Goal: Transaction & Acquisition: Purchase product/service

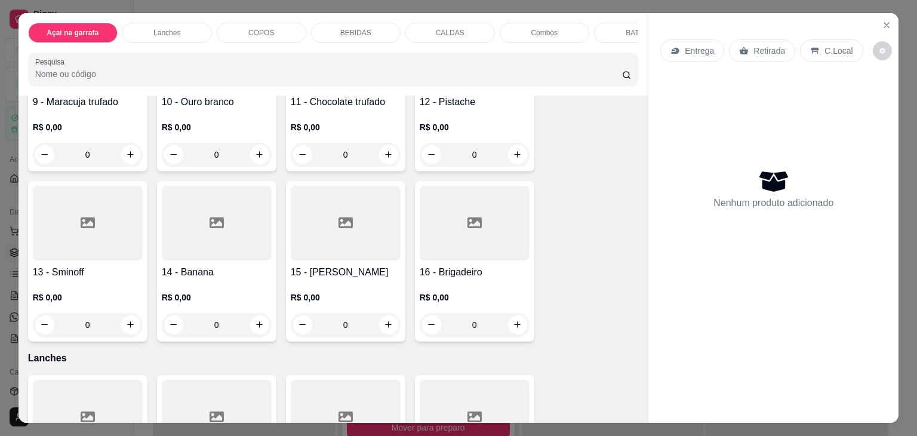
scroll to position [538, 0]
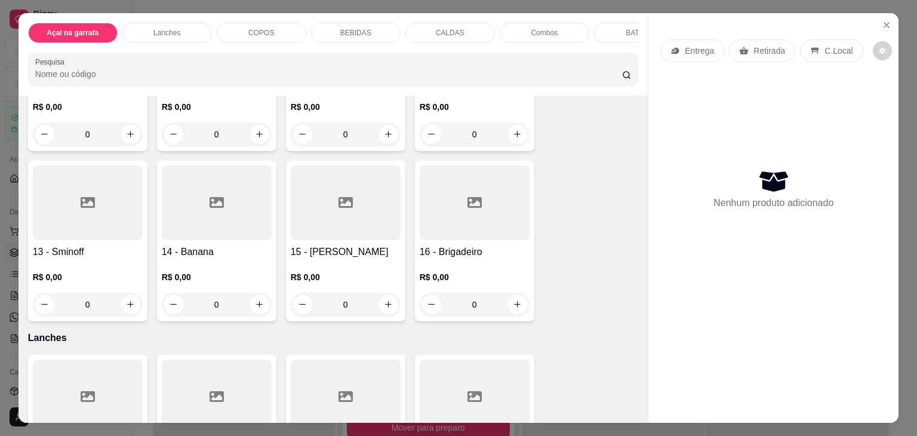
click at [350, 216] on div at bounding box center [346, 202] width 110 height 75
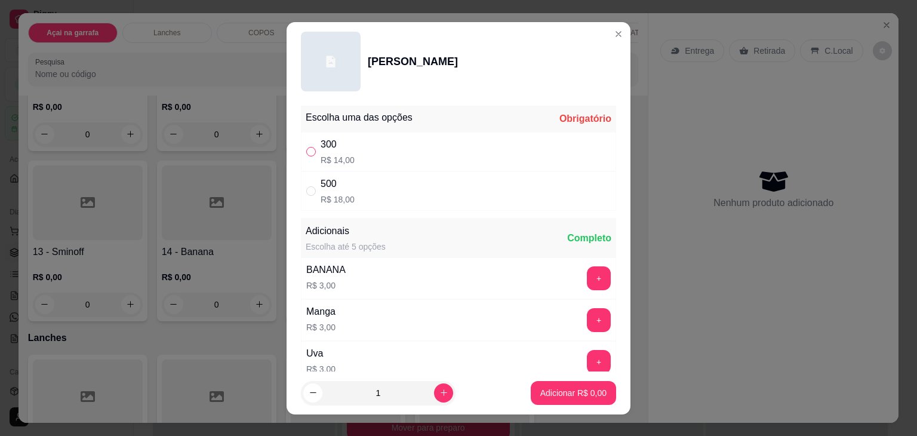
click at [306, 153] on input "" at bounding box center [311, 152] width 10 height 10
radio input "true"
click at [527, 383] on button "Adicionar R$ 14,00" at bounding box center [571, 392] width 88 height 23
type input "1"
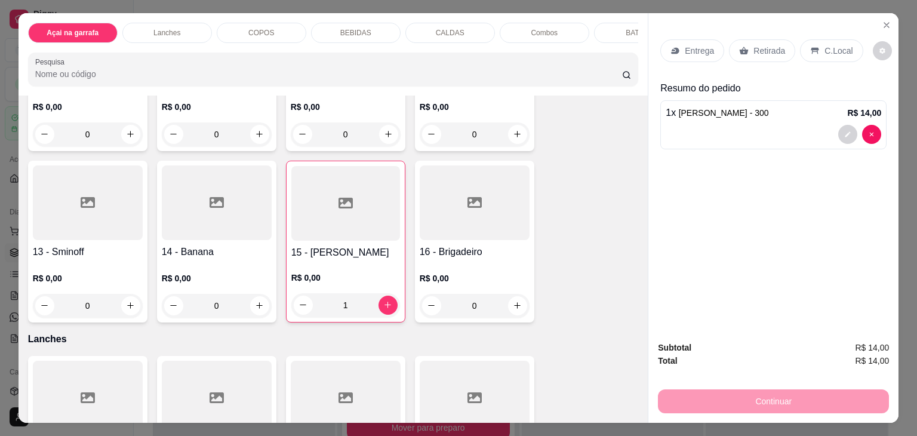
click at [191, 203] on div at bounding box center [217, 202] width 110 height 75
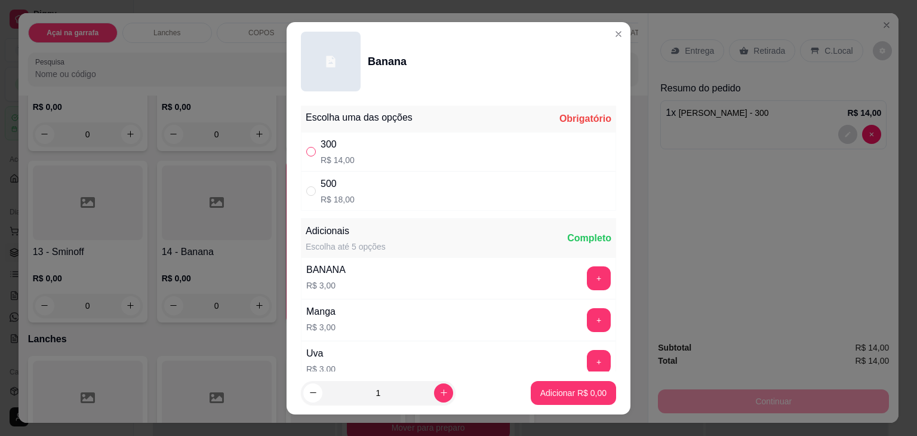
click at [308, 152] on input "" at bounding box center [311, 152] width 10 height 10
radio input "true"
click at [588, 394] on p "Adicionar R$ 14,00" at bounding box center [571, 393] width 71 height 12
type input "1"
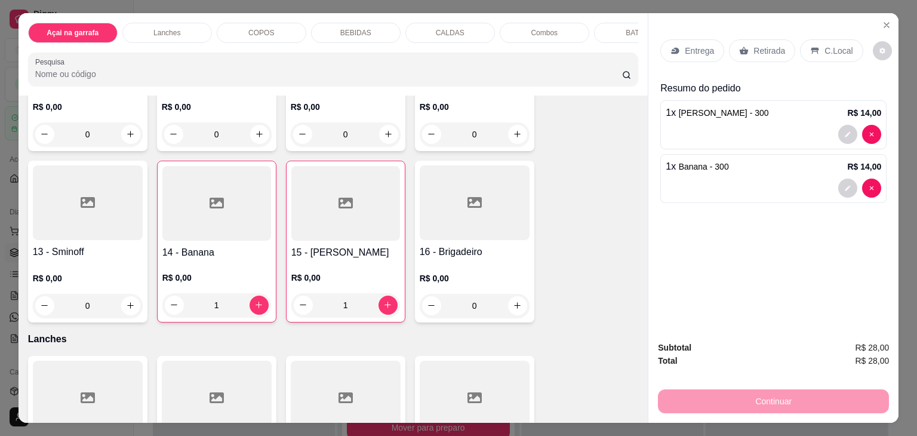
click at [791, 45] on div "Entrega Retirada C.Local" at bounding box center [762, 50] width 202 height 23
click at [800, 48] on div "C.Local" at bounding box center [831, 50] width 63 height 23
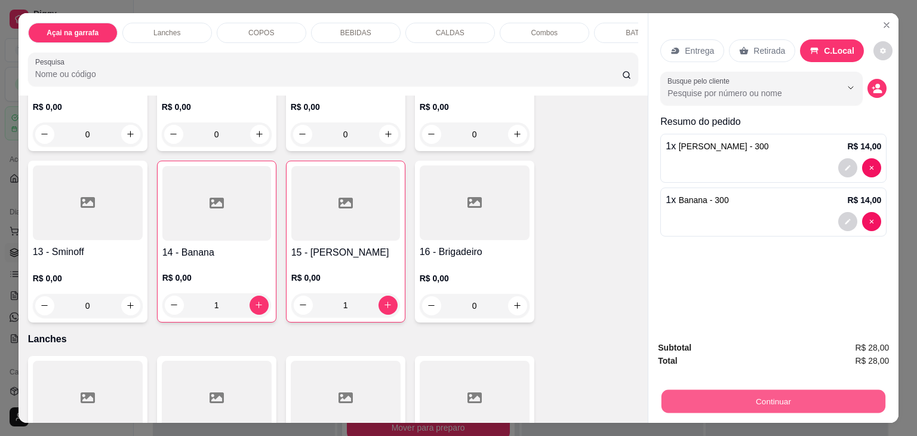
click at [745, 396] on button "Continuar" at bounding box center [774, 401] width 224 height 23
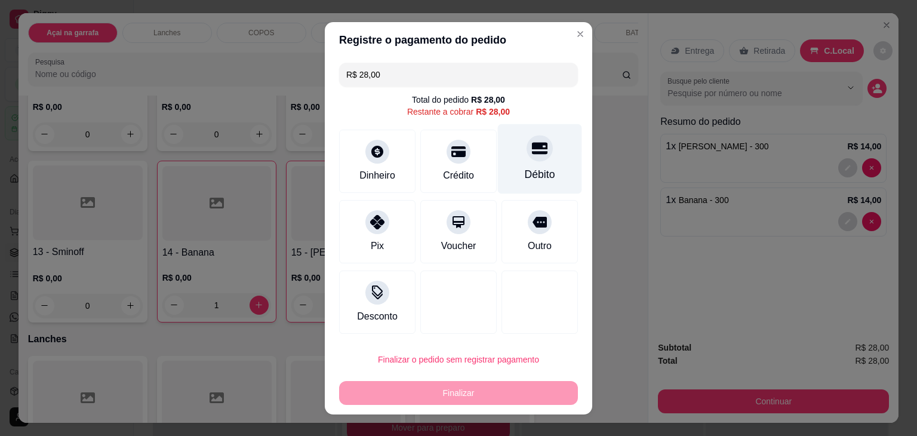
click at [527, 156] on div at bounding box center [540, 148] width 26 height 26
type input "R$ 0,00"
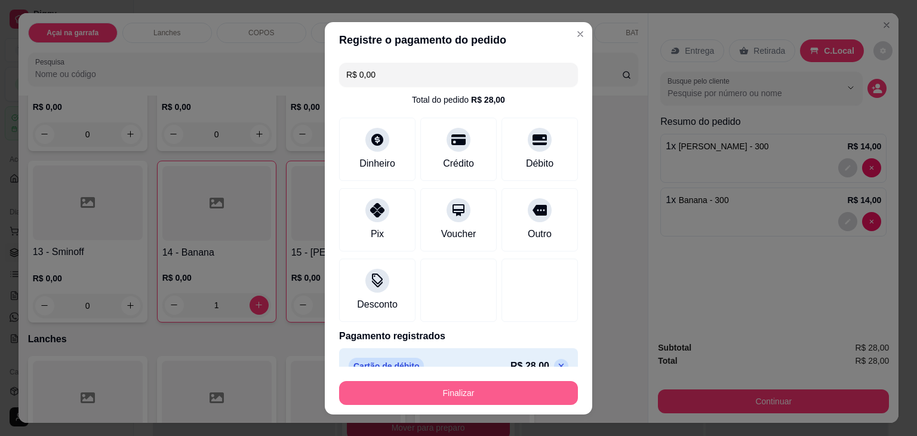
click at [456, 391] on button "Finalizar" at bounding box center [458, 393] width 239 height 24
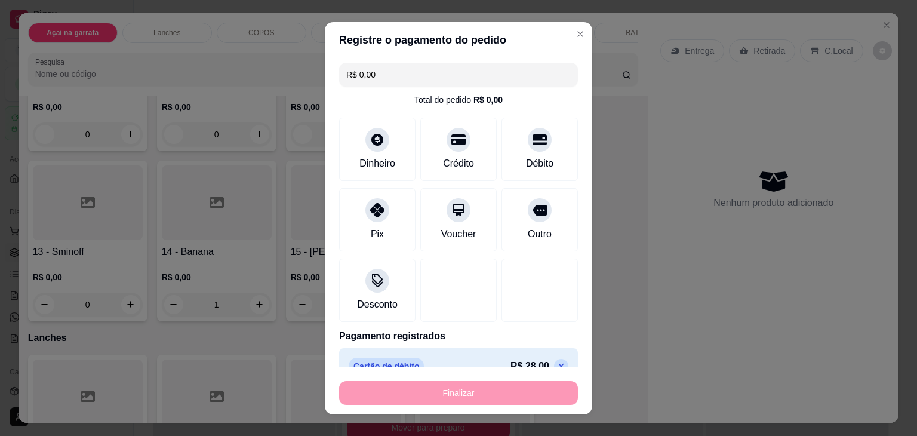
type input "0"
type input "-R$ 28,00"
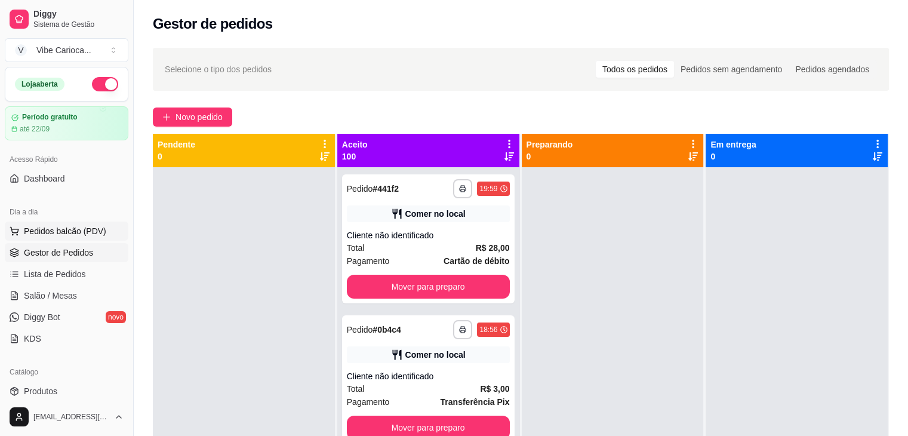
click at [81, 222] on button "Pedidos balcão (PDV)" at bounding box center [67, 231] width 124 height 19
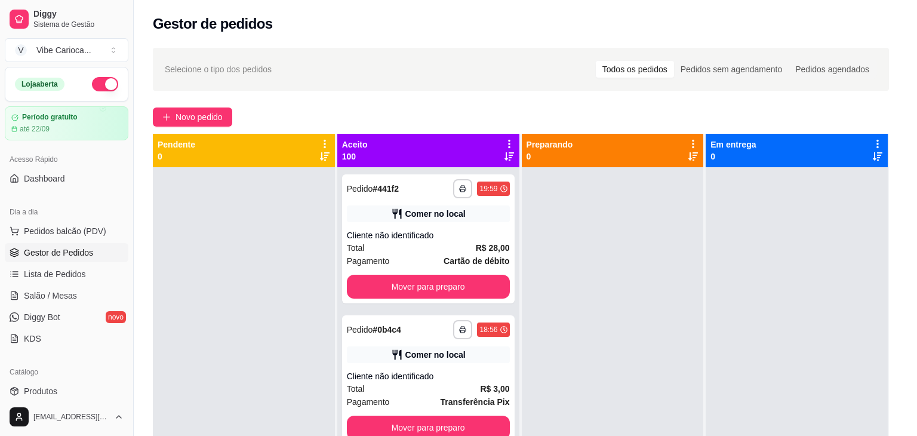
click at [80, 222] on icon at bounding box center [87, 215] width 14 height 14
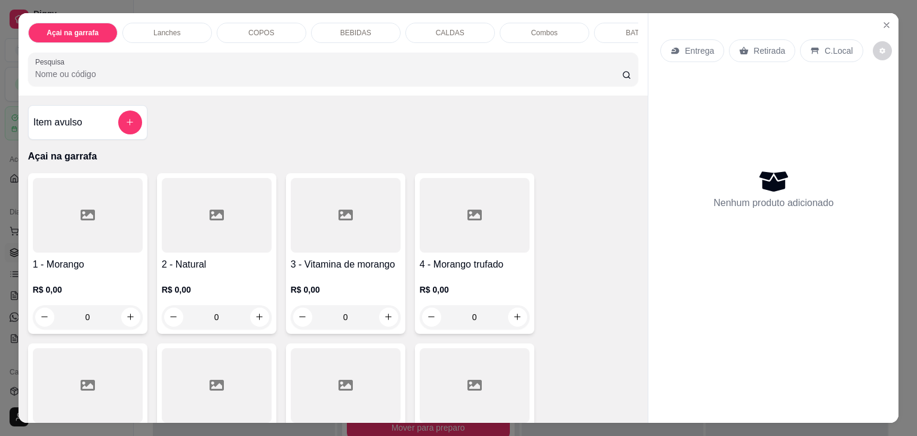
scroll to position [239, 0]
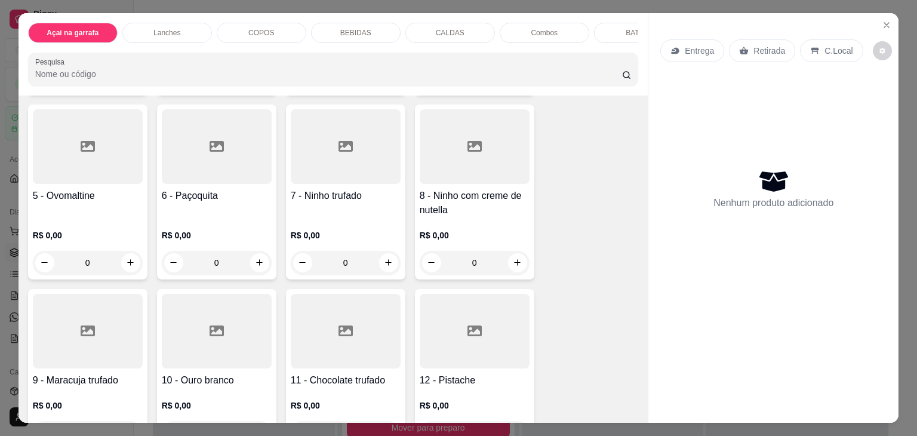
click at [38, 177] on div at bounding box center [88, 146] width 110 height 75
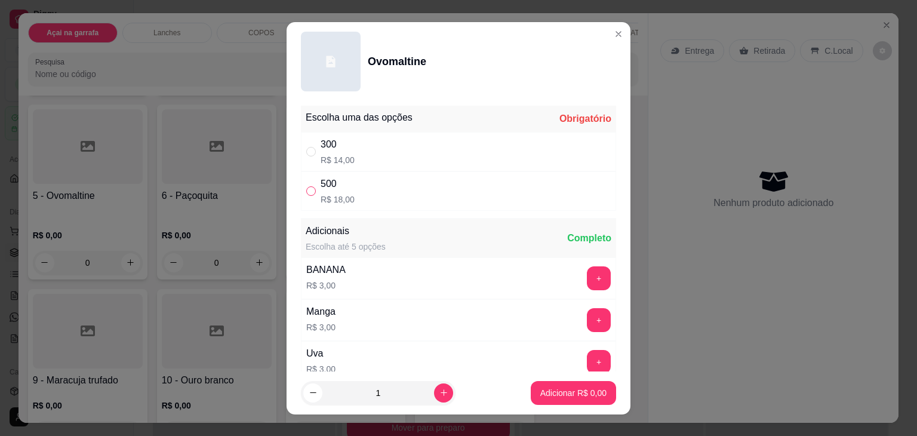
click at [308, 192] on input "" at bounding box center [311, 191] width 10 height 10
radio input "true"
click at [547, 394] on p "Adicionar R$ 18,00" at bounding box center [571, 392] width 69 height 11
type input "1"
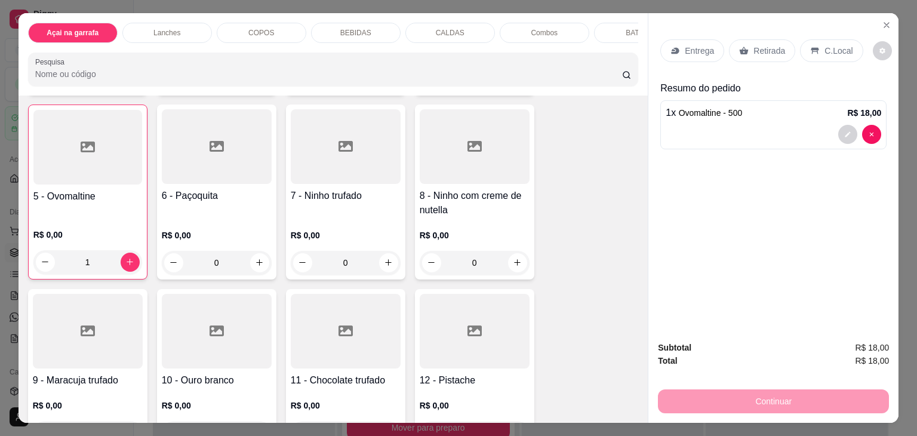
click at [824, 33] on div "Entrega Retirada C.Local" at bounding box center [774, 51] width 226 height 42
click at [814, 43] on div "C.Local" at bounding box center [831, 50] width 63 height 23
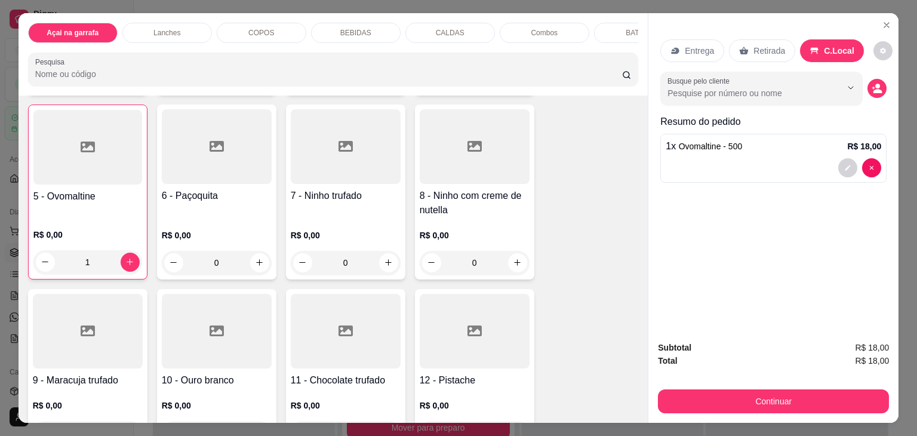
click at [260, 32] on p "COPOS" at bounding box center [261, 33] width 26 height 10
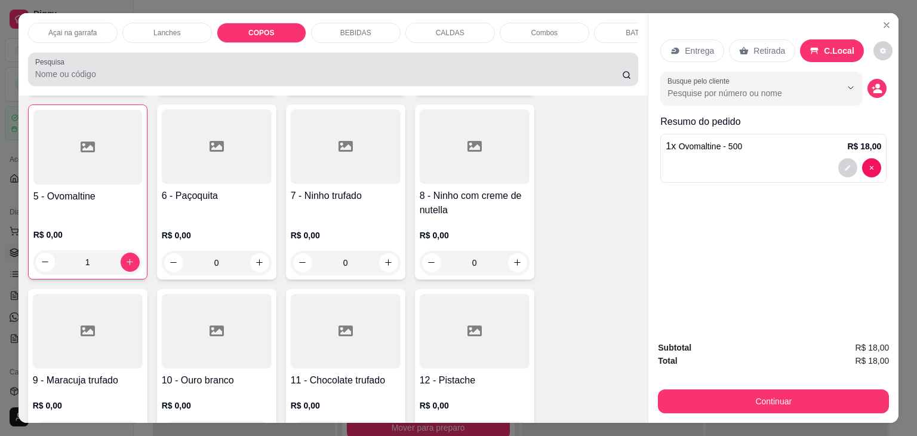
scroll to position [29, 0]
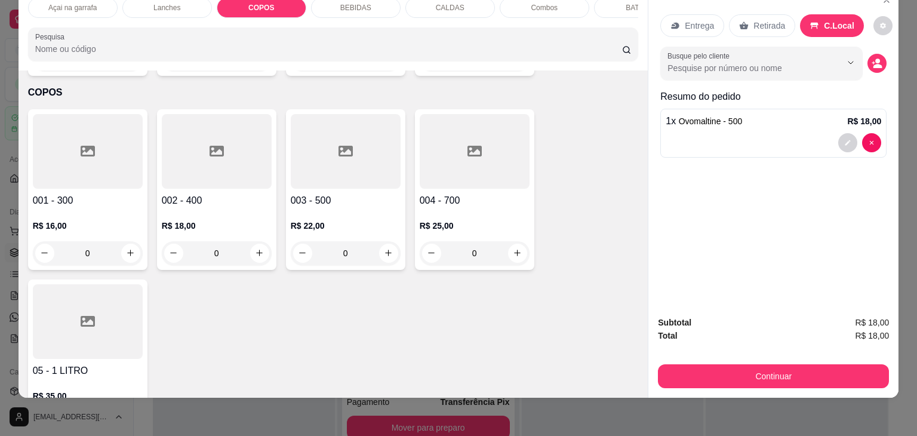
click at [344, 144] on icon at bounding box center [346, 151] width 14 height 14
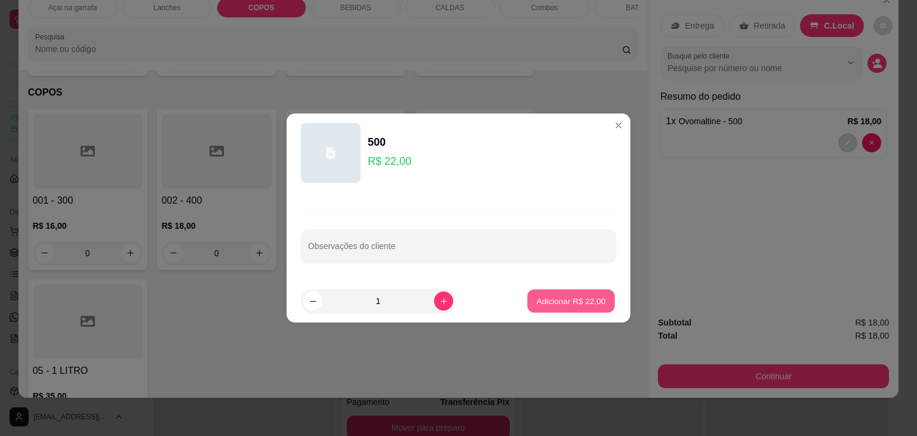
click at [573, 302] on p "Adicionar R$ 22,00" at bounding box center [571, 300] width 69 height 11
type input "1"
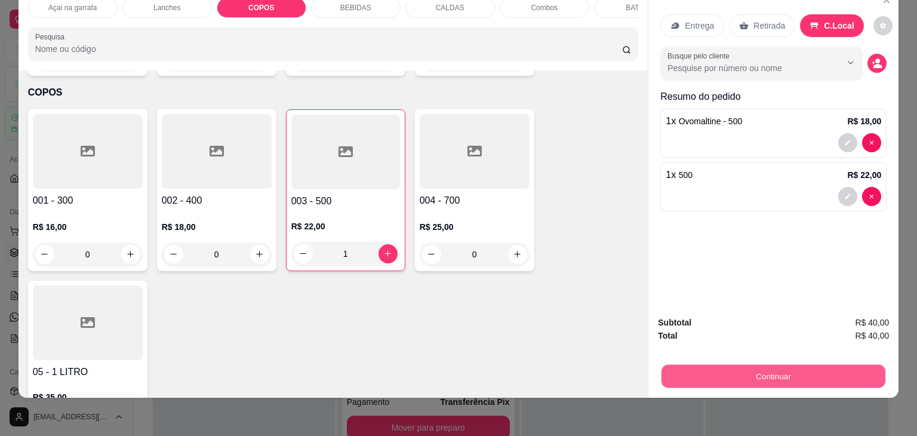
click at [756, 368] on button "Continuar" at bounding box center [774, 376] width 224 height 23
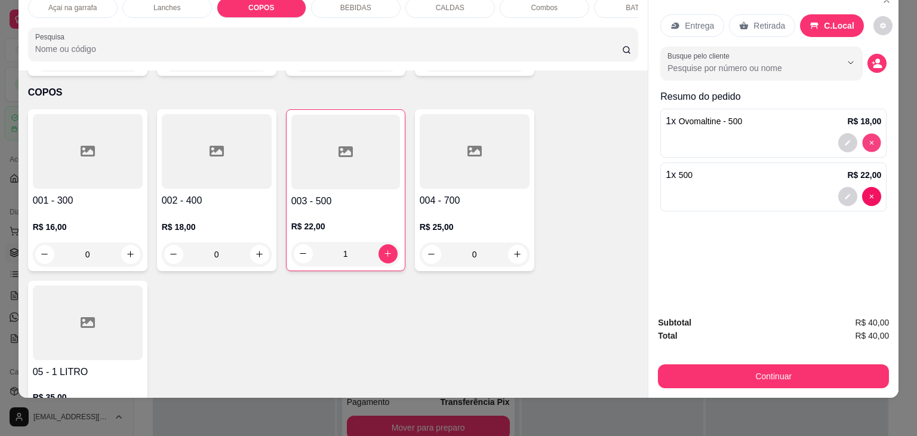
type input "0"
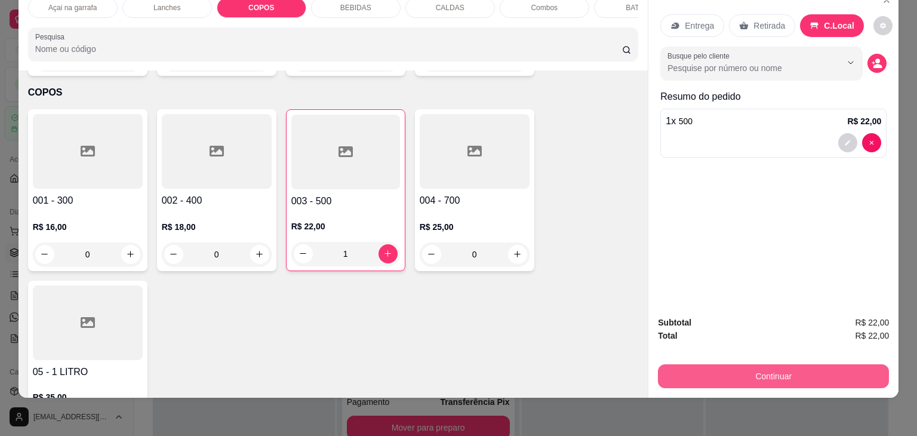
click at [714, 364] on button "Continuar" at bounding box center [773, 376] width 231 height 24
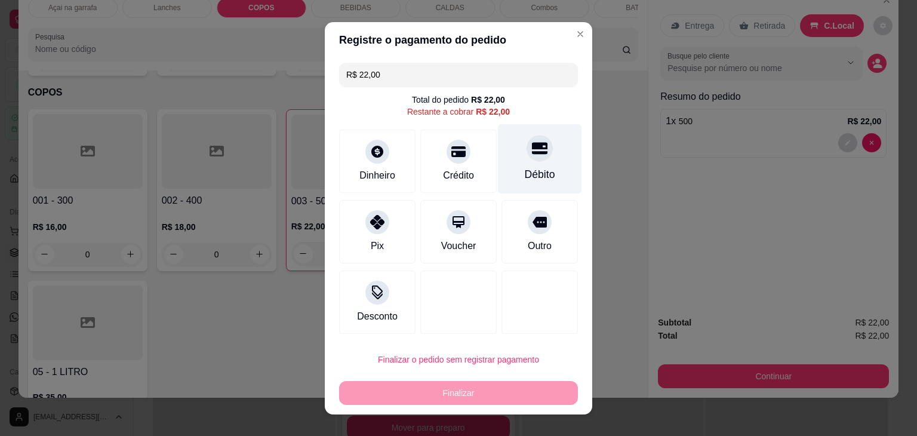
click at [527, 143] on div at bounding box center [540, 148] width 26 height 26
type input "R$ 0,00"
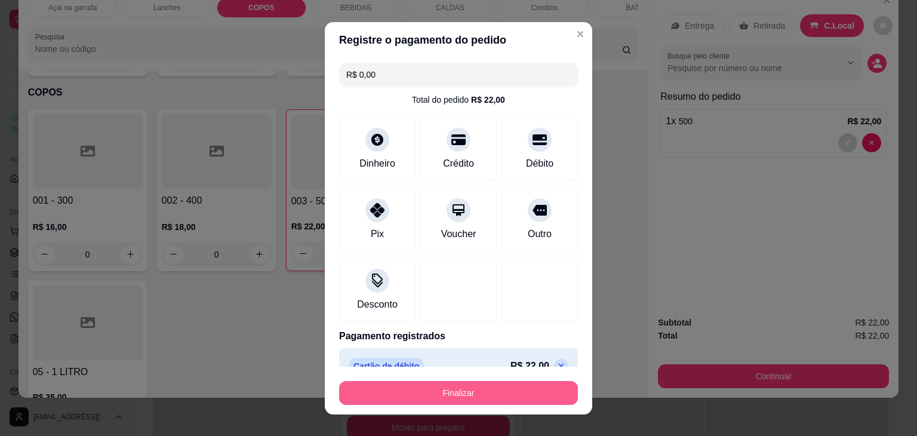
click at [514, 392] on button "Finalizar" at bounding box center [458, 393] width 239 height 24
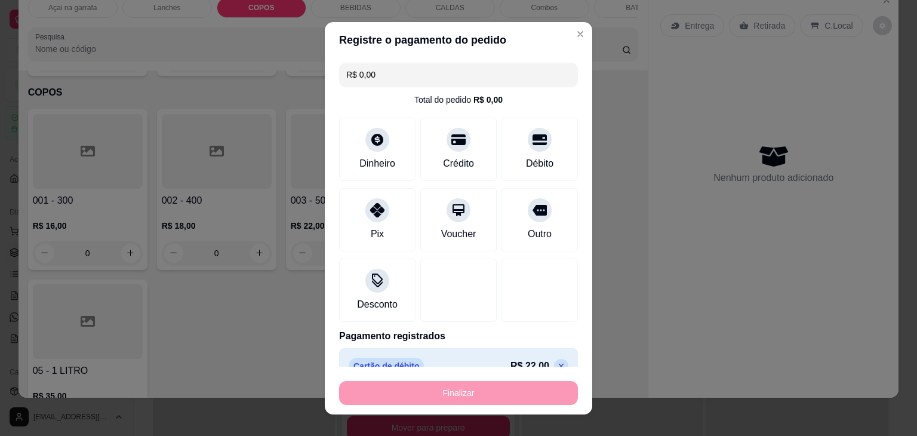
type input "0"
type input "-R$ 22,00"
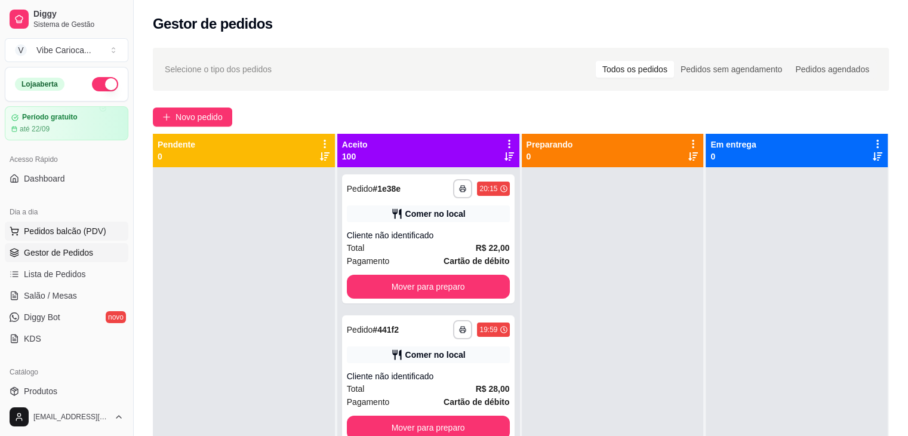
click at [65, 230] on span "Pedidos balcão (PDV)" at bounding box center [65, 231] width 82 height 12
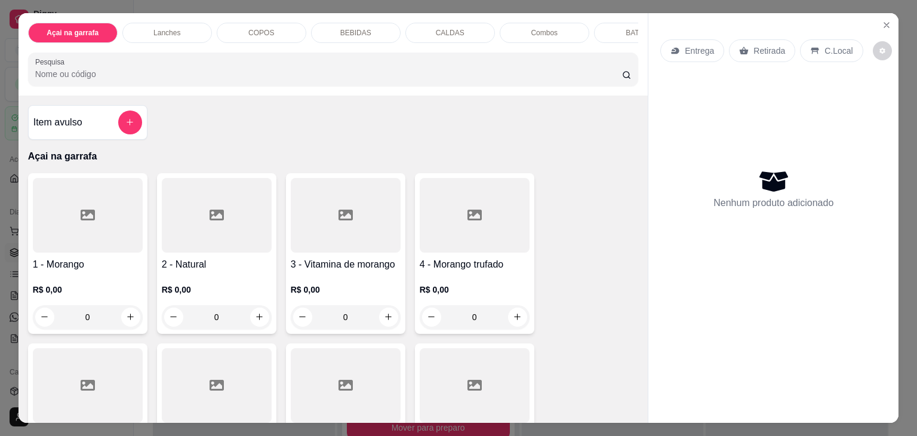
click at [141, 34] on div "Lanches" at bounding box center [167, 33] width 90 height 20
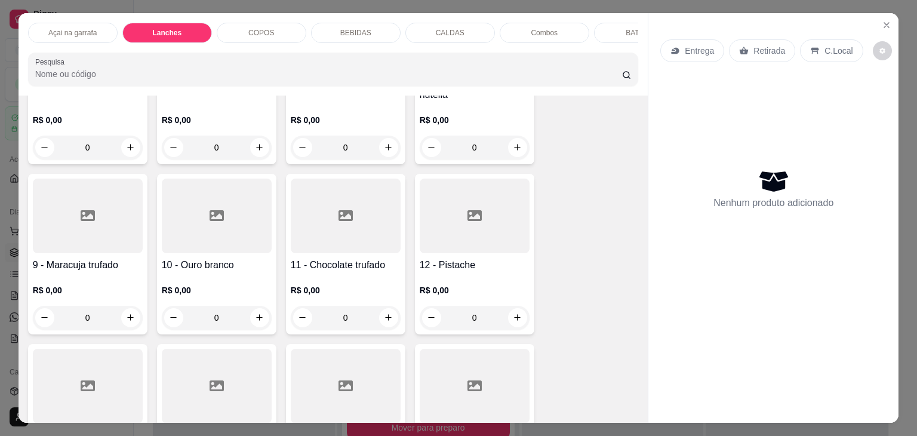
click at [47, 35] on div "Açai na garrafa" at bounding box center [73, 33] width 90 height 20
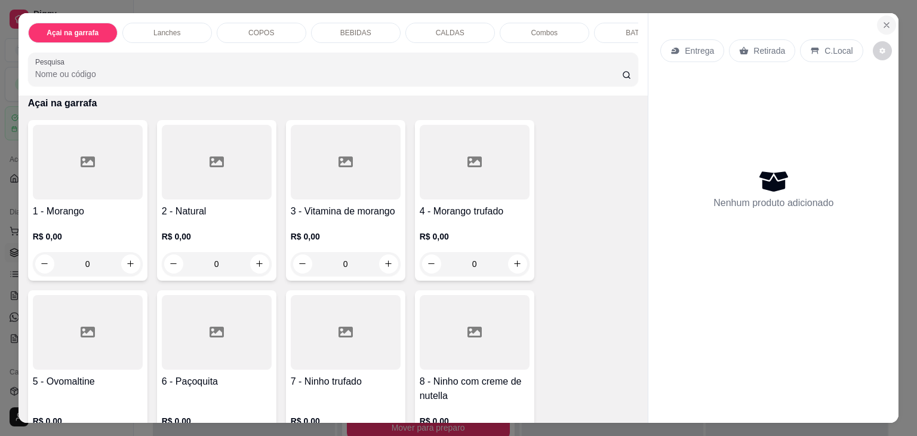
click at [886, 20] on icon "Close" at bounding box center [887, 25] width 10 height 10
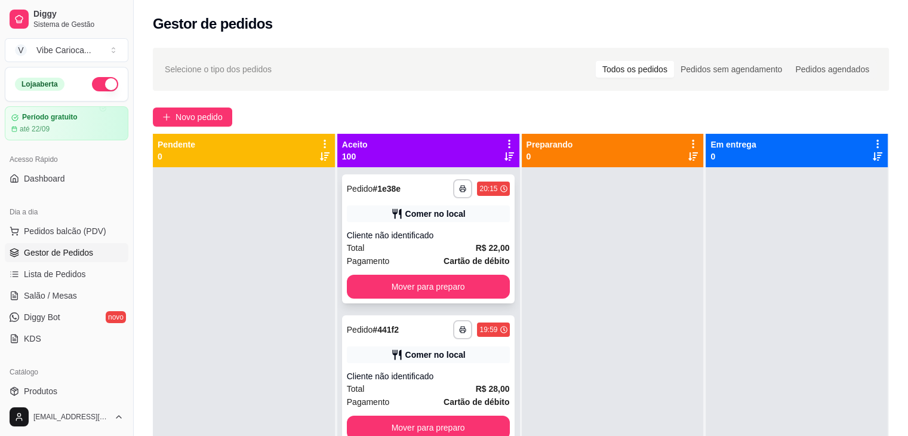
click at [398, 211] on div "Comer no local" at bounding box center [428, 213] width 163 height 17
click at [42, 236] on span "Pedidos balcão (PDV)" at bounding box center [65, 231] width 82 height 12
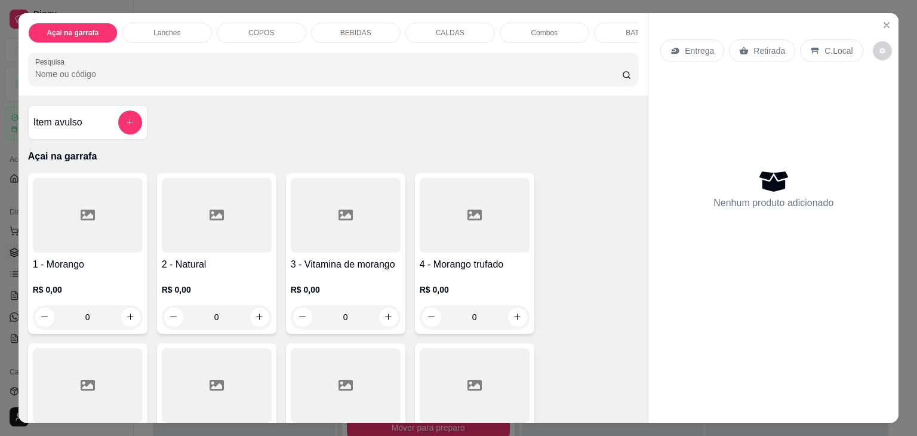
click at [343, 217] on icon at bounding box center [346, 215] width 14 height 11
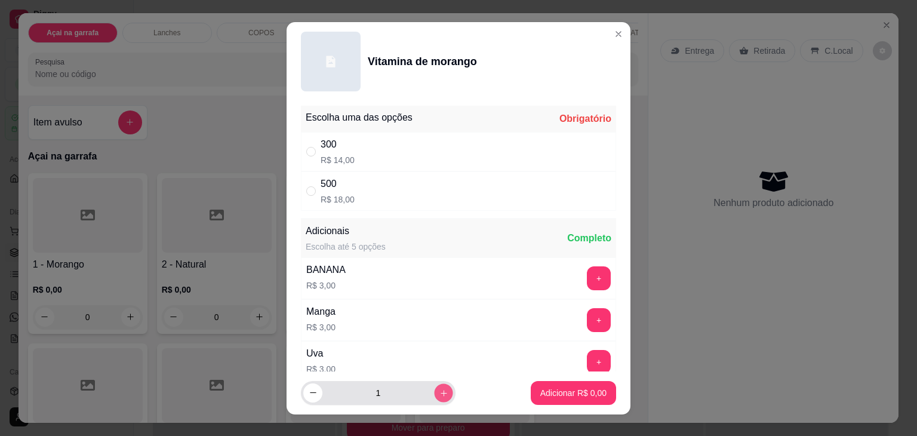
click at [434, 391] on button "increase-product-quantity" at bounding box center [443, 392] width 19 height 19
type input "2"
click at [307, 190] on input "" at bounding box center [311, 191] width 10 height 10
radio input "true"
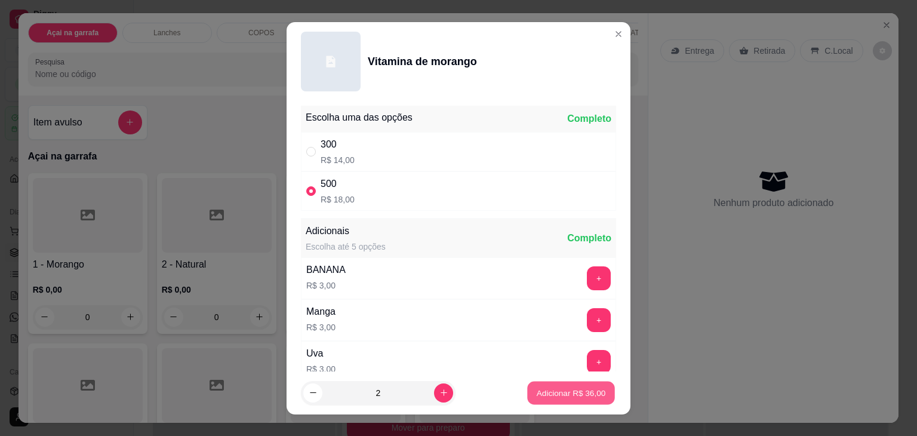
click at [527, 383] on button "Adicionar R$ 36,00" at bounding box center [571, 392] width 88 height 23
type input "2"
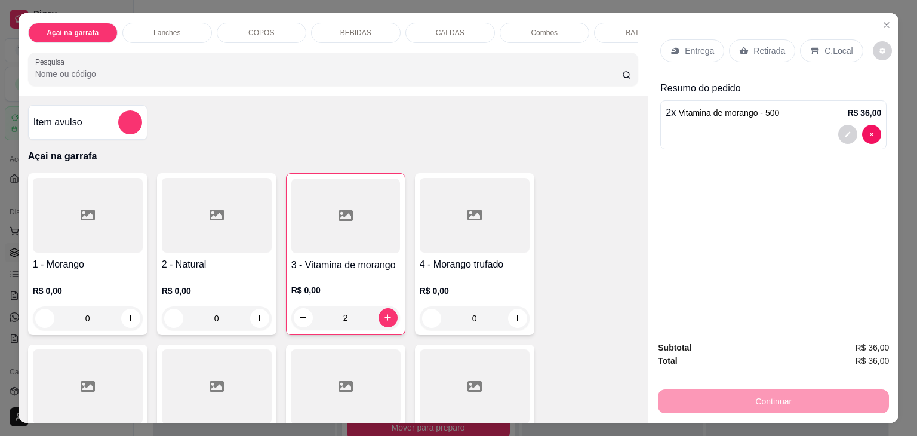
click at [817, 51] on div "C.Local" at bounding box center [831, 50] width 63 height 23
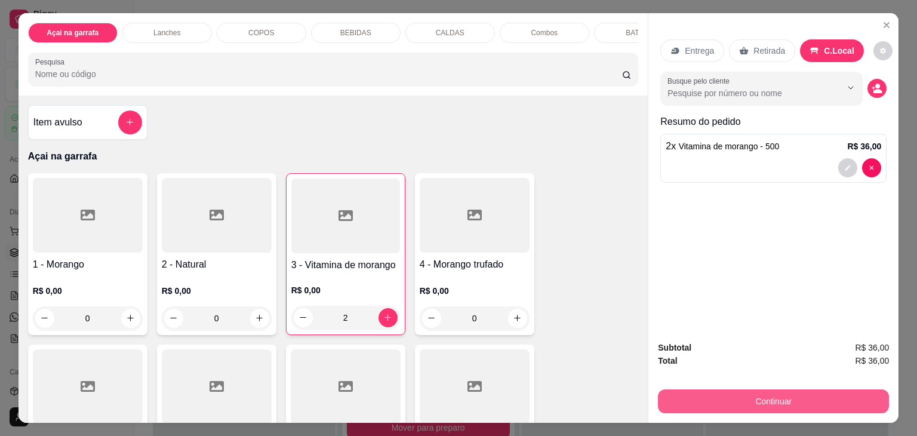
click at [725, 407] on button "Continuar" at bounding box center [773, 401] width 231 height 24
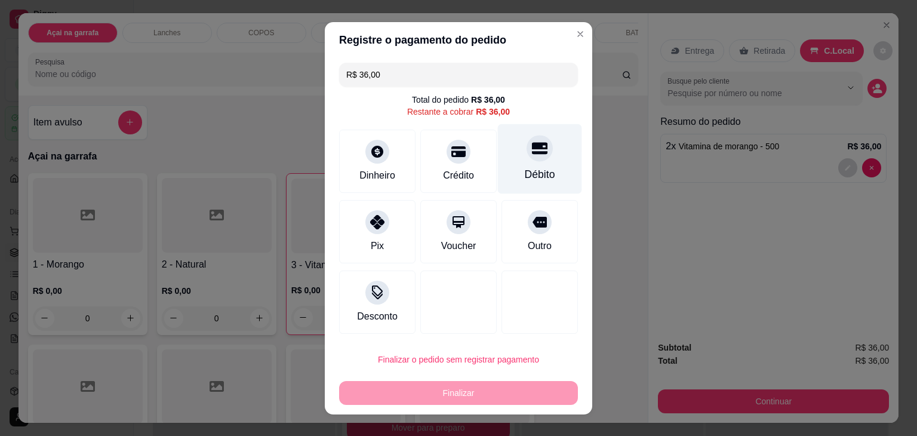
click at [532, 161] on div "Débito" at bounding box center [540, 159] width 84 height 70
type input "R$ 0,00"
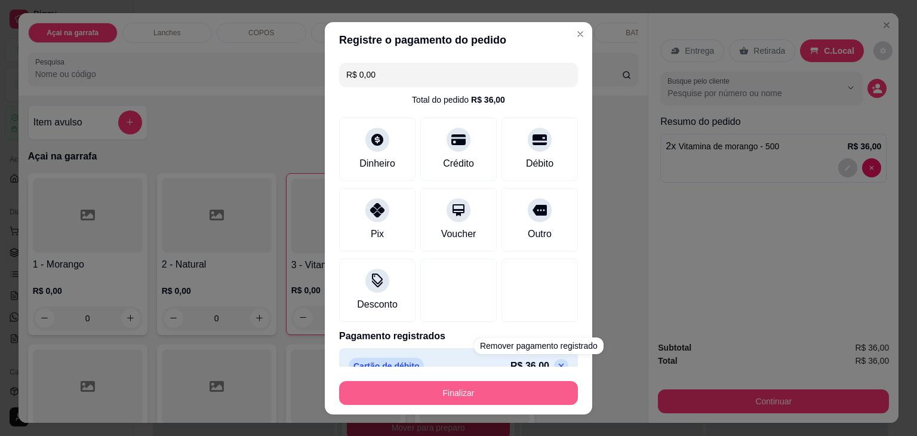
click at [542, 402] on button "Finalizar" at bounding box center [458, 393] width 239 height 24
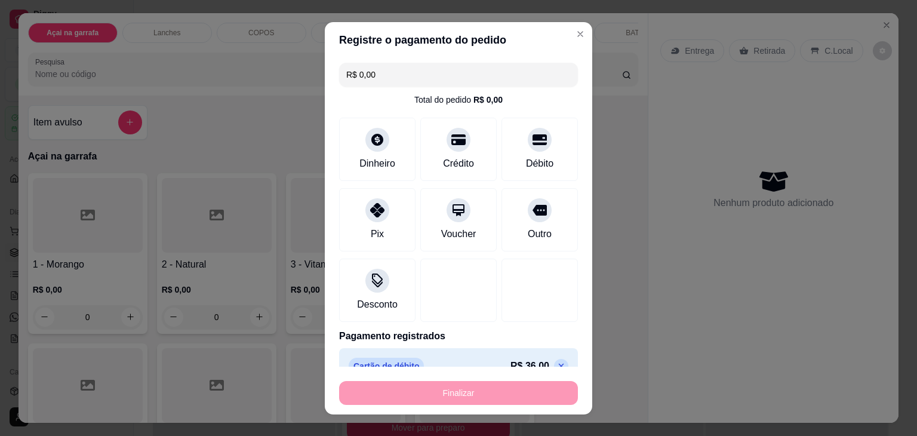
type input "0"
type input "-R$ 36,00"
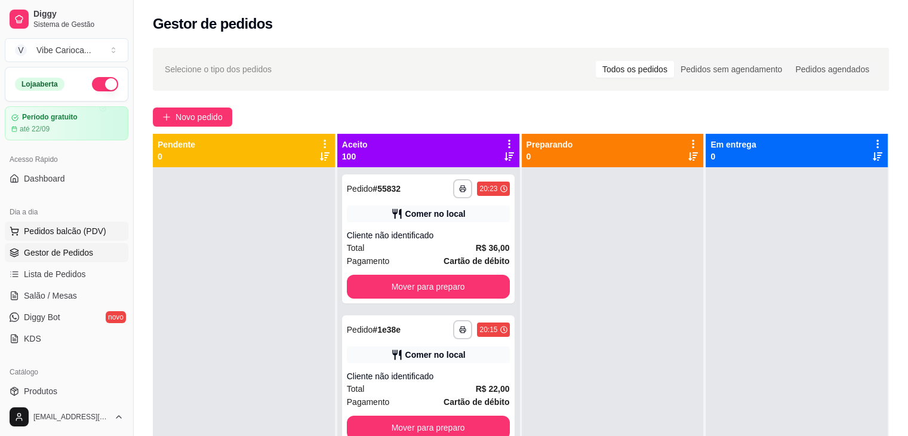
click at [69, 229] on span "Pedidos balcão (PDV)" at bounding box center [65, 231] width 82 height 12
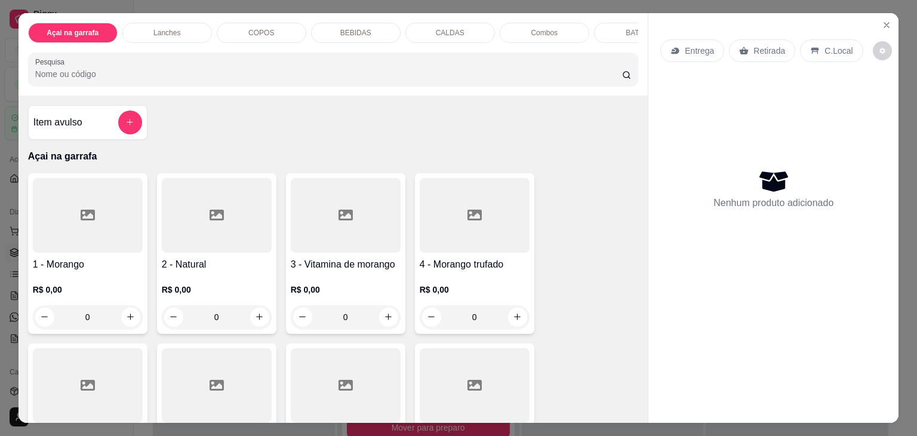
click at [256, 33] on div "COPOS" at bounding box center [262, 33] width 90 height 20
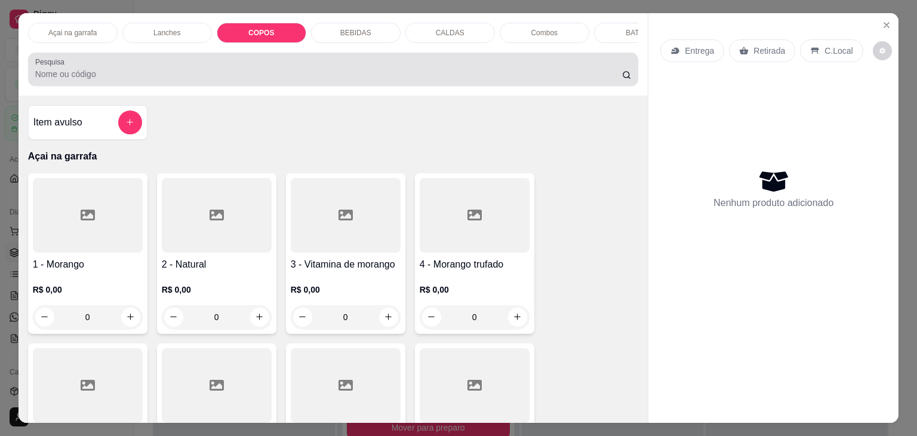
scroll to position [29, 0]
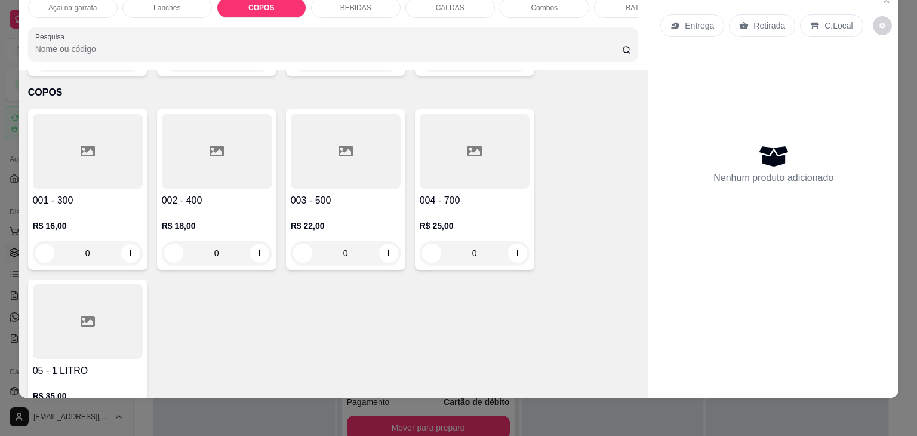
click at [349, 150] on div at bounding box center [346, 151] width 110 height 75
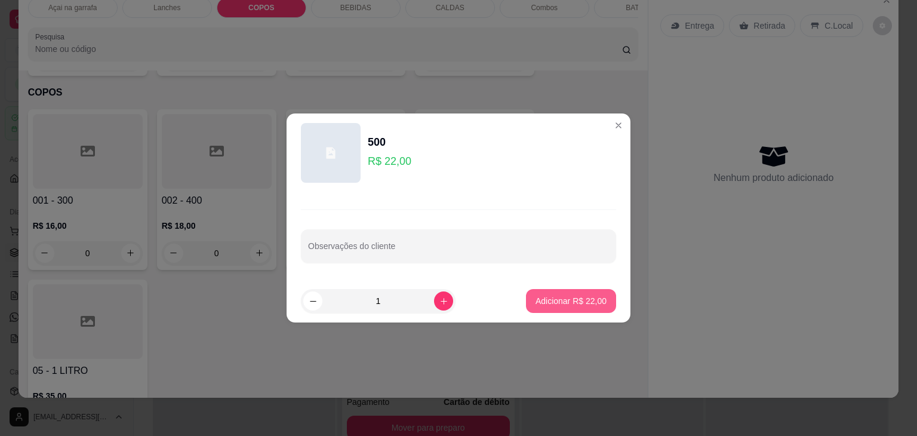
click at [598, 295] on button "Adicionar R$ 22,00" at bounding box center [571, 301] width 90 height 24
type input "1"
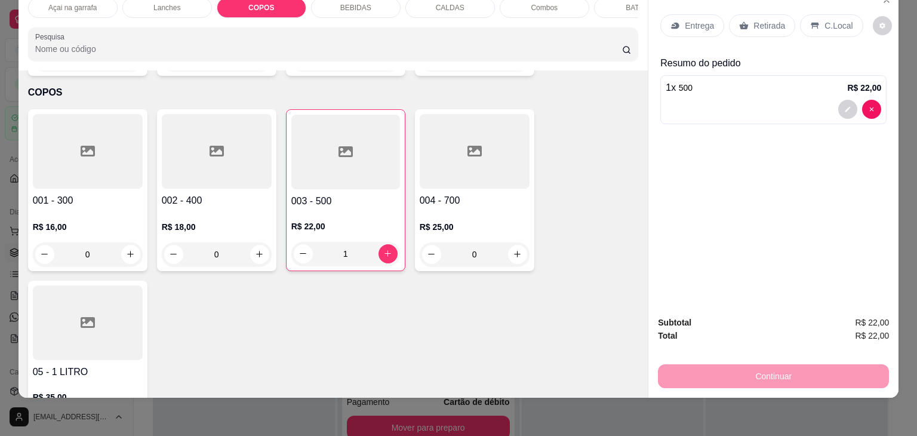
click at [827, 20] on p "C.Local" at bounding box center [839, 26] width 28 height 12
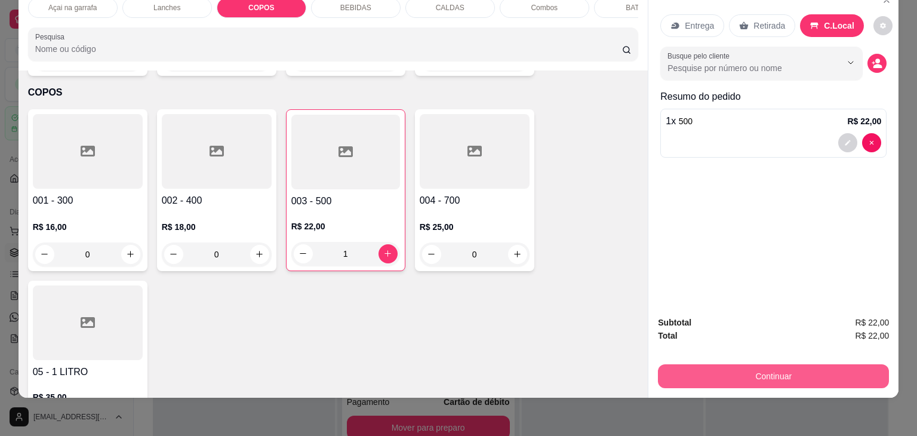
click at [823, 368] on button "Continuar" at bounding box center [773, 376] width 231 height 24
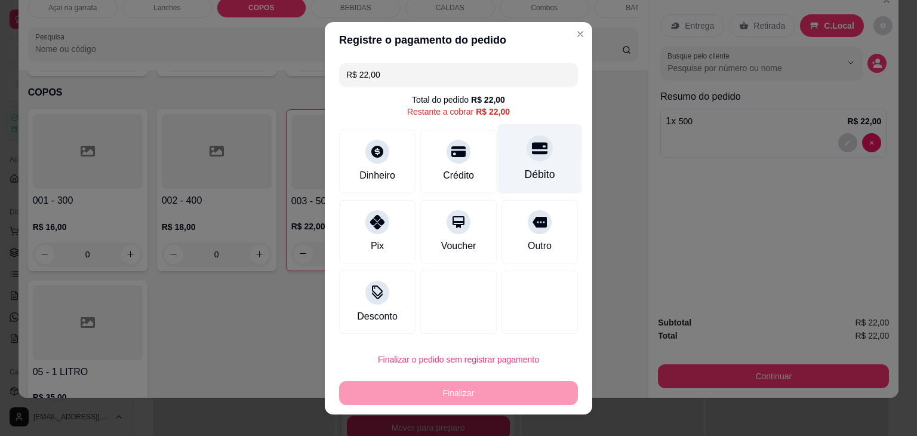
click at [532, 142] on icon at bounding box center [540, 148] width 16 height 16
type input "R$ 0,00"
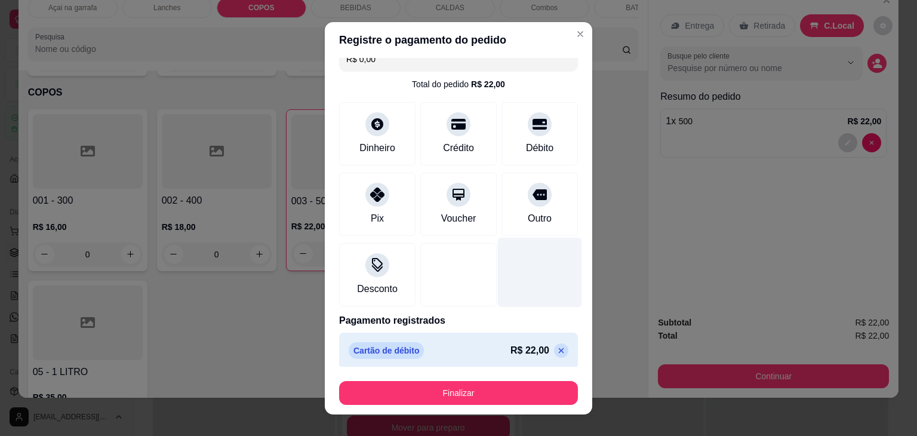
scroll to position [22, 0]
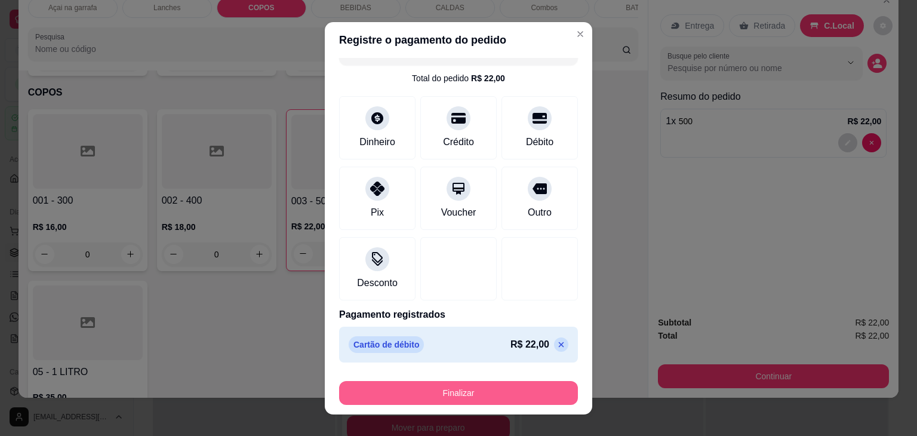
click at [521, 395] on button "Finalizar" at bounding box center [458, 393] width 239 height 24
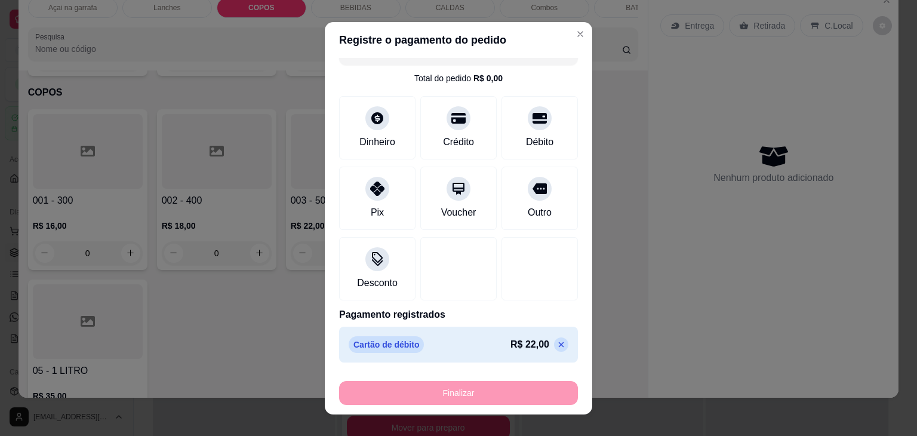
type input "0"
type input "-R$ 22,00"
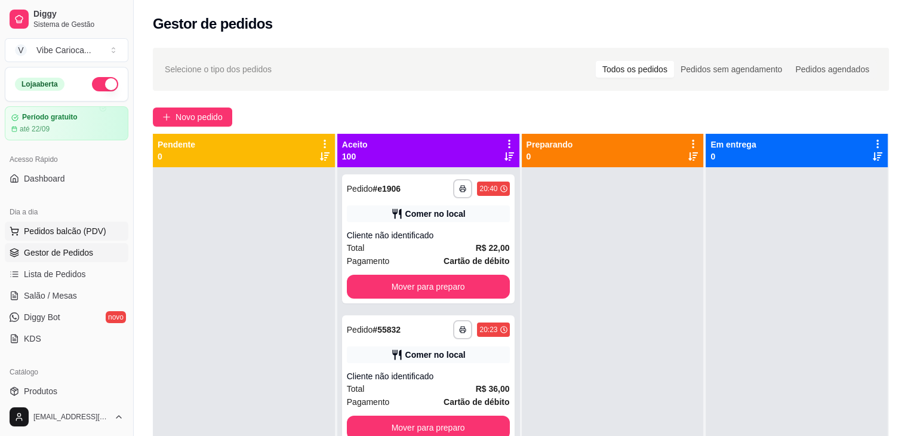
click at [100, 230] on span "Pedidos balcão (PDV)" at bounding box center [65, 231] width 82 height 12
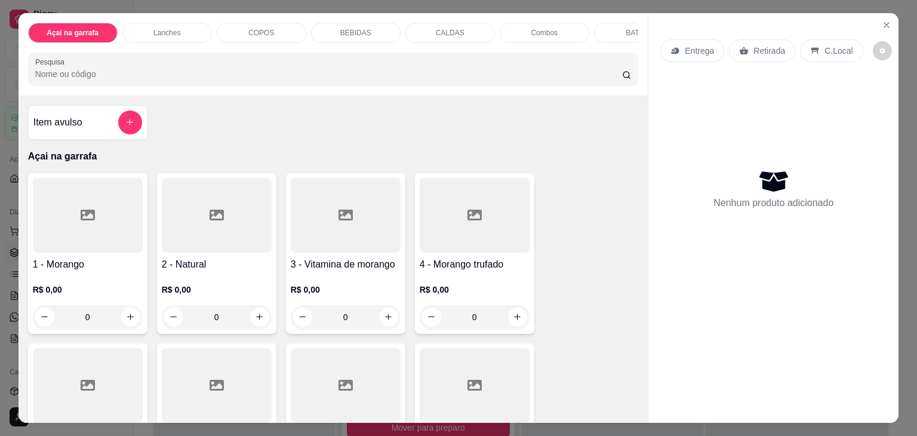
click at [263, 32] on p "COPOS" at bounding box center [261, 33] width 26 height 10
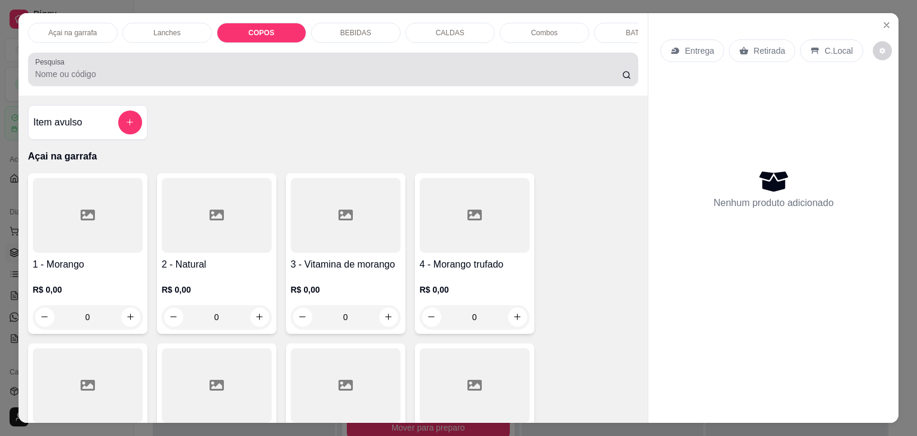
scroll to position [29, 0]
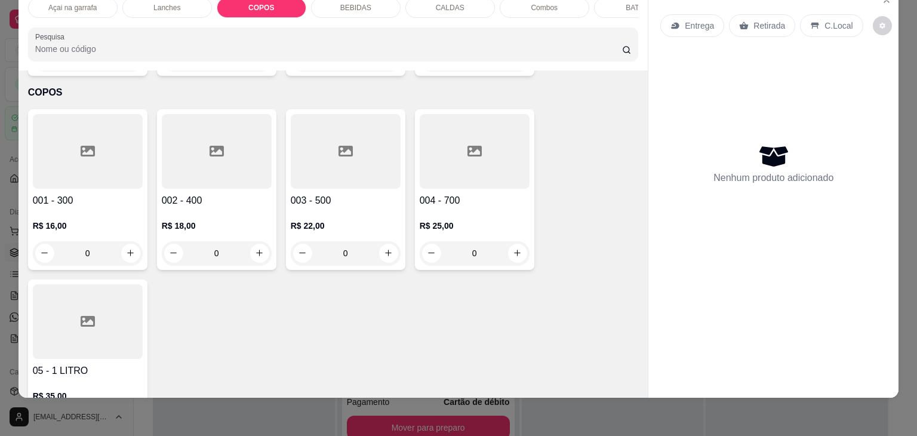
click at [63, 148] on div at bounding box center [88, 151] width 110 height 75
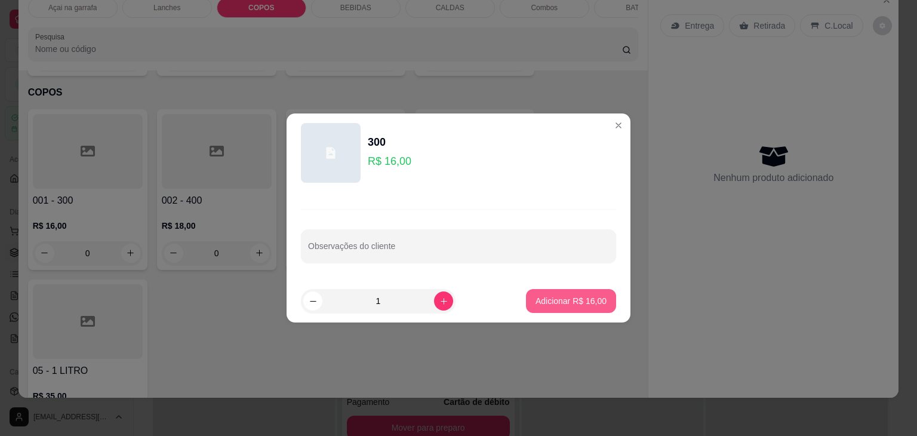
click at [559, 309] on button "Adicionar R$ 16,00" at bounding box center [571, 301] width 90 height 24
type input "1"
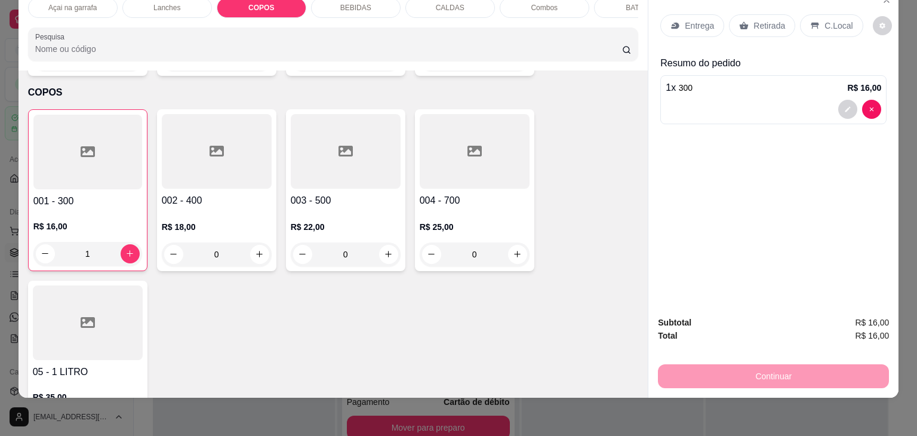
click at [217, 144] on icon at bounding box center [217, 151] width 14 height 14
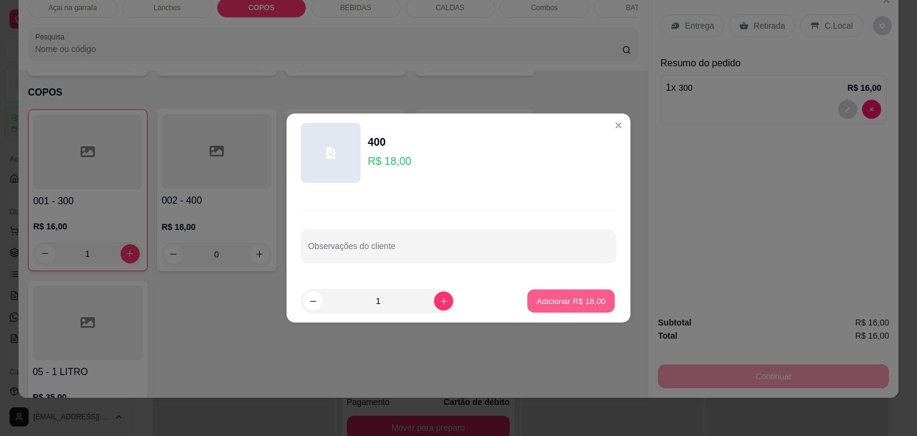
click at [537, 306] on p "Adicionar R$ 18,00" at bounding box center [571, 300] width 69 height 11
type input "1"
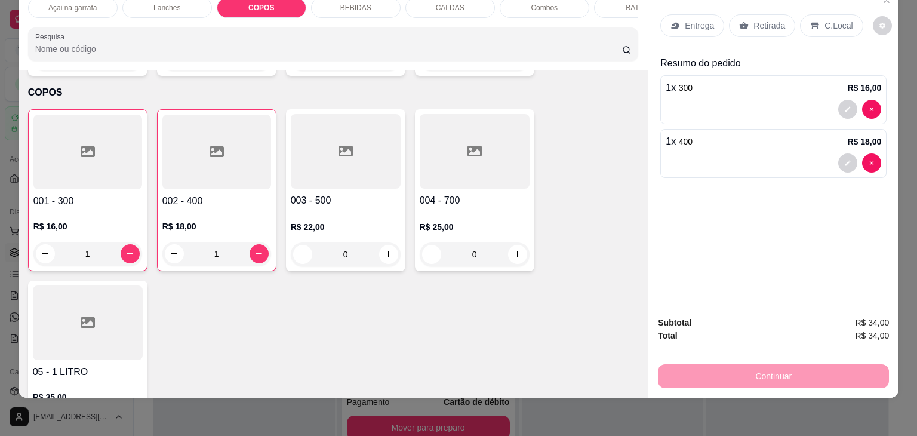
click at [827, 20] on p "C.Local" at bounding box center [839, 26] width 28 height 12
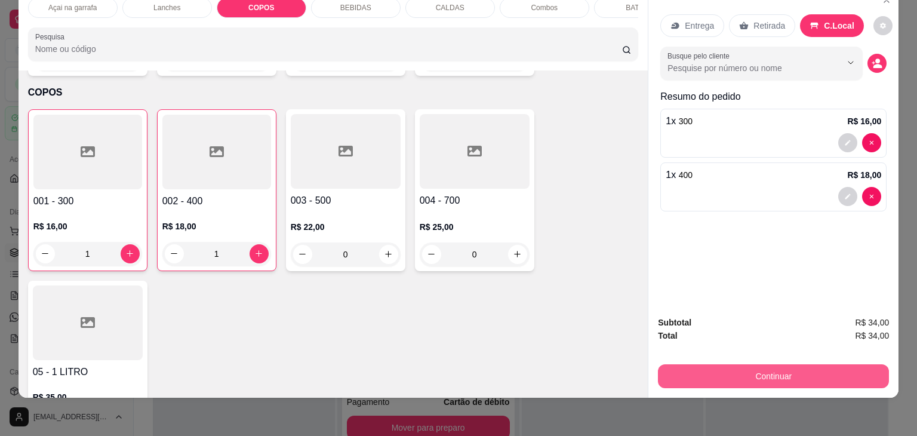
click at [753, 376] on button "Continuar" at bounding box center [773, 376] width 231 height 24
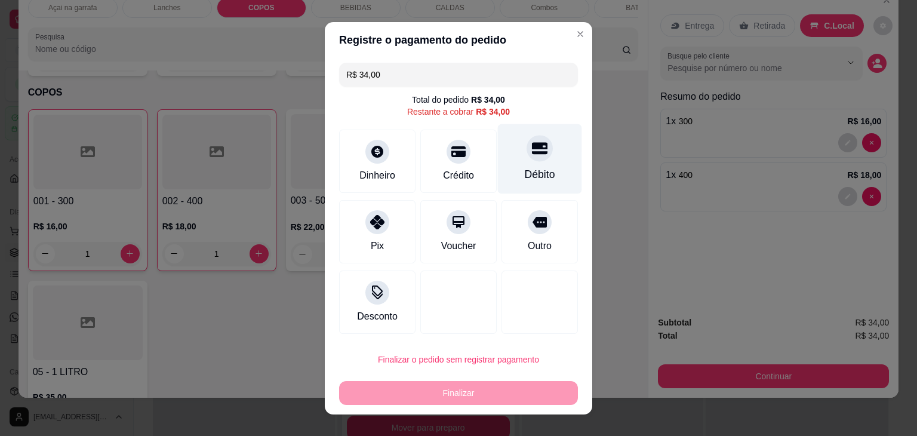
click at [533, 155] on icon at bounding box center [540, 148] width 16 height 16
type input "R$ 0,00"
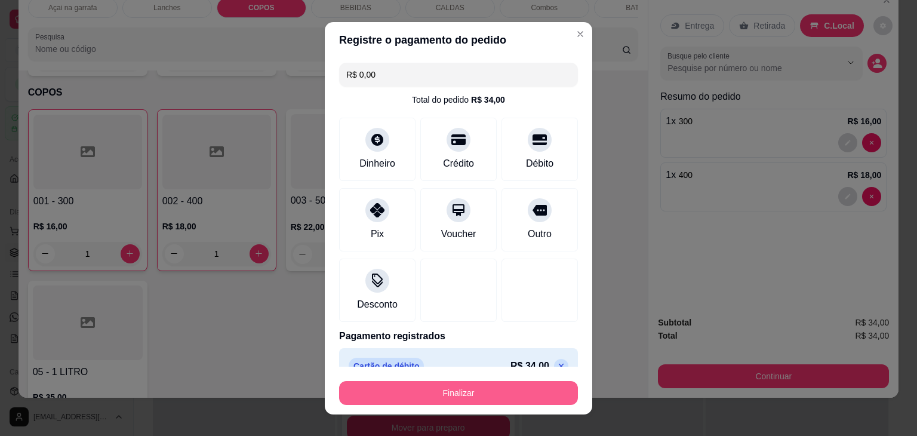
click at [464, 377] on div "Finalizar" at bounding box center [458, 390] width 239 height 29
click at [461, 382] on button "Finalizar" at bounding box center [459, 392] width 232 height 23
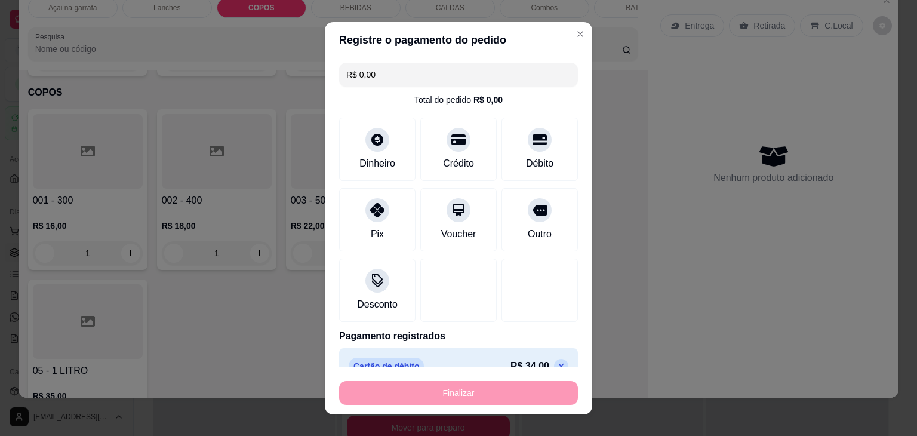
type input "0"
type input "-R$ 34,00"
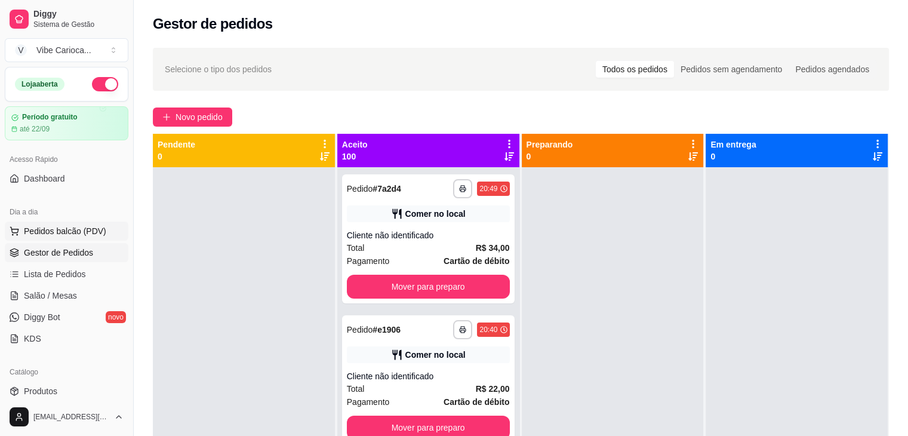
click at [43, 236] on span "Pedidos balcão (PDV)" at bounding box center [65, 231] width 82 height 12
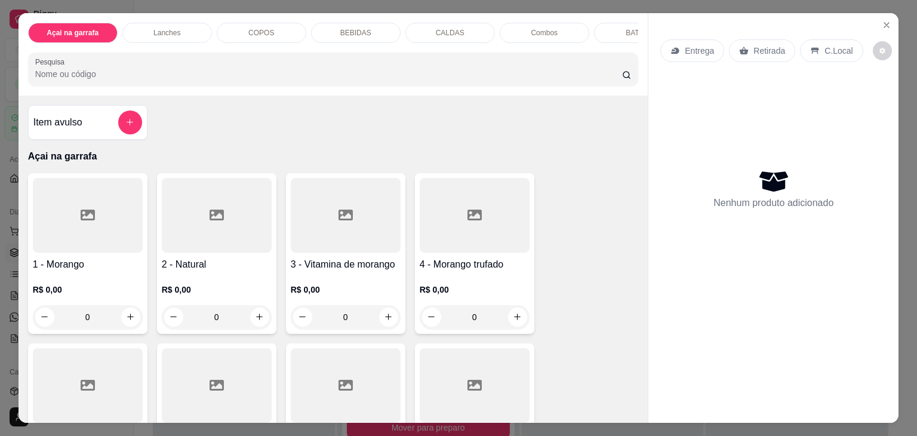
click at [607, 24] on div "BATATA" at bounding box center [639, 33] width 90 height 20
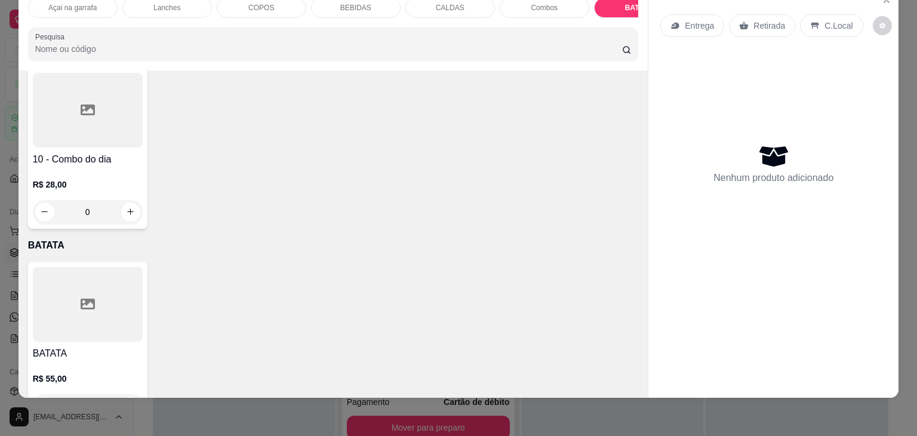
click at [50, 267] on div at bounding box center [88, 304] width 110 height 75
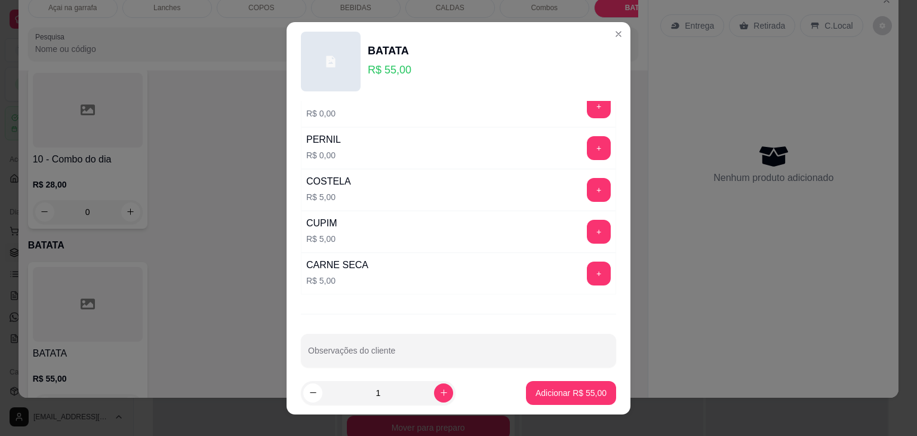
scroll to position [0, 0]
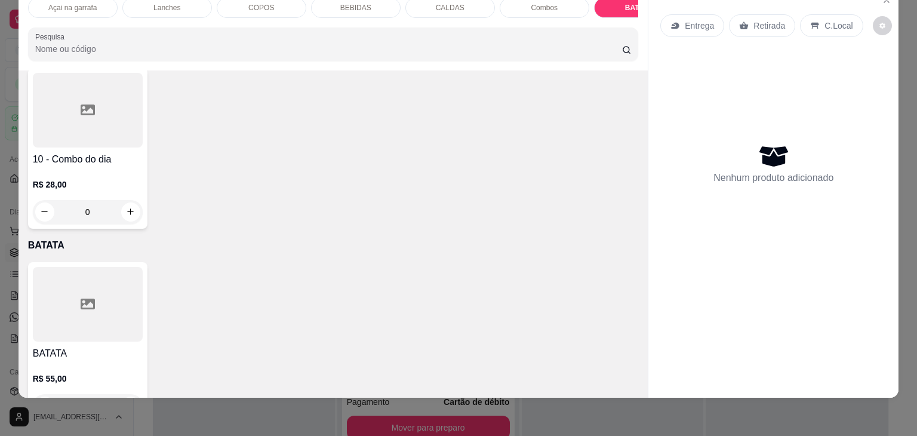
click at [65, 267] on div at bounding box center [88, 304] width 110 height 75
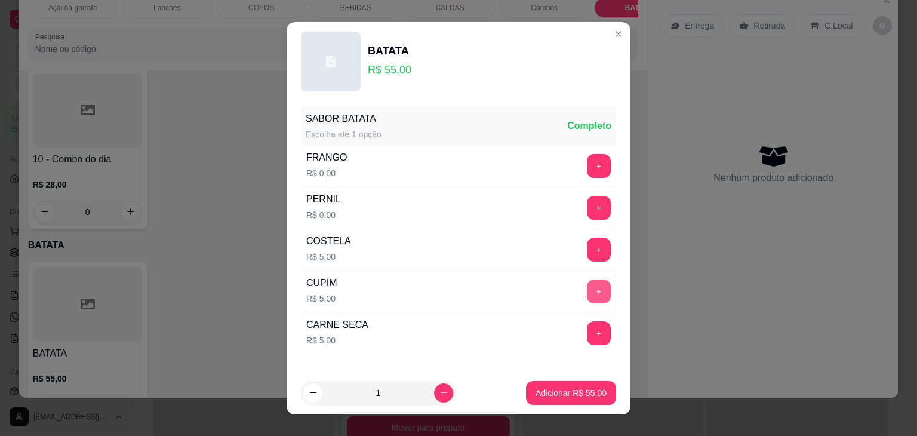
click at [587, 284] on button "+" at bounding box center [599, 292] width 24 height 24
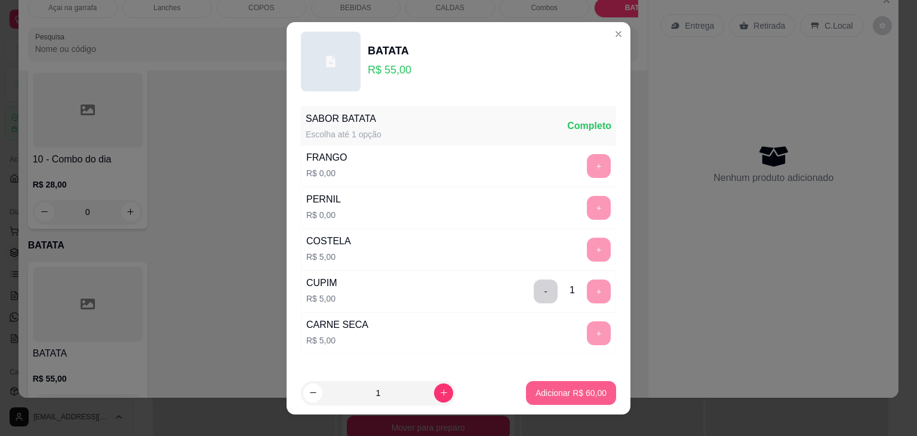
click at [574, 387] on p "Adicionar R$ 60,00" at bounding box center [571, 393] width 71 height 12
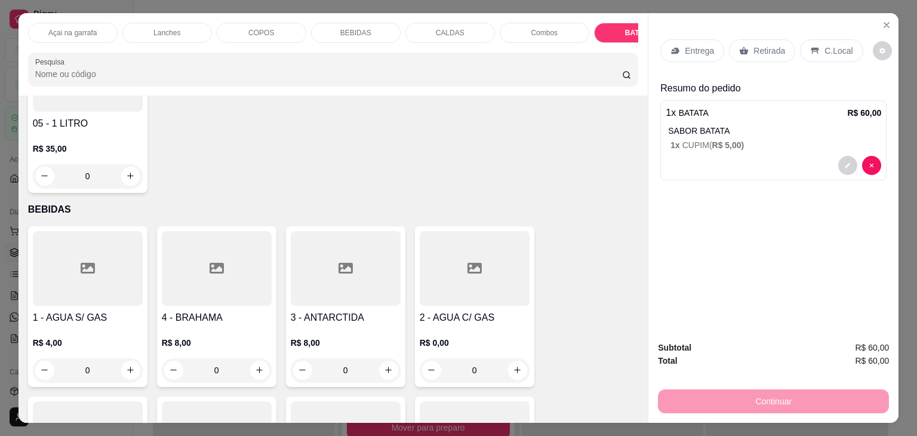
click at [170, 28] on p "Lanches" at bounding box center [167, 33] width 27 height 10
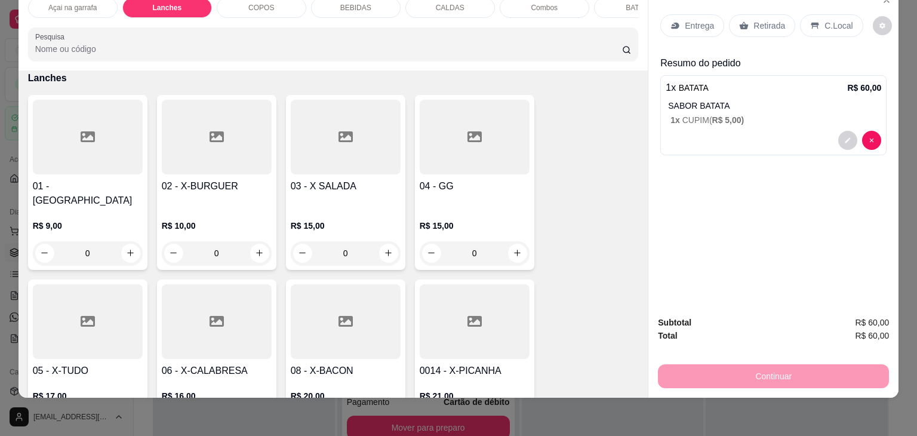
click at [74, 284] on div at bounding box center [88, 321] width 110 height 75
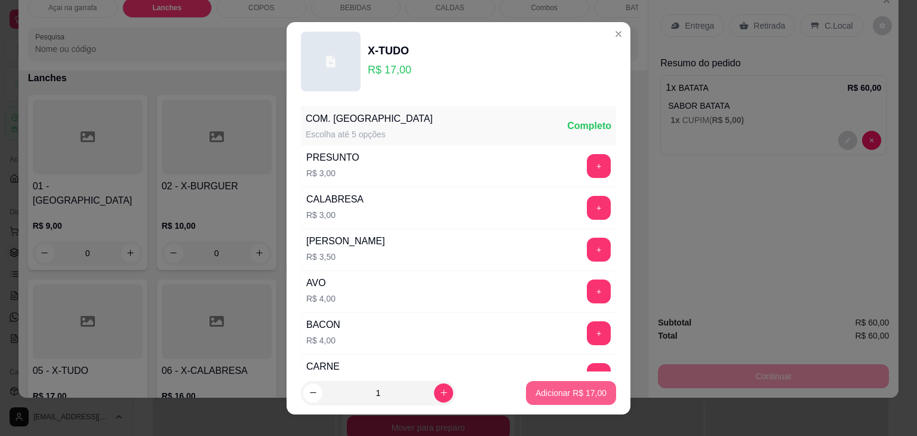
click at [549, 394] on p "Adicionar R$ 17,00" at bounding box center [571, 393] width 71 height 12
type input "1"
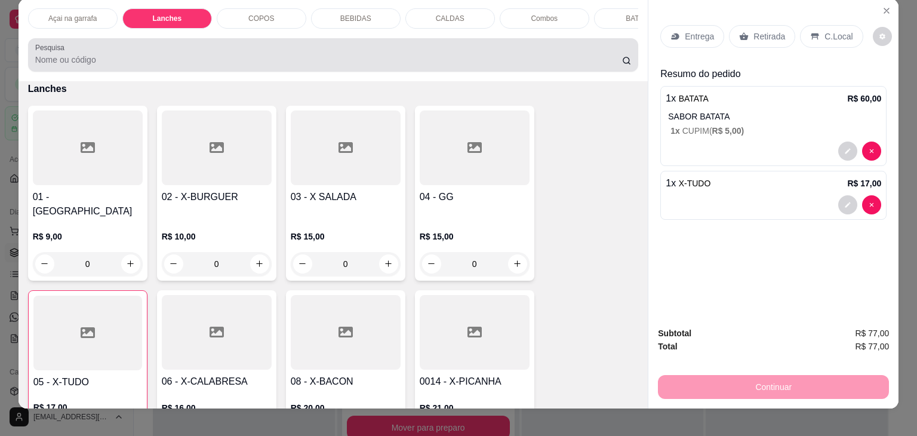
scroll to position [0, 0]
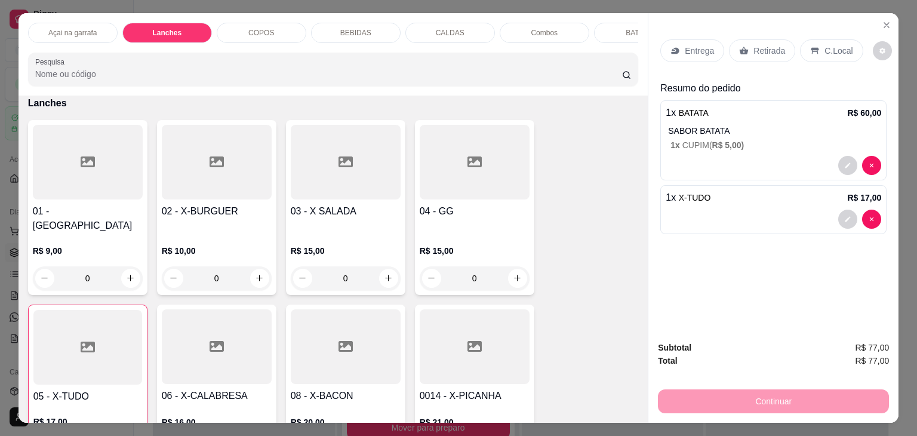
click at [332, 337] on div at bounding box center [346, 346] width 110 height 75
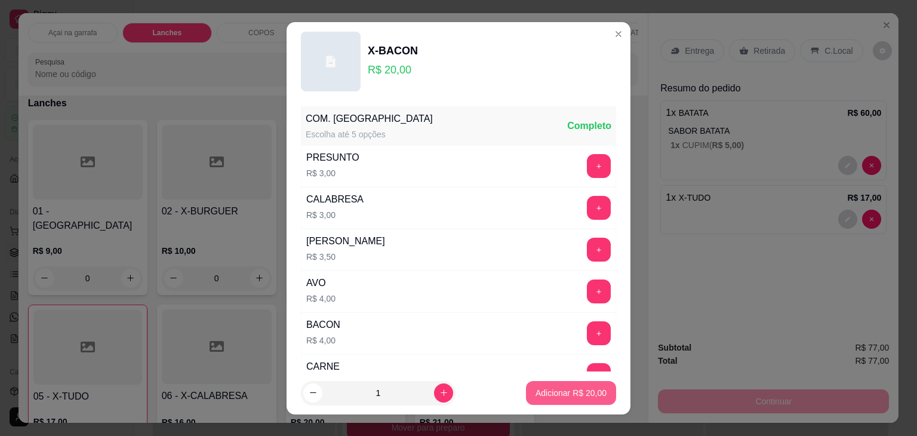
click at [544, 392] on p "Adicionar R$ 20,00" at bounding box center [571, 393] width 71 height 12
type input "1"
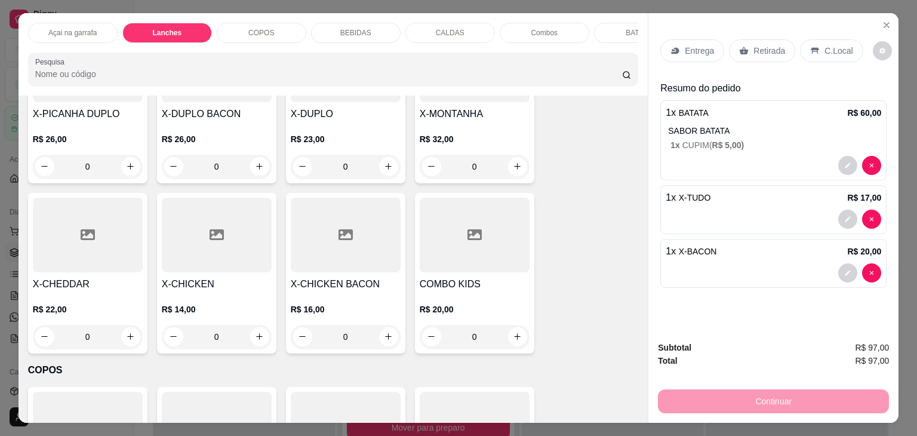
scroll to position [1250, 0]
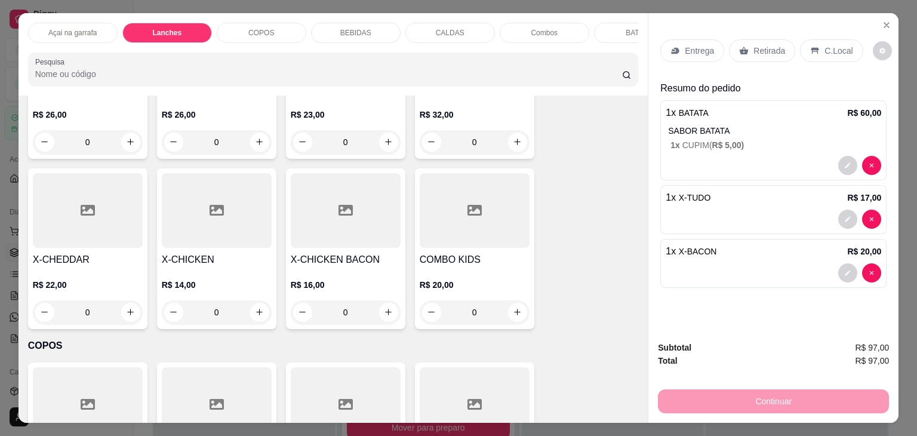
click at [452, 228] on div at bounding box center [475, 210] width 110 height 75
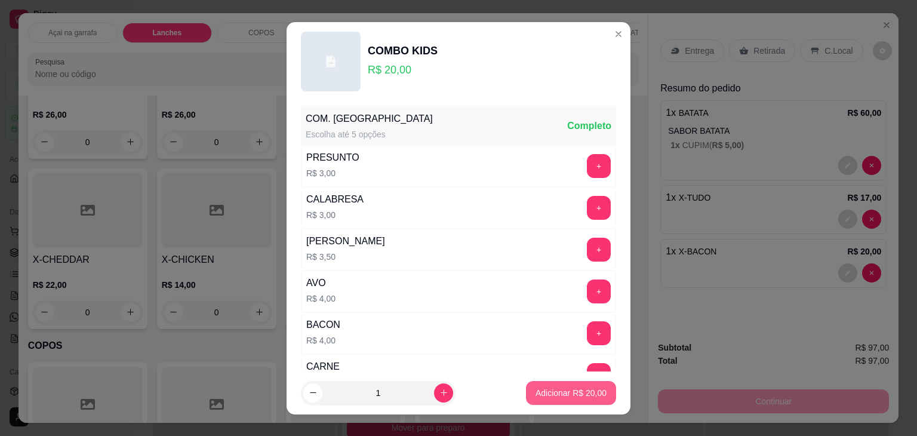
click at [577, 392] on p "Adicionar R$ 20,00" at bounding box center [571, 393] width 71 height 12
type input "1"
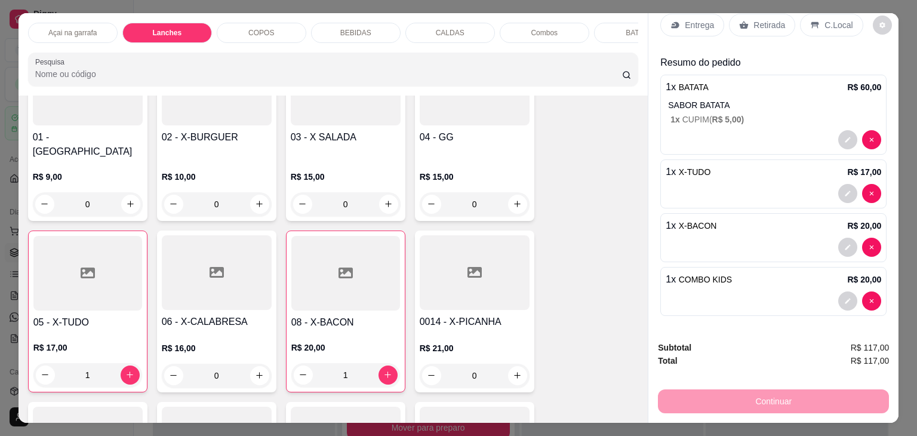
scroll to position [832, 0]
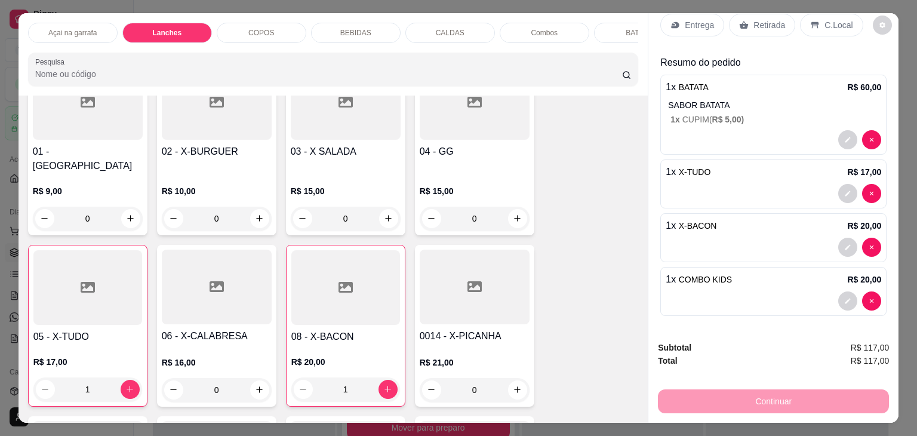
click at [471, 134] on div at bounding box center [475, 102] width 110 height 75
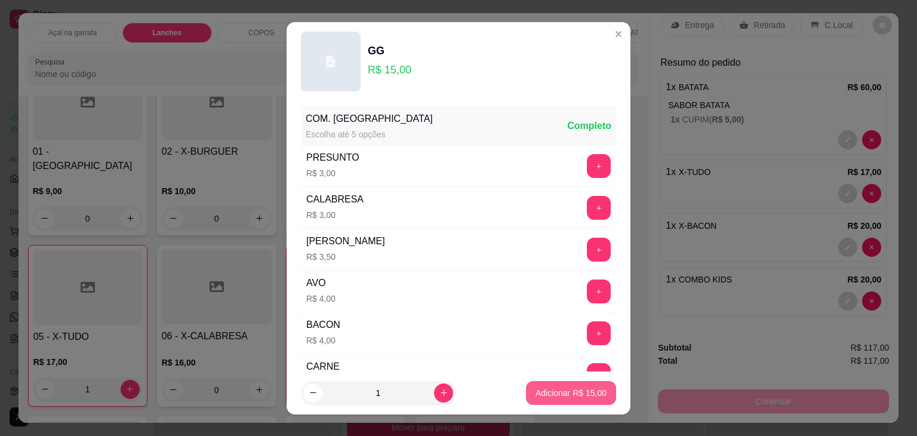
click at [560, 390] on p "Adicionar R$ 15,00" at bounding box center [571, 393] width 71 height 12
type input "1"
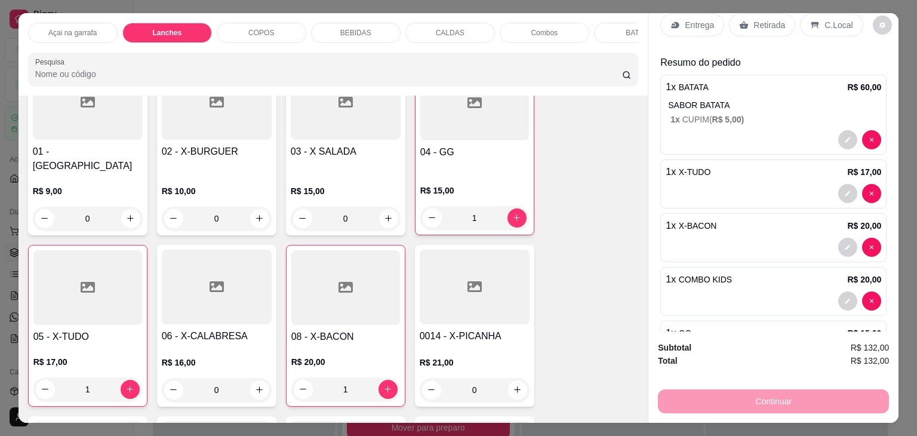
click at [231, 130] on div at bounding box center [217, 102] width 110 height 75
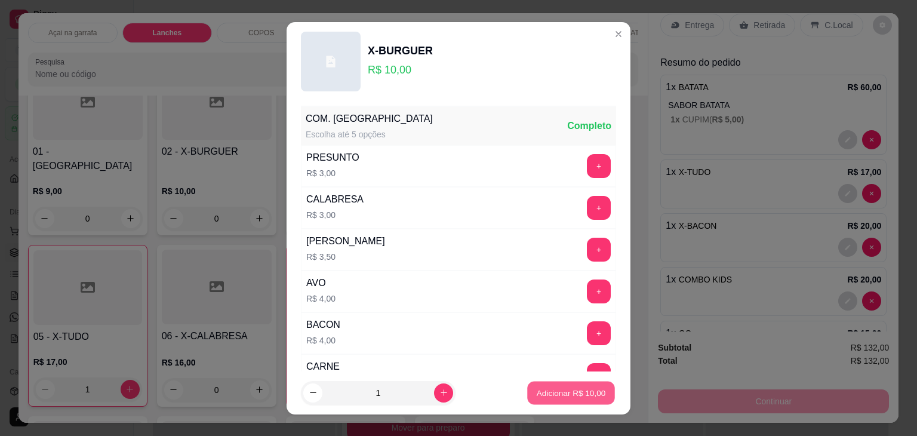
click at [576, 392] on p "Adicionar R$ 10,00" at bounding box center [571, 392] width 69 height 11
type input "1"
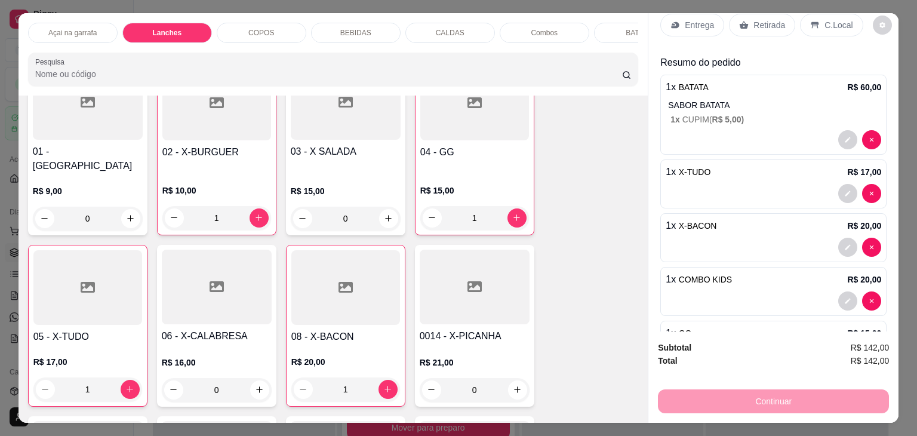
scroll to position [133, 0]
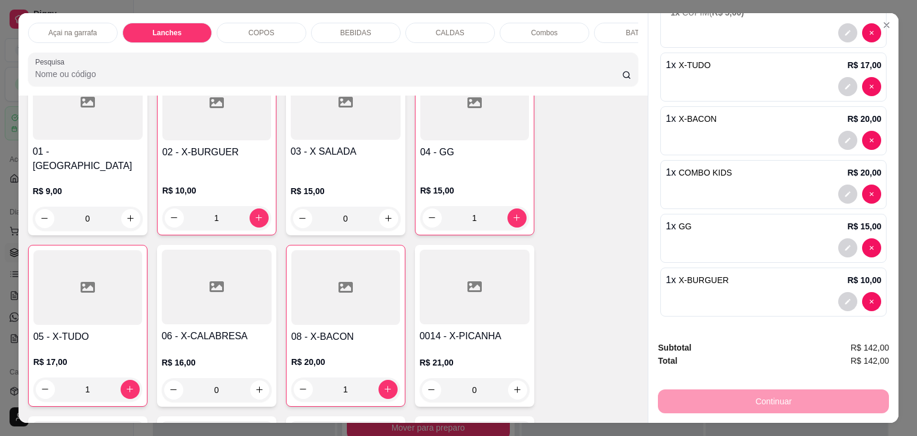
click at [315, 132] on div at bounding box center [346, 102] width 110 height 75
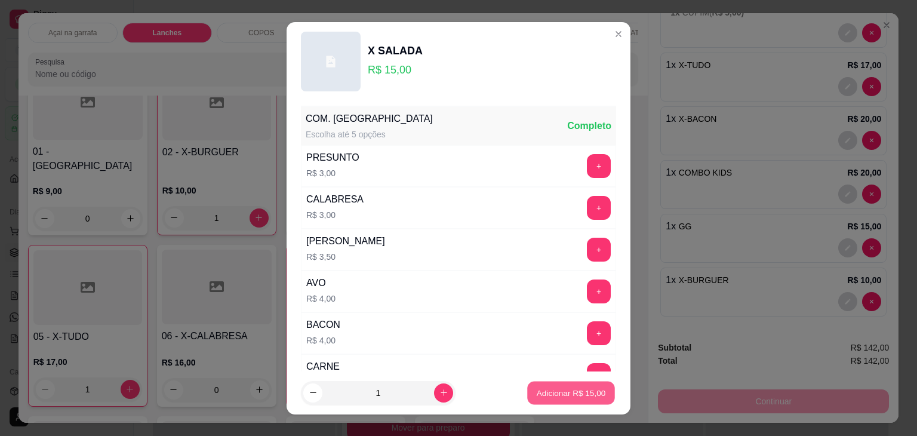
click at [585, 395] on p "Adicionar R$ 15,00" at bounding box center [571, 392] width 69 height 11
type input "1"
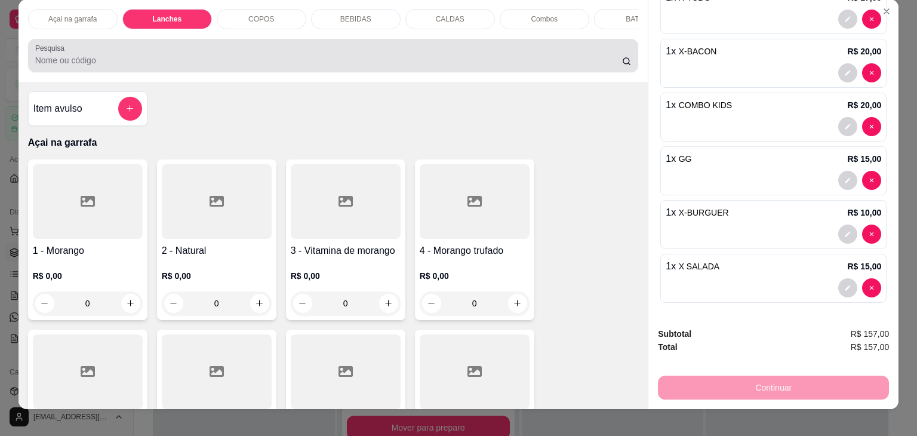
scroll to position [0, 0]
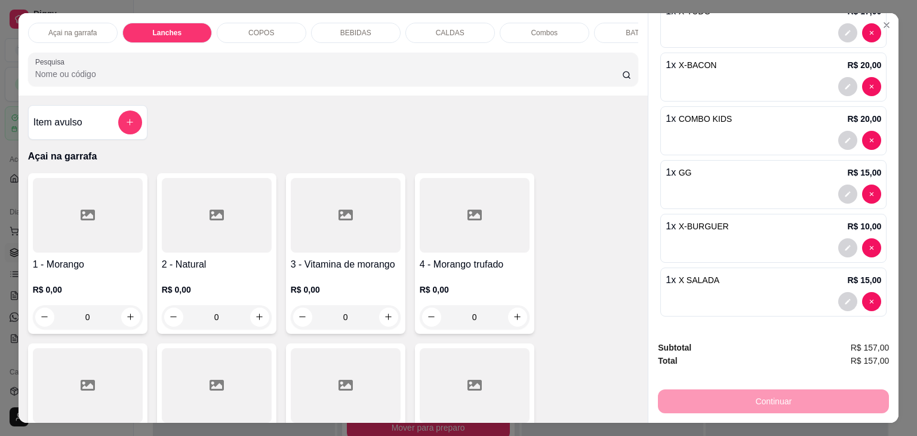
click at [364, 23] on div "BEBIDAS" at bounding box center [356, 33] width 90 height 20
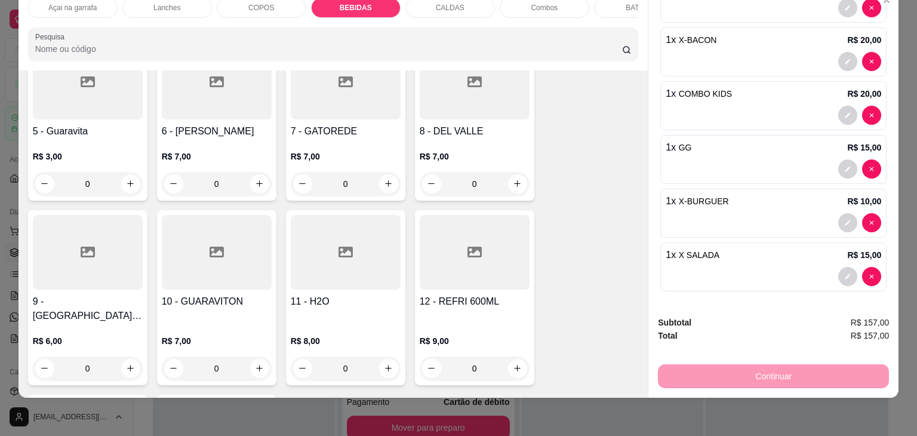
scroll to position [2083, 0]
click at [448, 242] on div at bounding box center [475, 252] width 110 height 75
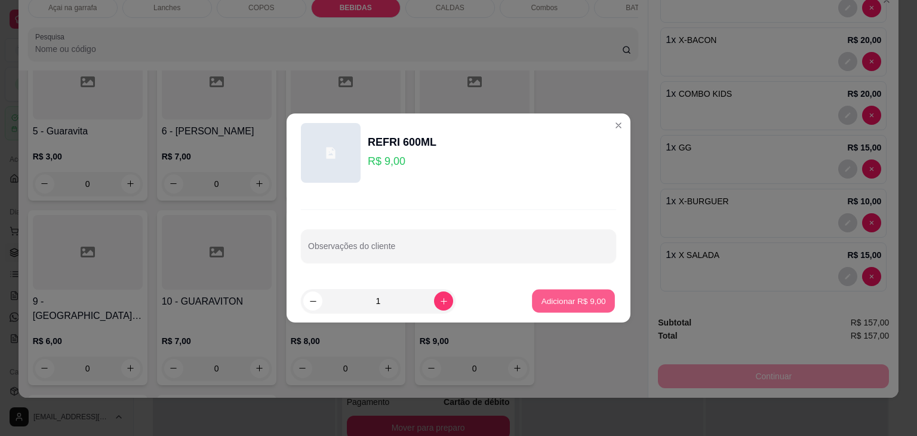
click at [569, 290] on button "Adicionar R$ 9,00" at bounding box center [573, 301] width 83 height 23
type input "1"
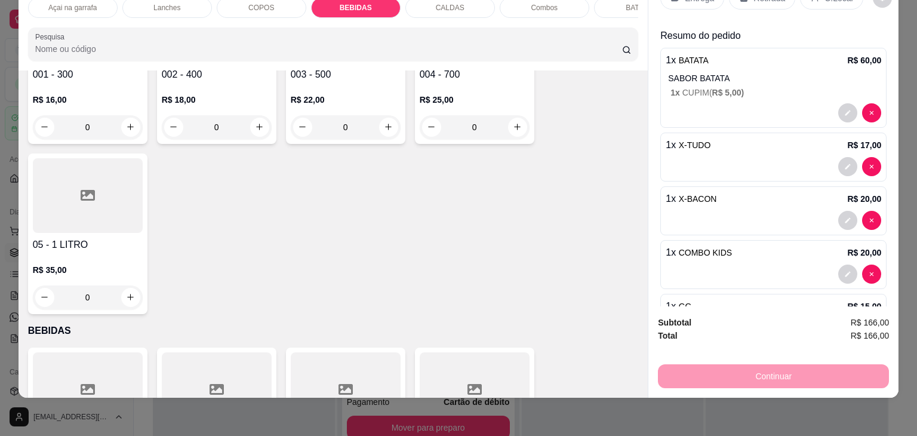
scroll to position [0, 0]
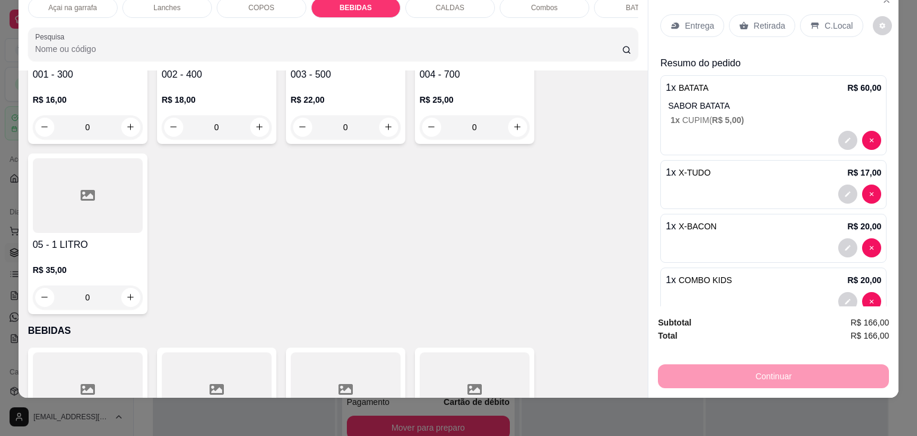
click at [825, 20] on p "C.Local" at bounding box center [839, 26] width 28 height 12
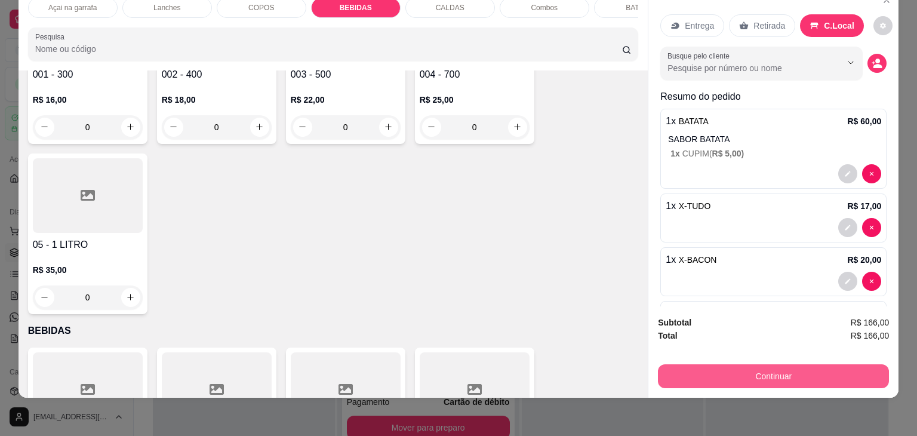
click at [735, 369] on button "Continuar" at bounding box center [773, 376] width 231 height 24
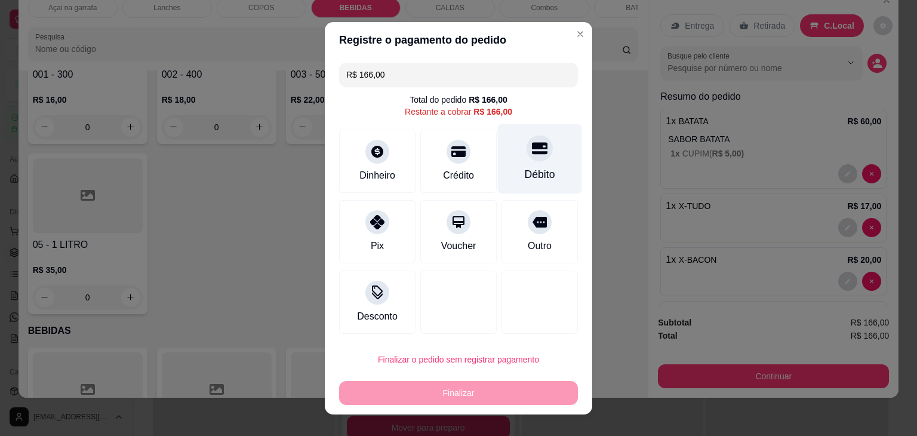
click at [536, 168] on div "Débito" at bounding box center [540, 175] width 30 height 16
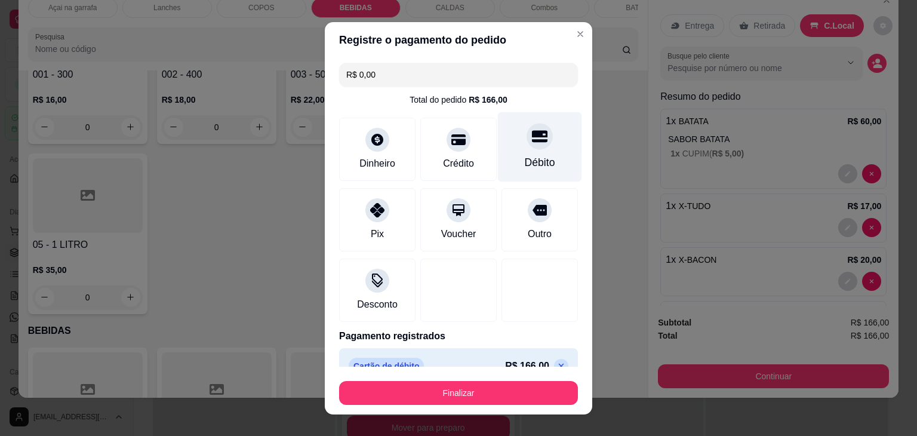
type input "R$ 0,00"
click at [436, 381] on button "Finalizar" at bounding box center [458, 393] width 239 height 24
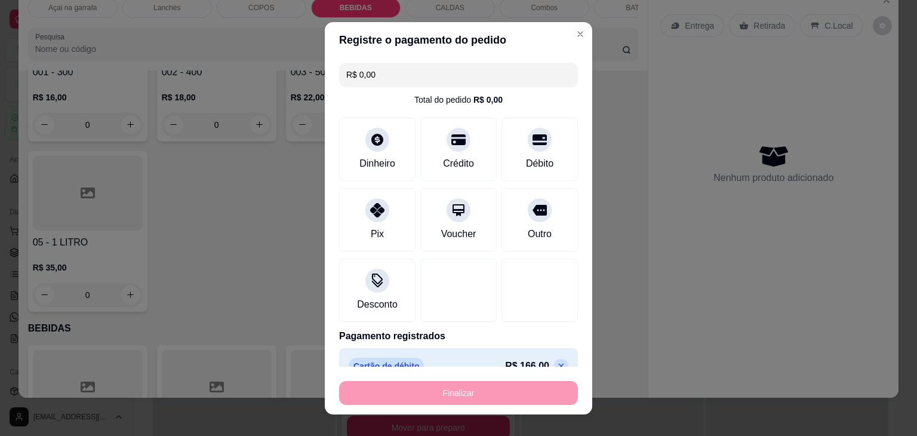
type input "0"
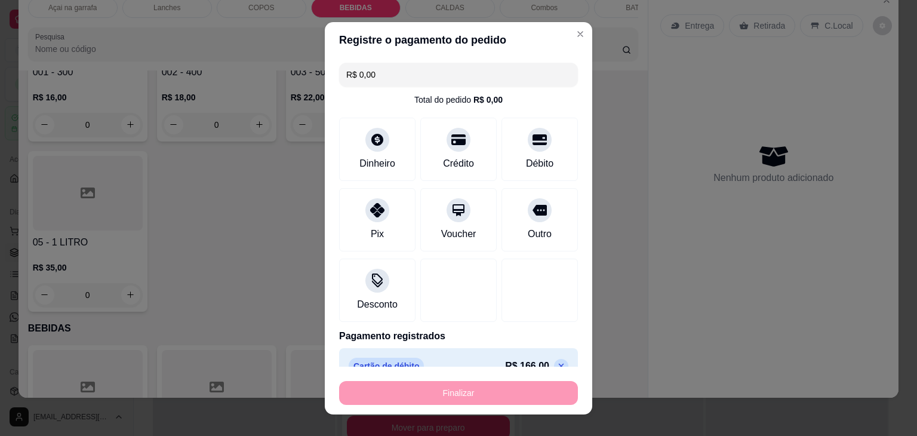
type input "0"
type input "-R$ 166,00"
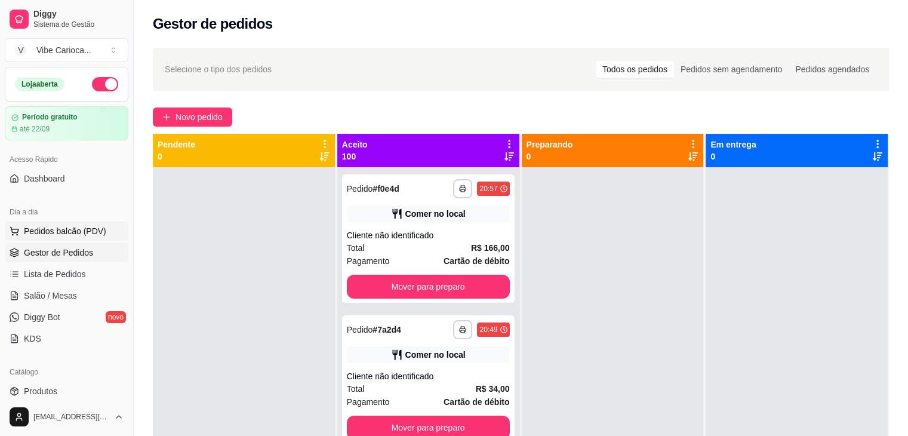
click at [49, 227] on span "Pedidos balcão (PDV)" at bounding box center [65, 231] width 82 height 12
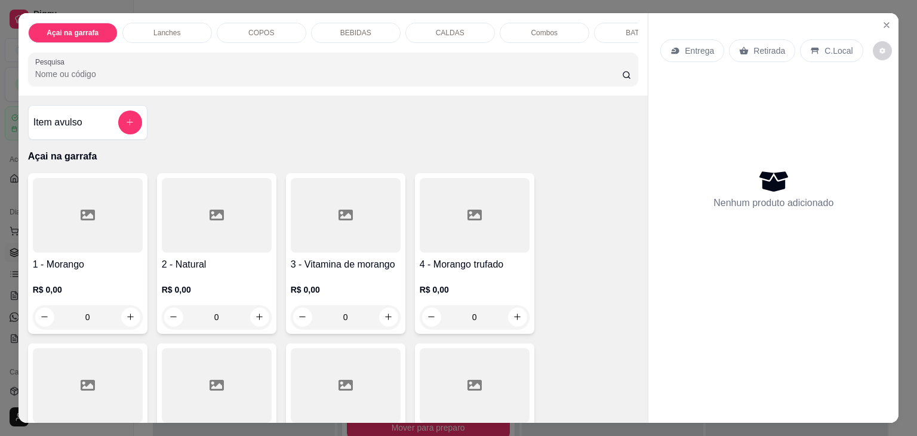
click at [239, 27] on div "COPOS" at bounding box center [262, 33] width 90 height 20
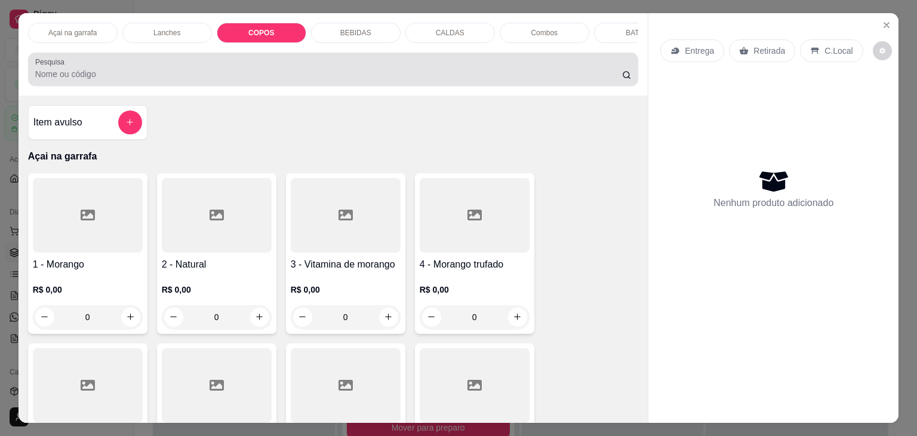
scroll to position [29, 0]
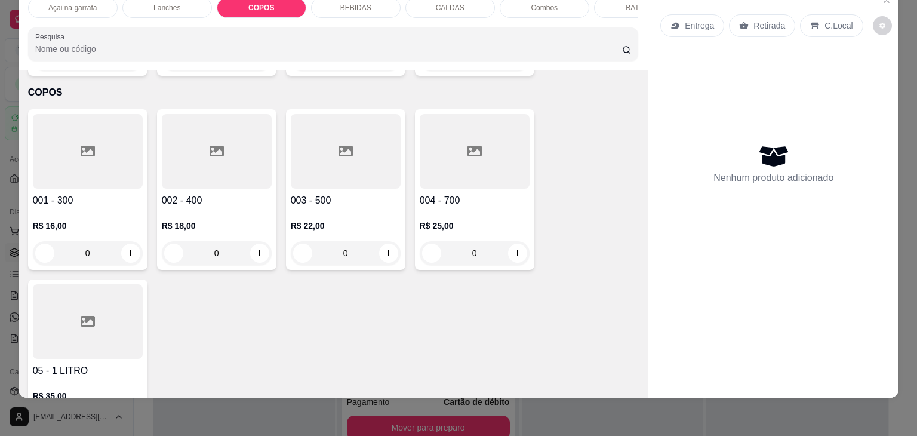
click at [474, 145] on div at bounding box center [475, 151] width 110 height 75
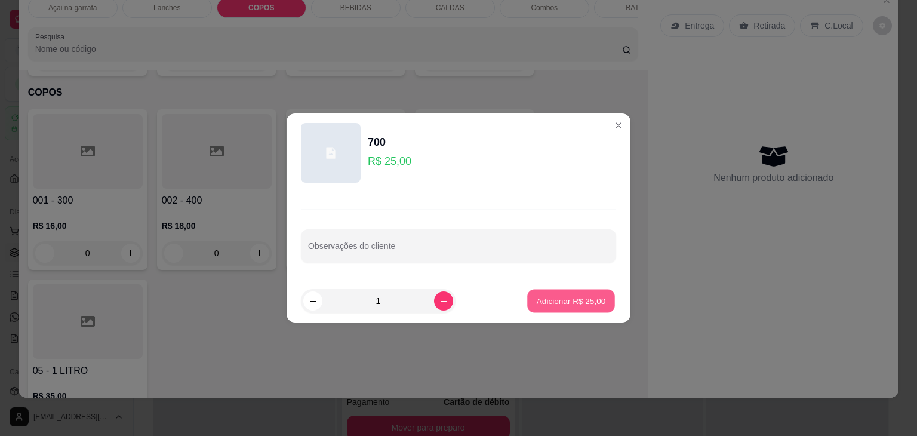
click at [567, 306] on p "Adicionar R$ 25,00" at bounding box center [571, 300] width 69 height 11
type input "1"
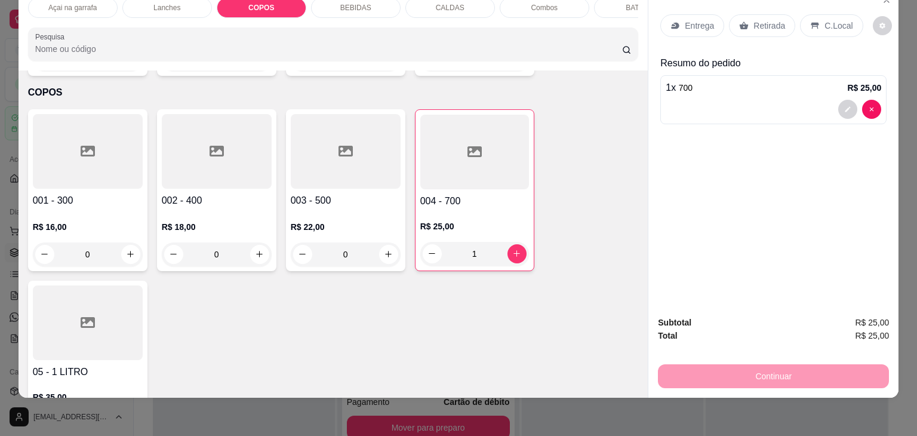
click at [819, 24] on div "C.Local" at bounding box center [831, 25] width 63 height 23
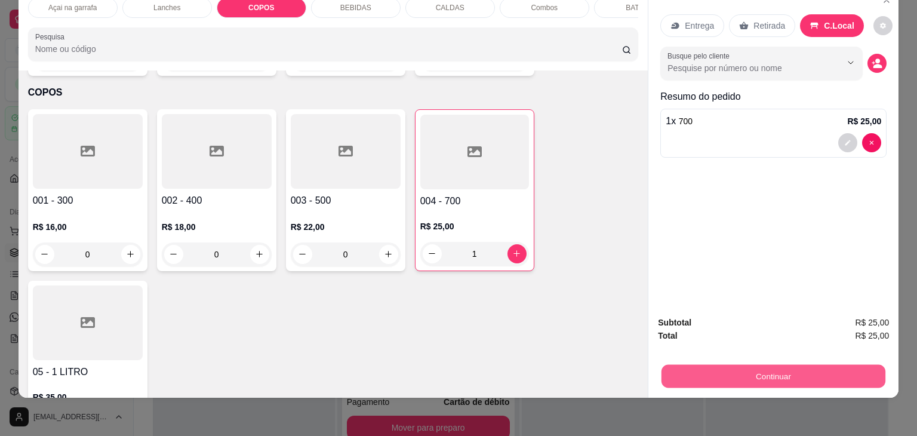
click at [761, 366] on button "Continuar" at bounding box center [774, 376] width 224 height 23
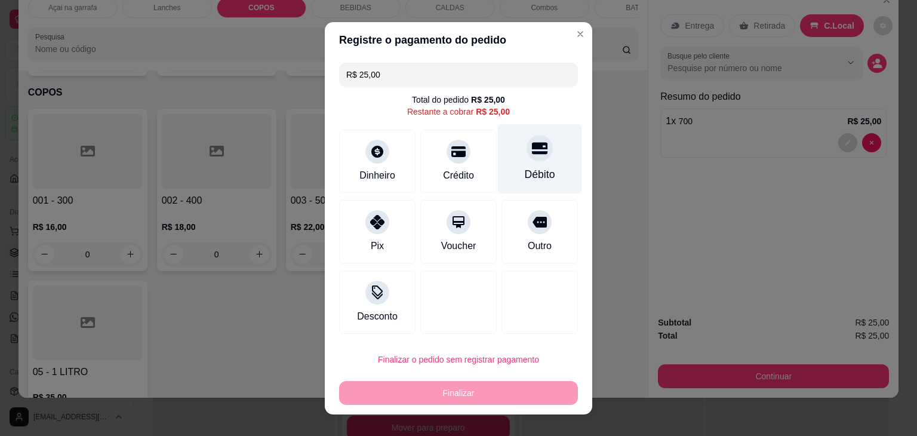
click at [530, 157] on div at bounding box center [540, 148] width 26 height 26
type input "R$ 0,00"
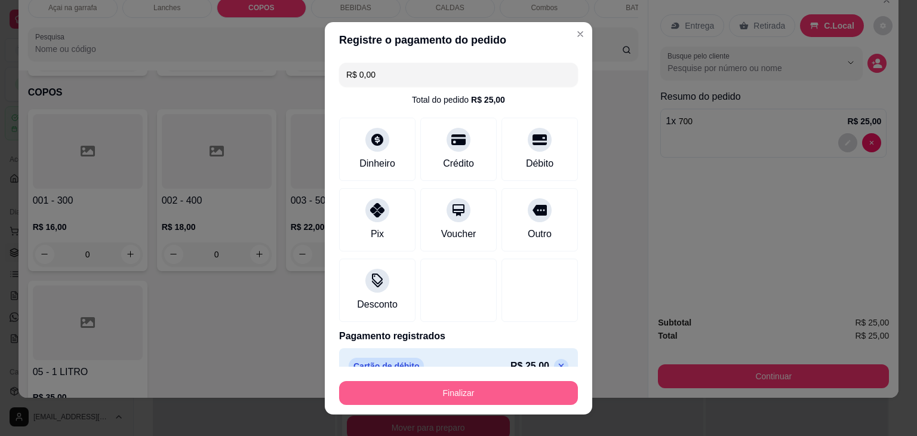
click at [456, 390] on button "Finalizar" at bounding box center [458, 393] width 239 height 24
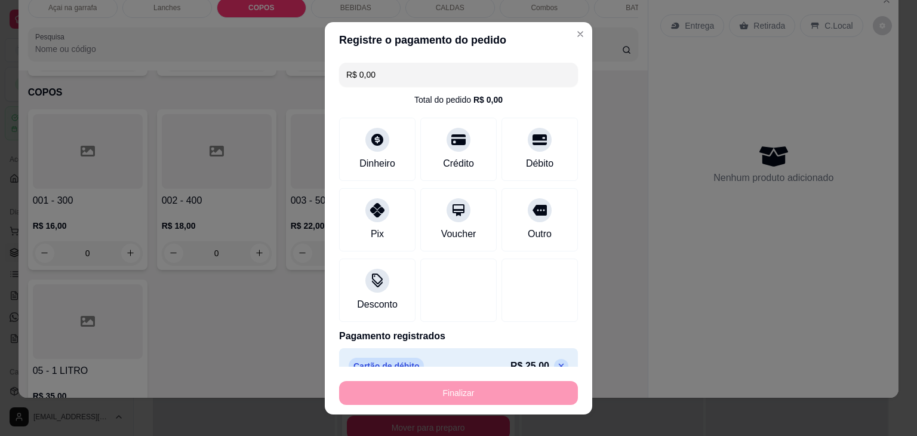
type input "0"
type input "-R$ 25,00"
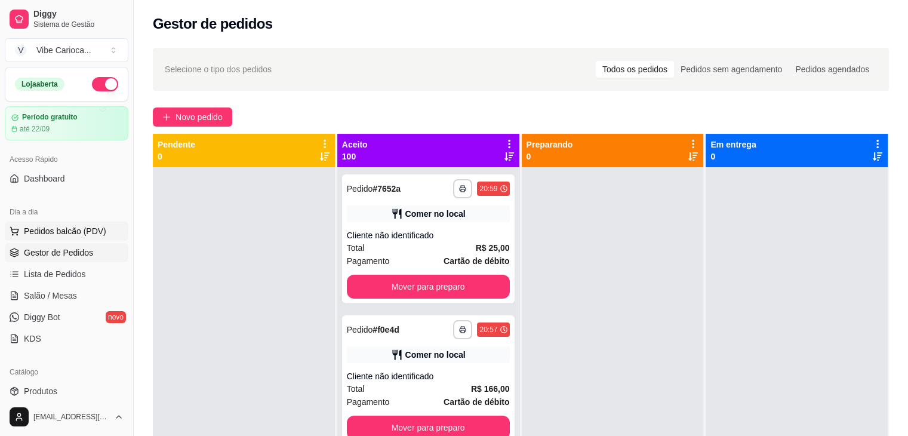
click at [65, 224] on button "Pedidos balcão (PDV)" at bounding box center [67, 231] width 124 height 19
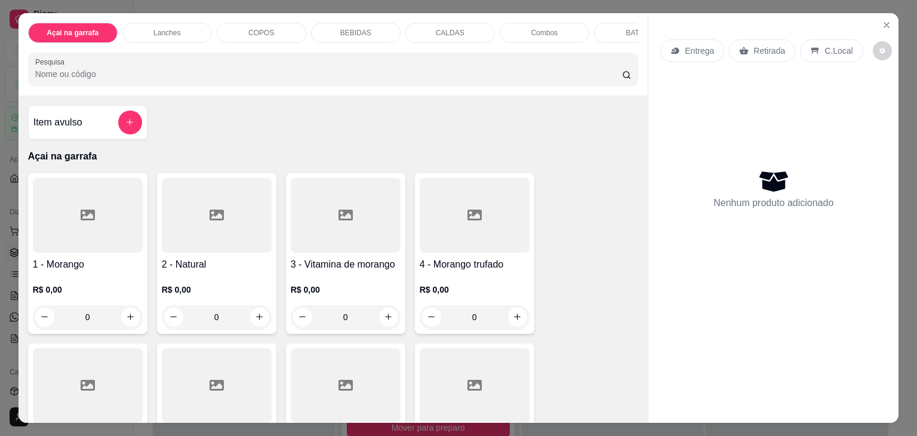
scroll to position [179, 0]
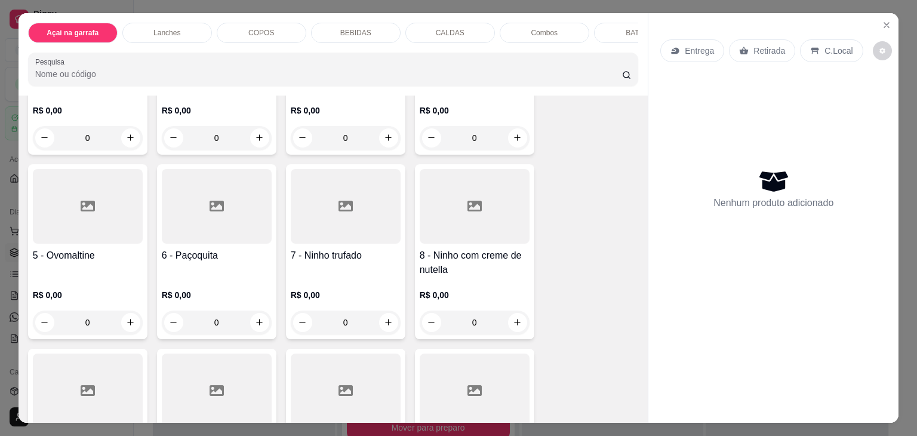
click at [455, 213] on div at bounding box center [475, 206] width 110 height 75
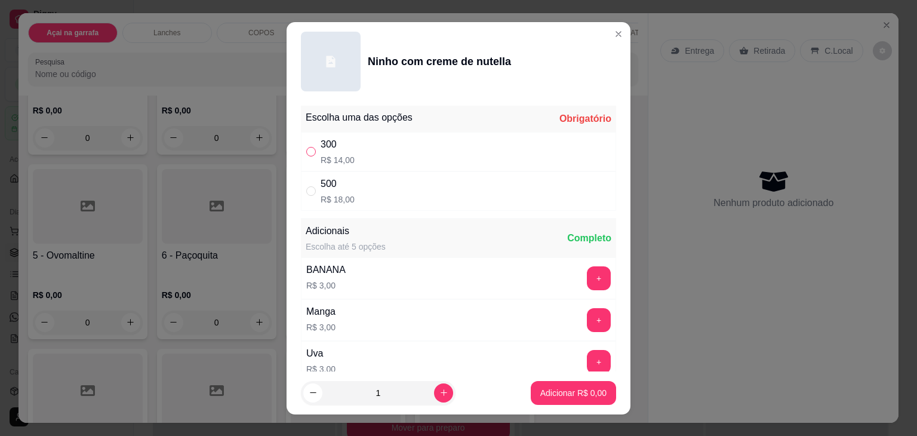
click at [306, 154] on input "" at bounding box center [311, 152] width 10 height 10
radio input "true"
click at [554, 398] on button "Adicionar R$ 14,00" at bounding box center [571, 392] width 88 height 23
type input "1"
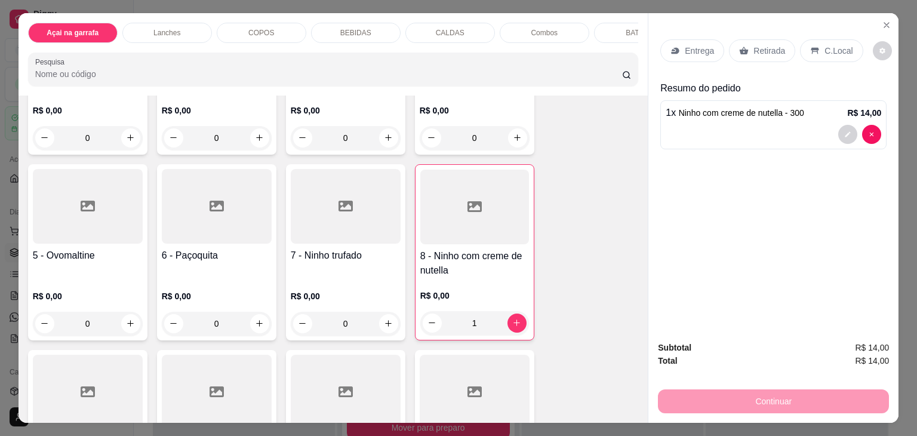
click at [811, 46] on icon at bounding box center [816, 51] width 10 height 10
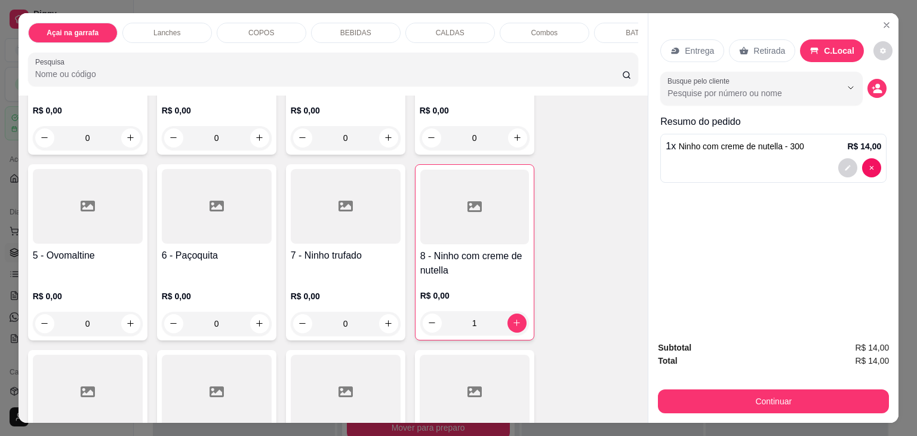
click at [758, 395] on button "Continuar" at bounding box center [773, 401] width 231 height 24
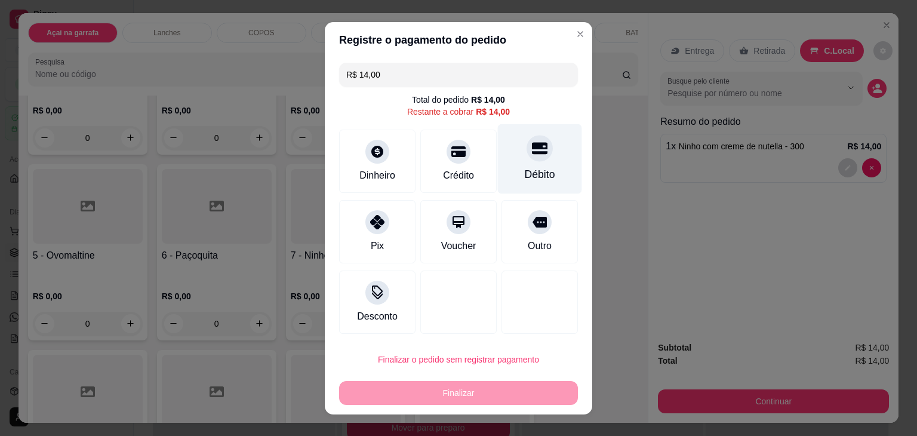
click at [532, 154] on icon at bounding box center [540, 148] width 16 height 12
type input "R$ 0,00"
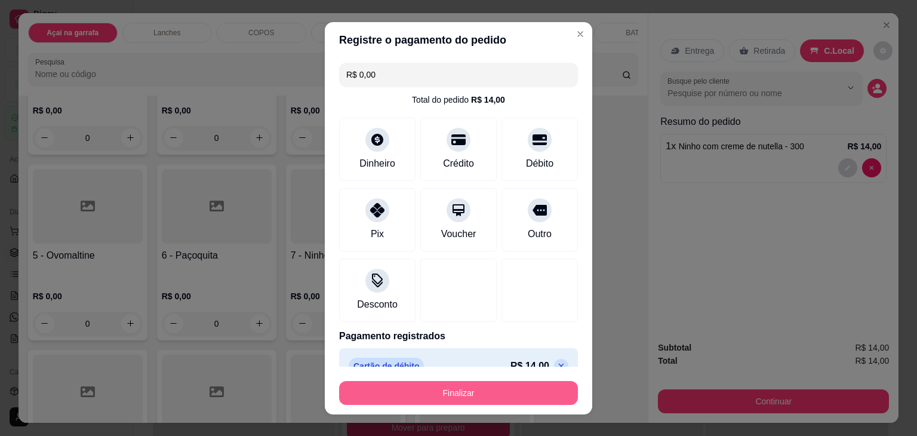
click at [448, 388] on button "Finalizar" at bounding box center [458, 393] width 239 height 24
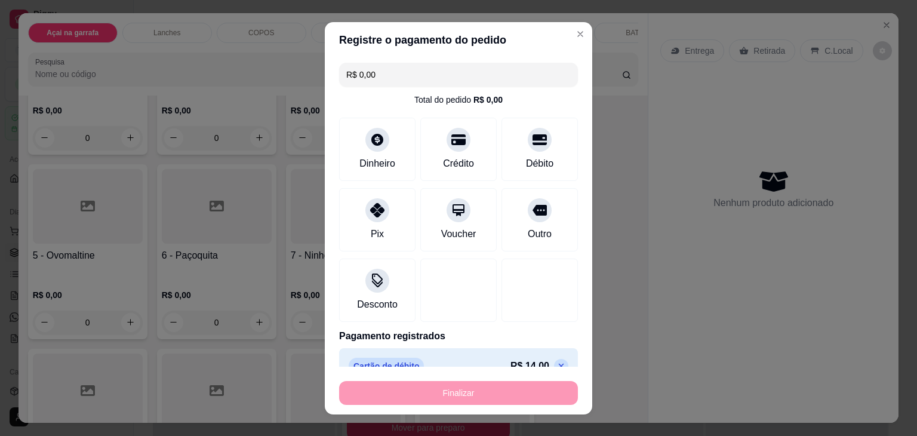
type input "0"
type input "-R$ 14,00"
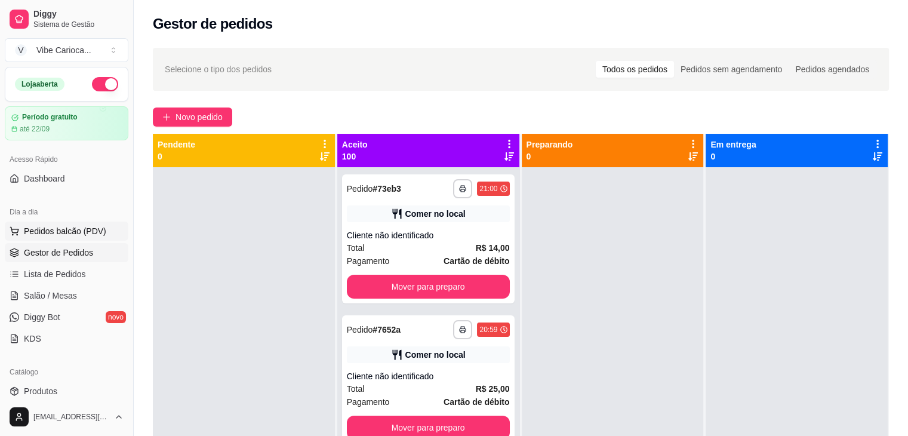
click at [48, 236] on span "Pedidos balcão (PDV)" at bounding box center [65, 231] width 82 height 12
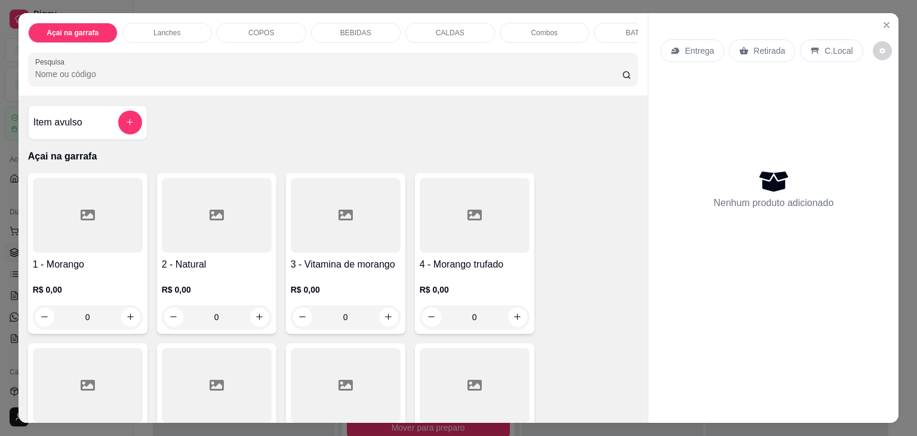
drag, startPoint x: 172, startPoint y: 35, endPoint x: 183, endPoint y: 57, distance: 24.6
click at [172, 35] on div "Lanches" at bounding box center [167, 33] width 90 height 20
drag, startPoint x: 174, startPoint y: 16, endPoint x: 195, endPoint y: 22, distance: 21.7
click at [184, 16] on div "Açai na garrafa Lanches COPOS BEBIDAS CALDAS Combos BATATA Pesquisa" at bounding box center [334, 54] width 630 height 82
click at [168, 30] on p "Lanches" at bounding box center [166, 33] width 29 height 10
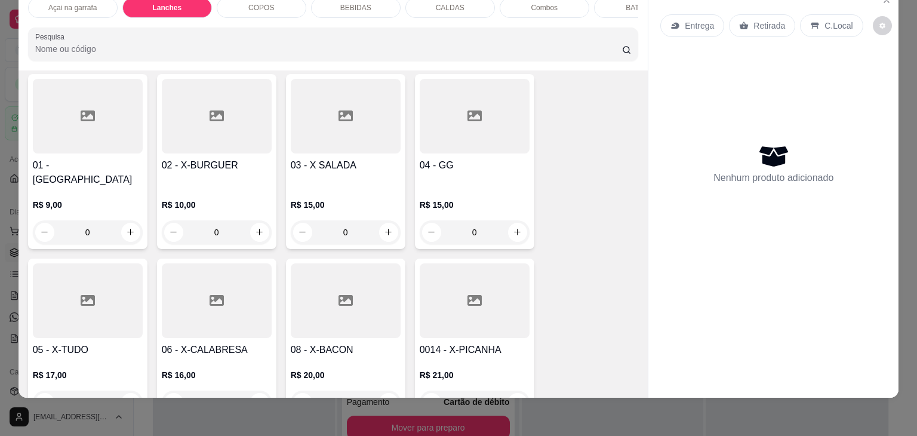
scroll to position [772, 0]
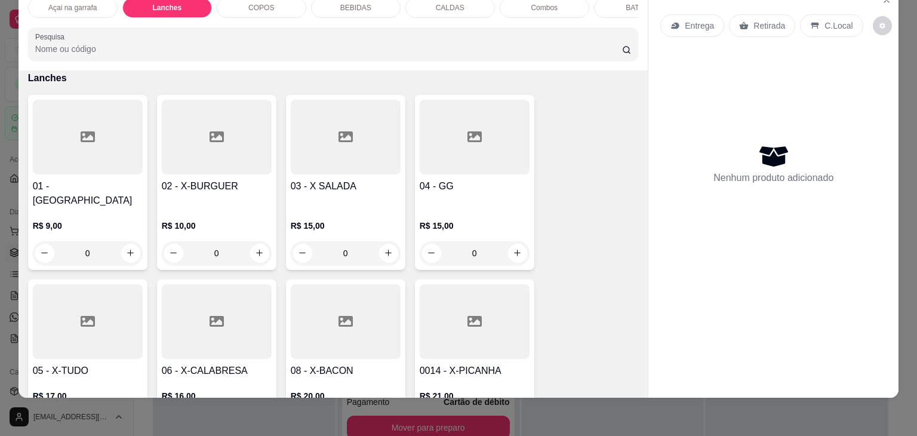
click at [440, 156] on div at bounding box center [475, 137] width 110 height 75
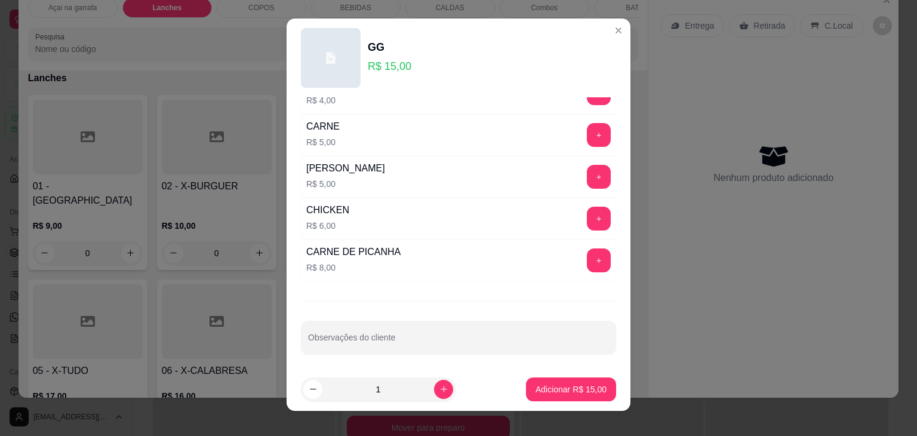
scroll to position [0, 0]
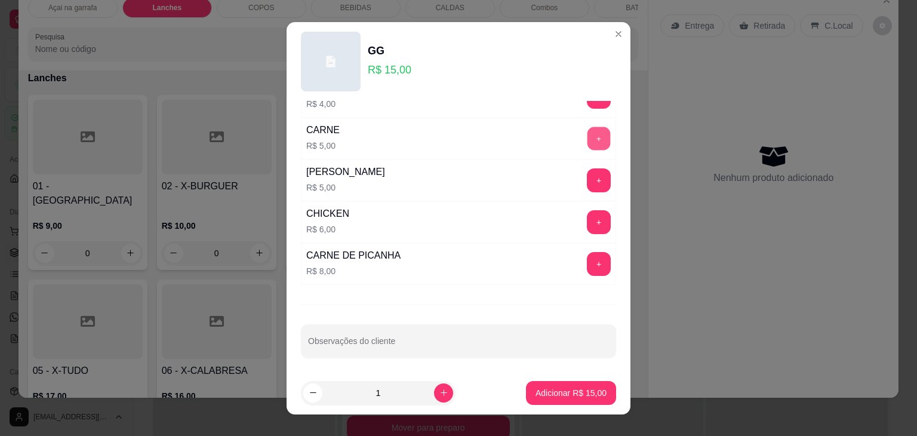
click at [588, 132] on button "+" at bounding box center [599, 138] width 23 height 23
click at [564, 392] on p "Adicionar R$ 20,00" at bounding box center [571, 392] width 69 height 11
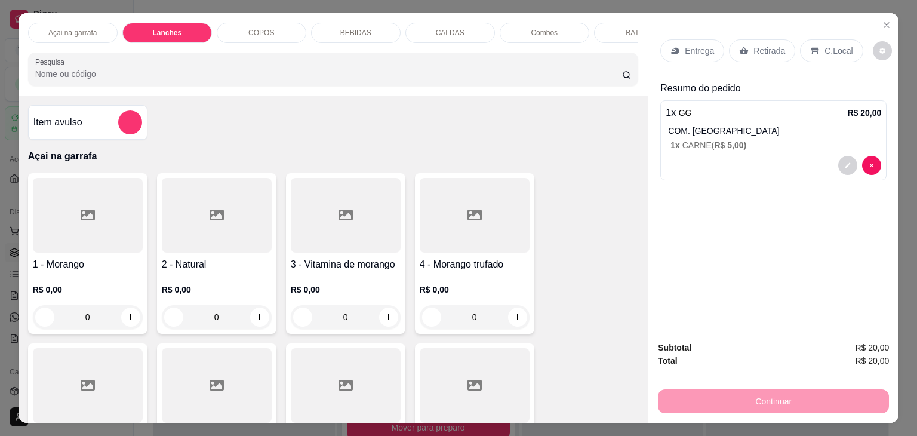
click at [236, 23] on div "COPOS" at bounding box center [262, 33] width 90 height 20
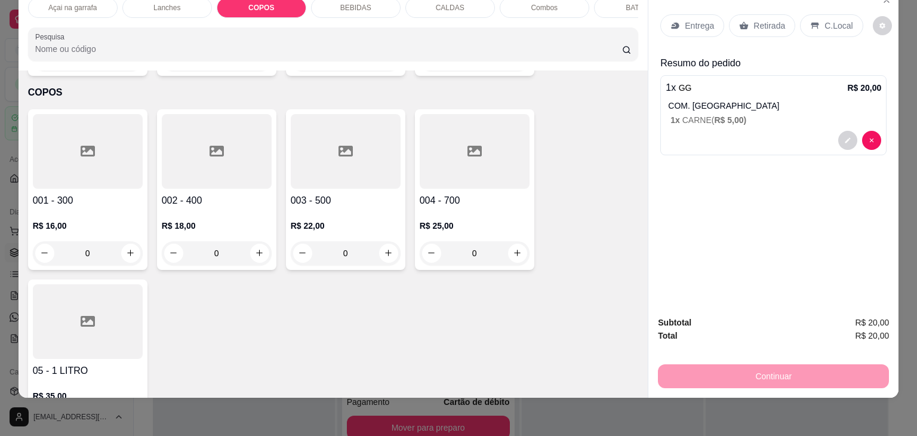
click at [190, 142] on div at bounding box center [217, 151] width 110 height 75
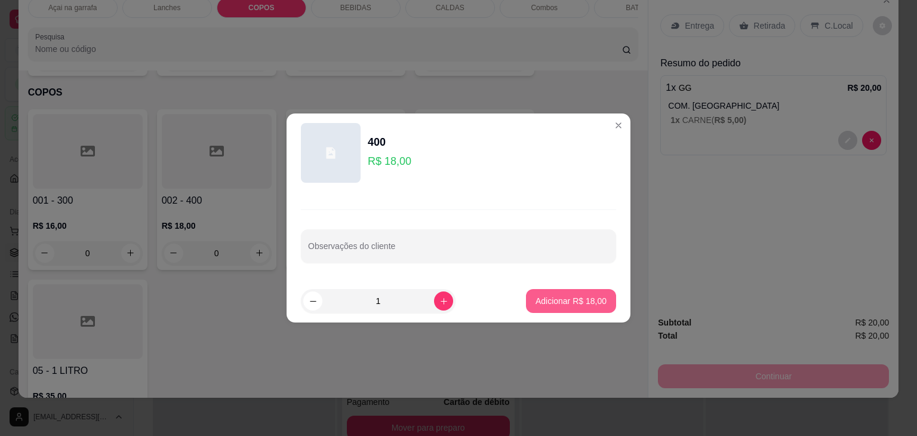
click at [526, 294] on button "Adicionar R$ 18,00" at bounding box center [571, 301] width 90 height 24
type input "1"
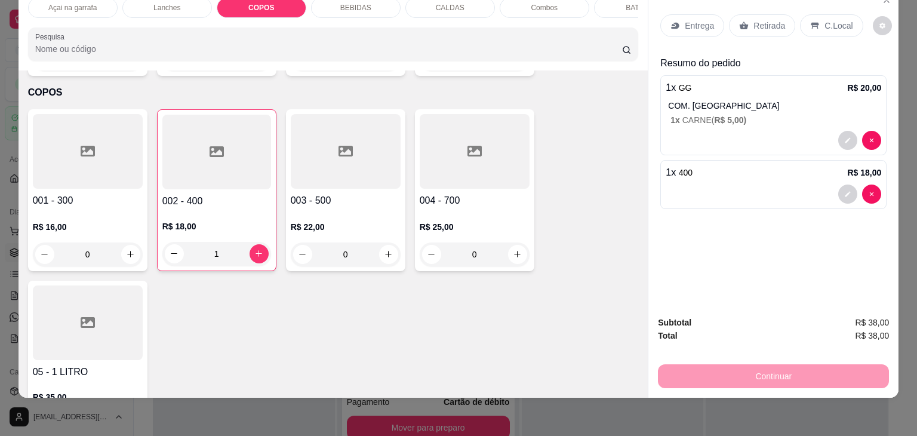
click at [121, 127] on div at bounding box center [88, 151] width 110 height 75
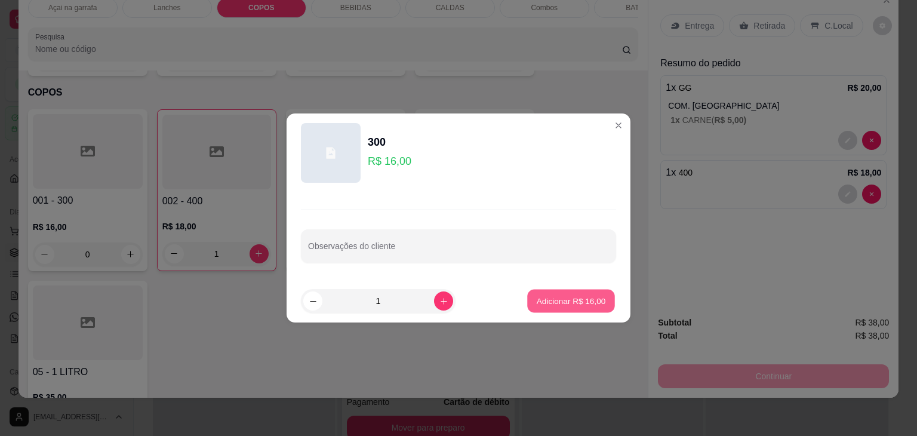
click at [560, 303] on p "Adicionar R$ 16,00" at bounding box center [571, 300] width 69 height 11
type input "1"
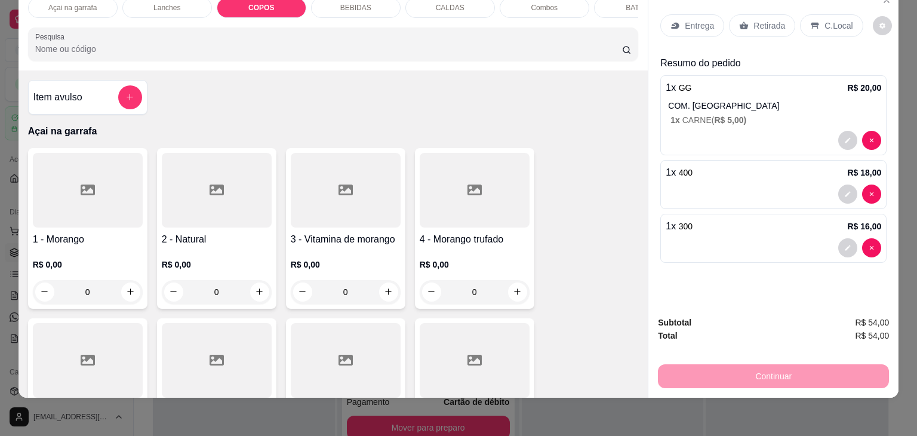
scroll to position [0, 0]
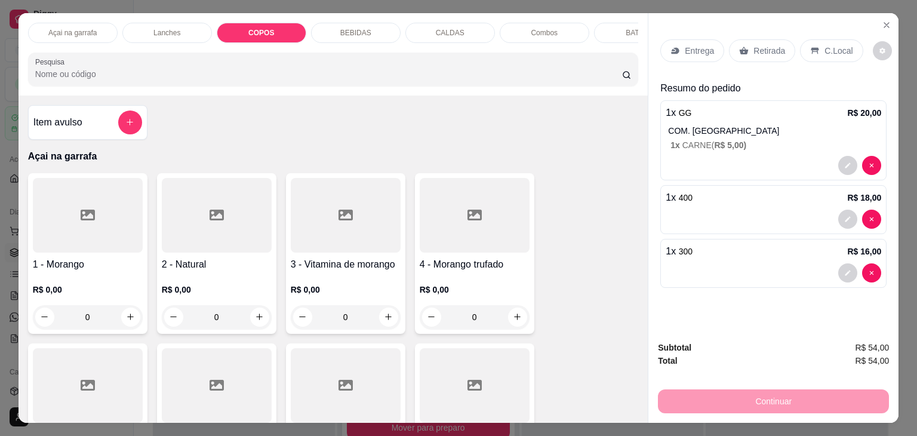
click at [366, 23] on div "BEBIDAS" at bounding box center [356, 33] width 90 height 20
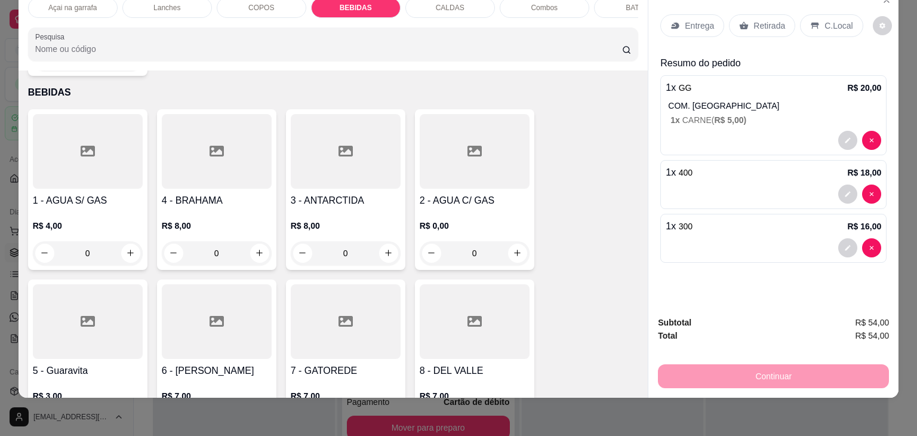
click at [228, 302] on div at bounding box center [217, 321] width 110 height 75
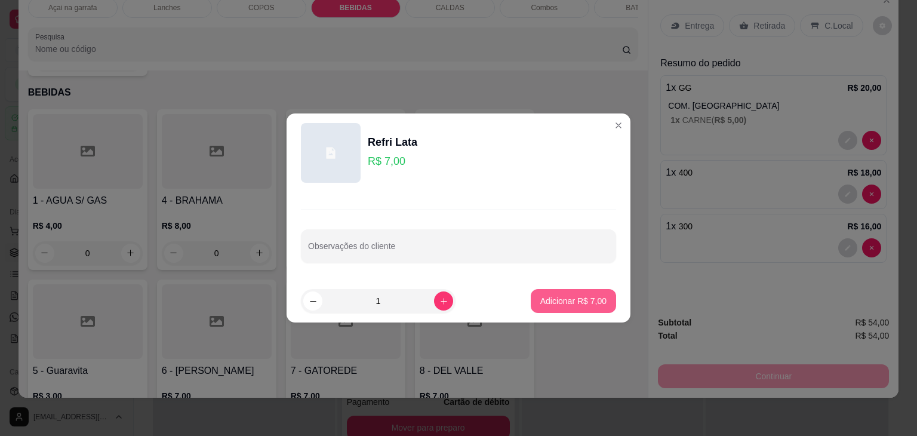
click at [548, 299] on p "Adicionar R$ 7,00" at bounding box center [574, 301] width 66 height 12
type input "1"
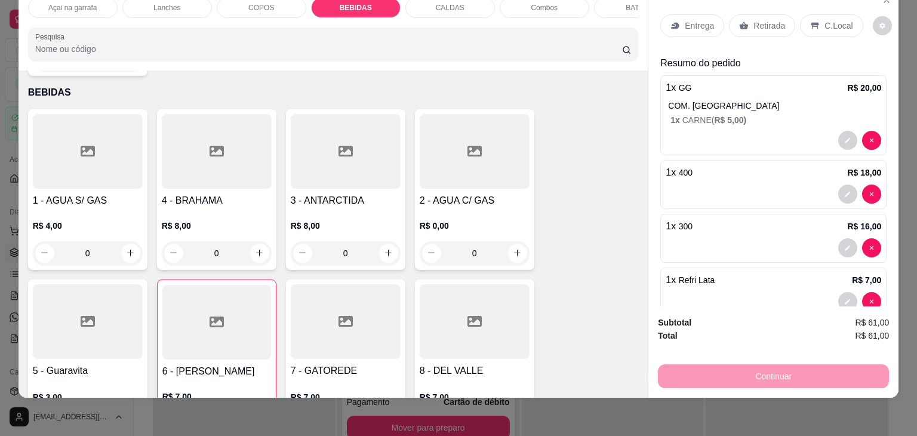
click at [824, 25] on div "C.Local" at bounding box center [831, 25] width 63 height 23
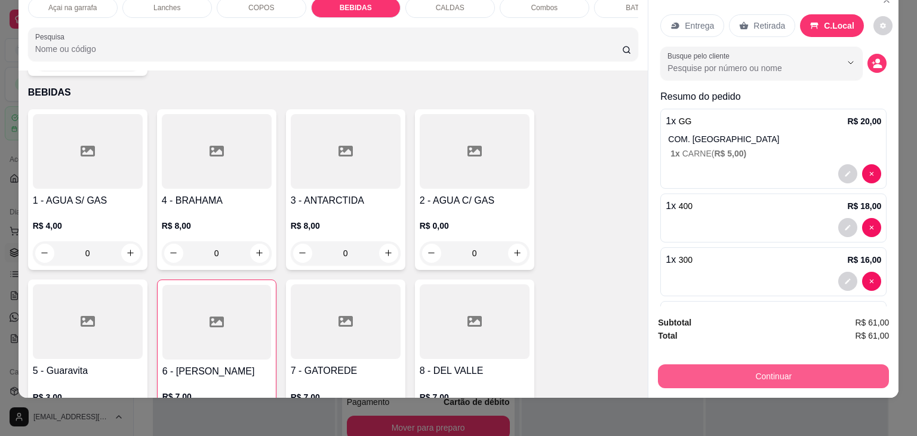
click at [775, 371] on button "Continuar" at bounding box center [773, 376] width 231 height 24
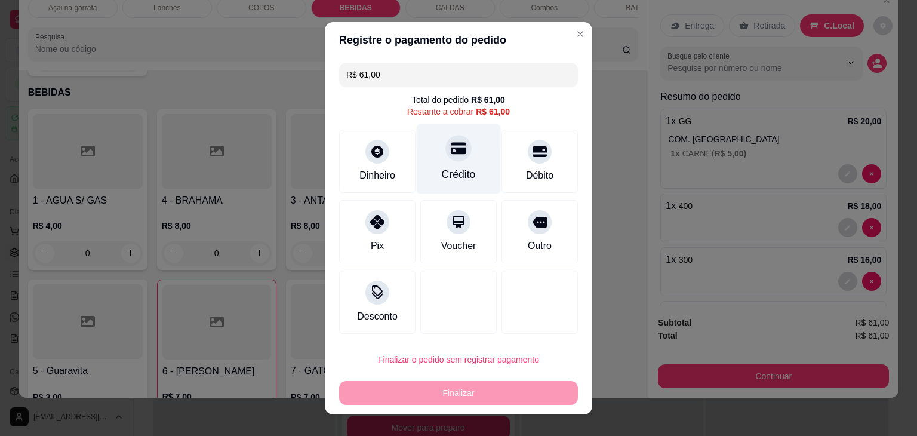
click at [451, 152] on icon at bounding box center [459, 148] width 16 height 12
type input "R$ 0,00"
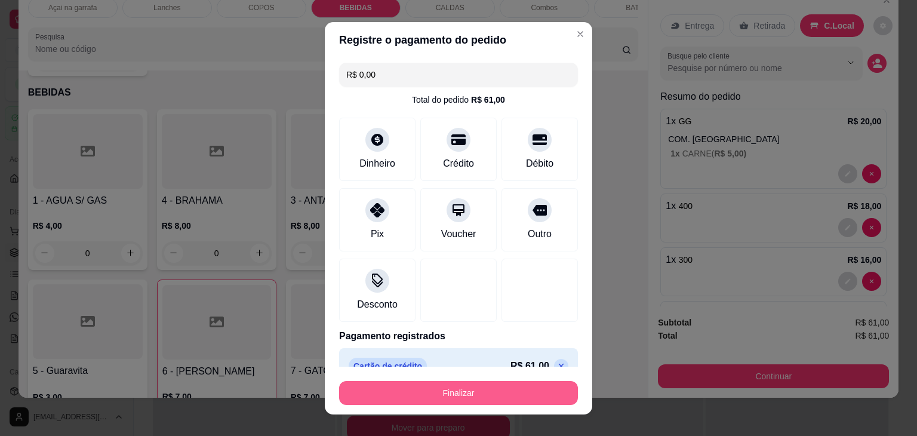
click at [449, 395] on button "Finalizar" at bounding box center [458, 393] width 239 height 24
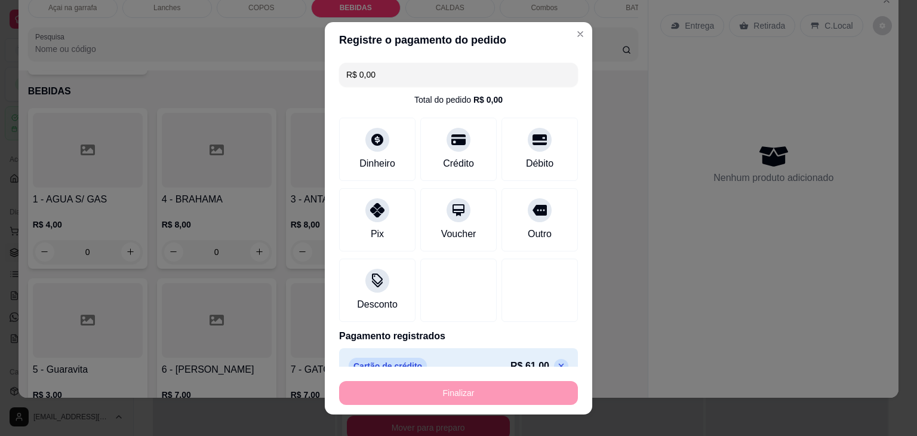
type input "0"
type input "-R$ 61,00"
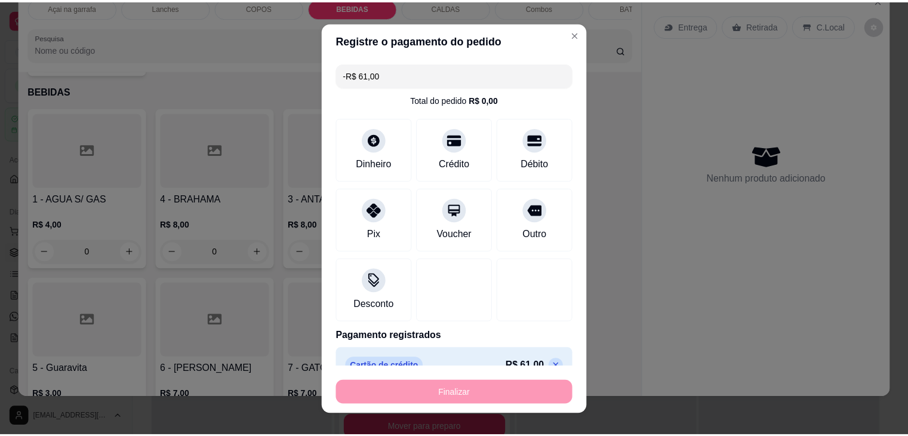
scroll to position [1842, 0]
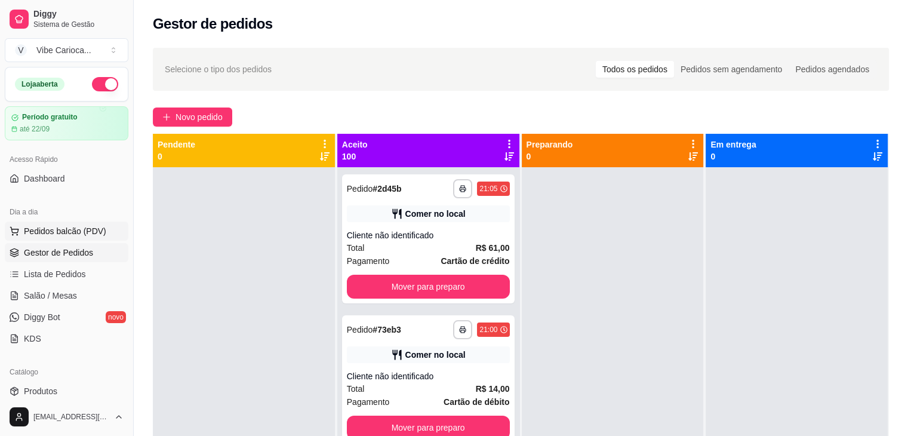
click at [93, 227] on span "Pedidos balcão (PDV)" at bounding box center [65, 231] width 82 height 12
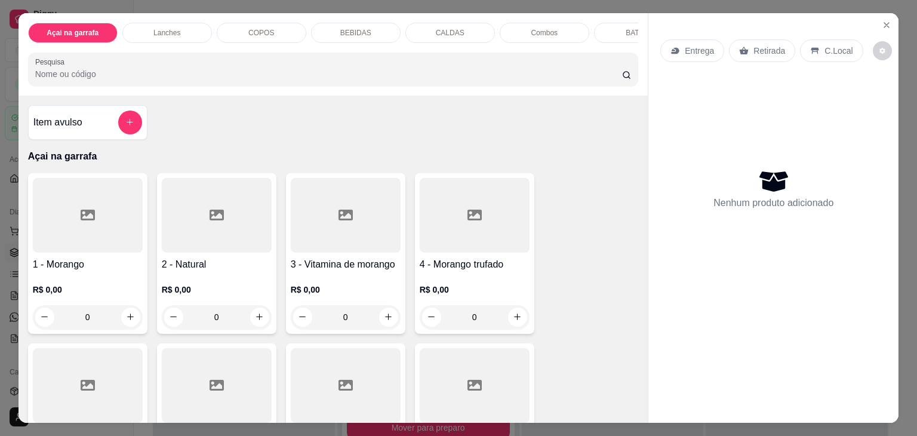
click at [154, 29] on p "Lanches" at bounding box center [167, 33] width 27 height 10
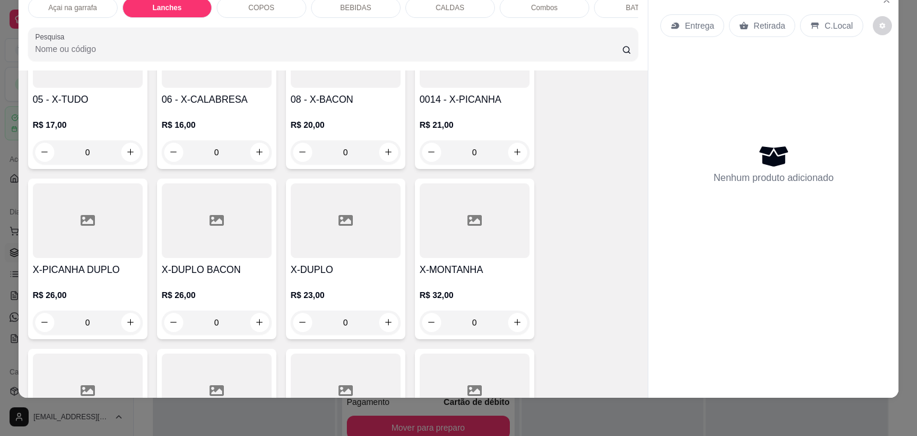
scroll to position [1071, 0]
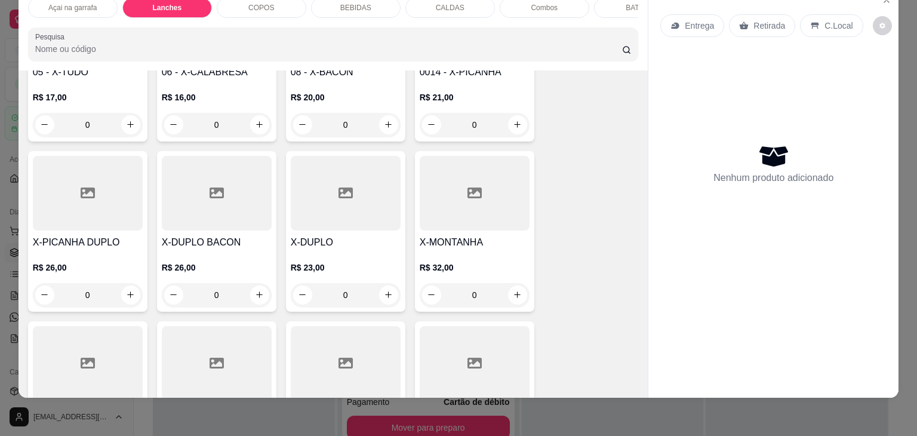
click at [357, 187] on div at bounding box center [346, 193] width 110 height 75
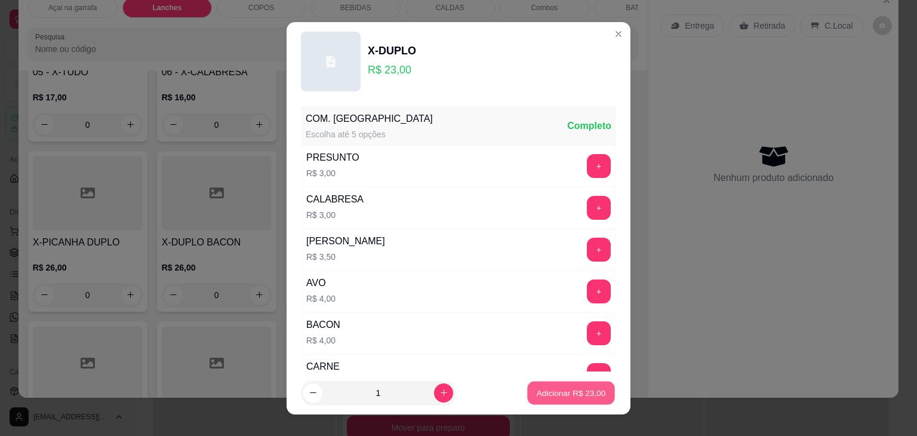
click at [581, 385] on button "Adicionar R$ 23,00" at bounding box center [571, 392] width 88 height 23
type input "1"
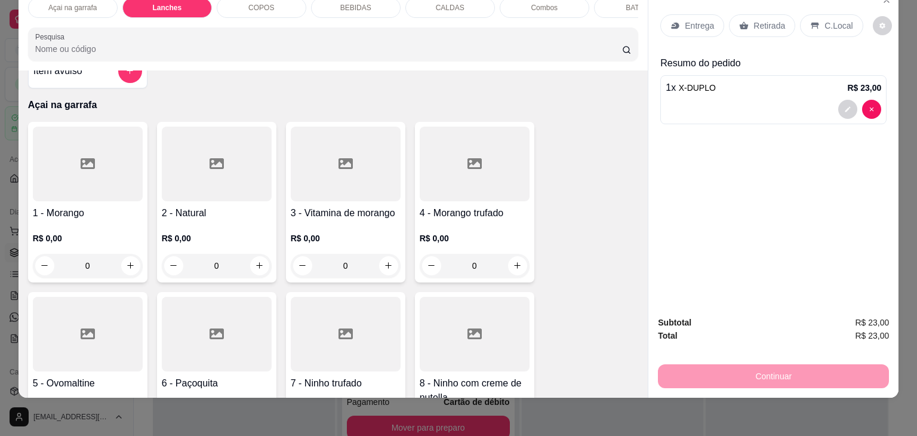
scroll to position [0, 0]
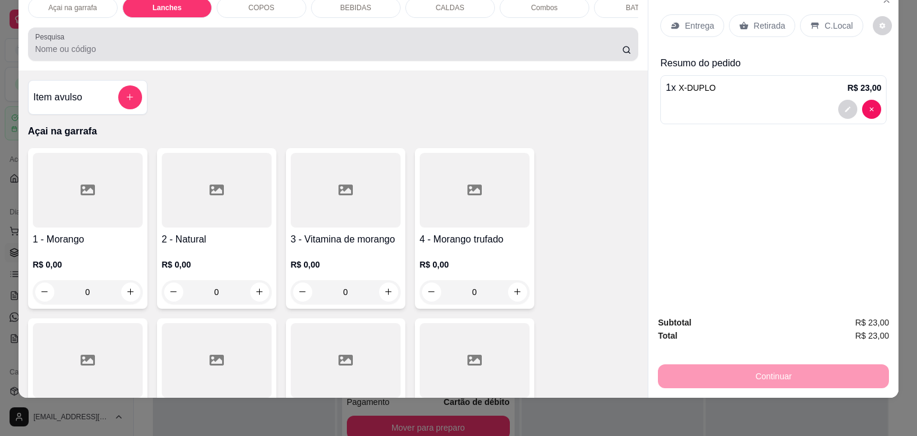
click at [119, 53] on input "Pesquisa" at bounding box center [328, 49] width 587 height 12
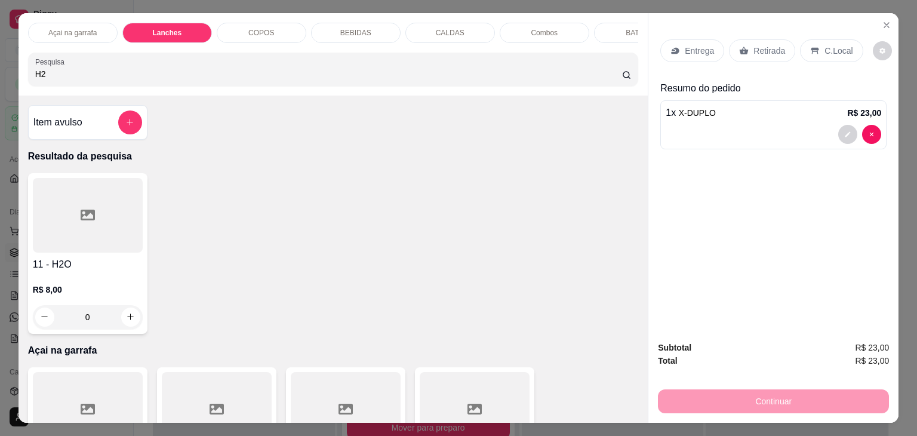
type input "H2"
click at [77, 252] on div at bounding box center [88, 215] width 110 height 75
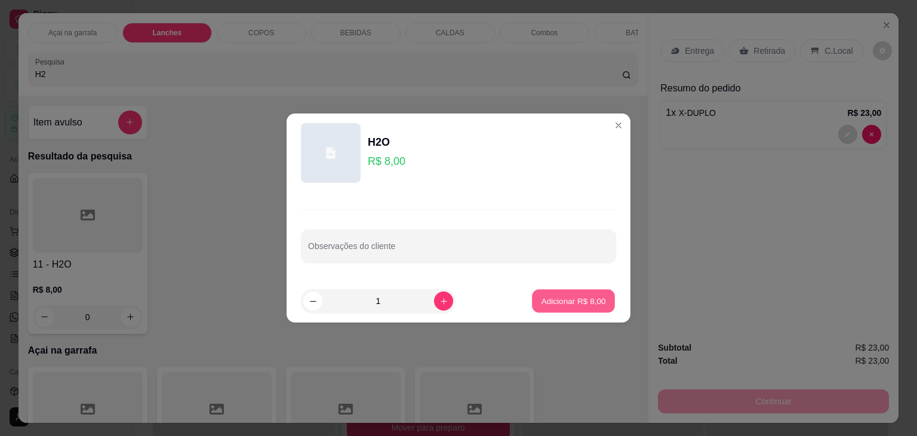
click at [541, 301] on p "Adicionar R$ 8,00" at bounding box center [573, 300] width 65 height 11
type input "1"
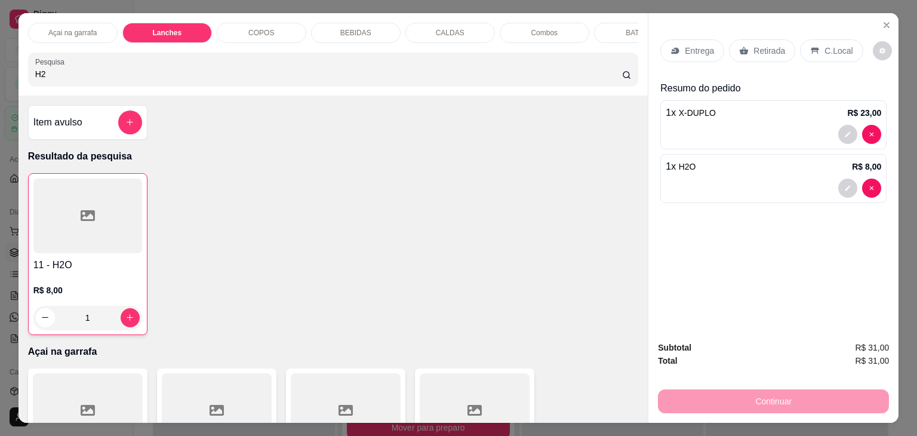
click at [825, 50] on p "C.Local" at bounding box center [839, 51] width 28 height 12
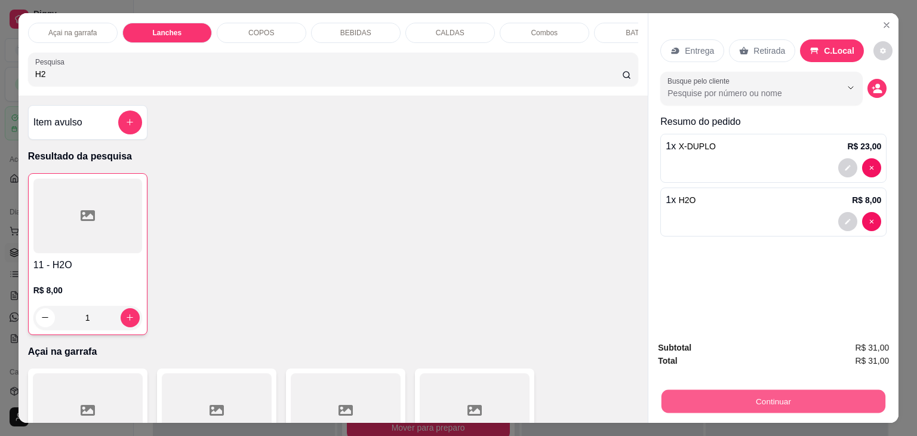
click at [818, 402] on button "Continuar" at bounding box center [774, 401] width 224 height 23
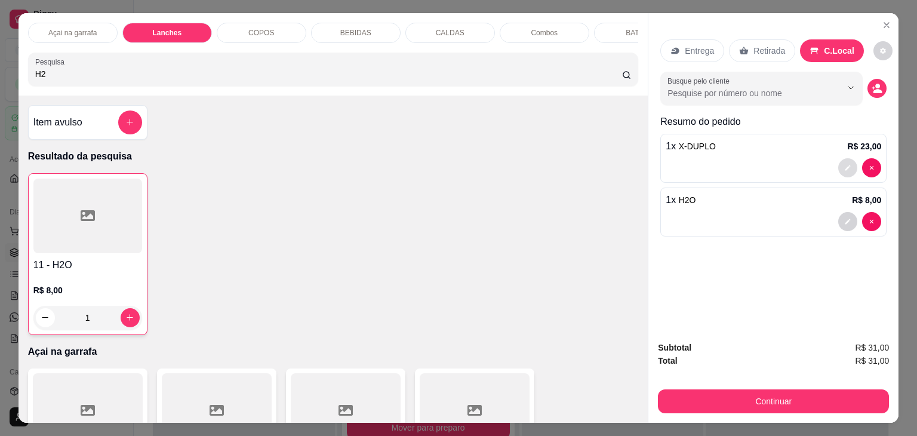
click at [845, 164] on icon "decrease-product-quantity" at bounding box center [848, 167] width 7 height 7
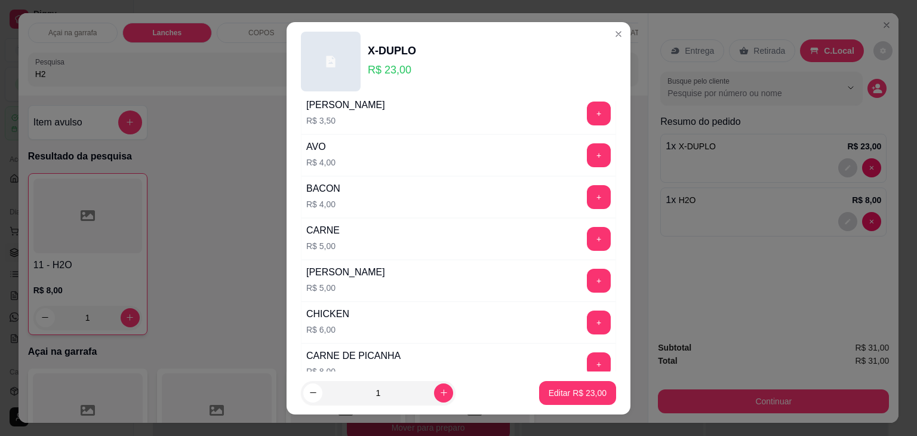
scroll to position [237, 0]
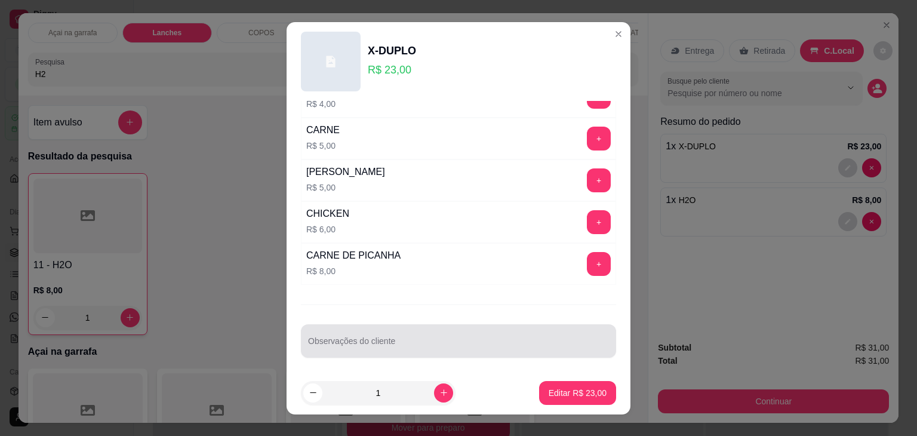
click at [407, 334] on div at bounding box center [458, 341] width 301 height 24
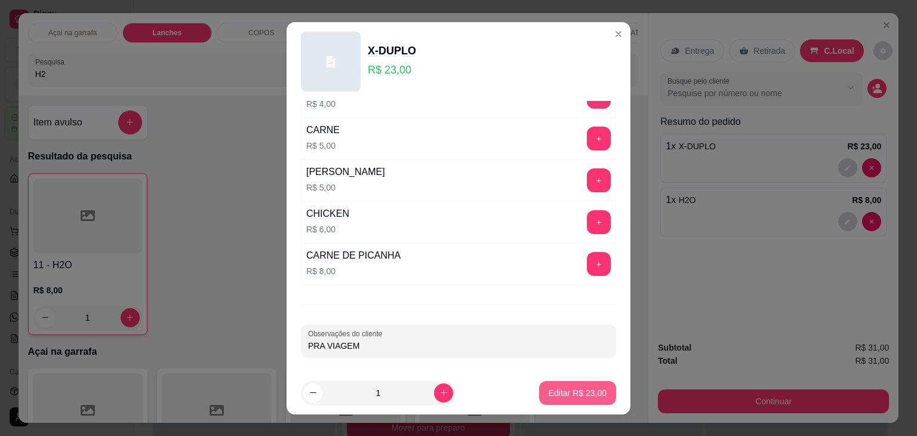
type input "PRA VIAGEM"
click at [584, 397] on p "Editar R$ 23,00" at bounding box center [578, 393] width 58 height 12
type input "0"
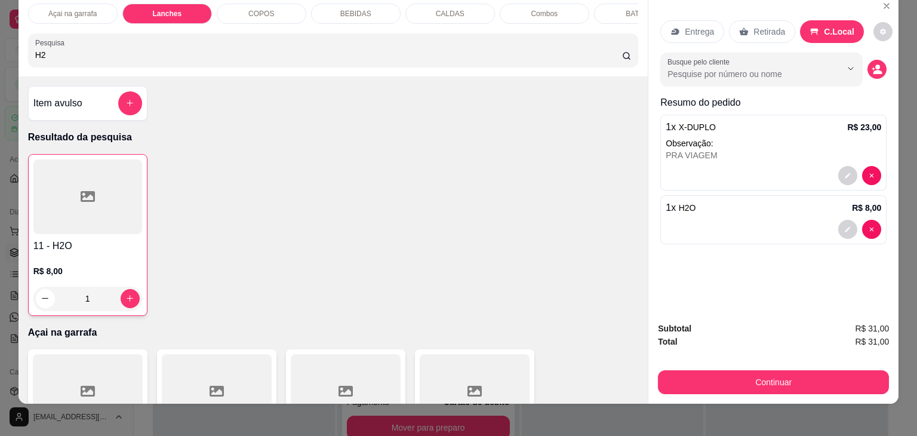
scroll to position [29, 0]
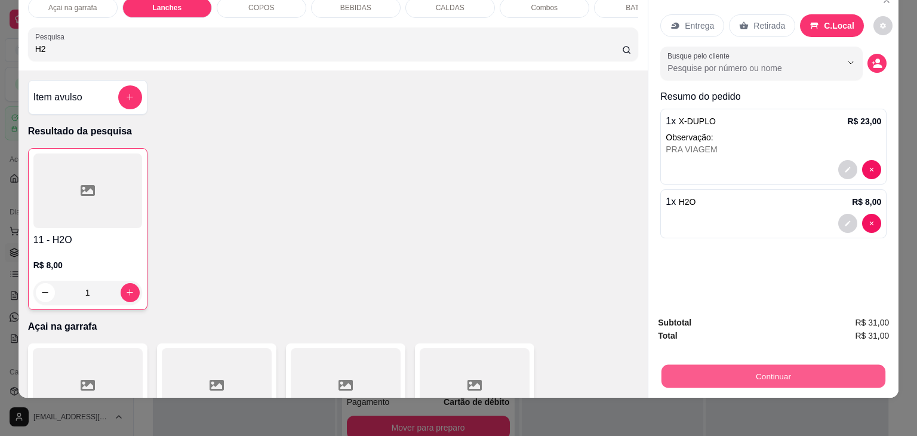
click at [801, 366] on button "Continuar" at bounding box center [774, 376] width 224 height 23
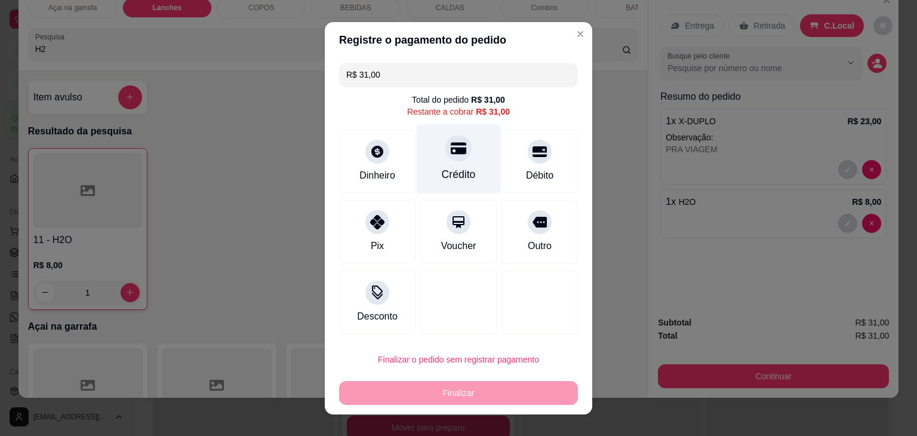
click at [434, 138] on div "Crédito" at bounding box center [459, 159] width 84 height 70
type input "R$ 0,00"
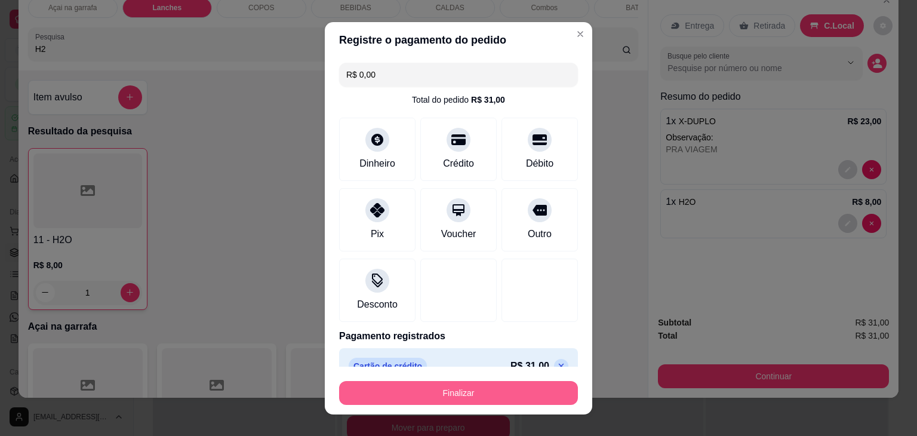
click at [445, 389] on button "Finalizar" at bounding box center [458, 393] width 239 height 24
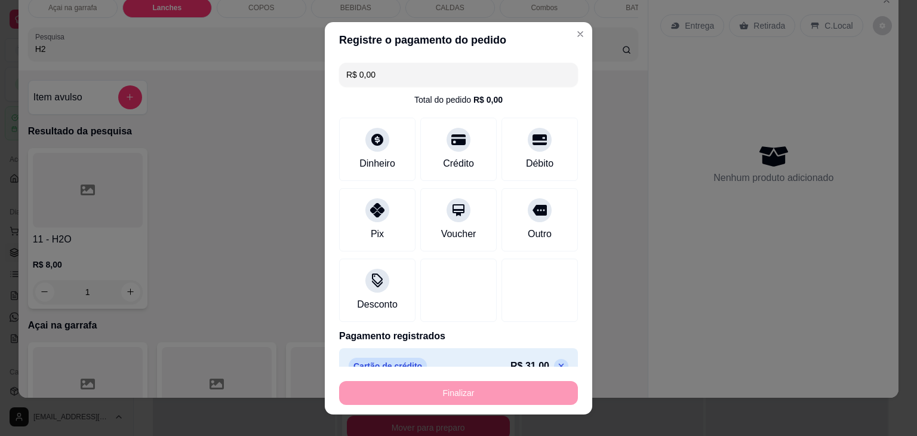
type input "0"
type input "-R$ 31,00"
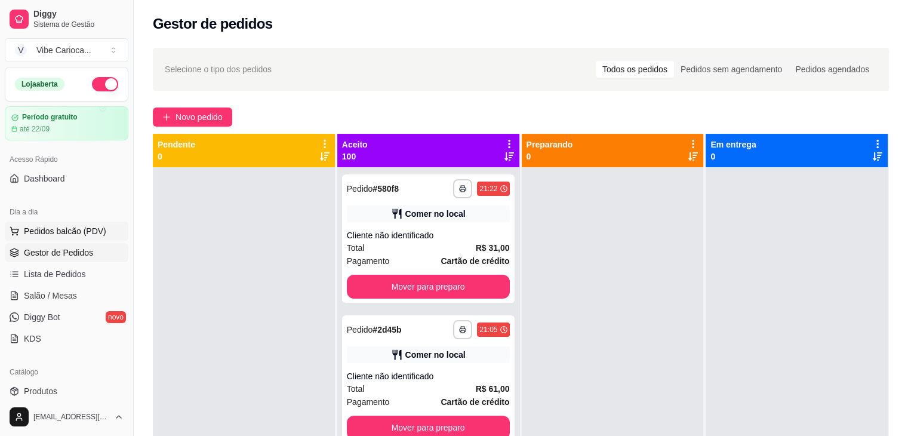
click at [70, 226] on span "Pedidos balcão (PDV)" at bounding box center [65, 231] width 82 height 12
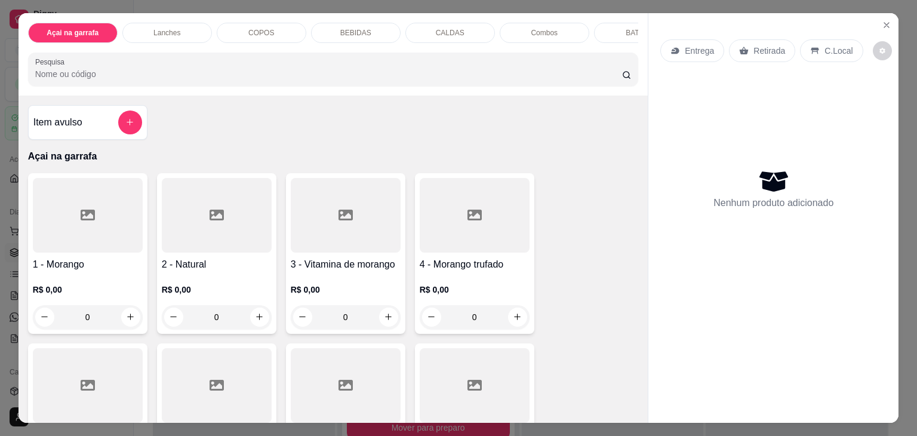
click at [170, 28] on p "Lanches" at bounding box center [167, 33] width 27 height 10
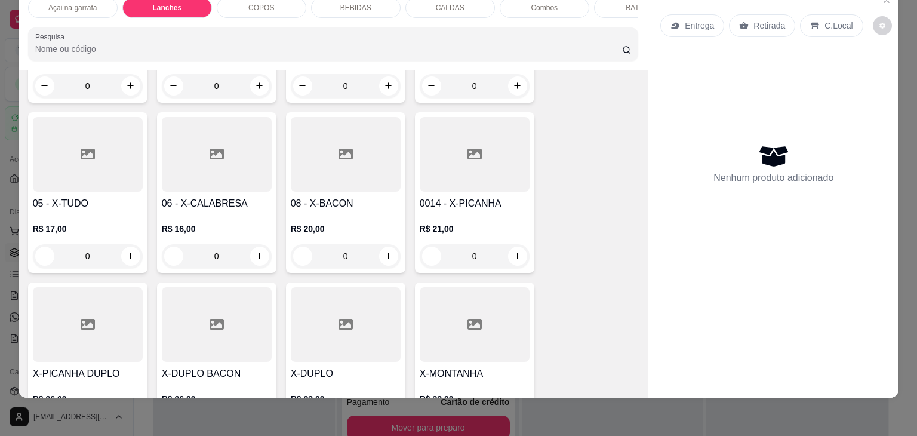
scroll to position [951, 0]
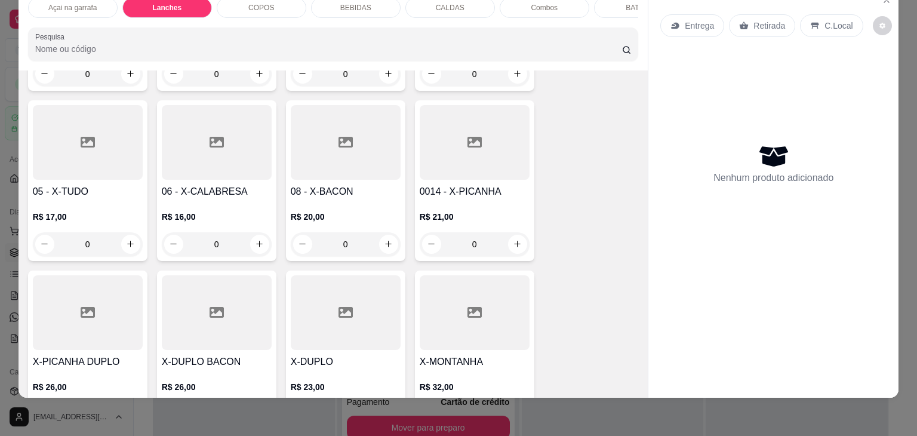
click at [321, 300] on div at bounding box center [346, 312] width 110 height 75
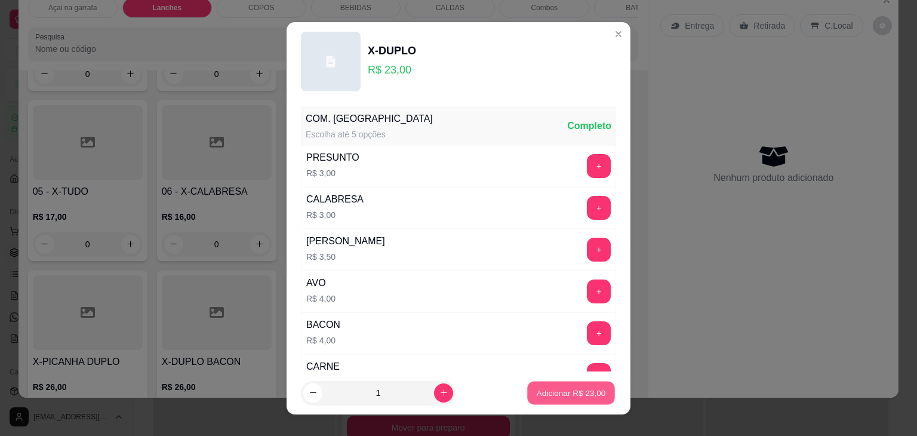
click at [550, 400] on button "Adicionar R$ 23,00" at bounding box center [571, 392] width 88 height 23
type input "1"
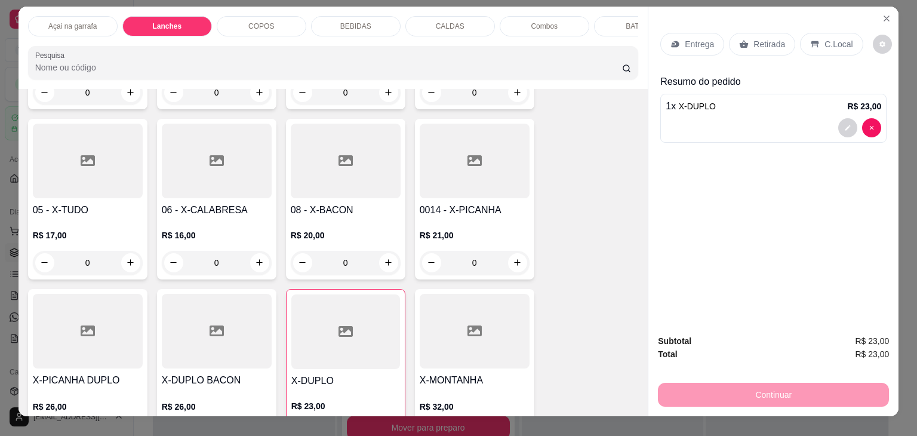
scroll to position [0, 0]
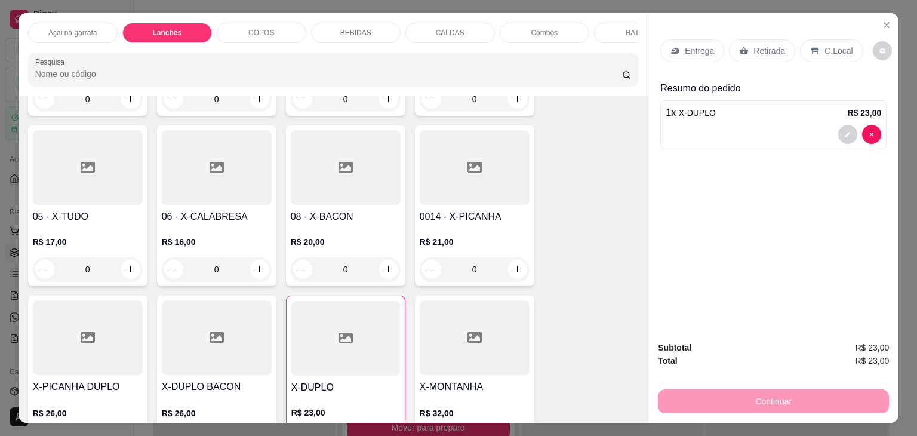
click at [364, 32] on p "BEBIDAS" at bounding box center [355, 33] width 31 height 10
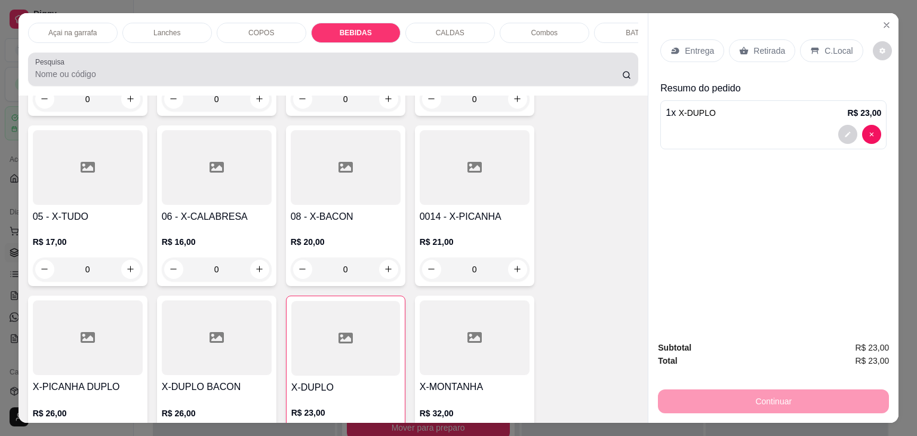
scroll to position [29, 0]
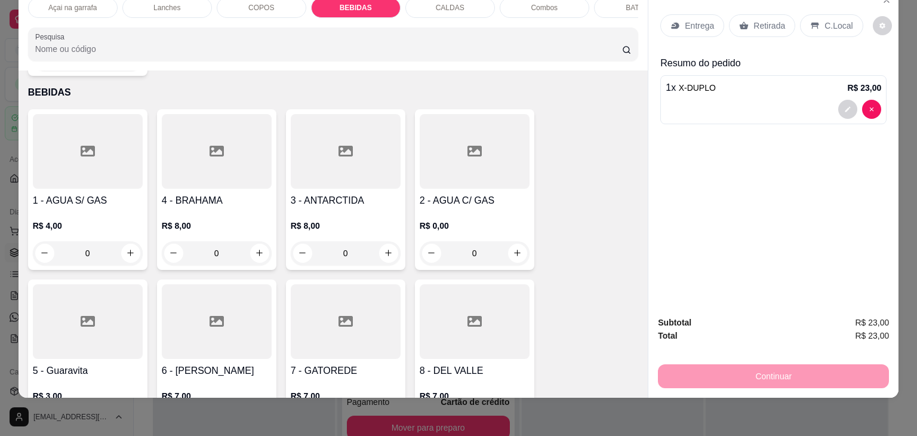
click at [237, 284] on div at bounding box center [217, 321] width 110 height 75
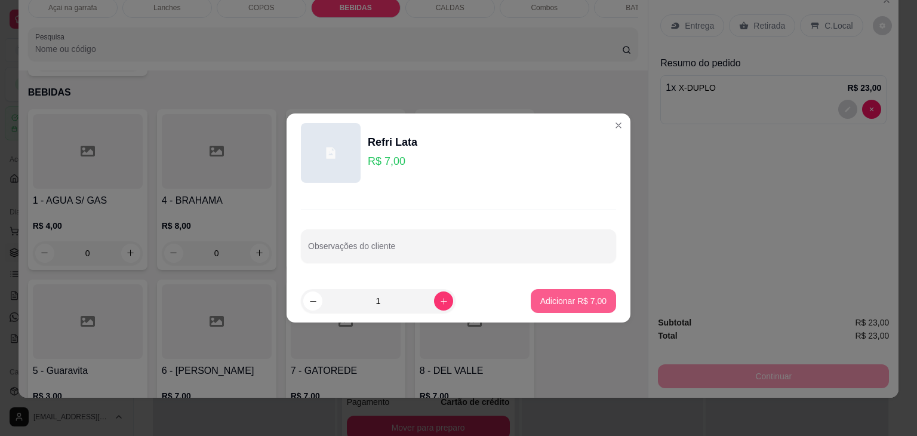
click at [560, 304] on p "Adicionar R$ 7,00" at bounding box center [574, 301] width 66 height 12
type input "1"
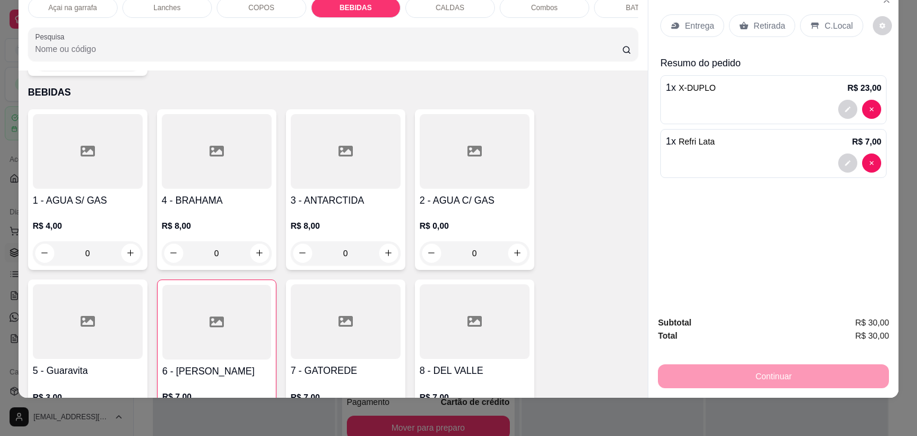
click at [812, 14] on div "C.Local" at bounding box center [831, 25] width 63 height 23
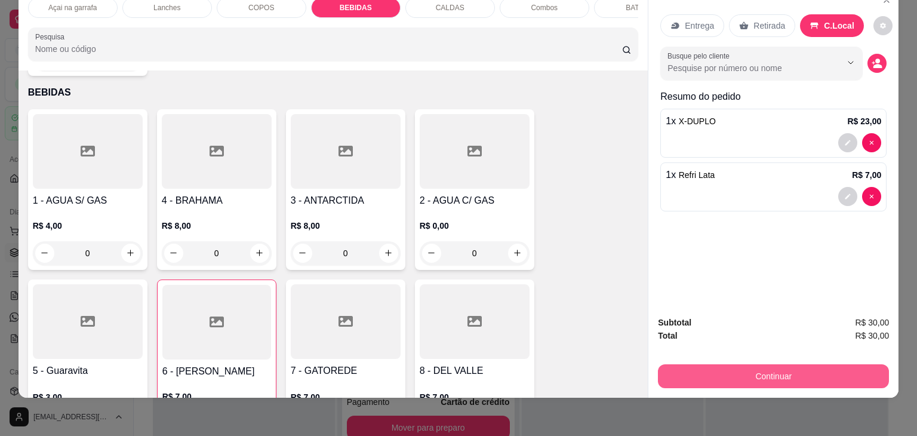
click at [784, 364] on button "Continuar" at bounding box center [773, 376] width 231 height 24
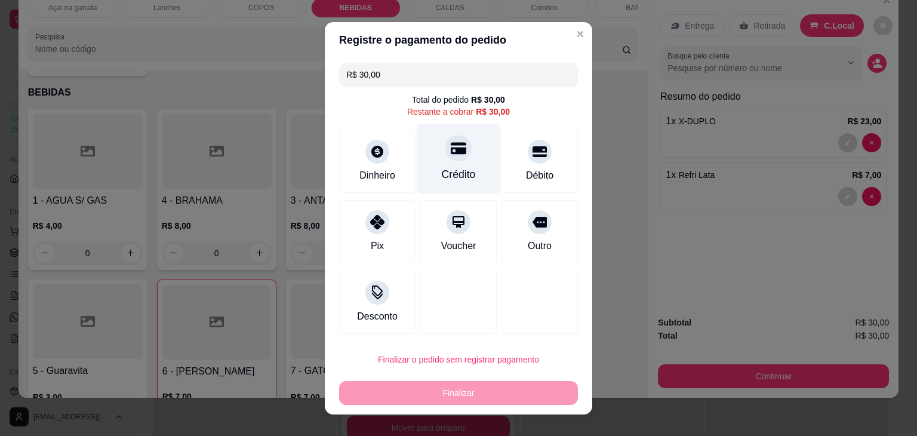
click at [453, 156] on div at bounding box center [459, 148] width 26 height 26
type input "R$ 0,00"
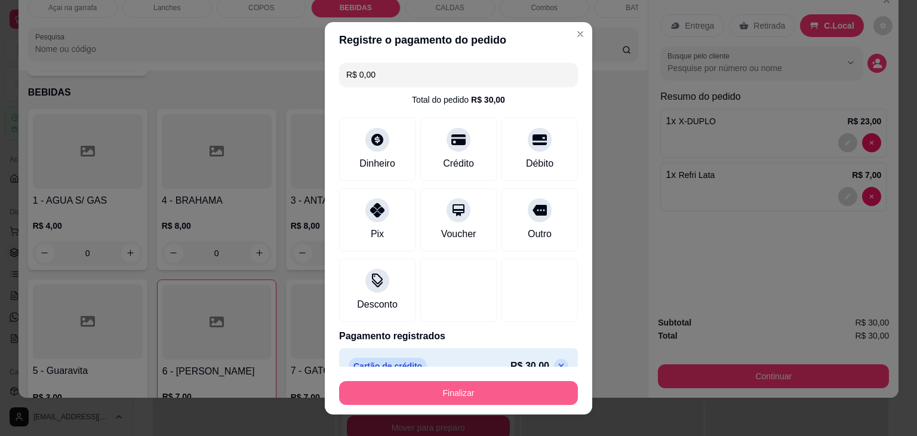
click at [482, 392] on button "Finalizar" at bounding box center [458, 393] width 239 height 24
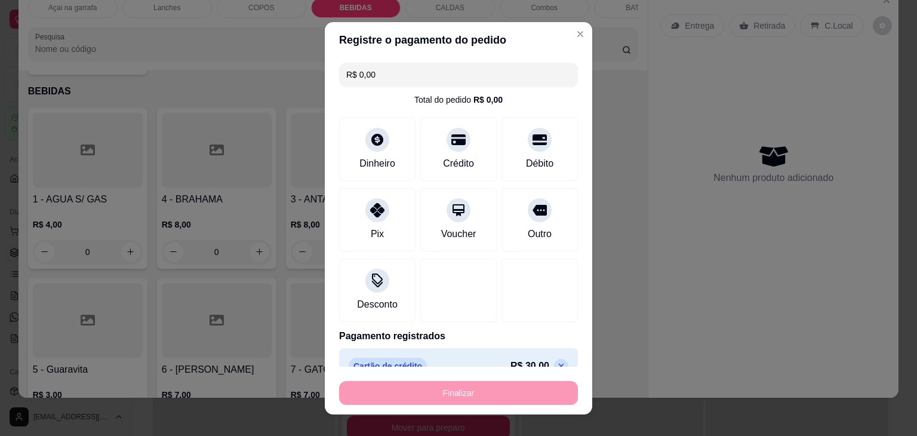
type input "0"
type input "-R$ 30,00"
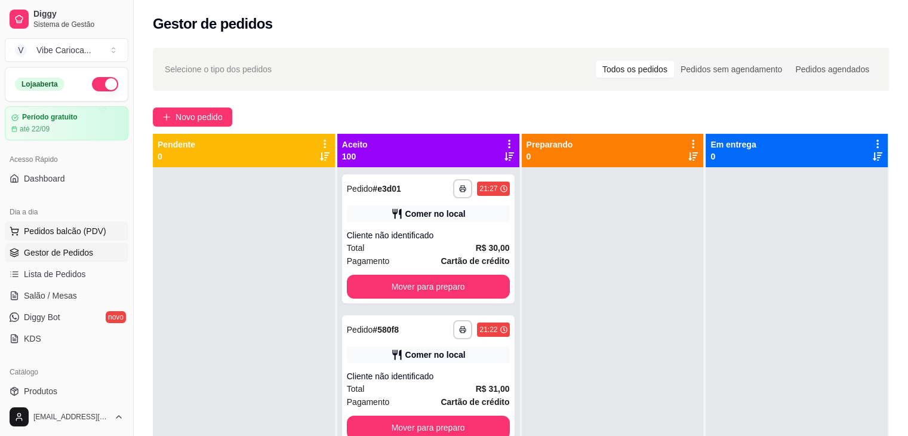
click at [72, 230] on span "Pedidos balcão (PDV)" at bounding box center [65, 231] width 82 height 12
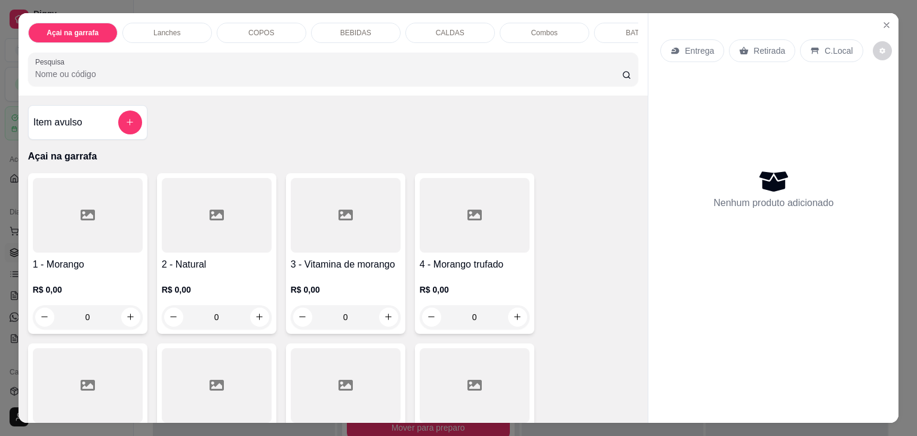
click at [160, 28] on p "Lanches" at bounding box center [167, 33] width 27 height 10
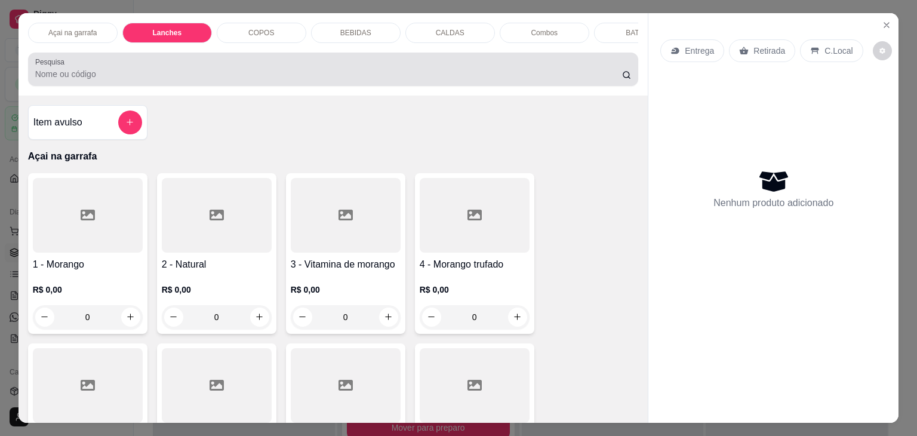
scroll to position [29, 0]
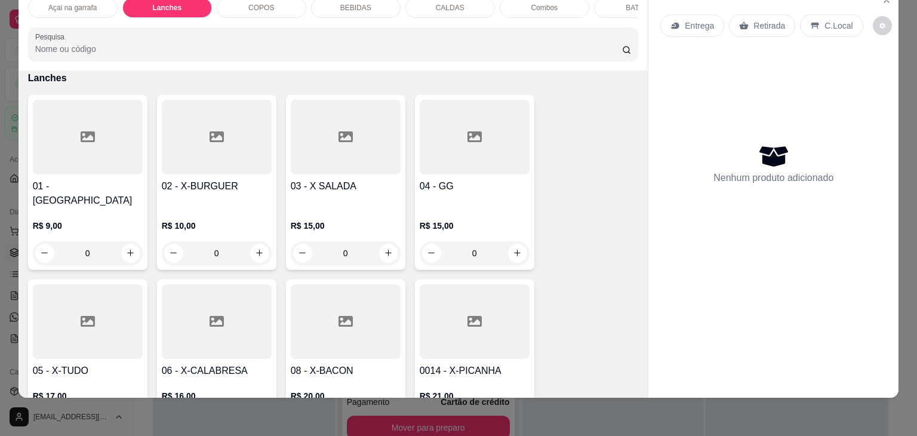
click at [106, 294] on div at bounding box center [88, 321] width 110 height 75
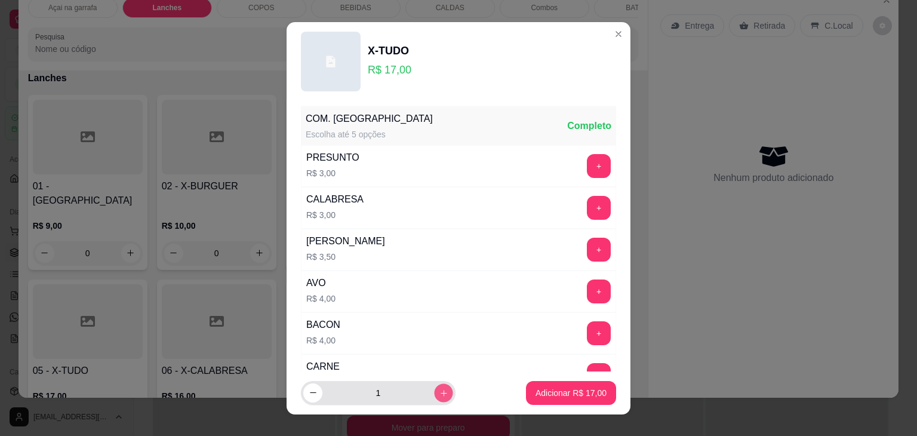
click at [434, 392] on button "increase-product-quantity" at bounding box center [443, 392] width 19 height 19
type input "2"
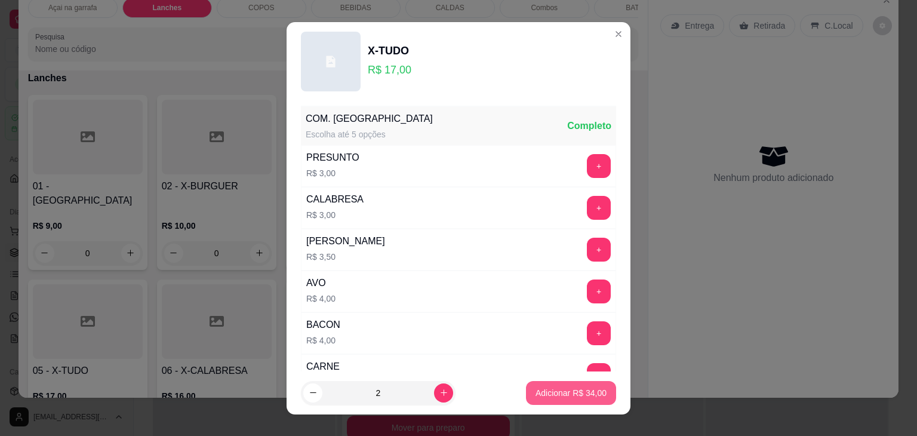
click at [584, 395] on p "Adicionar R$ 34,00" at bounding box center [571, 393] width 71 height 12
type input "2"
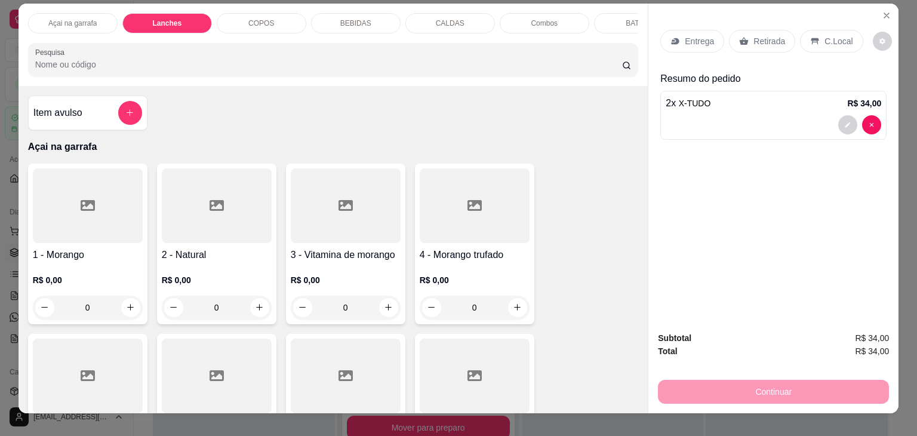
scroll to position [0, 0]
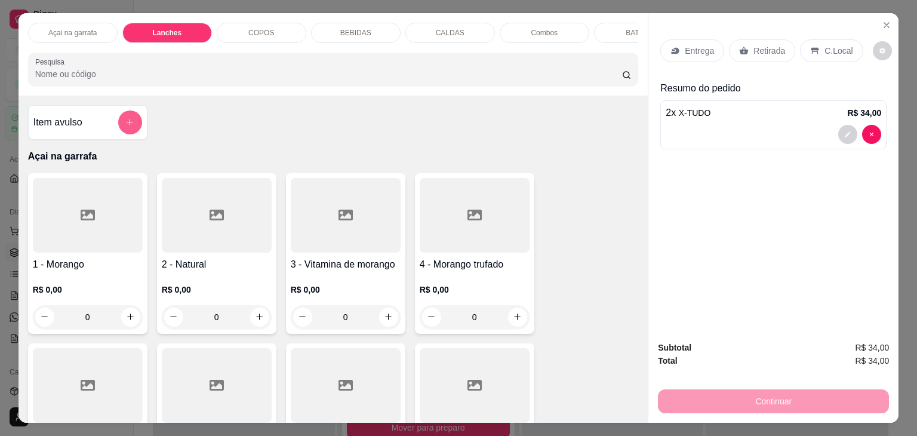
click at [133, 128] on button "add-separate-item" at bounding box center [130, 122] width 24 height 24
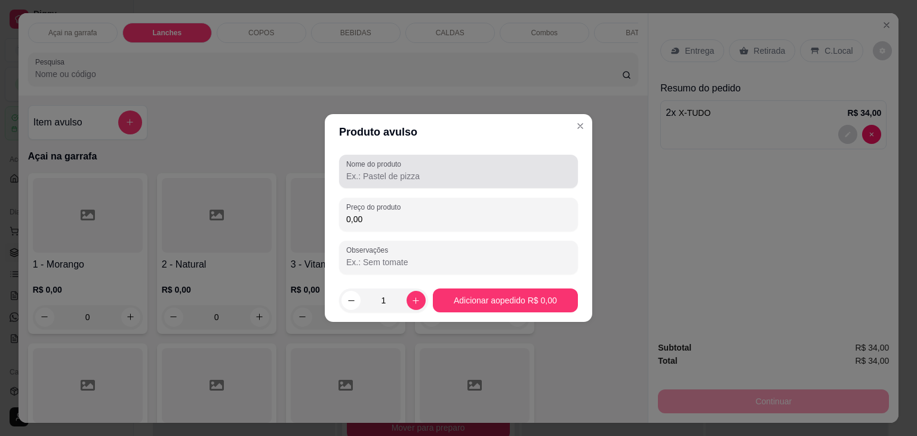
click at [422, 181] on input "Nome do produto" at bounding box center [458, 176] width 225 height 12
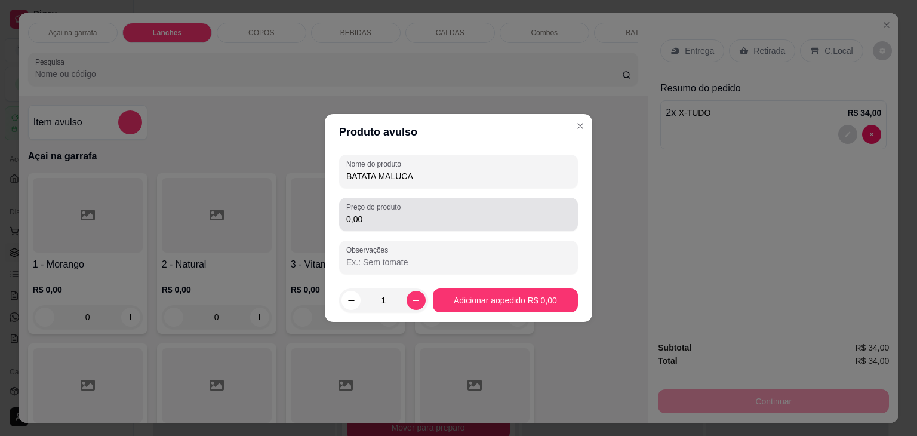
type input "BATATA MALUCA"
click at [422, 223] on input "0,00" at bounding box center [458, 219] width 225 height 12
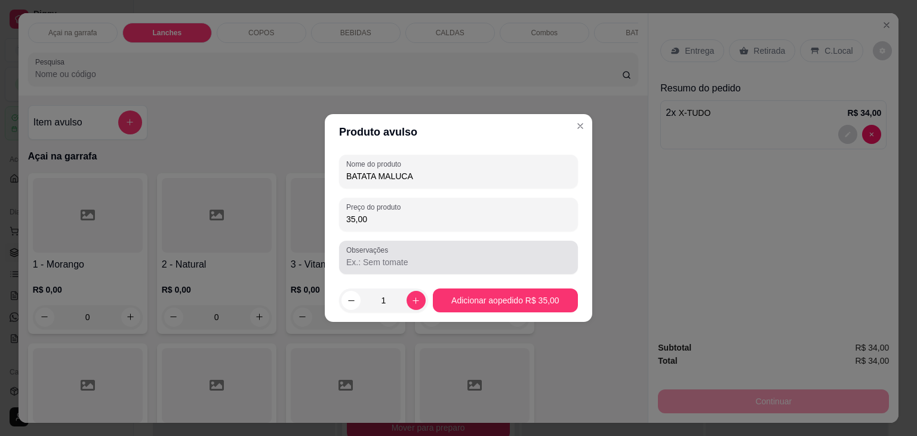
type input "35,00"
click at [403, 254] on div at bounding box center [458, 257] width 225 height 24
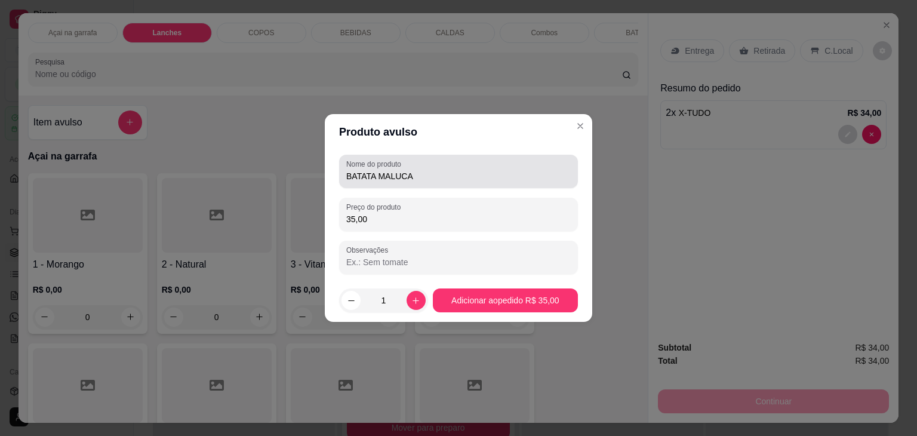
click at [428, 170] on input "BATATA MALUCA" at bounding box center [458, 176] width 225 height 12
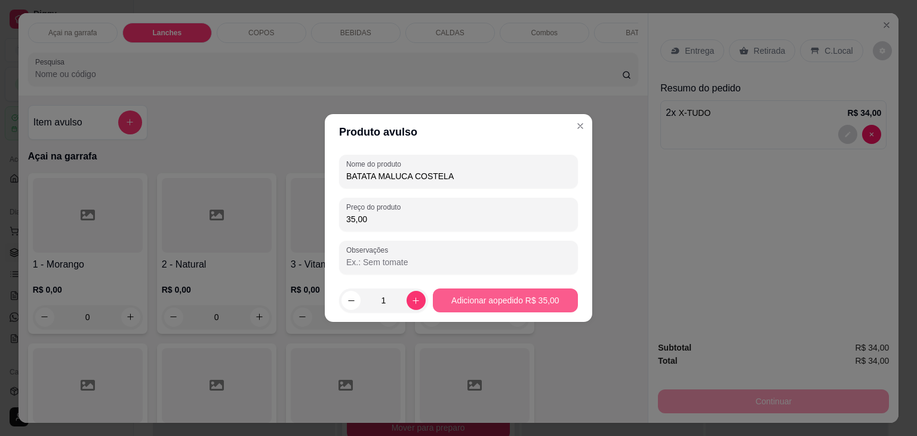
type input "BATATA MALUCA COSTELA"
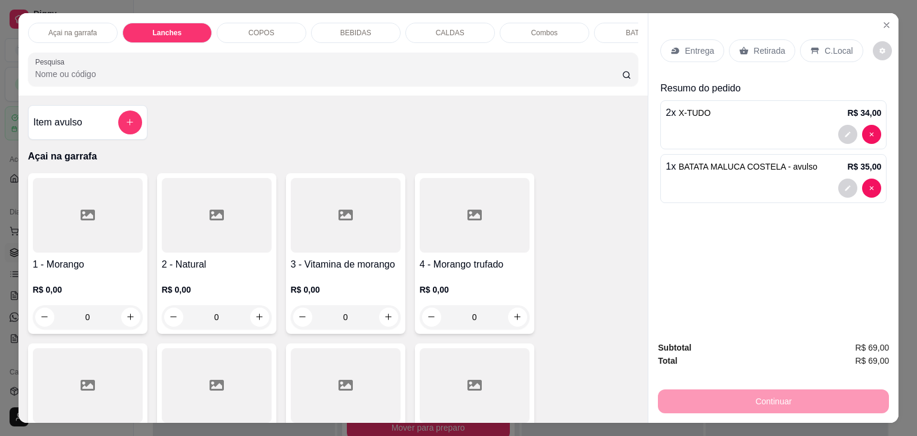
click at [836, 45] on p "C.Local" at bounding box center [839, 51] width 28 height 12
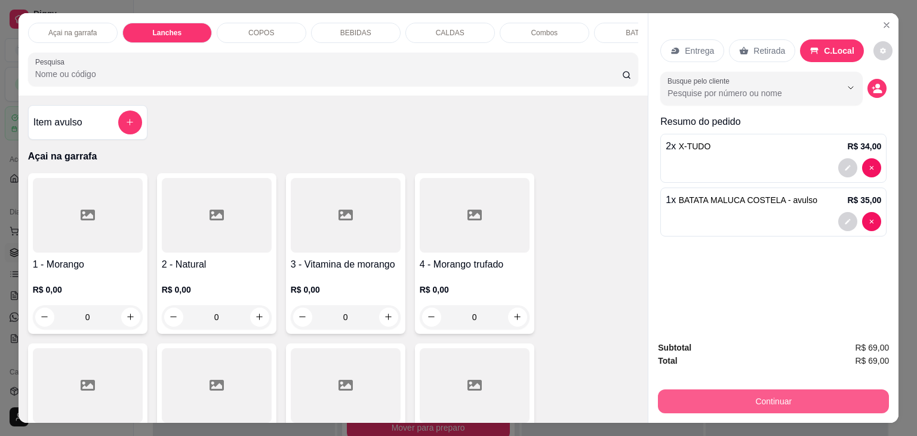
click at [744, 392] on button "Continuar" at bounding box center [773, 401] width 231 height 24
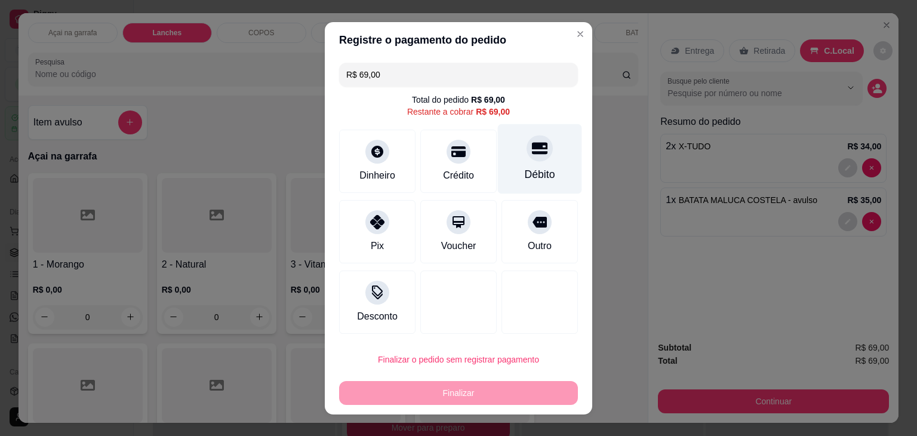
click at [509, 161] on div "Débito" at bounding box center [540, 159] width 84 height 70
type input "R$ 0,00"
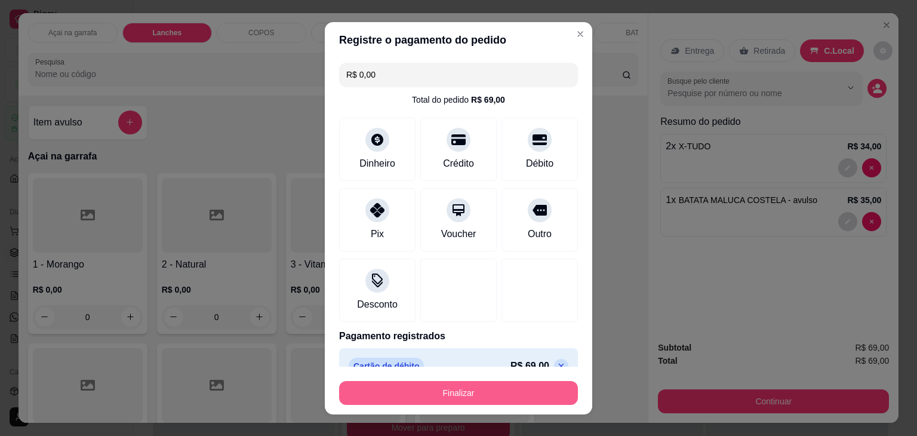
click at [447, 389] on button "Finalizar" at bounding box center [458, 393] width 239 height 24
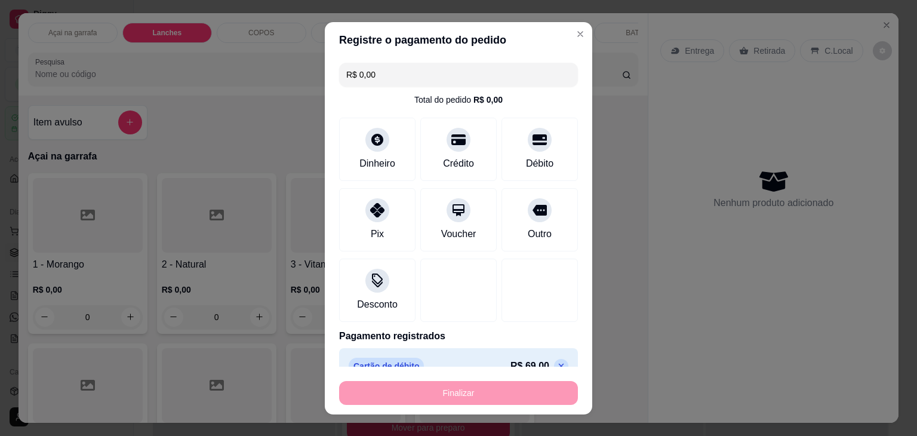
type input "0"
type input "-R$ 69,00"
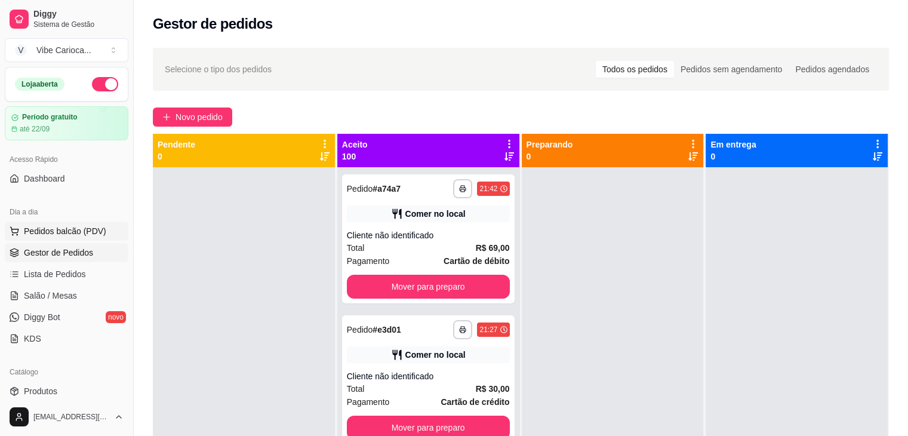
click at [47, 229] on span "Pedidos balcão (PDV)" at bounding box center [65, 231] width 82 height 12
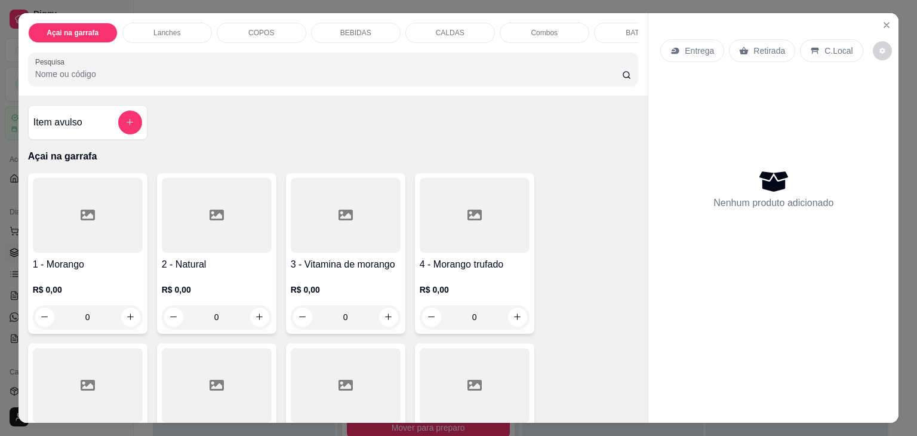
click at [251, 23] on div "COPOS" at bounding box center [262, 33] width 90 height 20
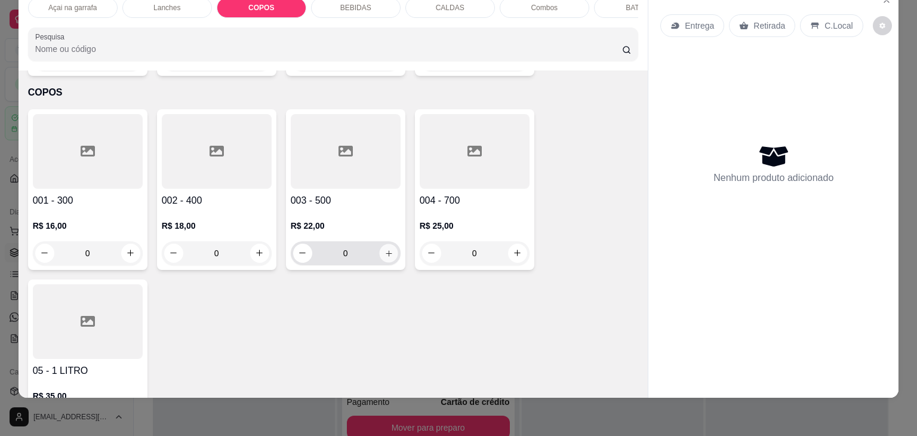
click at [386, 249] on icon "increase-product-quantity" at bounding box center [388, 253] width 9 height 9
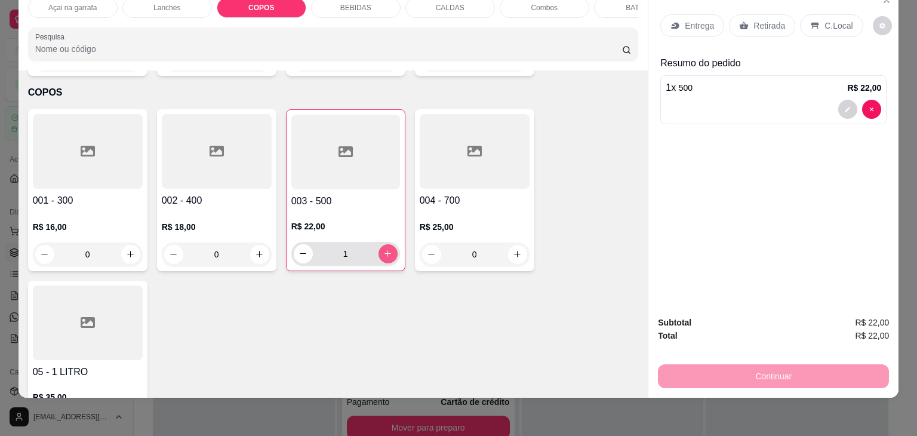
click at [386, 249] on icon "increase-product-quantity" at bounding box center [387, 253] width 9 height 9
click at [386, 250] on icon "increase-product-quantity" at bounding box center [387, 254] width 9 height 9
type input "3"
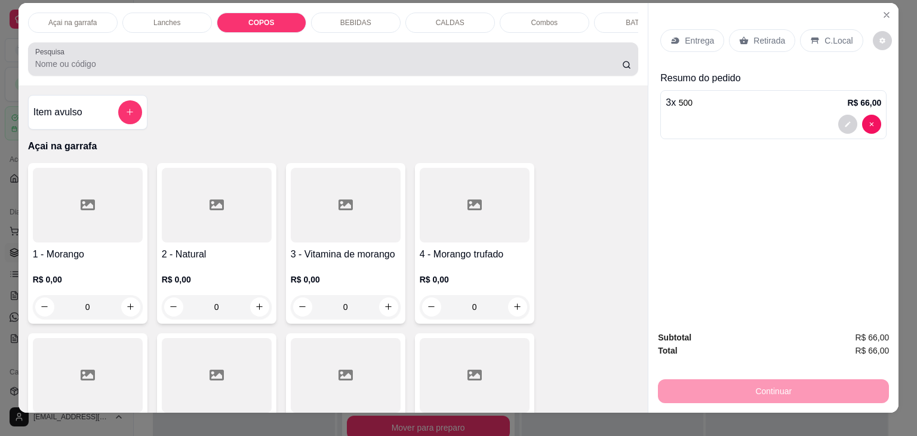
scroll to position [0, 0]
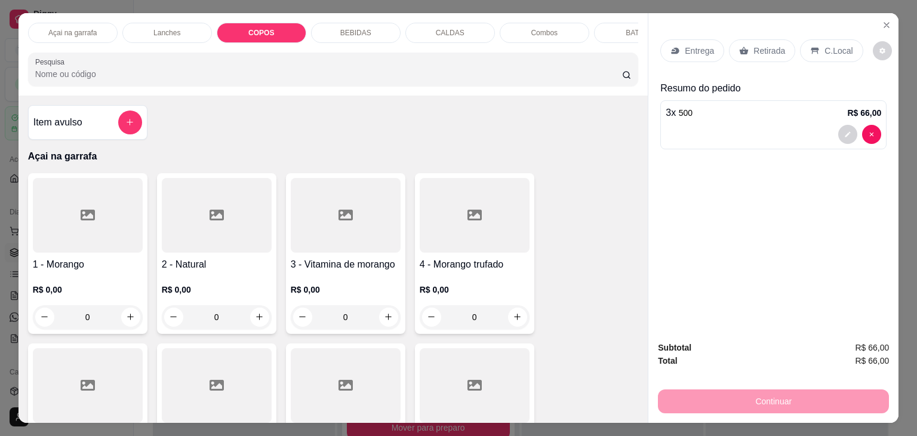
click at [327, 30] on div "BEBIDAS" at bounding box center [356, 33] width 90 height 20
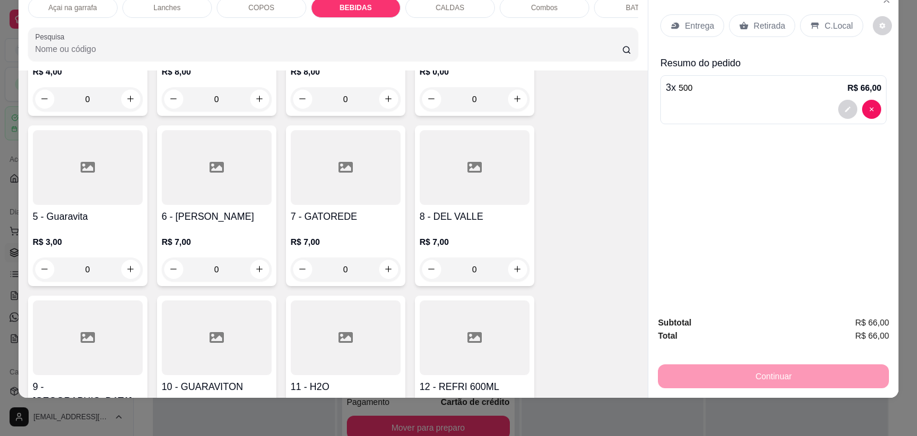
scroll to position [2022, 0]
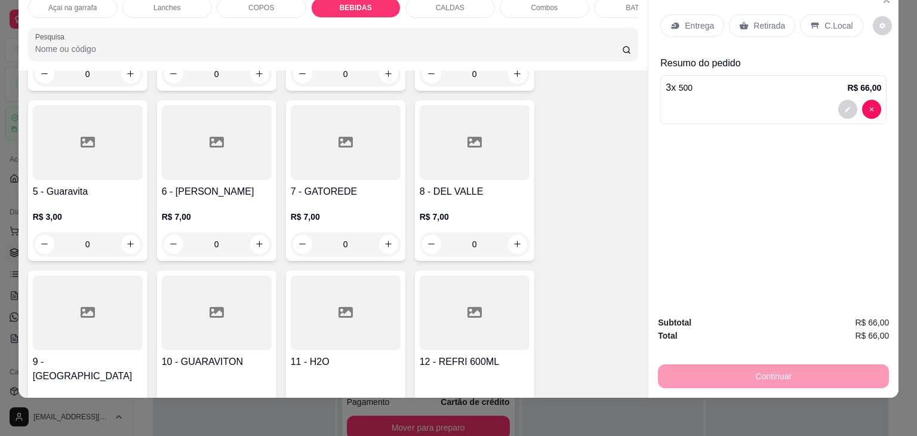
click at [474, 307] on icon at bounding box center [475, 312] width 14 height 11
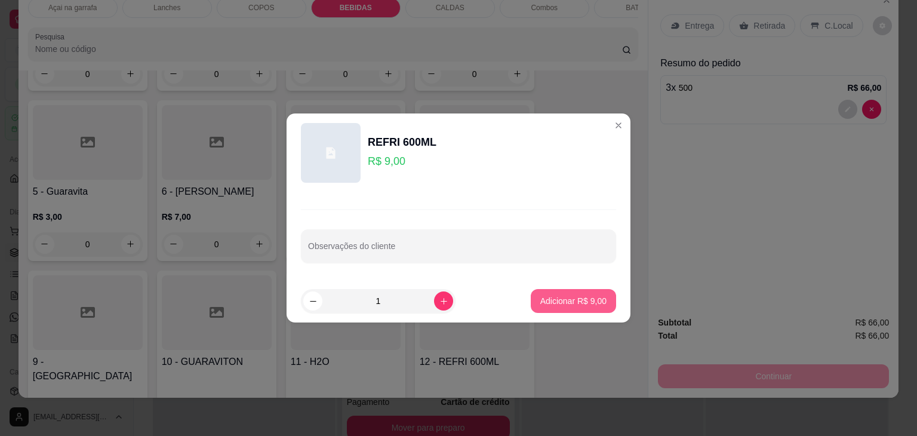
click at [598, 302] on button "Adicionar R$ 9,00" at bounding box center [573, 301] width 85 height 24
type input "1"
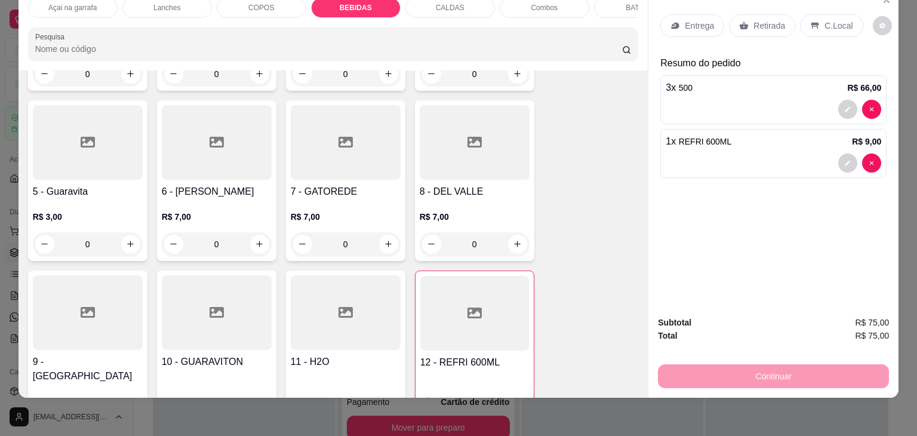
click at [829, 20] on p "C.Local" at bounding box center [839, 26] width 28 height 12
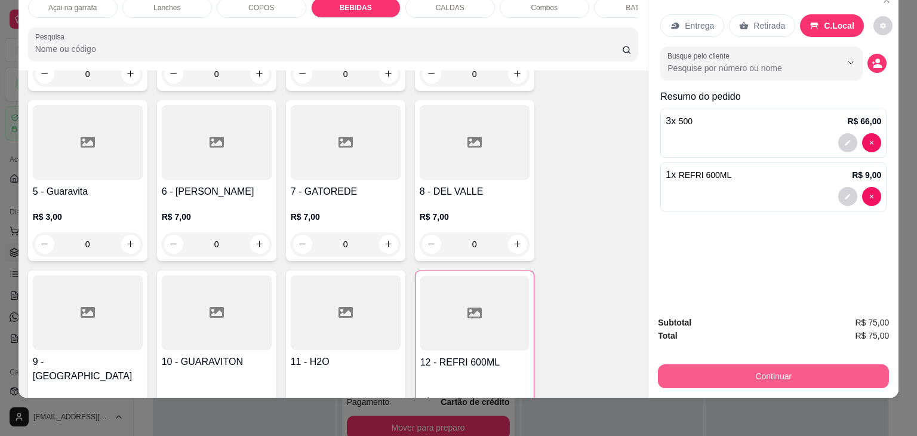
click at [761, 367] on button "Continuar" at bounding box center [773, 376] width 231 height 24
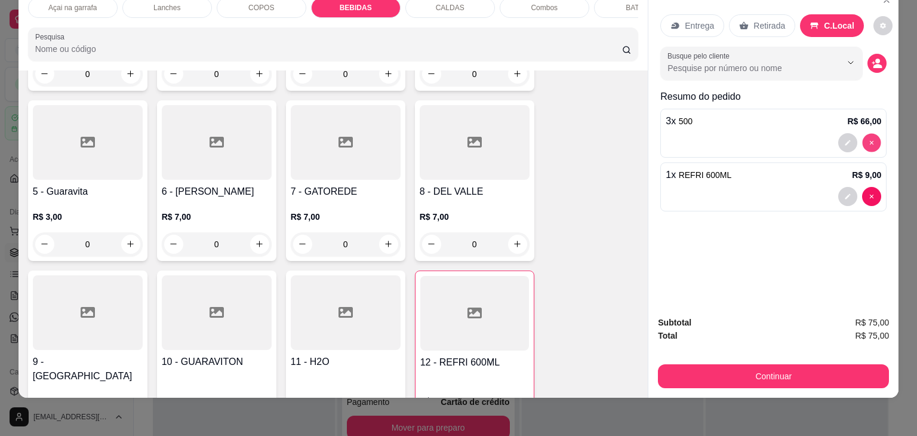
type input "0"
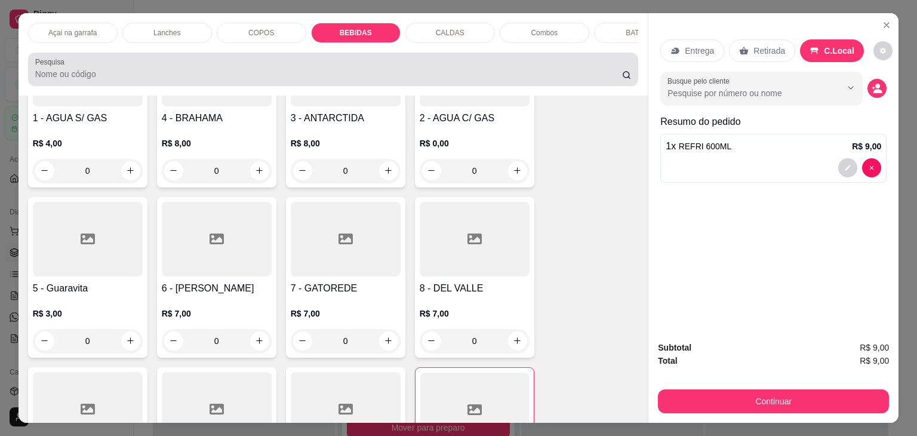
scroll to position [1902, 0]
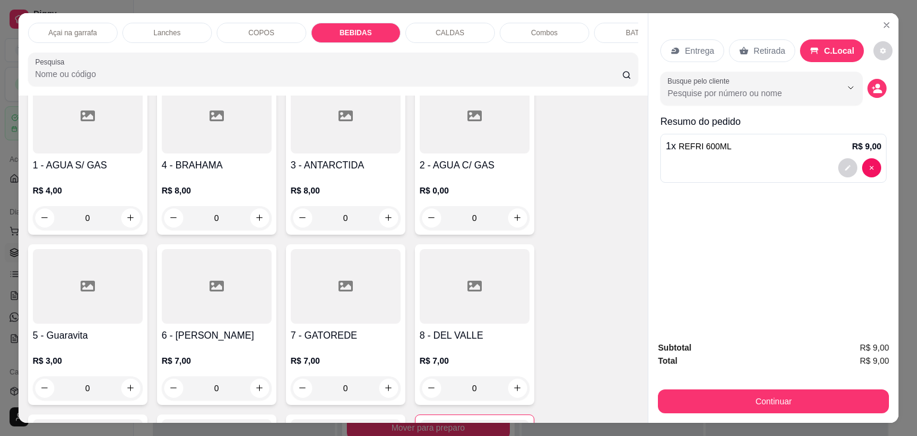
click at [244, 26] on div "COPOS" at bounding box center [262, 33] width 90 height 20
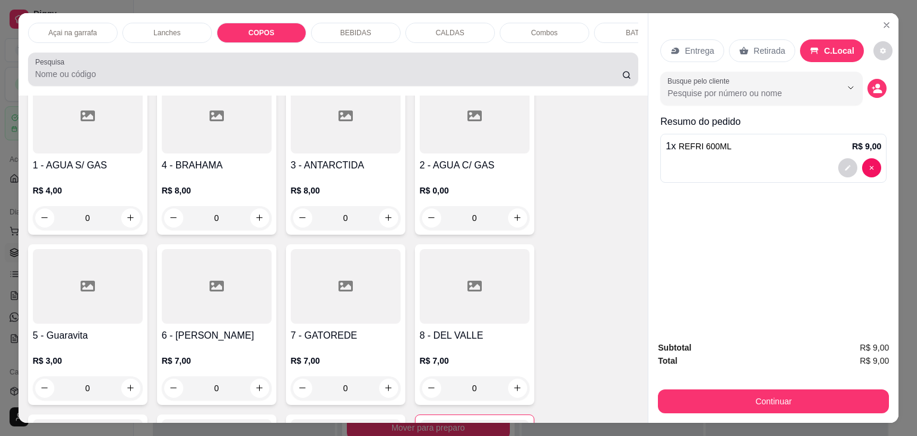
scroll to position [29, 0]
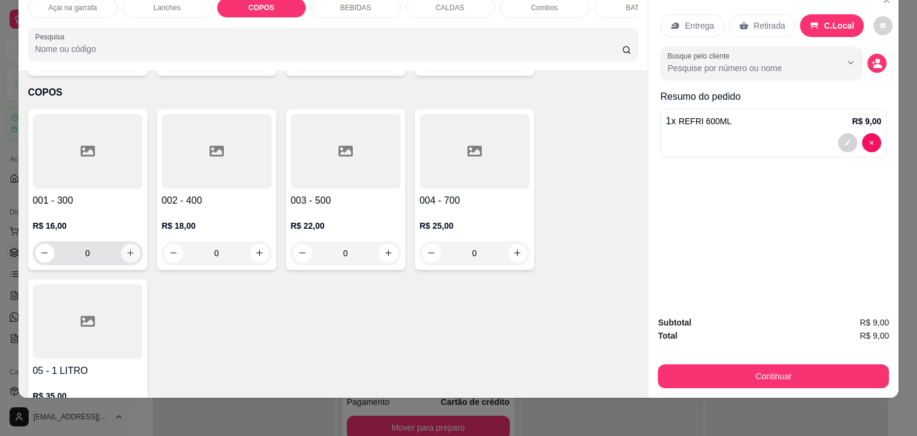
click at [127, 248] on icon "increase-product-quantity" at bounding box center [130, 252] width 9 height 9
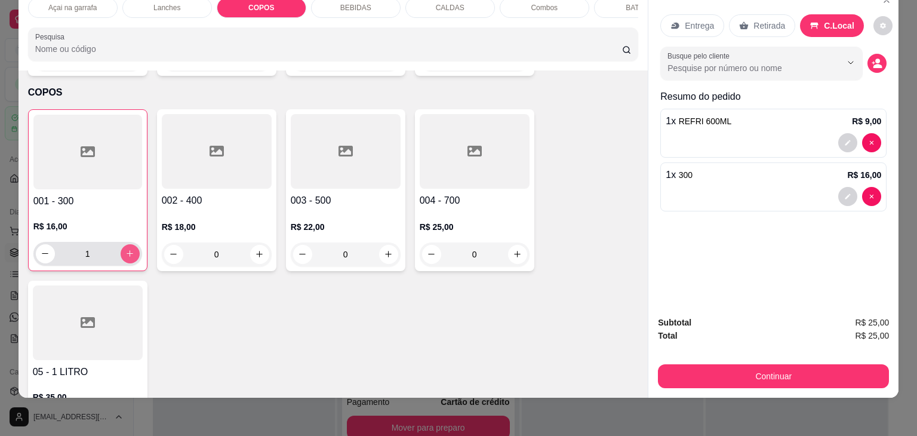
click at [127, 249] on icon "increase-product-quantity" at bounding box center [129, 253] width 9 height 9
click at [128, 249] on icon "increase-product-quantity" at bounding box center [129, 253] width 9 height 9
click at [128, 250] on icon "increase-product-quantity" at bounding box center [129, 254] width 9 height 9
type input "5"
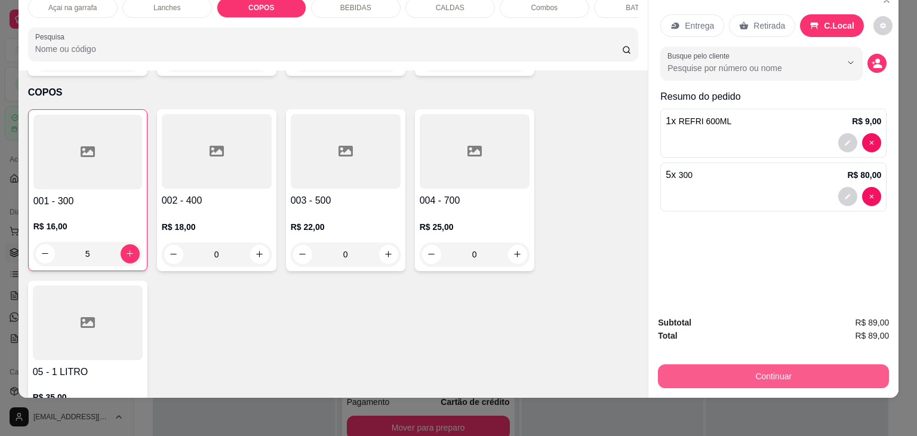
click at [753, 366] on button "Continuar" at bounding box center [773, 376] width 231 height 24
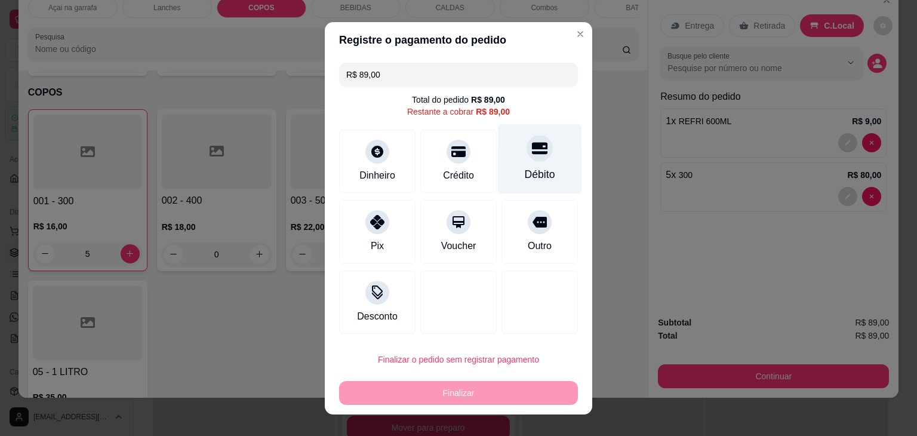
click at [533, 158] on div at bounding box center [540, 148] width 26 height 26
type input "R$ 0,00"
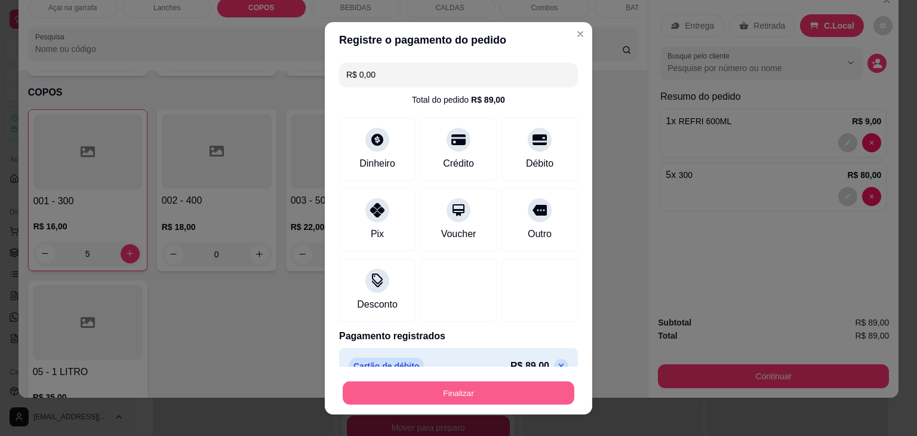
click at [429, 398] on button "Finalizar" at bounding box center [459, 392] width 232 height 23
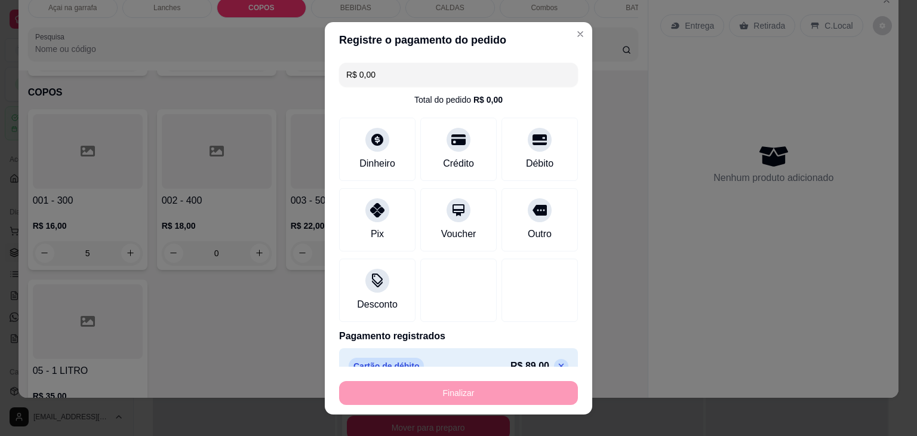
type input "0"
type input "-R$ 89,00"
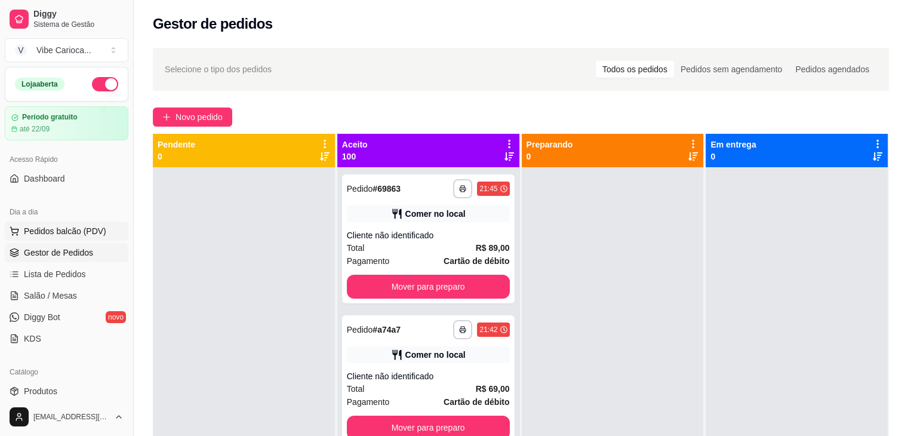
click at [47, 240] on button "Pedidos balcão (PDV)" at bounding box center [67, 231] width 124 height 19
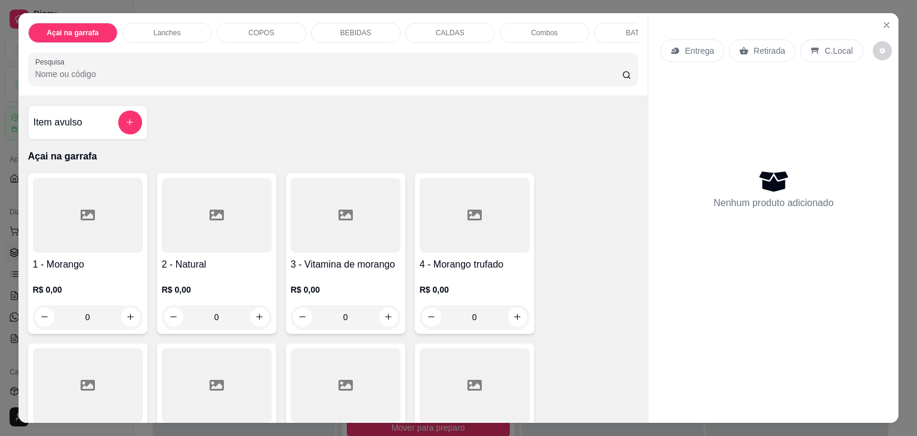
click at [172, 28] on p "Lanches" at bounding box center [167, 33] width 27 height 10
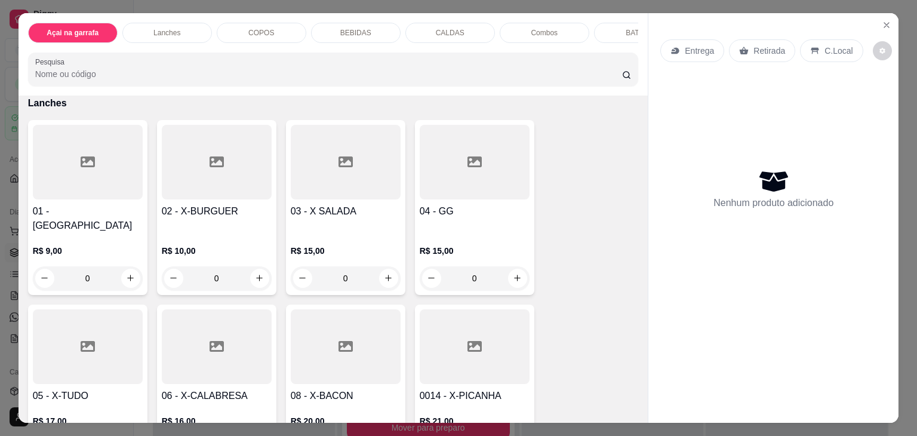
scroll to position [29, 0]
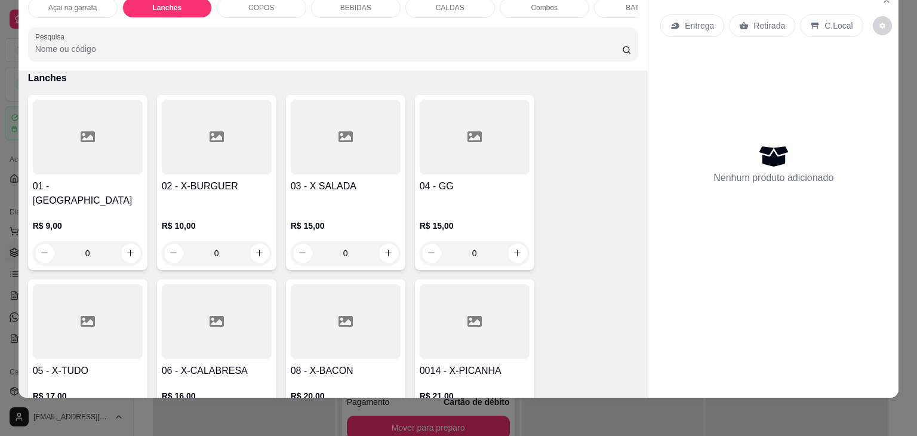
click at [82, 138] on icon at bounding box center [88, 137] width 14 height 14
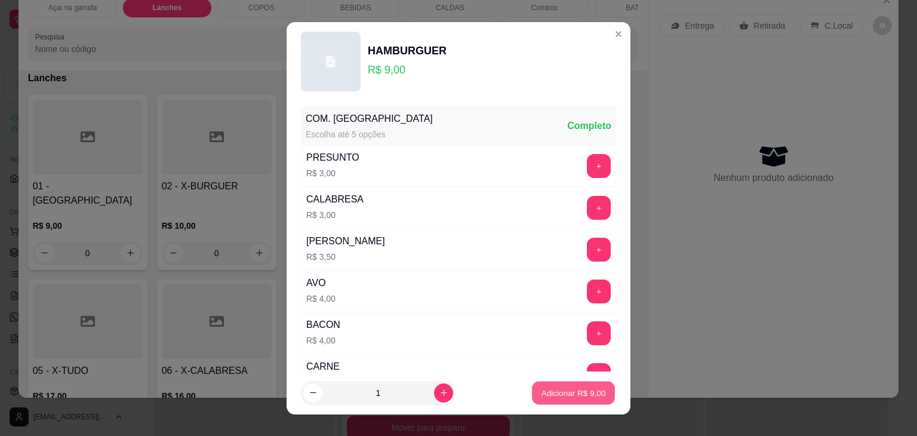
click at [558, 391] on p "Adicionar R$ 9,00" at bounding box center [573, 392] width 65 height 11
type input "1"
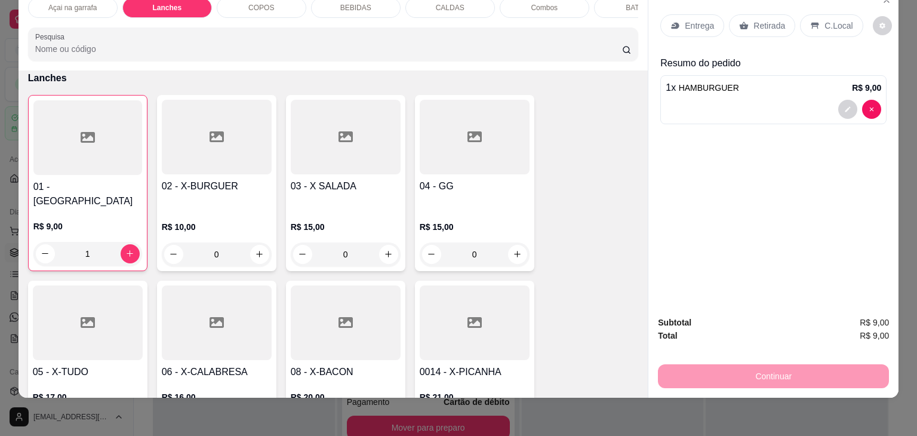
click at [837, 20] on p "C.Local" at bounding box center [839, 26] width 28 height 12
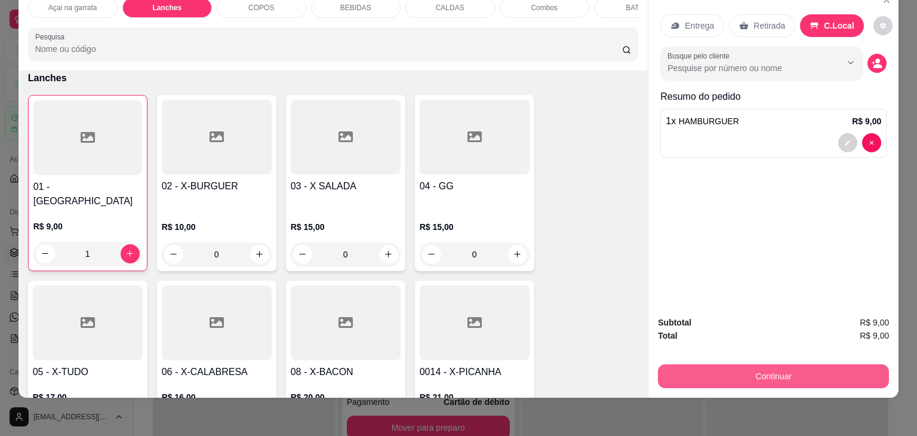
click at [755, 364] on button "Continuar" at bounding box center [773, 376] width 231 height 24
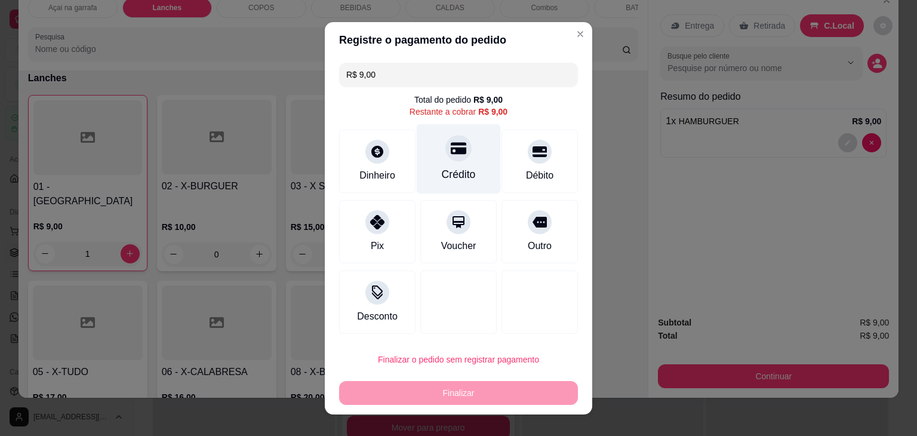
click at [451, 162] on div "Crédito" at bounding box center [459, 159] width 84 height 70
type input "R$ 0,00"
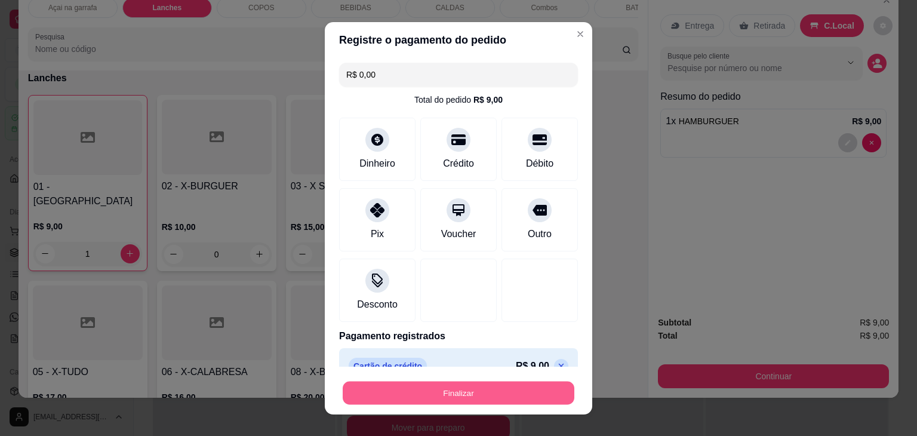
click at [515, 396] on button "Finalizar" at bounding box center [459, 392] width 232 height 23
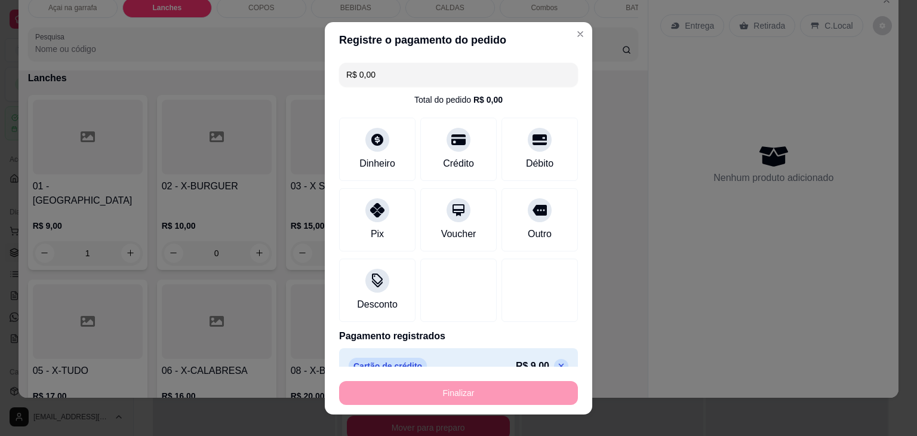
type input "0"
type input "-R$ 9,00"
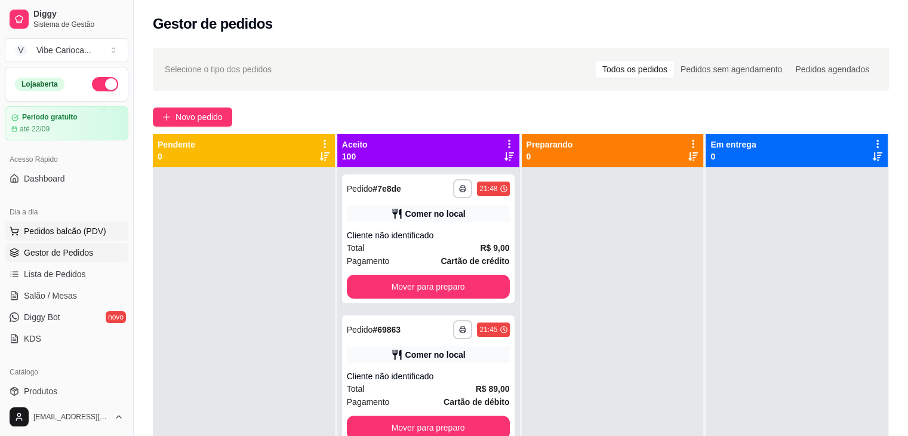
click at [66, 231] on span "Pedidos balcão (PDV)" at bounding box center [65, 231] width 82 height 12
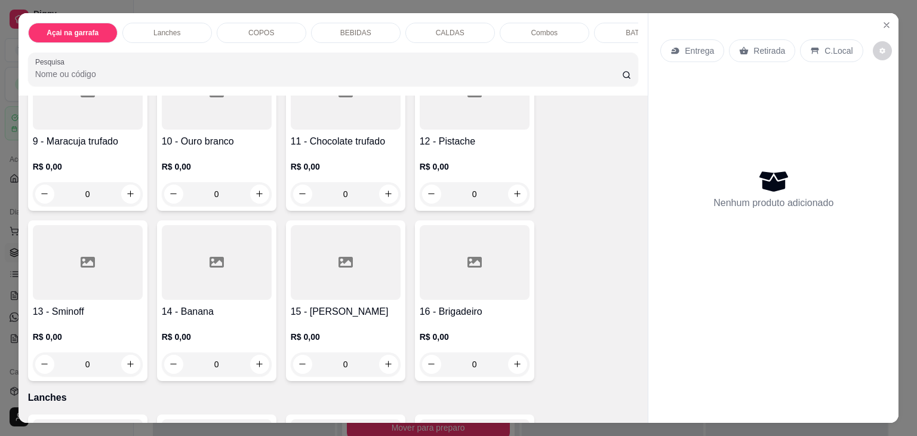
scroll to position [418, 0]
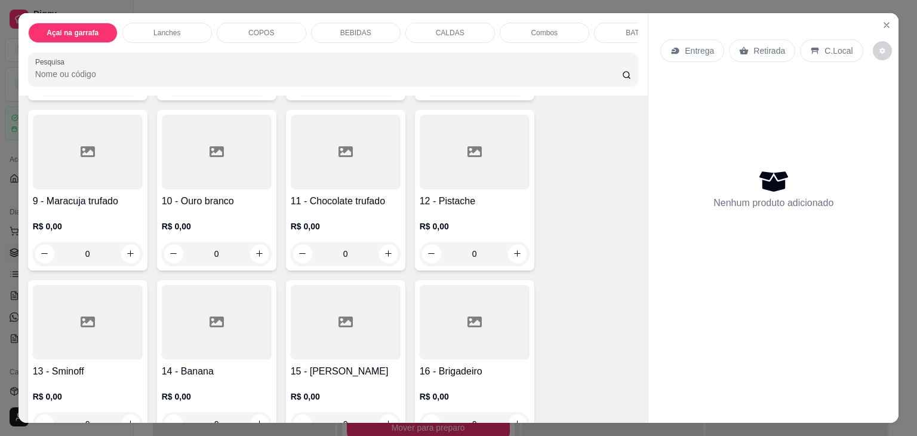
click at [65, 164] on div at bounding box center [88, 152] width 110 height 75
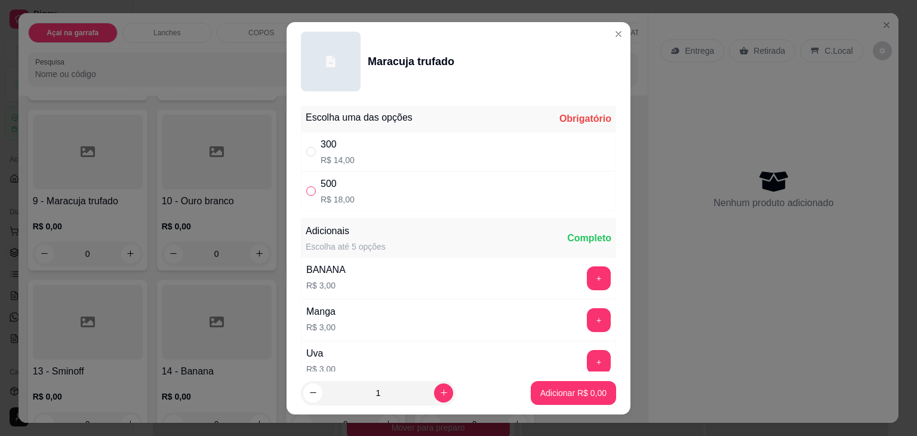
click at [306, 188] on input "" at bounding box center [311, 191] width 10 height 10
radio input "true"
click at [561, 395] on p "Adicionar R$ 18,00" at bounding box center [571, 393] width 71 height 12
type input "1"
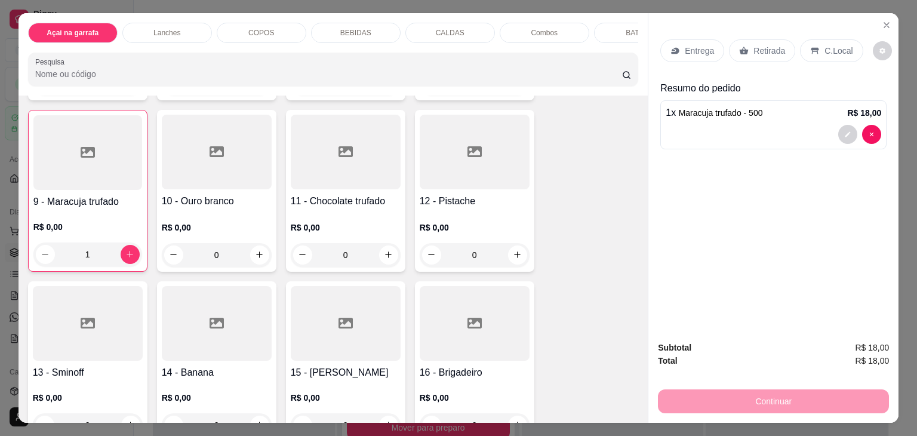
click at [815, 51] on div "C.Local" at bounding box center [831, 50] width 63 height 23
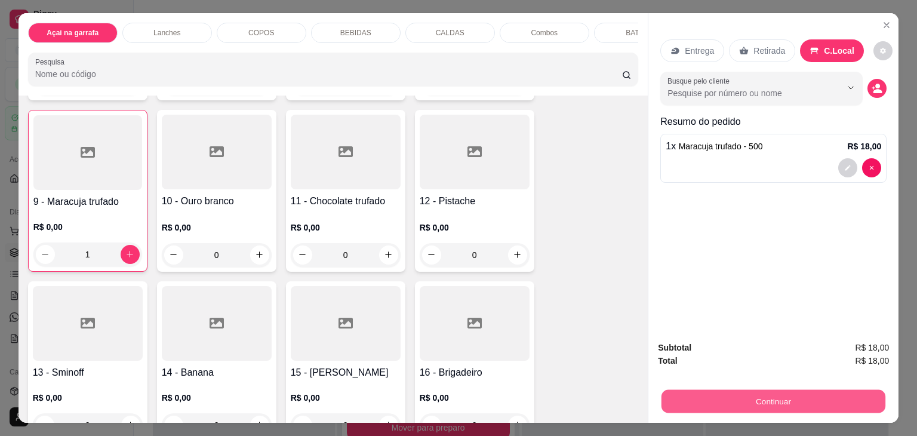
click at [770, 390] on button "Continuar" at bounding box center [774, 401] width 224 height 23
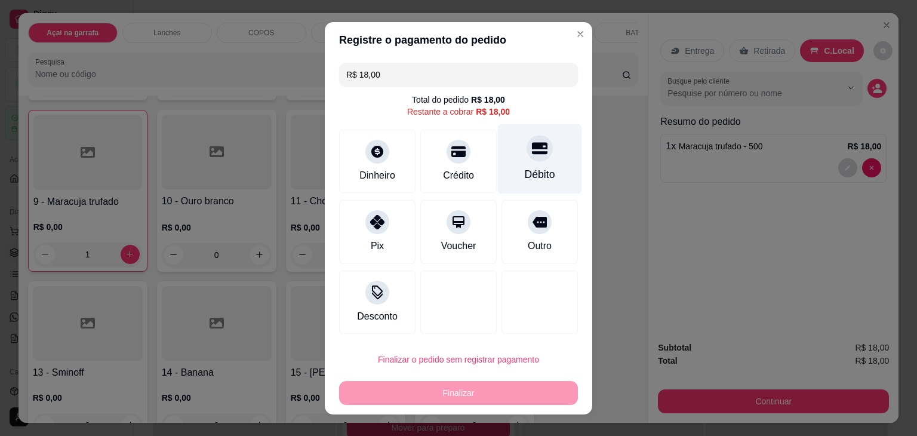
click at [511, 151] on div "Débito" at bounding box center [540, 159] width 84 height 70
type input "R$ 0,00"
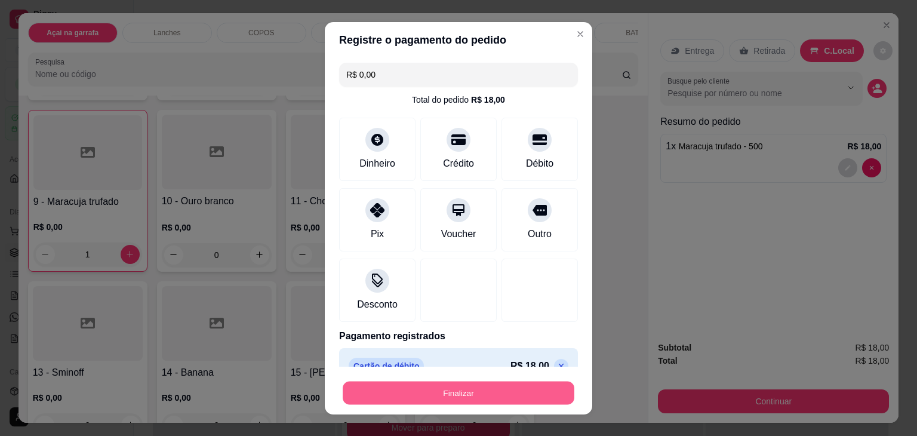
click at [480, 397] on button "Finalizar" at bounding box center [459, 392] width 232 height 23
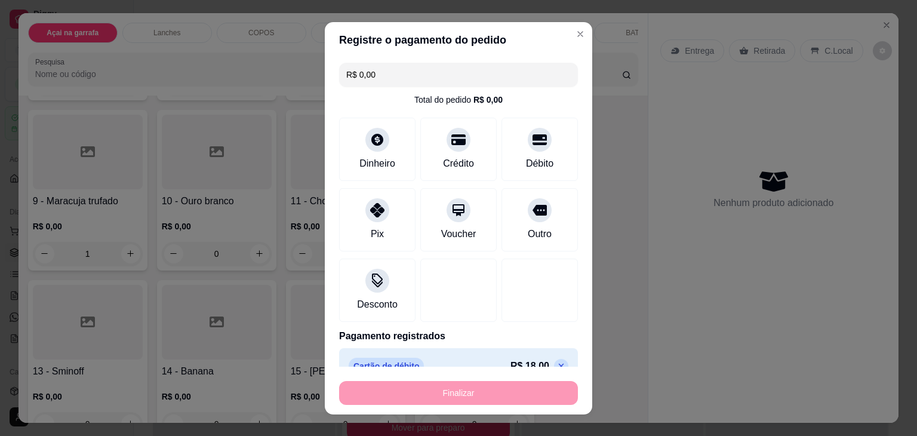
type input "0"
type input "-R$ 18,00"
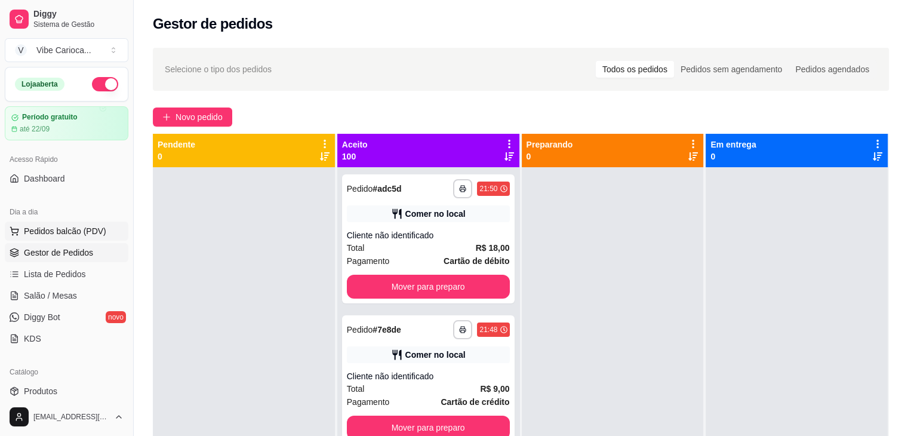
click at [75, 230] on span "Pedidos balcão (PDV)" at bounding box center [65, 231] width 82 height 12
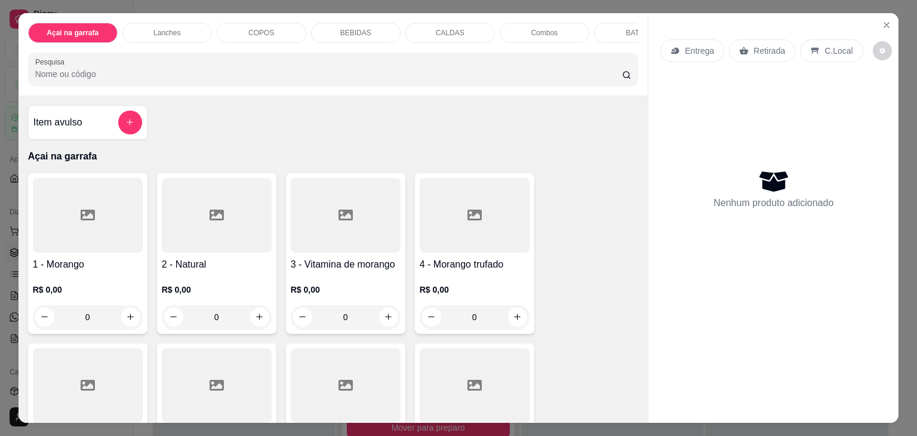
click at [354, 35] on div "BEBIDAS" at bounding box center [356, 33] width 90 height 20
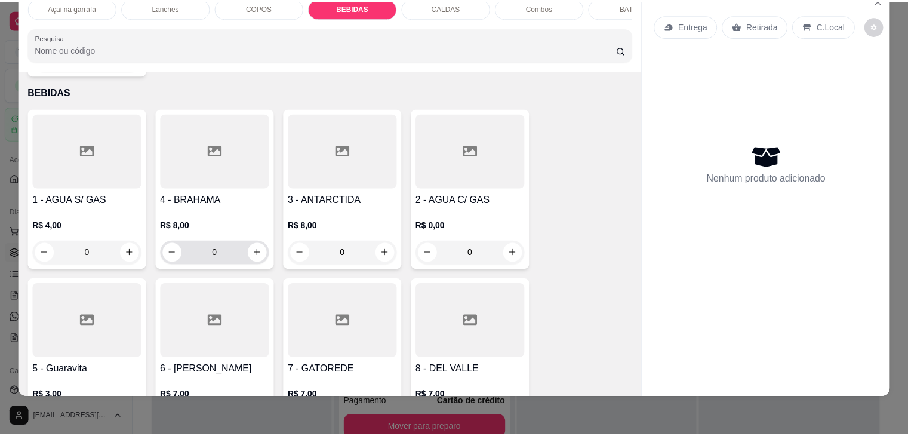
scroll to position [1902, 0]
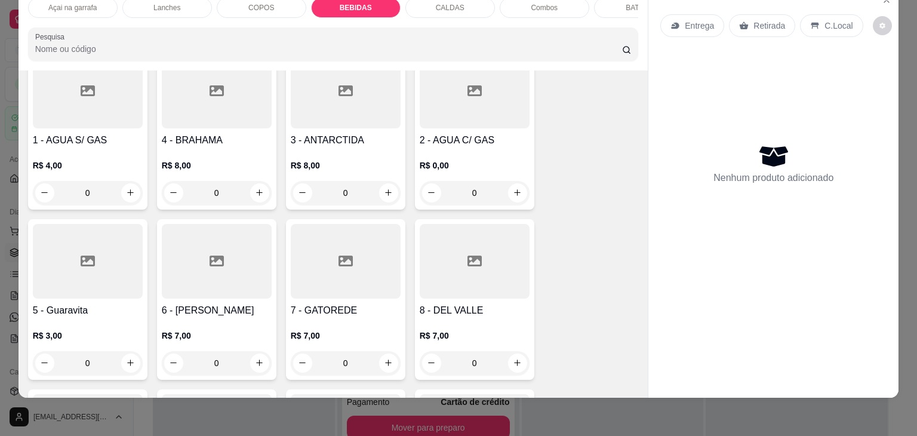
click at [173, 229] on div at bounding box center [217, 261] width 110 height 75
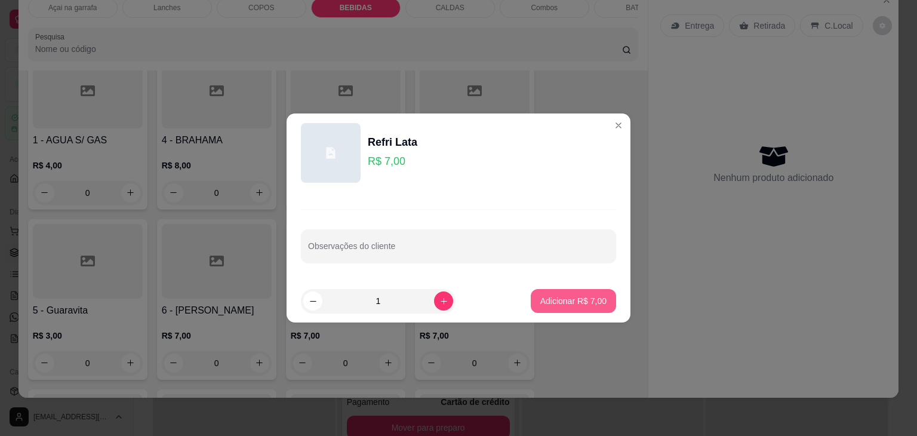
click at [558, 301] on p "Adicionar R$ 7,00" at bounding box center [574, 301] width 66 height 12
type input "1"
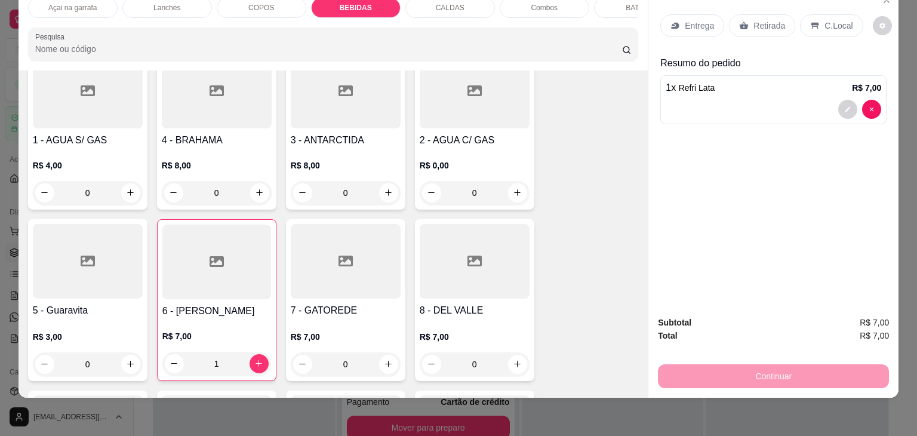
click at [827, 20] on p "C.Local" at bounding box center [839, 26] width 28 height 12
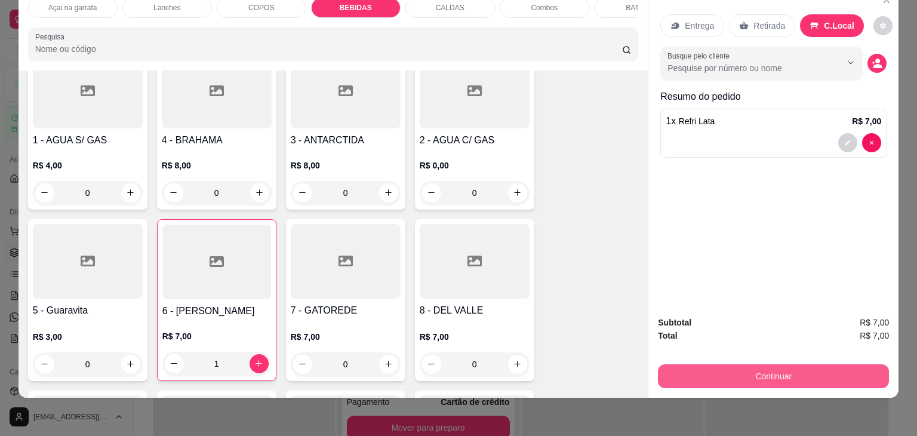
click at [779, 372] on button "Continuar" at bounding box center [773, 376] width 231 height 24
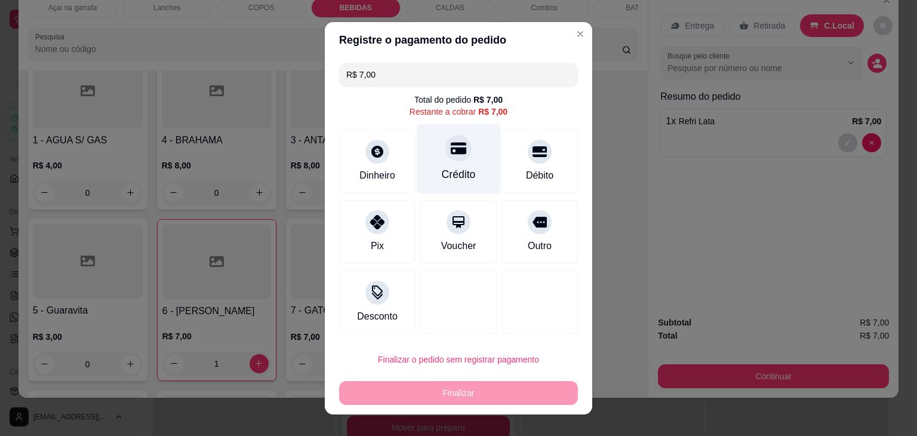
click at [451, 152] on icon at bounding box center [459, 148] width 16 height 12
type input "R$ 0,00"
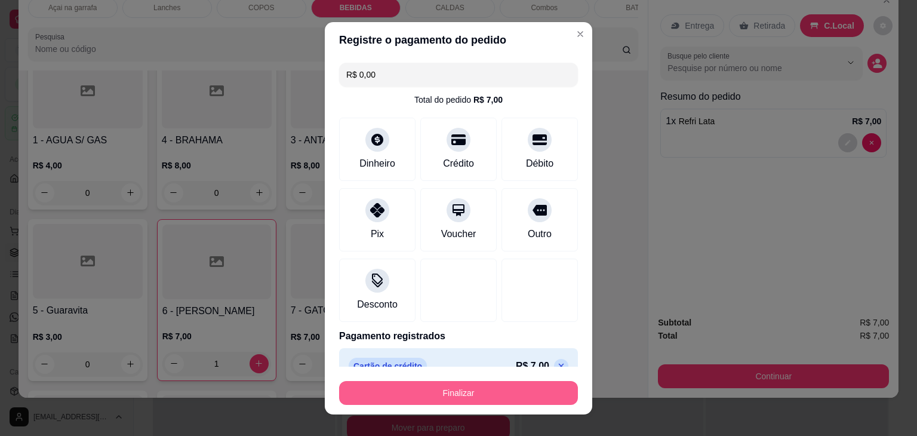
click at [453, 392] on button "Finalizar" at bounding box center [458, 393] width 239 height 24
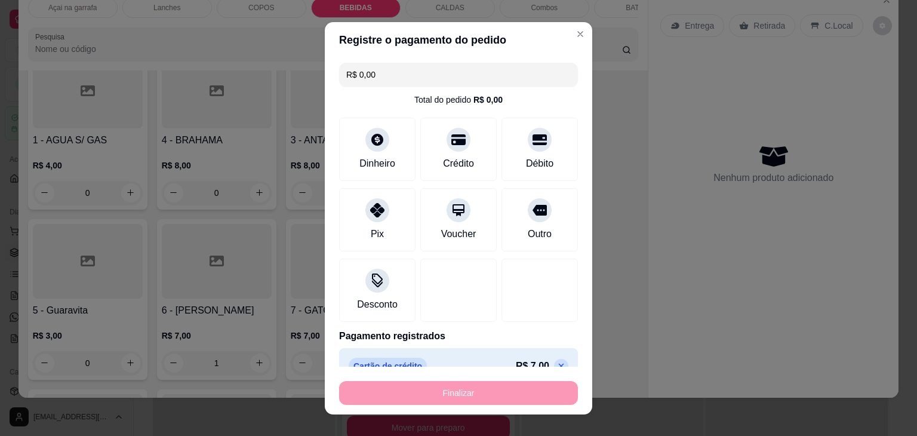
type input "0"
type input "-R$ 7,00"
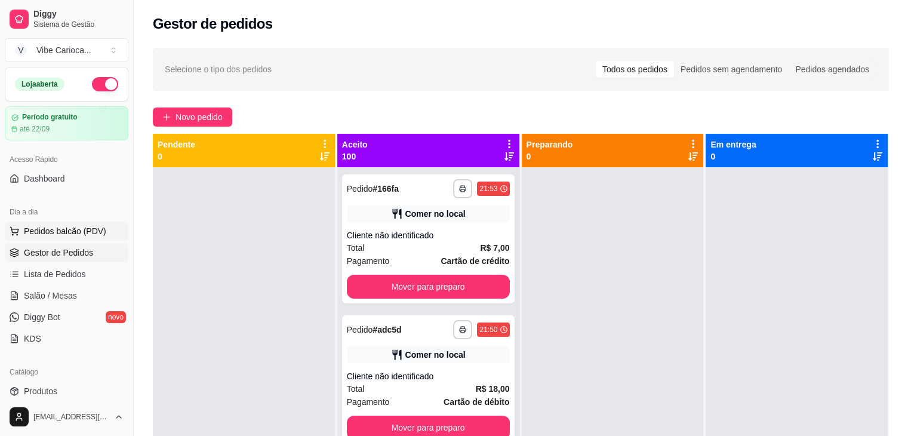
click at [41, 231] on span "Pedidos balcão (PDV)" at bounding box center [65, 231] width 82 height 12
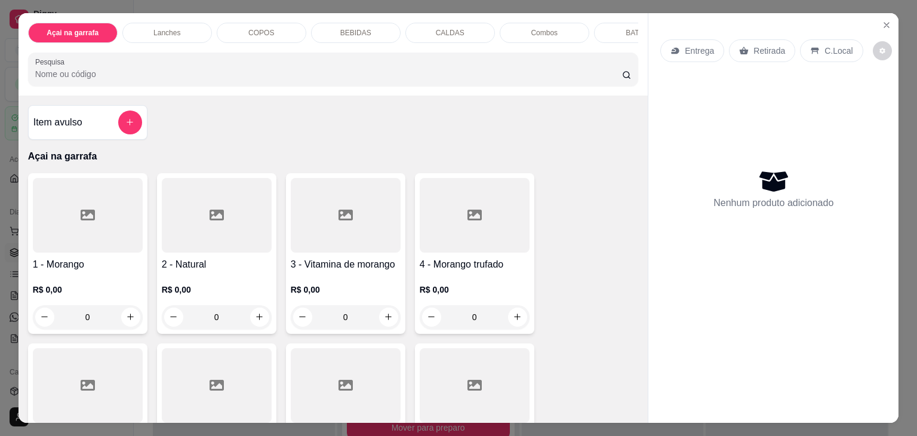
click at [281, 29] on div "COPOS" at bounding box center [262, 33] width 90 height 20
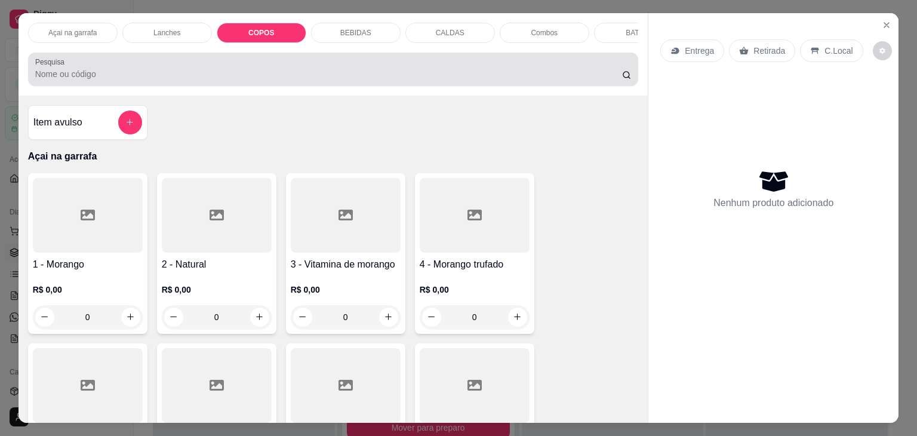
scroll to position [29, 0]
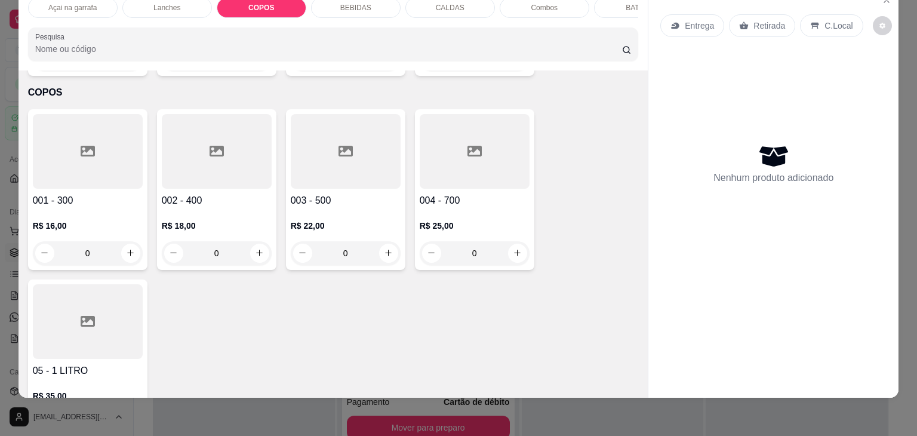
click at [339, 148] on div at bounding box center [346, 151] width 110 height 75
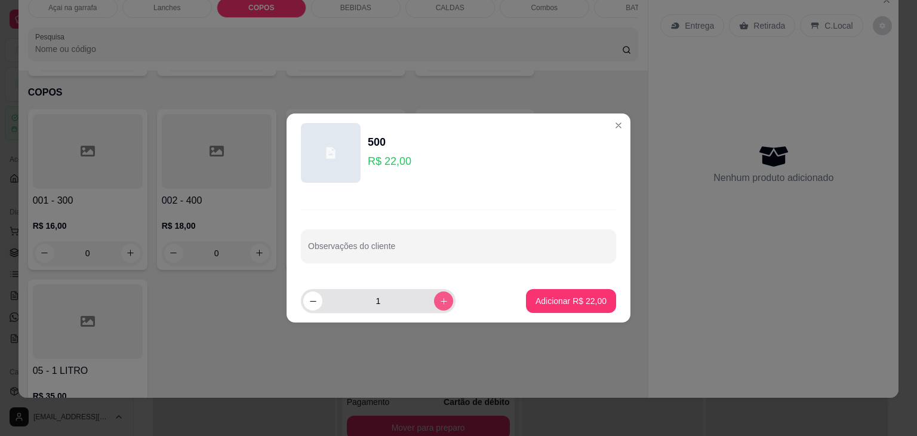
click at [440, 304] on icon "increase-product-quantity" at bounding box center [444, 301] width 9 height 9
type input "2"
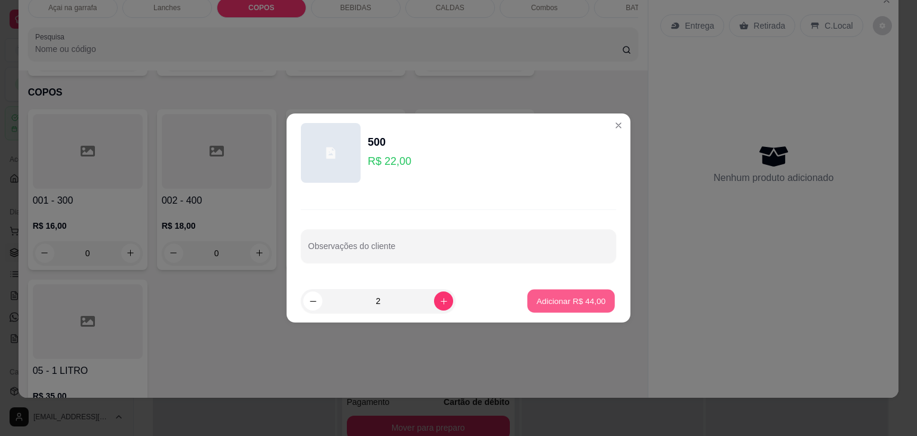
click at [557, 295] on p "Adicionar R$ 44,00" at bounding box center [571, 300] width 69 height 11
type input "2"
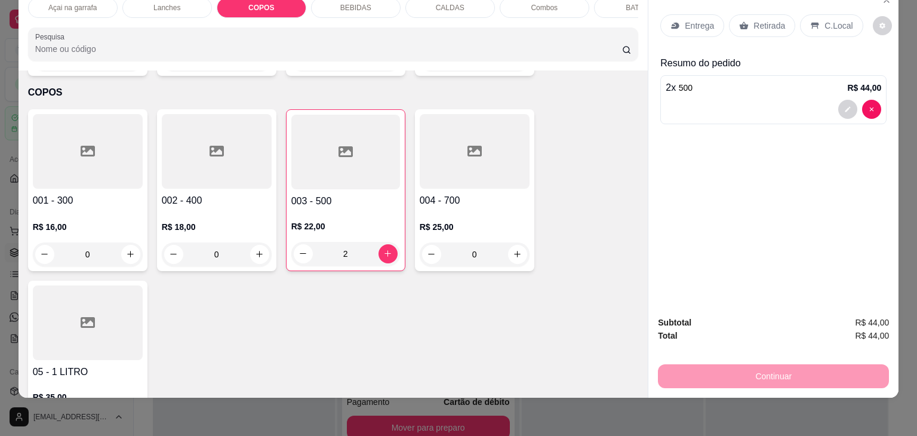
drag, startPoint x: 842, startPoint y: 17, endPoint x: 832, endPoint y: 30, distance: 15.8
click at [842, 20] on p "C.Local" at bounding box center [839, 26] width 28 height 12
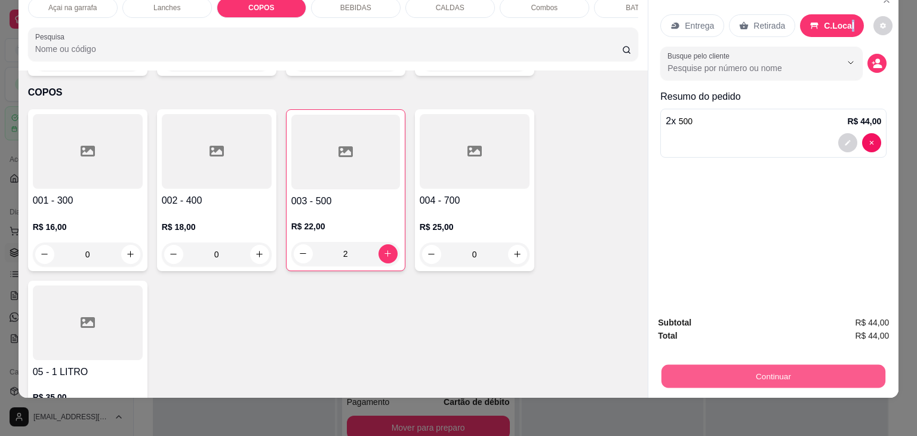
click at [756, 369] on button "Continuar" at bounding box center [774, 376] width 224 height 23
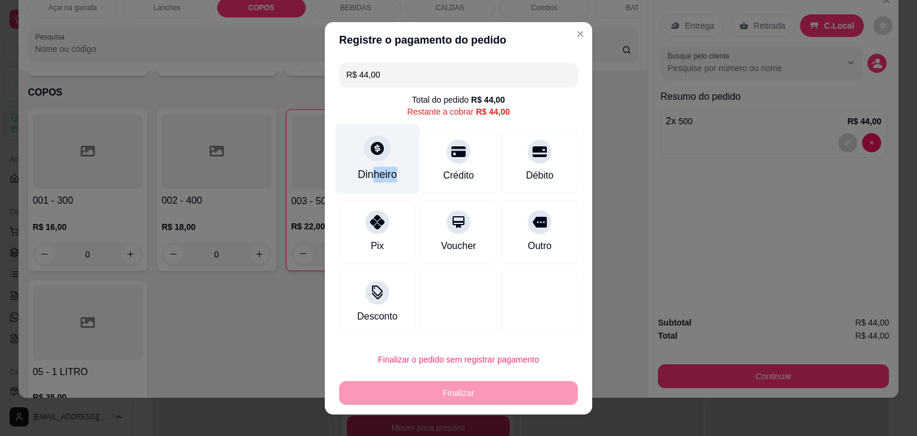
drag, startPoint x: 369, startPoint y: 165, endPoint x: 397, endPoint y: 171, distance: 29.3
click at [397, 171] on div "Dinheiro" at bounding box center [378, 159] width 84 height 70
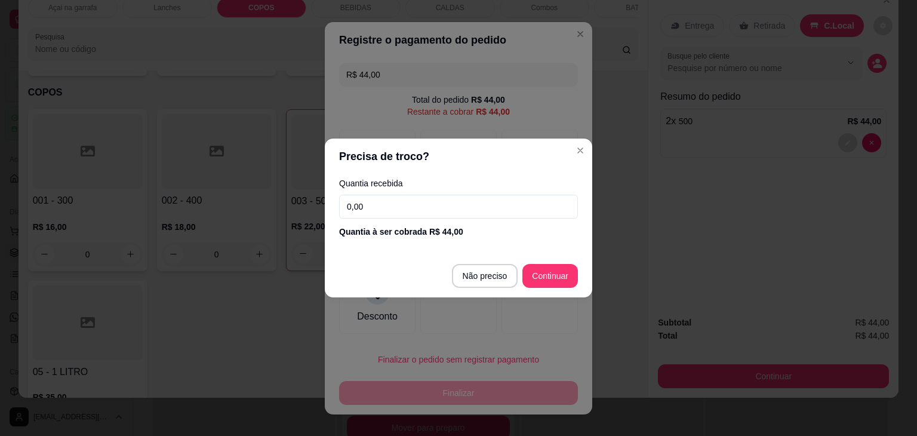
click at [489, 194] on div "Quantia recebida 0,00 Quantia à ser cobrada R$ 44,00" at bounding box center [459, 208] width 268 height 68
click at [485, 201] on input "0,00" at bounding box center [458, 207] width 239 height 24
click at [411, 213] on input "0,00" at bounding box center [458, 207] width 239 height 24
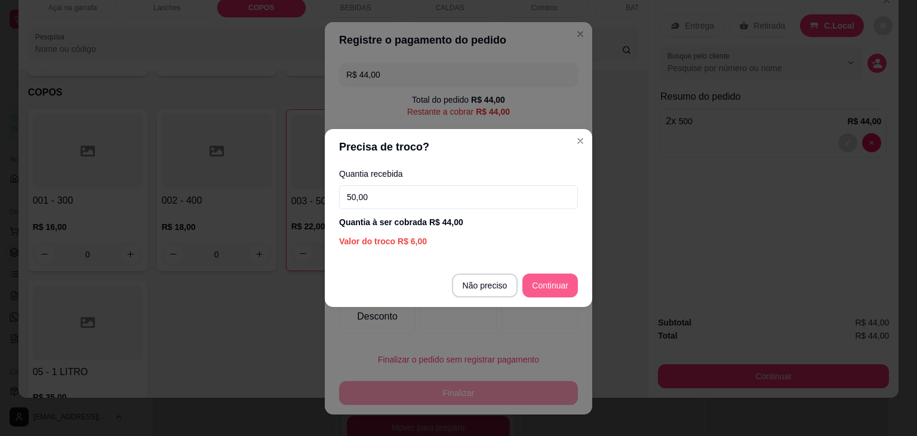
type input "50,00"
type input "R$ 0,00"
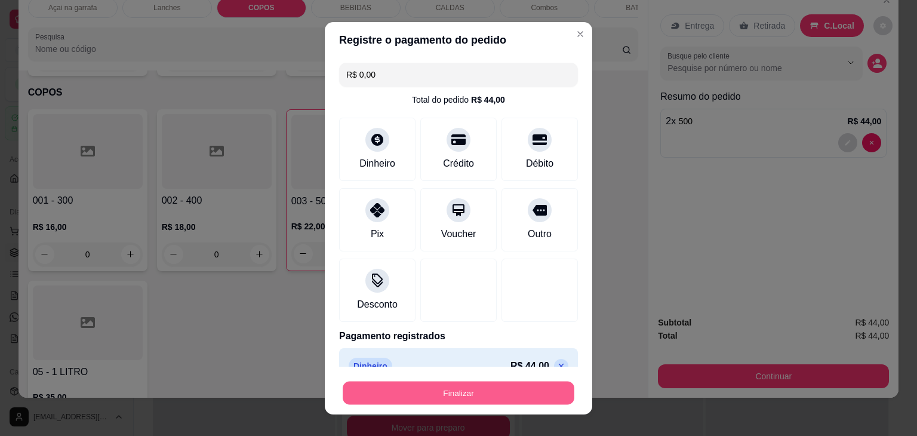
click at [455, 394] on button "Finalizar" at bounding box center [459, 392] width 232 height 23
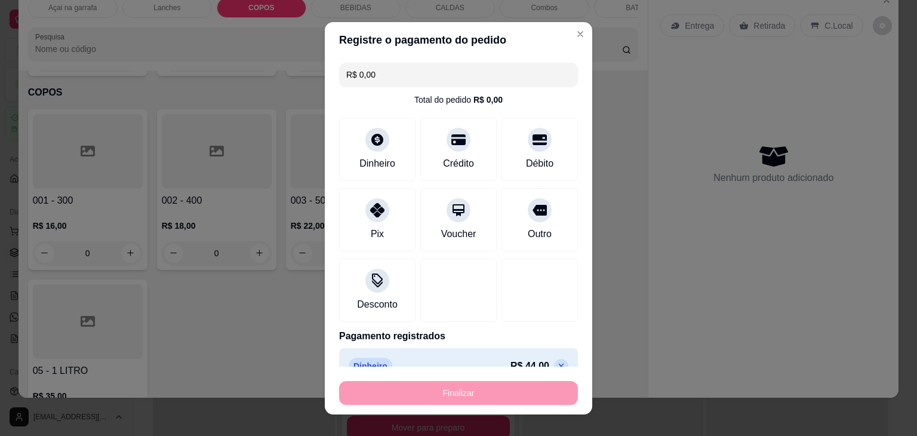
type input "0"
type input "-R$ 44,00"
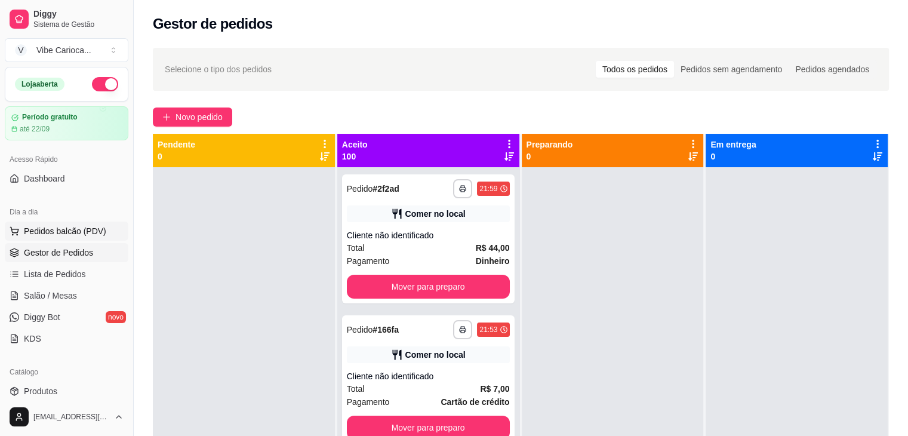
click at [55, 228] on span "Pedidos balcão (PDV)" at bounding box center [65, 231] width 82 height 12
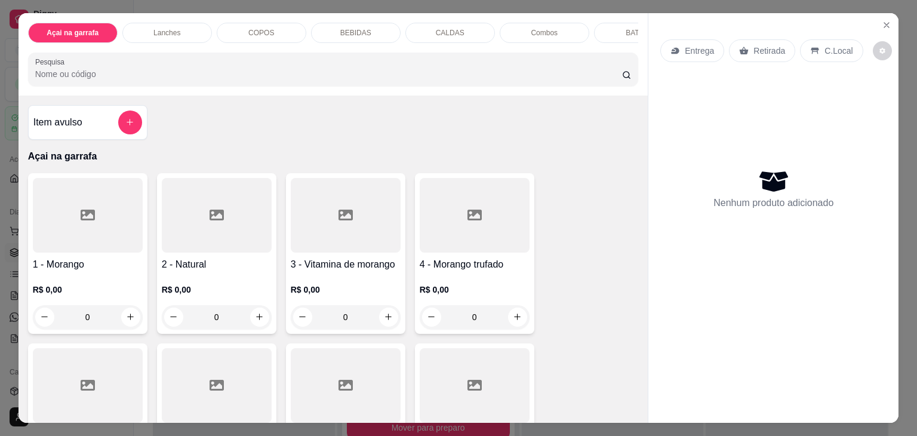
click at [261, 30] on p "COPOS" at bounding box center [261, 33] width 26 height 10
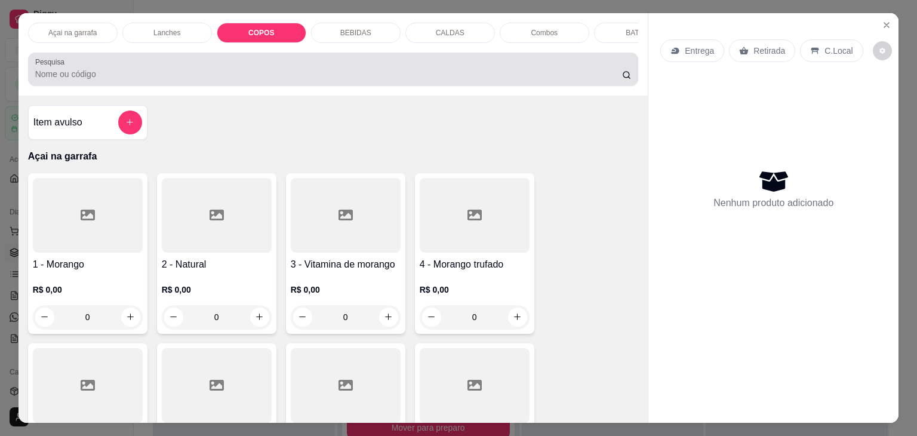
scroll to position [29, 0]
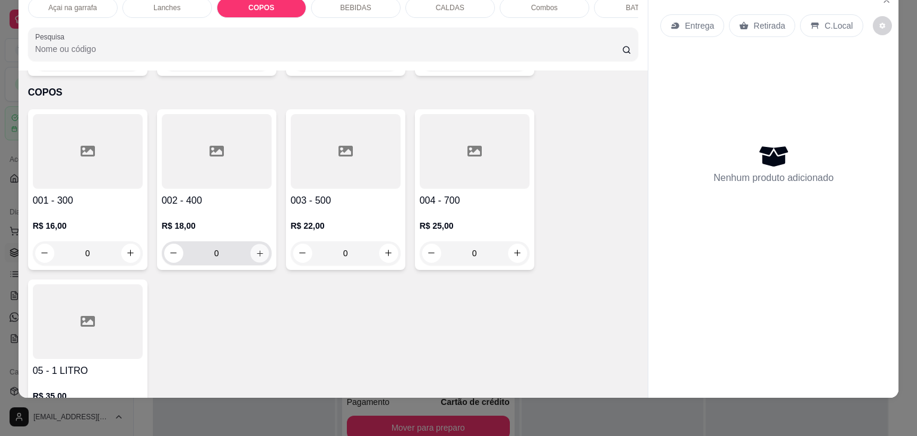
click at [257, 250] on icon "increase-product-quantity" at bounding box center [260, 253] width 6 height 6
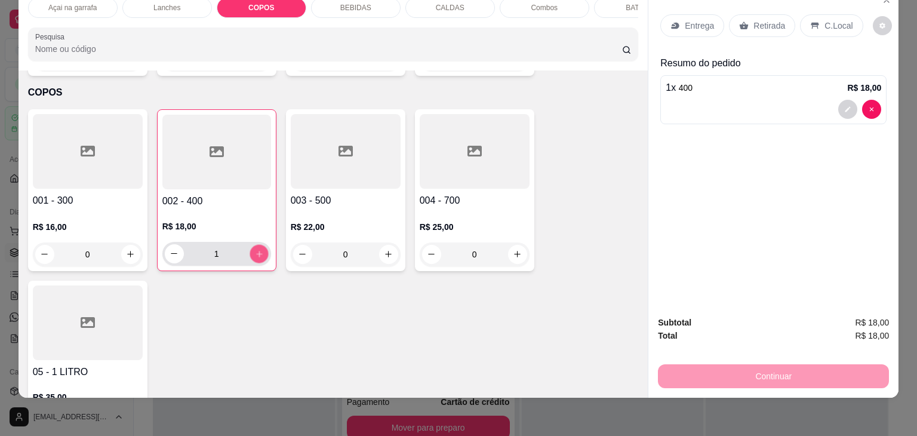
click at [254, 250] on icon "increase-product-quantity" at bounding box center [258, 254] width 9 height 9
type input "2"
click at [825, 20] on p "C.Local" at bounding box center [839, 26] width 28 height 12
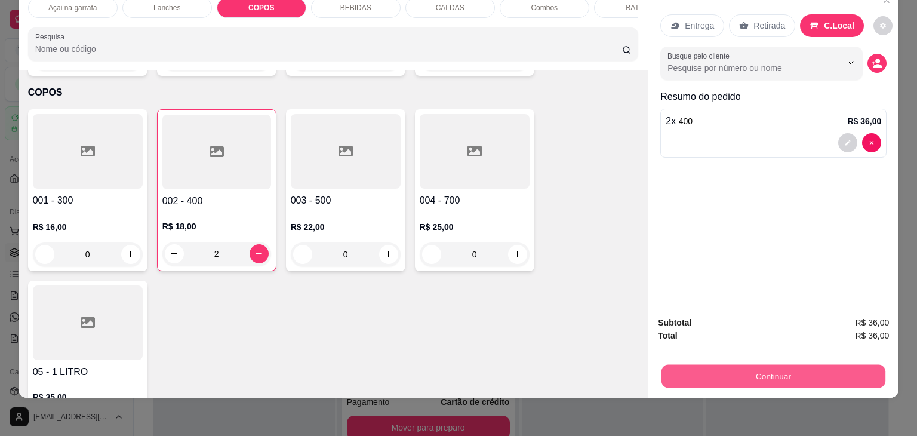
click at [738, 367] on button "Continuar" at bounding box center [774, 376] width 224 height 23
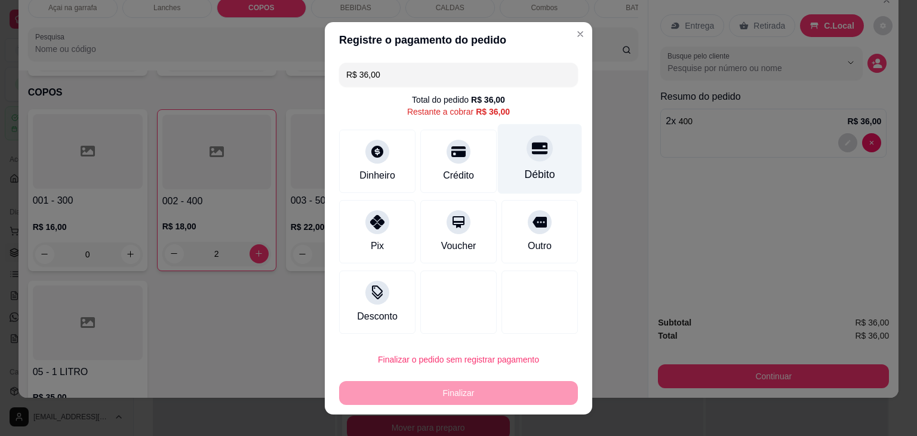
click at [517, 159] on div "Débito" at bounding box center [540, 159] width 84 height 70
type input "R$ 0,00"
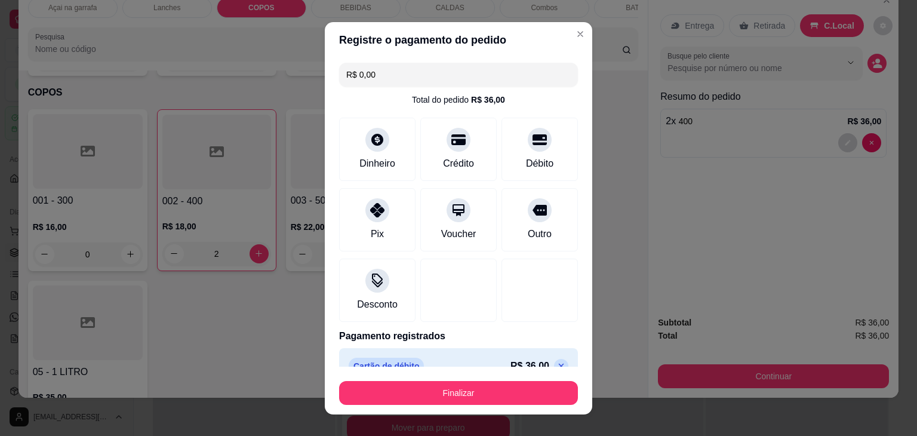
click at [526, 407] on footer "Finalizar" at bounding box center [459, 391] width 268 height 48
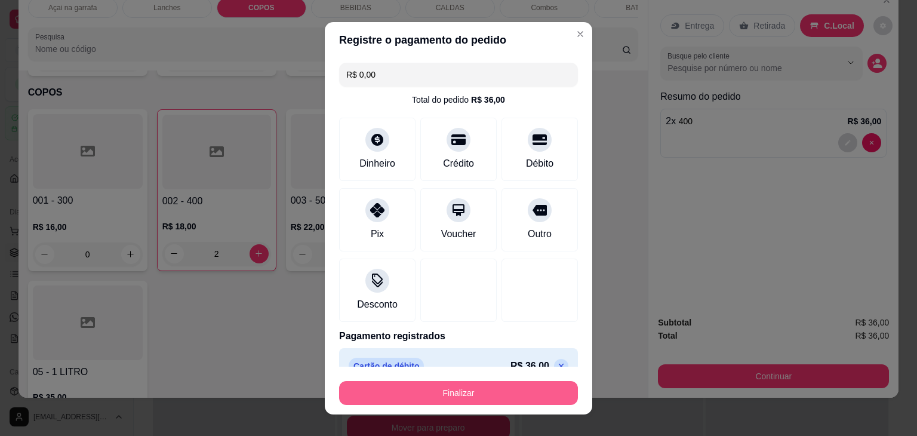
click at [526, 401] on button "Finalizar" at bounding box center [458, 393] width 239 height 24
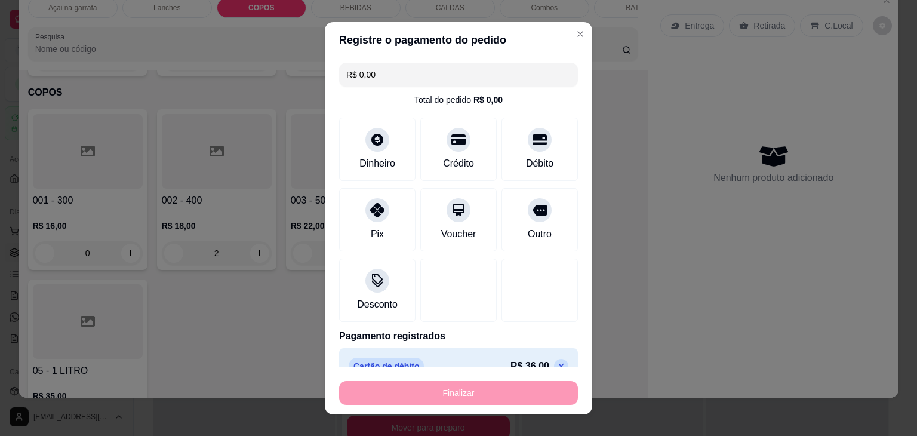
type input "0"
type input "-R$ 36,00"
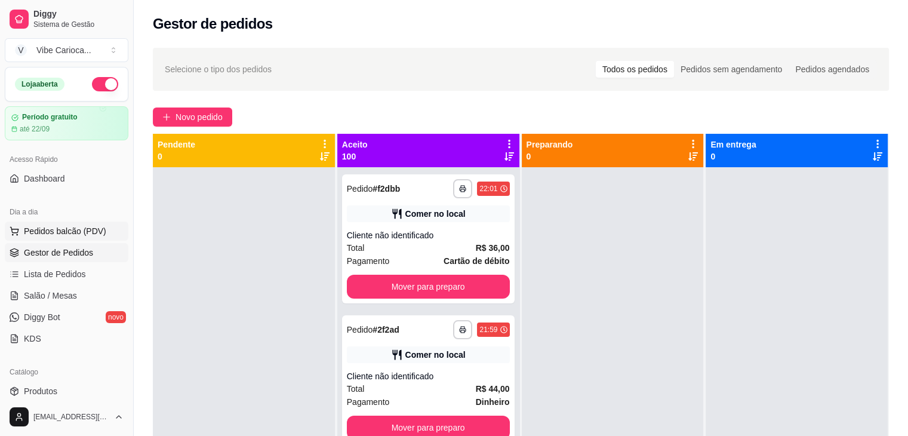
click at [41, 234] on span "Pedidos balcão (PDV)" at bounding box center [65, 231] width 82 height 12
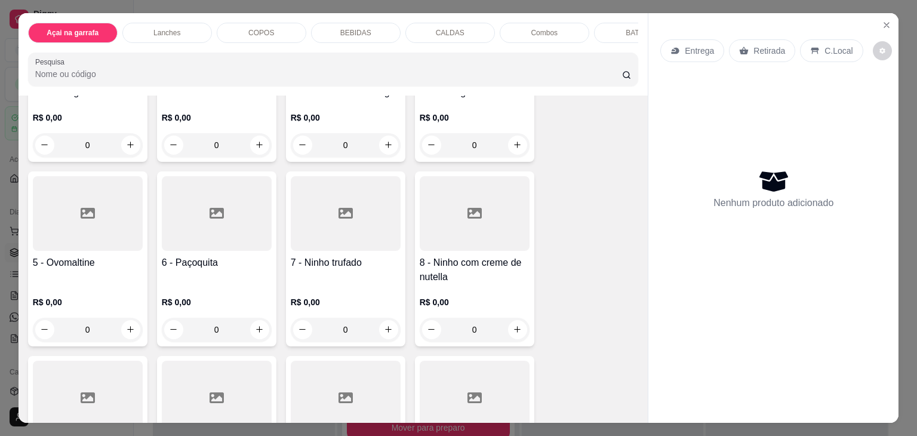
scroll to position [239, 0]
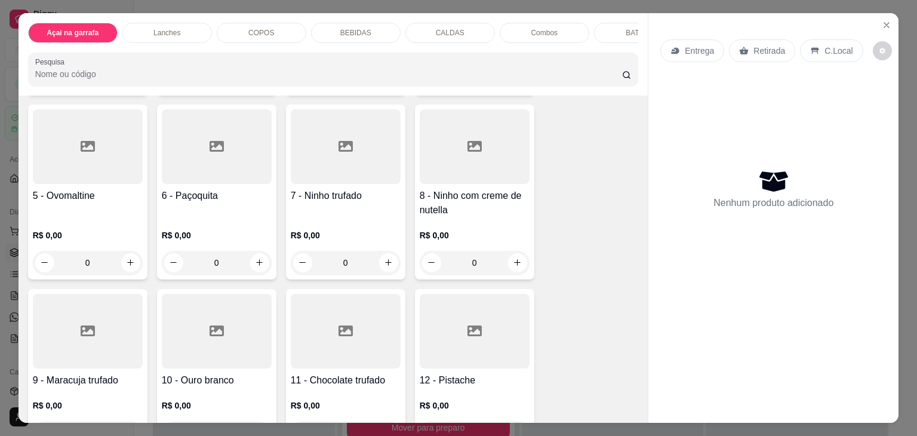
click at [331, 175] on div at bounding box center [346, 146] width 110 height 75
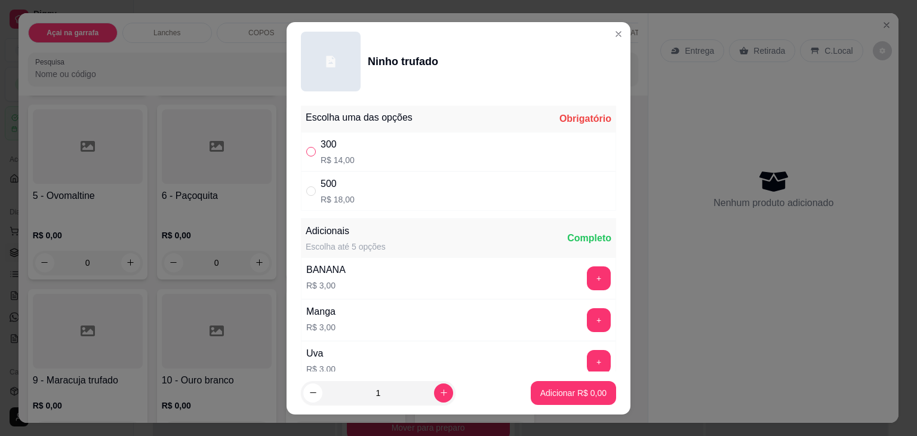
click at [306, 149] on input "" at bounding box center [311, 152] width 10 height 10
radio input "true"
click at [560, 388] on p "Adicionar R$ 14,00" at bounding box center [571, 393] width 71 height 12
type input "1"
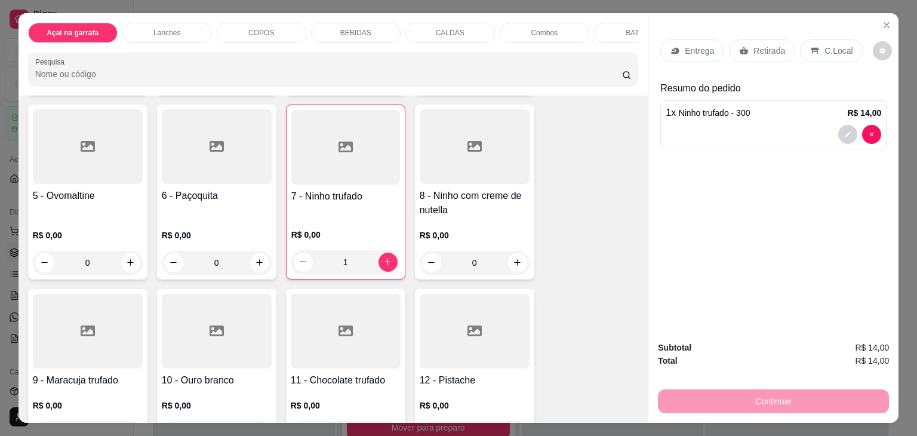
click at [232, 27] on div "COPOS" at bounding box center [262, 33] width 90 height 20
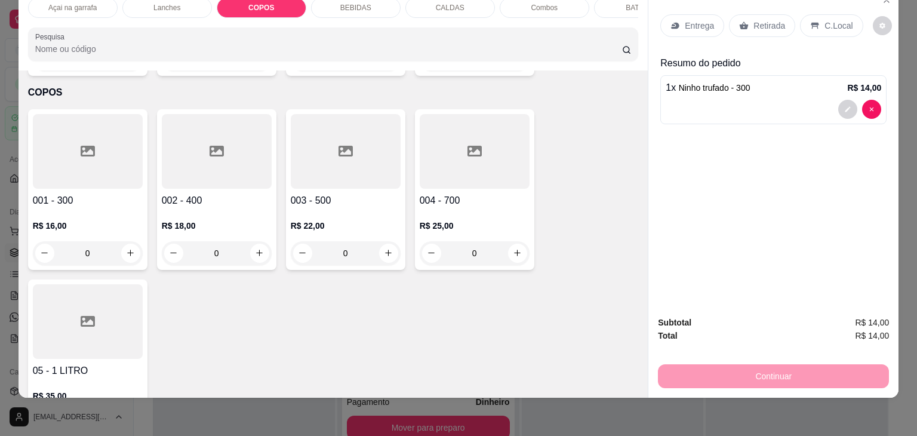
click at [69, 133] on div at bounding box center [88, 151] width 110 height 75
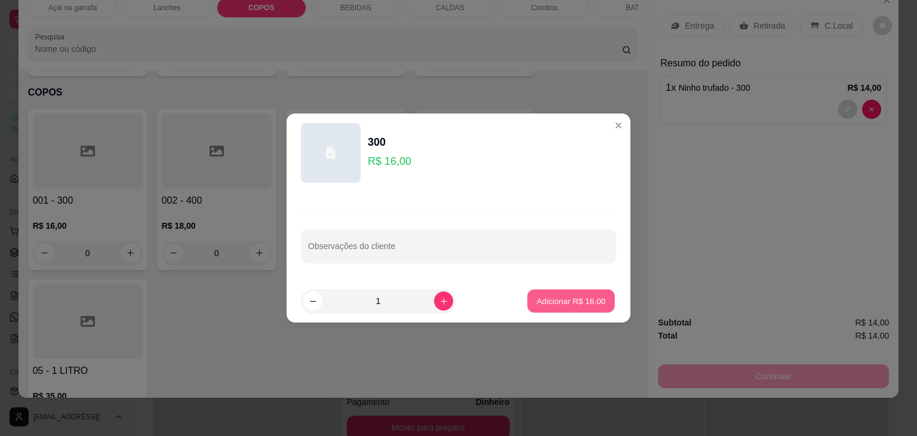
click at [531, 290] on button "Adicionar R$ 16,00" at bounding box center [571, 301] width 88 height 23
type input "1"
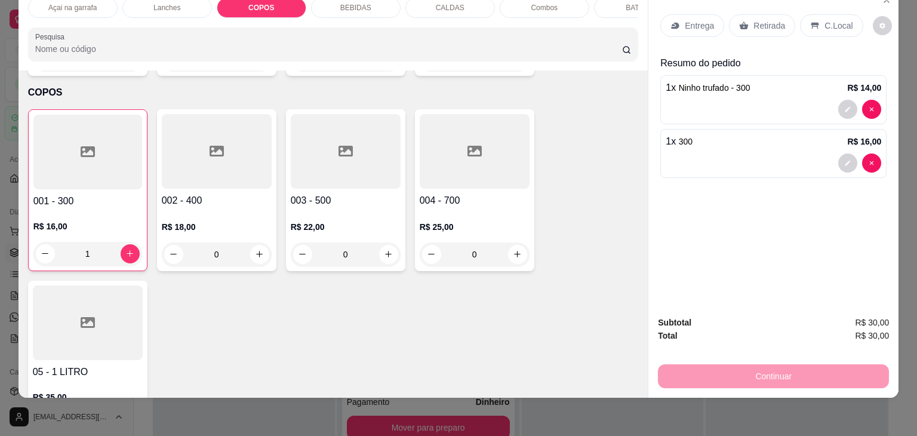
click at [830, 20] on p "C.Local" at bounding box center [839, 26] width 28 height 12
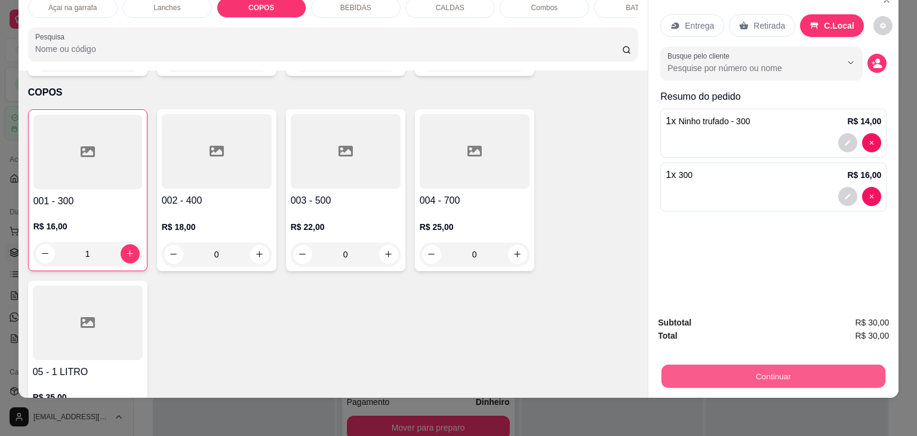
click at [743, 365] on button "Continuar" at bounding box center [774, 376] width 224 height 23
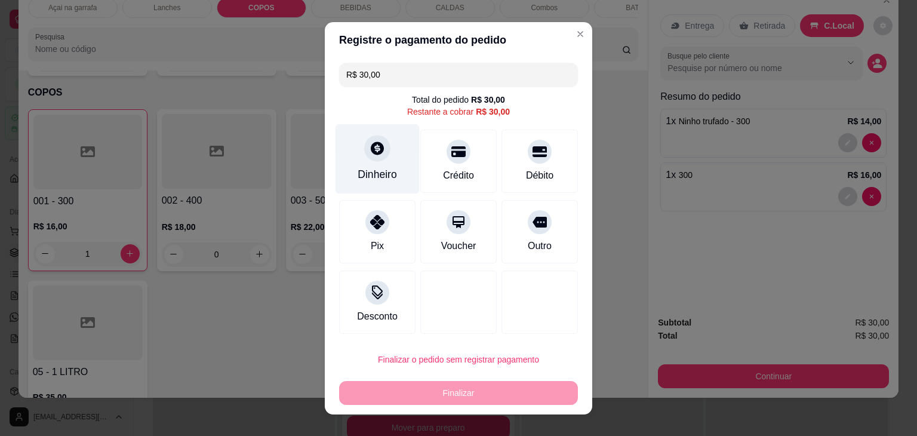
click at [367, 159] on div at bounding box center [377, 148] width 26 height 26
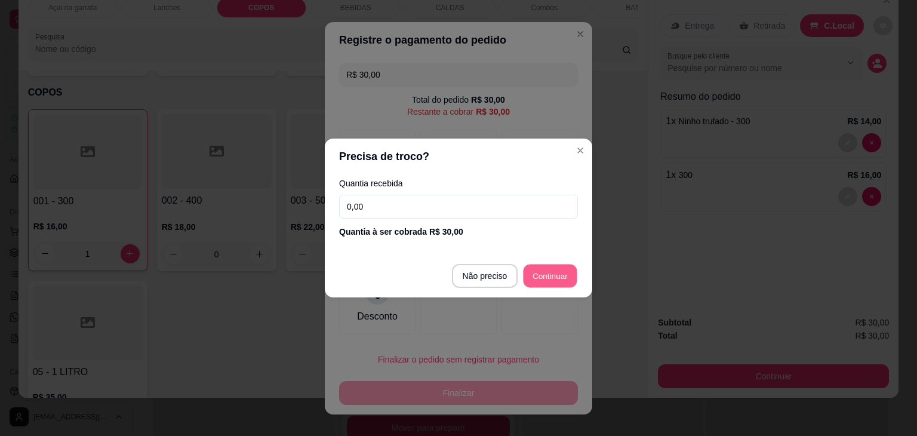
type input "R$ 0,00"
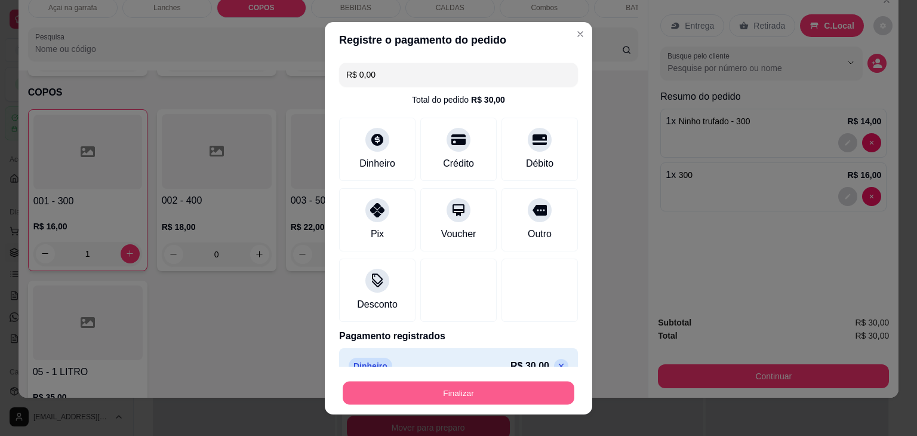
click at [460, 389] on button "Finalizar" at bounding box center [459, 392] width 232 height 23
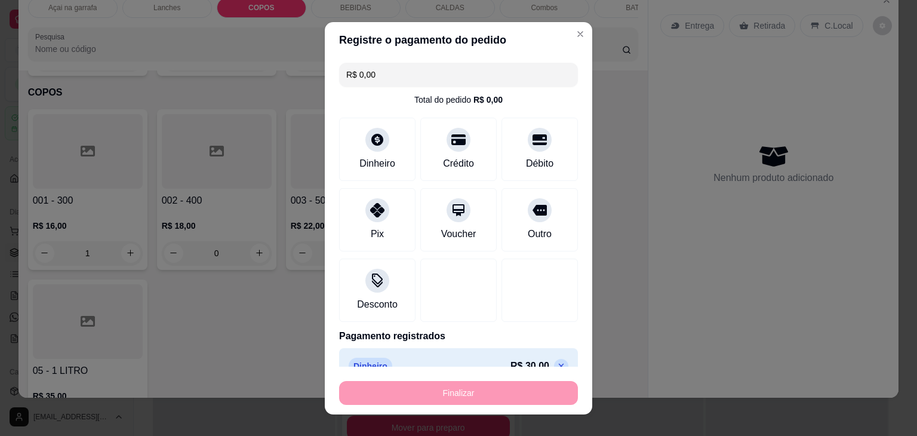
type input "0"
type input "-R$ 30,00"
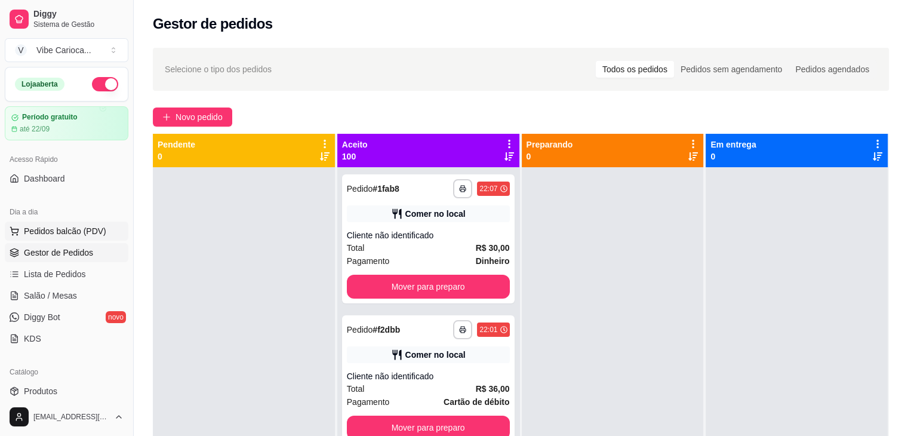
click at [75, 231] on span "Pedidos balcão (PDV)" at bounding box center [65, 231] width 82 height 12
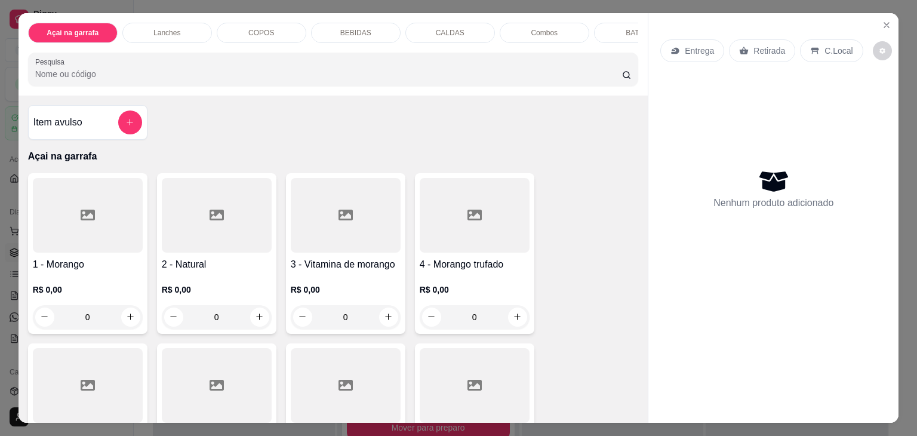
click at [259, 36] on div "COPOS" at bounding box center [262, 33] width 90 height 20
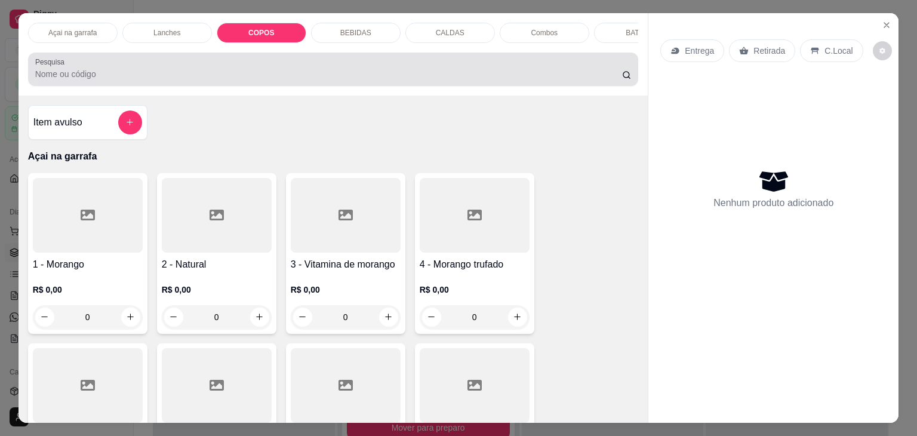
scroll to position [29, 0]
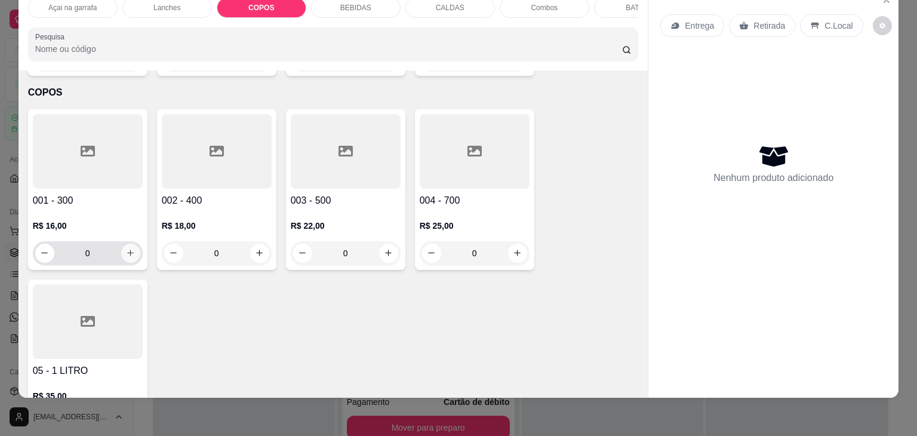
click at [121, 244] on button "increase-product-quantity" at bounding box center [130, 253] width 19 height 19
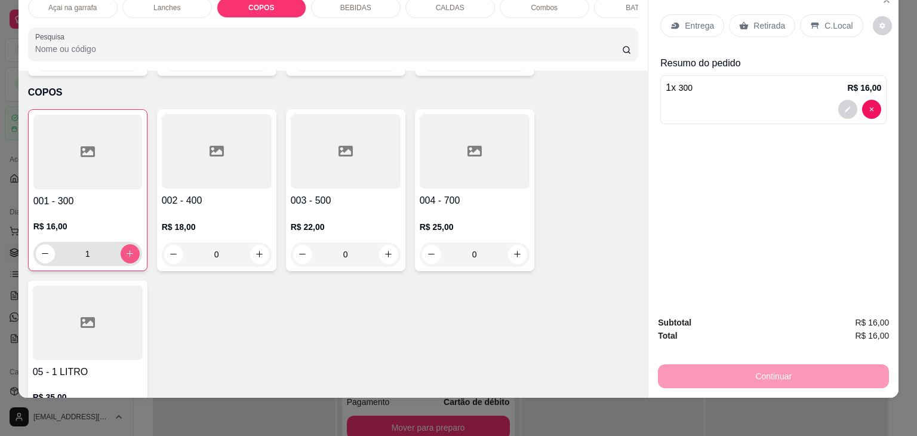
click at [125, 249] on icon "increase-product-quantity" at bounding box center [129, 253] width 9 height 9
type input "2"
click at [812, 23] on icon at bounding box center [816, 26] width 8 height 7
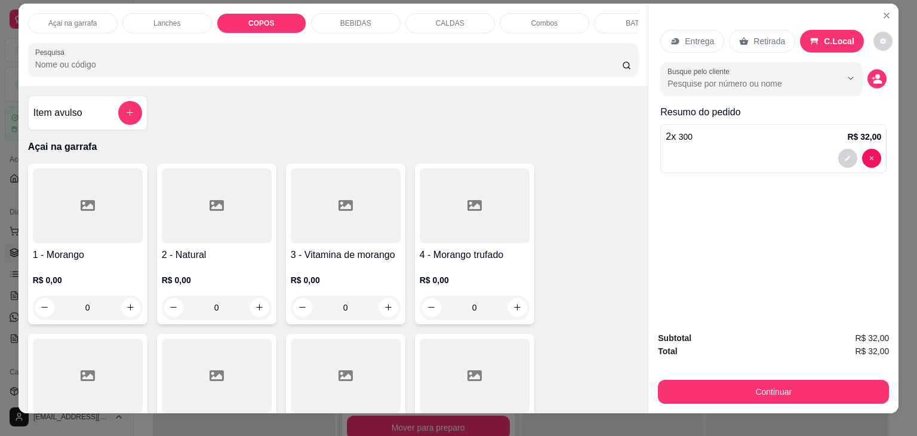
scroll to position [0, 0]
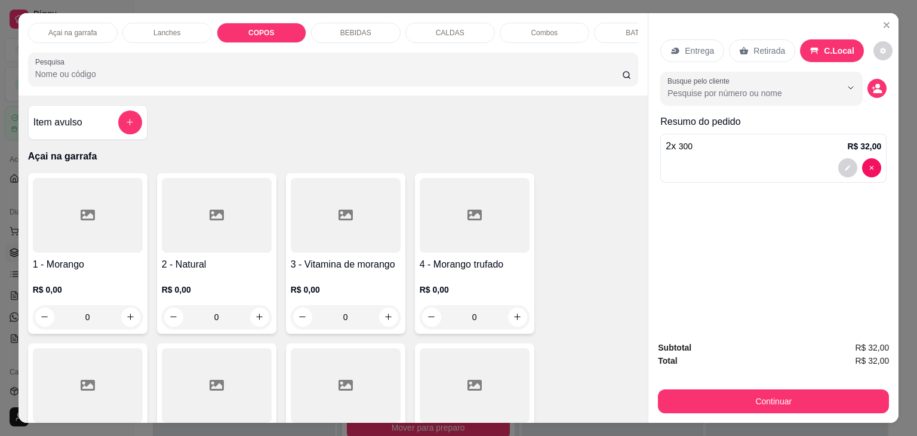
click at [87, 32] on p "Açai na garrafa" at bounding box center [72, 33] width 48 height 10
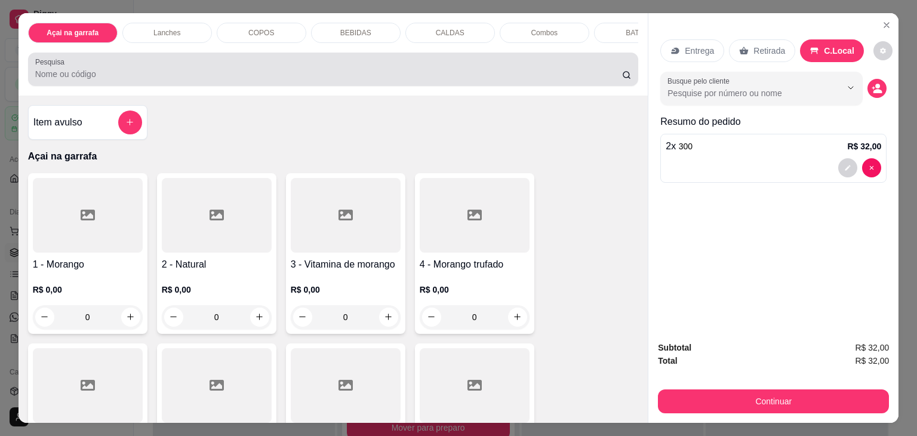
scroll to position [29, 0]
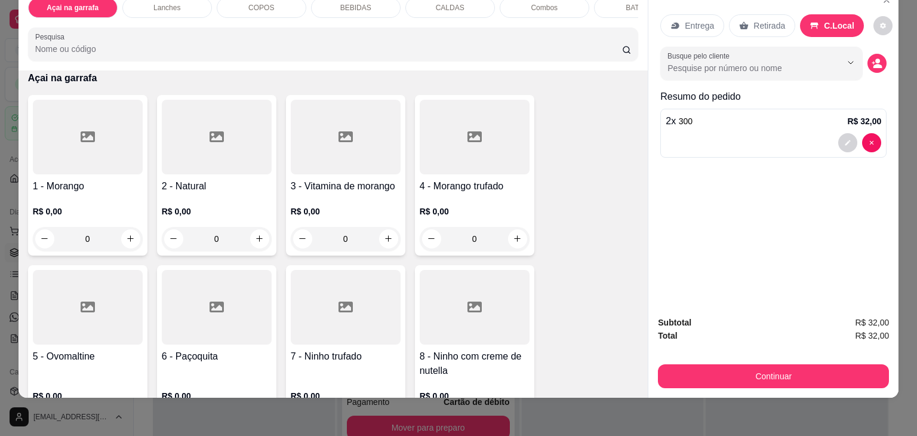
click at [487, 324] on div at bounding box center [475, 307] width 110 height 75
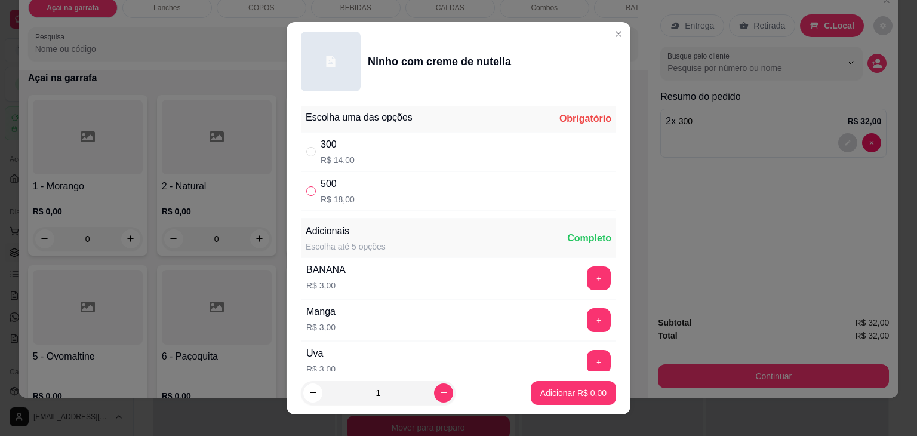
click at [306, 194] on label "" at bounding box center [311, 191] width 10 height 13
radio input "true"
click at [552, 392] on p "Adicionar R$ 18,00" at bounding box center [571, 392] width 69 height 11
type input "1"
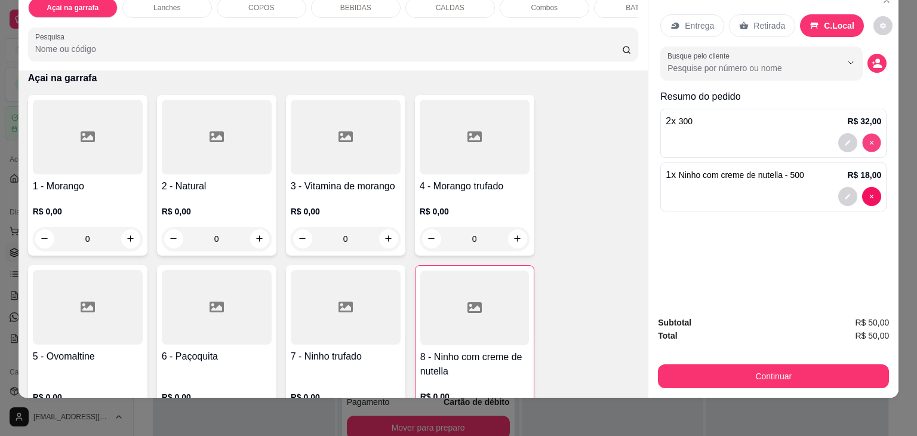
type input "0"
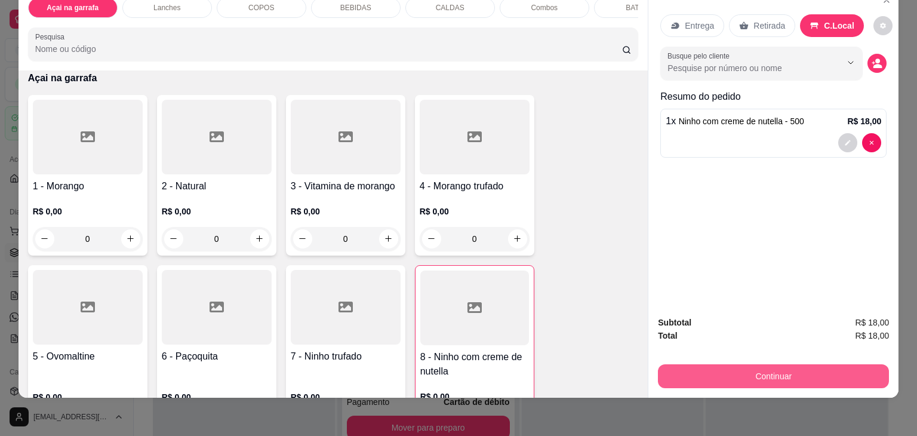
click at [745, 366] on button "Continuar" at bounding box center [773, 376] width 231 height 24
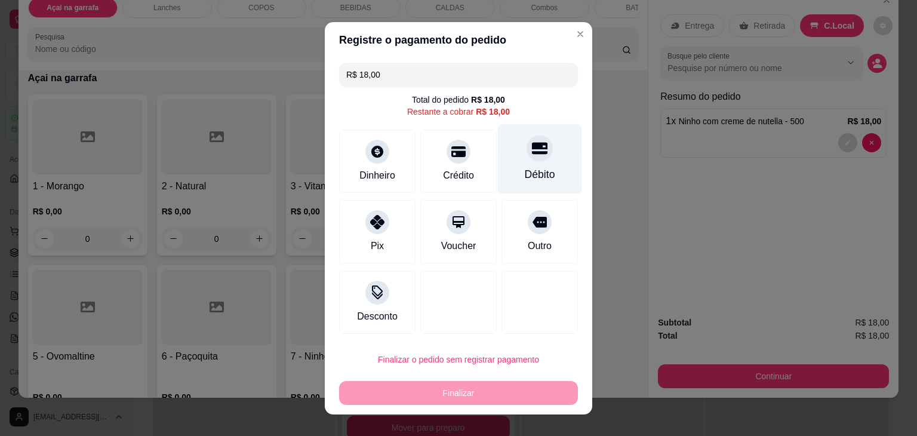
click at [528, 160] on div at bounding box center [540, 148] width 26 height 26
type input "R$ 0,00"
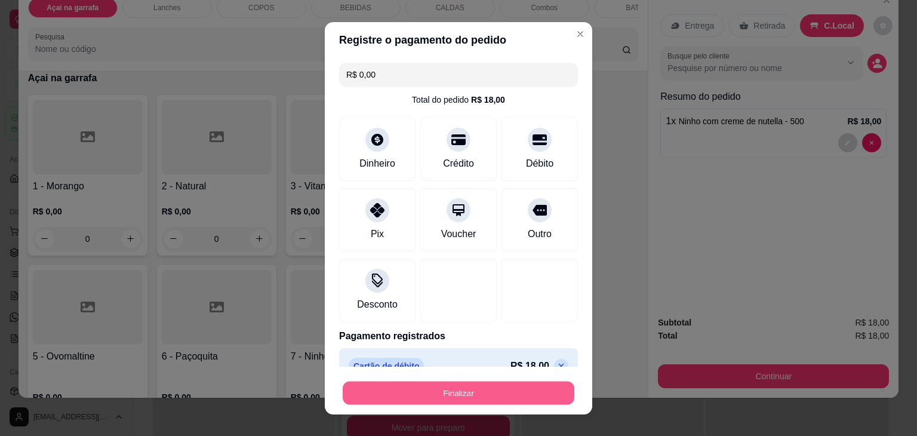
click at [480, 382] on button "Finalizar" at bounding box center [459, 392] width 232 height 23
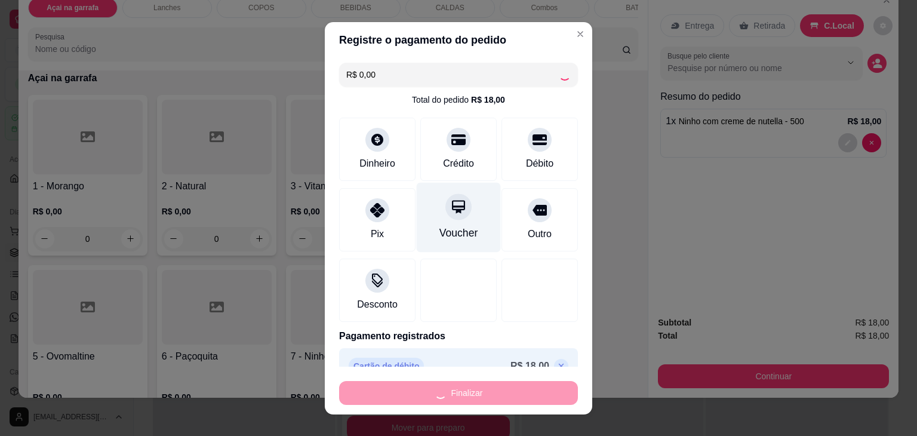
type input "0"
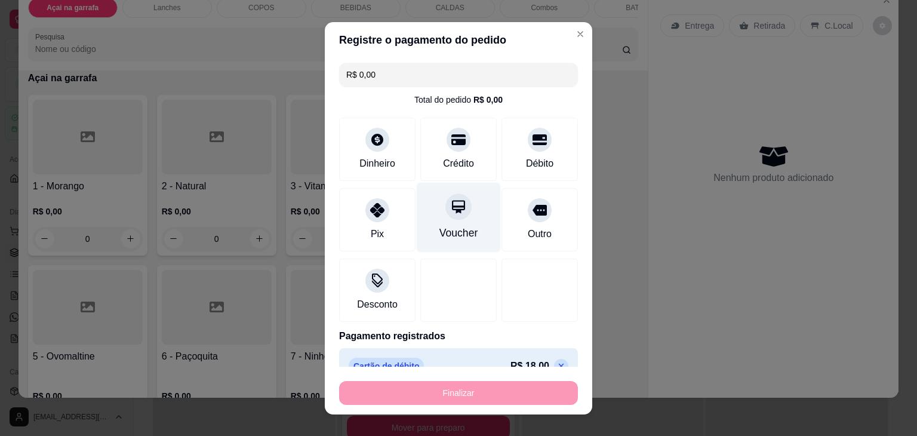
type input "-R$ 18,00"
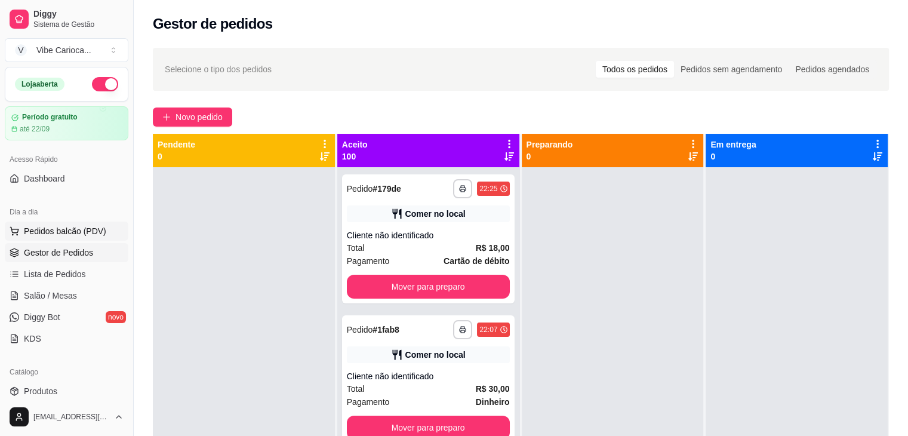
click at [50, 225] on span "Pedidos balcão (PDV)" at bounding box center [65, 231] width 82 height 12
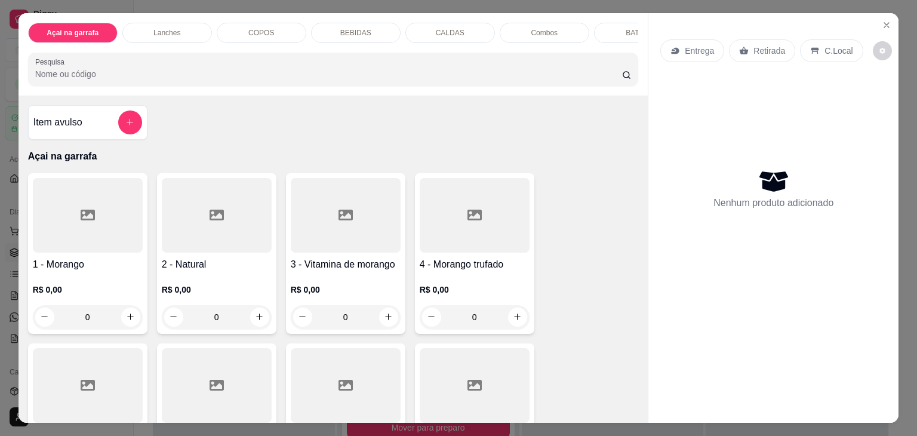
click at [260, 53] on div "Açai na garrafa Lanches COPOS BEBIDAS CALDAS Combos BATATA Pesquisa" at bounding box center [334, 54] width 630 height 82
click at [263, 28] on p "COPOS" at bounding box center [261, 33] width 26 height 10
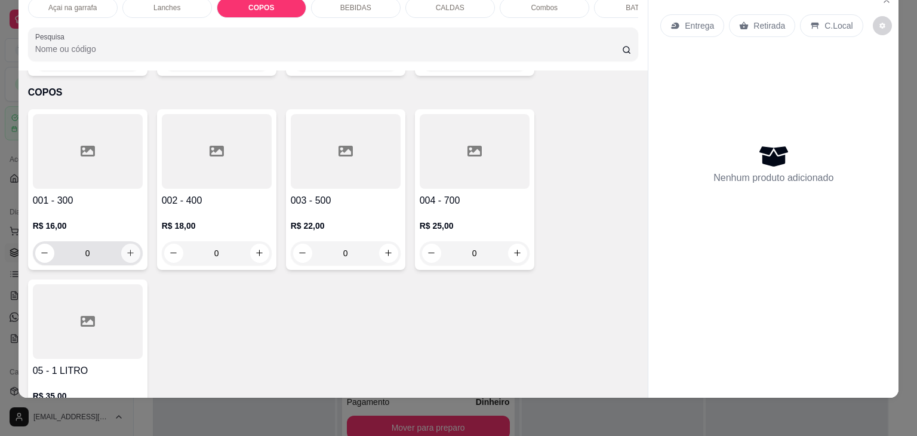
click at [127, 250] on icon "increase-product-quantity" at bounding box center [130, 253] width 7 height 7
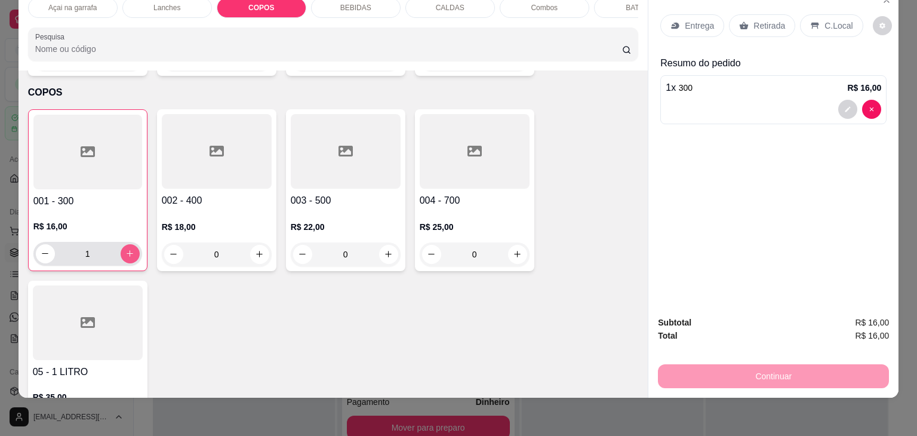
click at [126, 249] on icon "increase-product-quantity" at bounding box center [129, 253] width 9 height 9
type input "2"
click at [827, 20] on p "C.Local" at bounding box center [839, 26] width 28 height 12
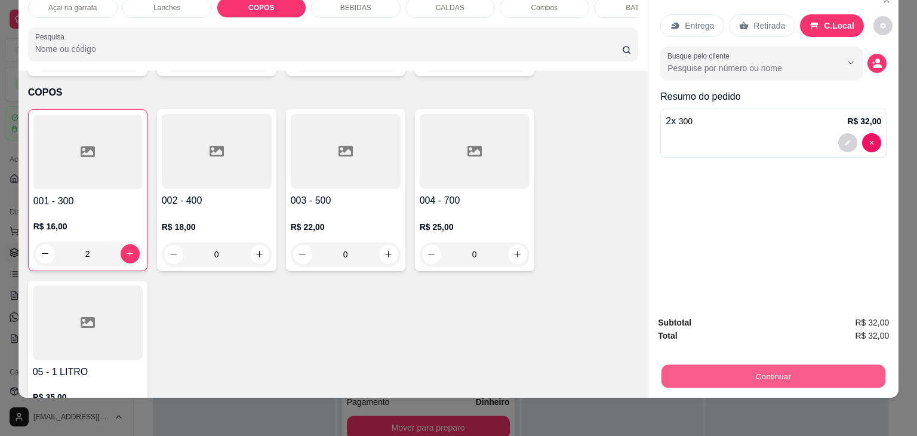
click at [726, 368] on button "Continuar" at bounding box center [774, 376] width 224 height 23
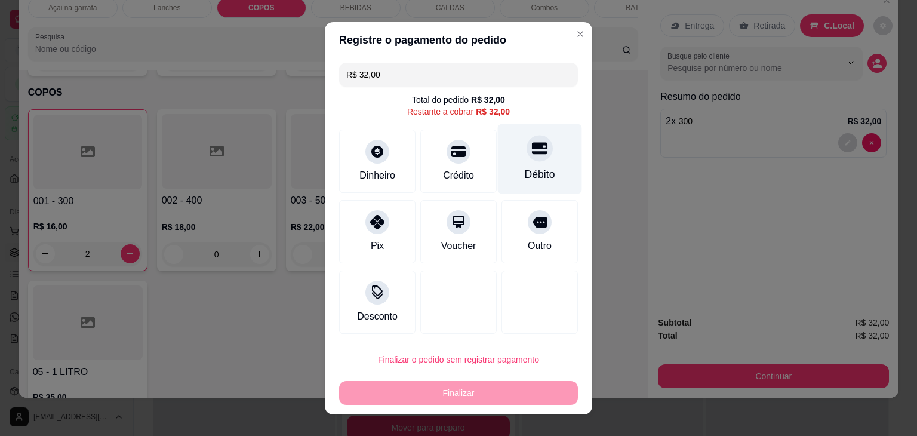
click at [532, 148] on icon at bounding box center [540, 148] width 16 height 12
type input "R$ 0,00"
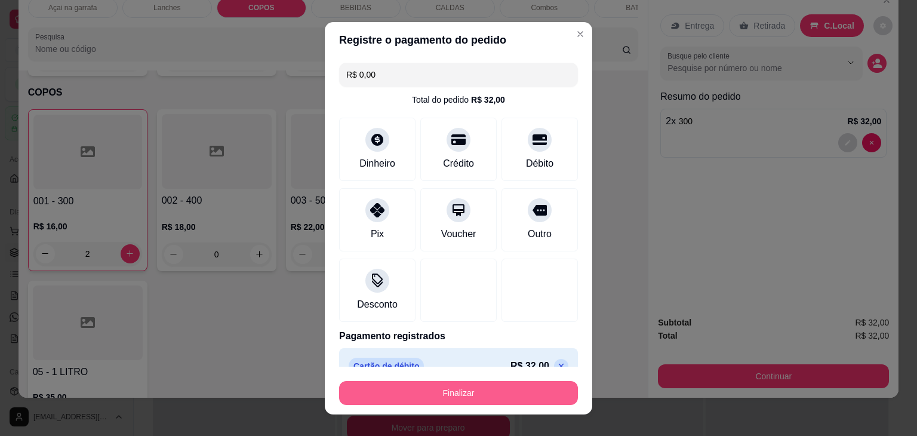
click at [507, 394] on button "Finalizar" at bounding box center [458, 393] width 239 height 24
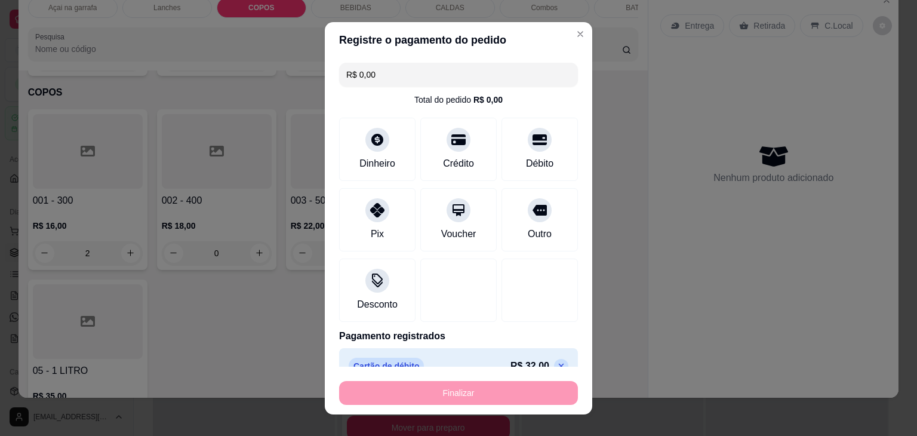
type input "0"
type input "-R$ 32,00"
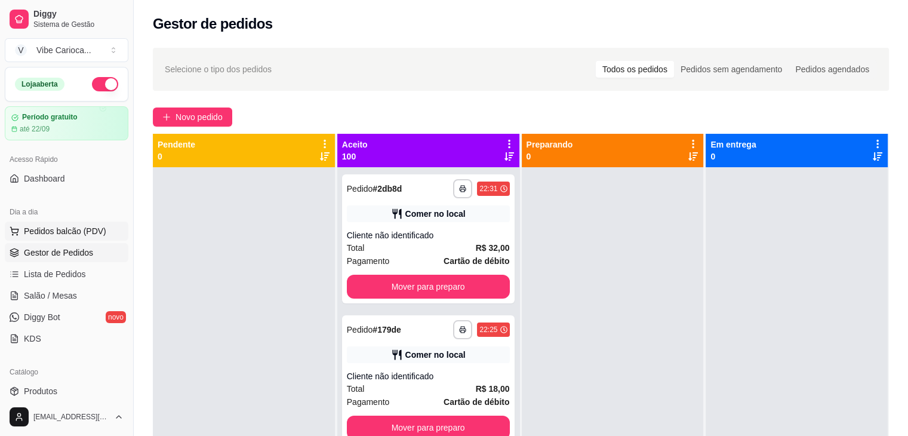
click at [31, 231] on span "Pedidos balcão (PDV)" at bounding box center [65, 231] width 82 height 12
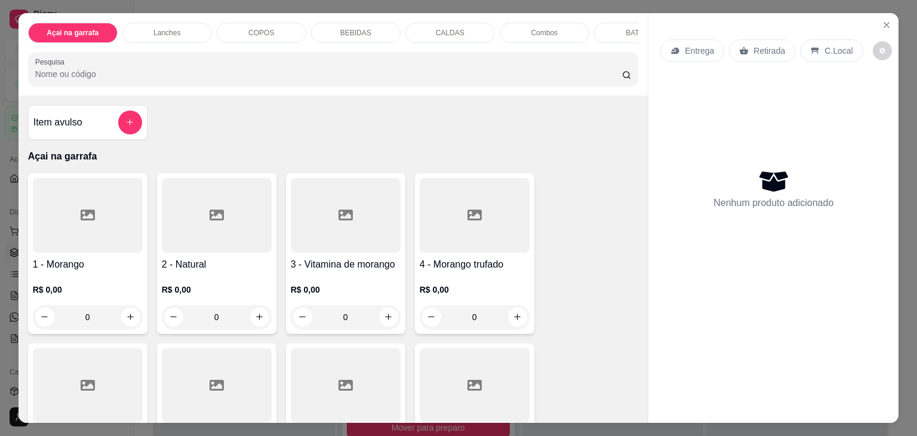
click at [235, 33] on div "COPOS" at bounding box center [262, 33] width 90 height 20
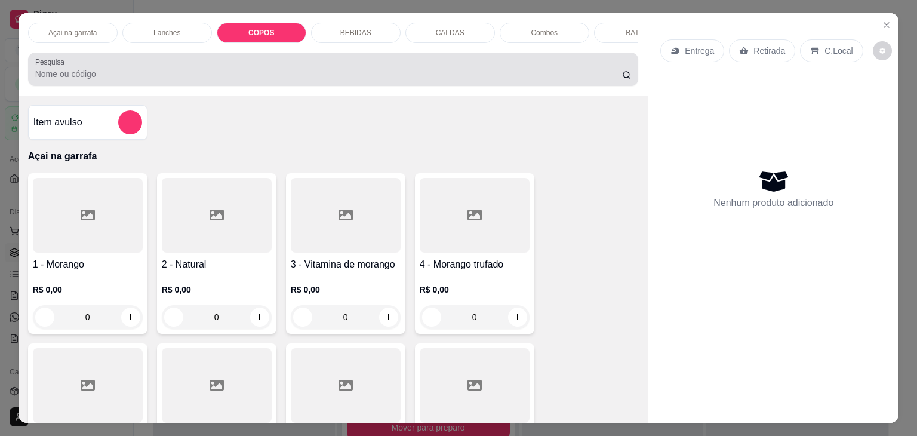
scroll to position [29, 0]
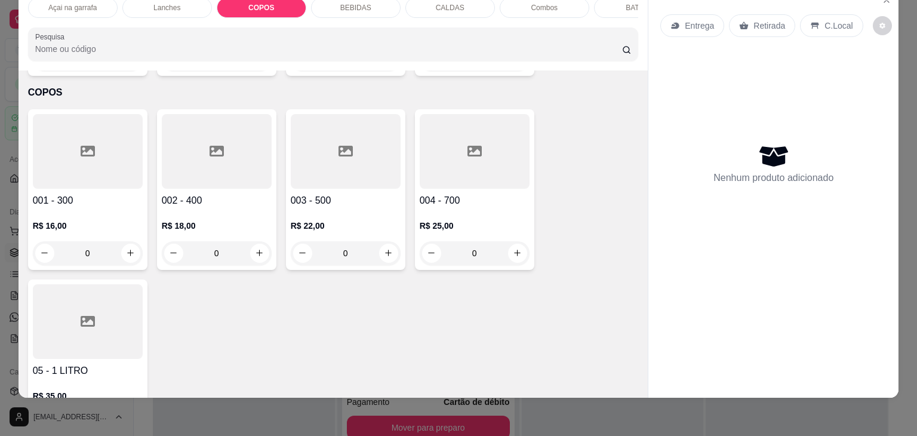
click at [56, 124] on div at bounding box center [88, 151] width 110 height 75
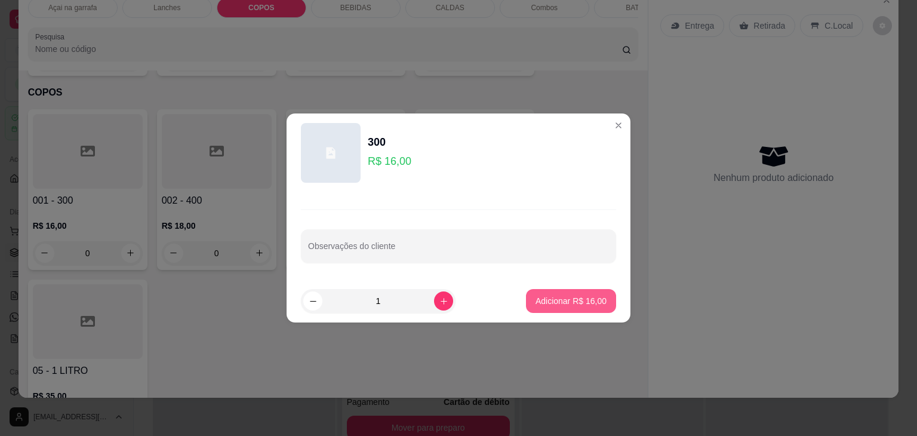
click at [572, 293] on button "Adicionar R$ 16,00" at bounding box center [571, 301] width 90 height 24
type input "1"
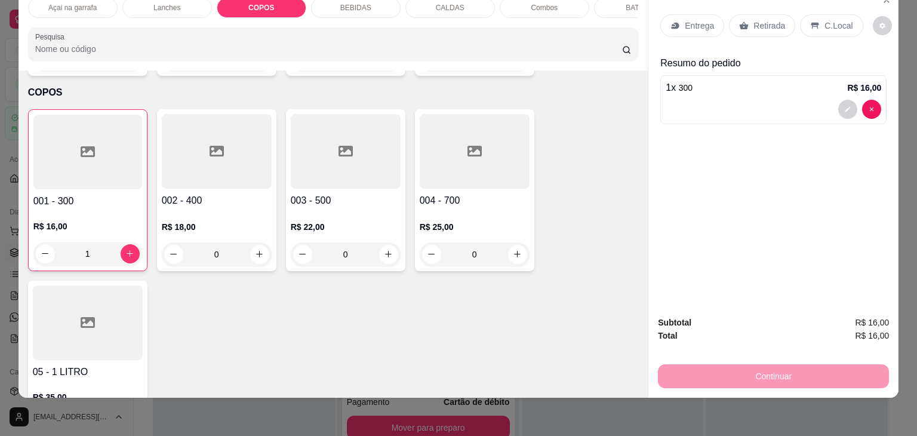
click at [837, 20] on p "C.Local" at bounding box center [839, 26] width 28 height 12
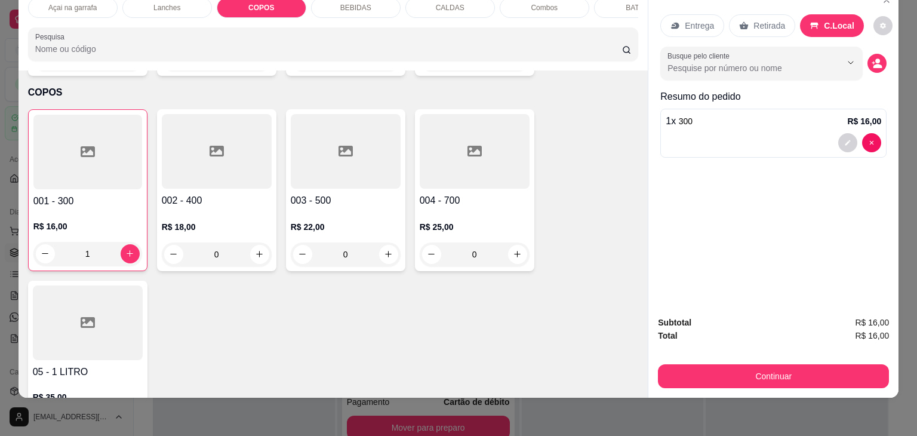
click at [718, 380] on div "Subtotal R$ 16,00 Total R$ 16,00 Continuar" at bounding box center [774, 351] width 250 height 91
click at [725, 372] on button "Continuar" at bounding box center [773, 376] width 231 height 24
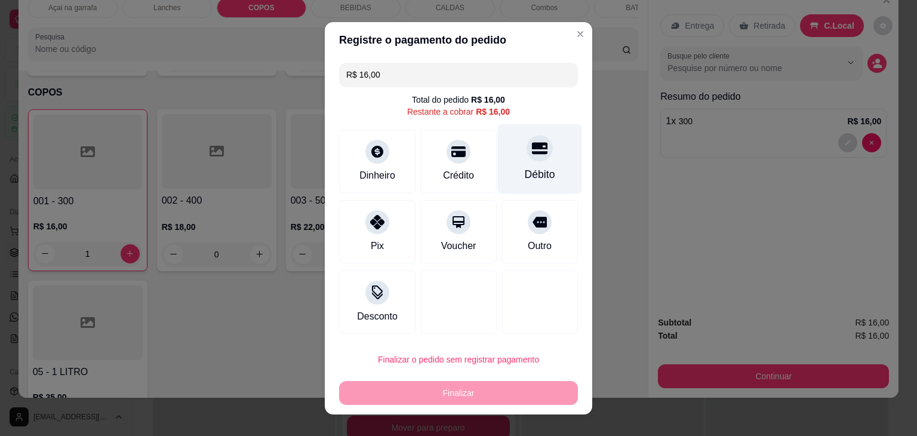
click at [525, 182] on div "Débito" at bounding box center [540, 175] width 30 height 16
type input "R$ 0,00"
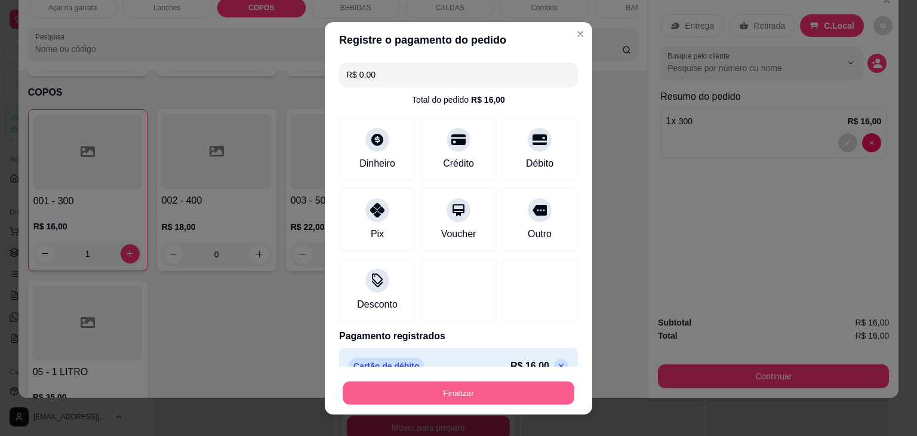
click at [440, 390] on button "Finalizar" at bounding box center [459, 392] width 232 height 23
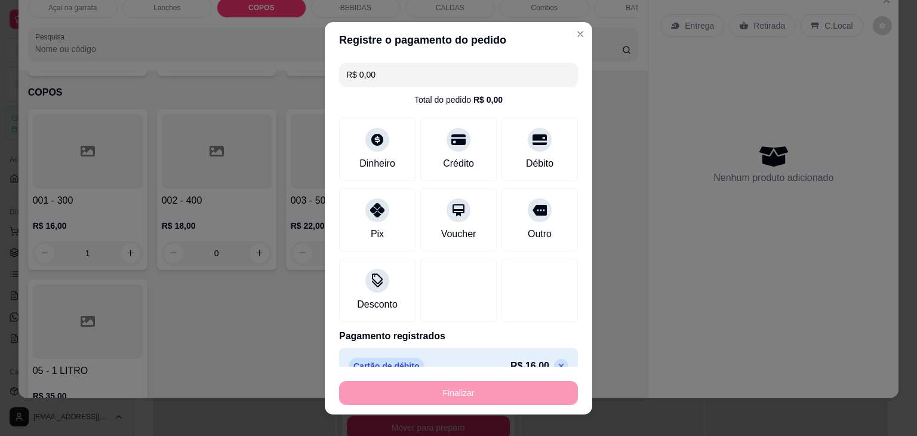
type input "0"
type input "-R$ 16,00"
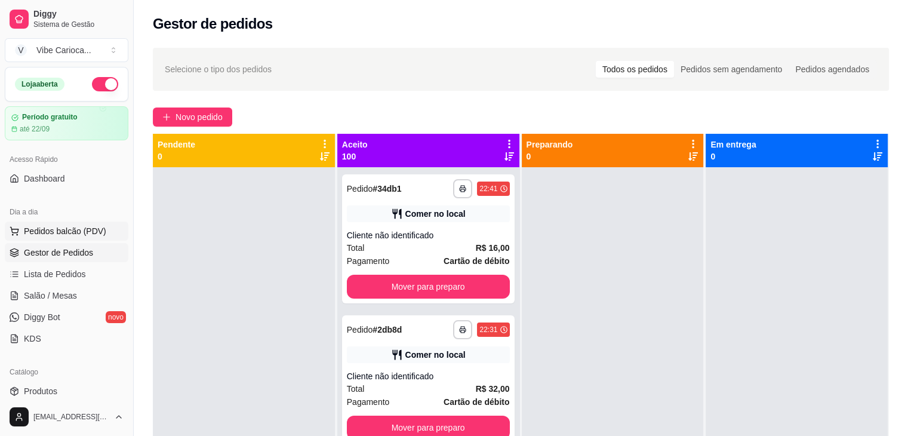
click at [72, 230] on span "Pedidos balcão (PDV)" at bounding box center [65, 231] width 82 height 12
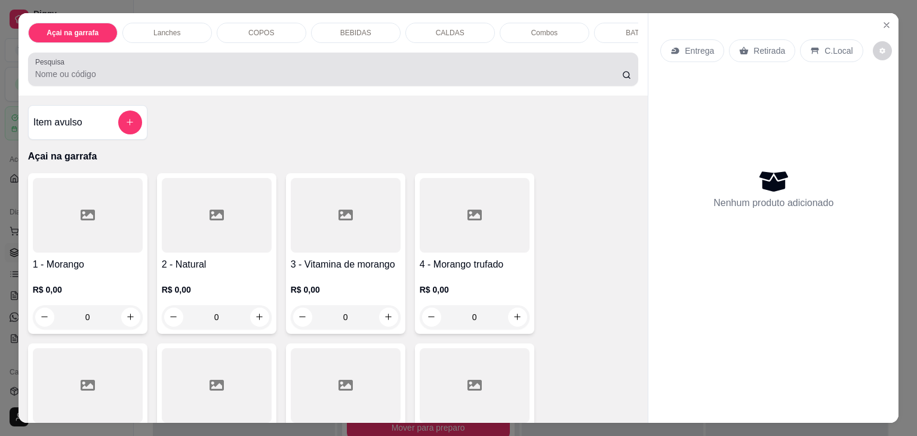
click at [348, 67] on div at bounding box center [333, 69] width 597 height 24
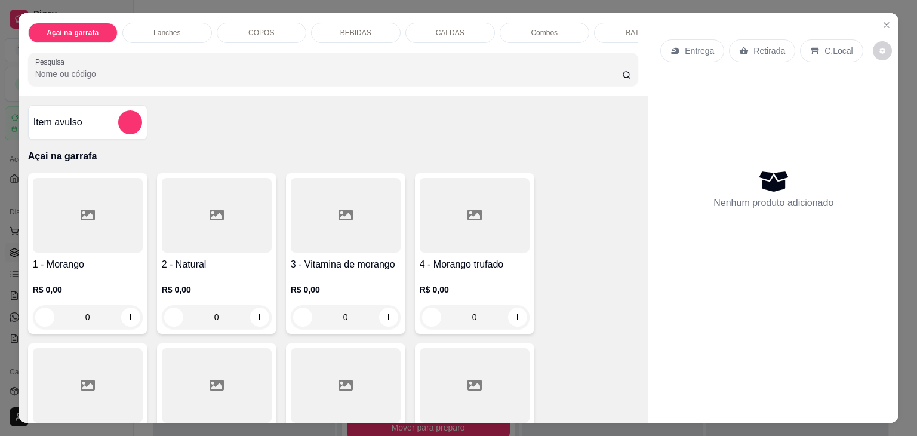
click at [856, 83] on div "Nenhum produto adicionado" at bounding box center [774, 189] width 226 height 234
click at [835, 85] on div "Nenhum produto adicionado" at bounding box center [774, 189] width 226 height 234
click at [244, 23] on div "COPOS" at bounding box center [262, 33] width 90 height 20
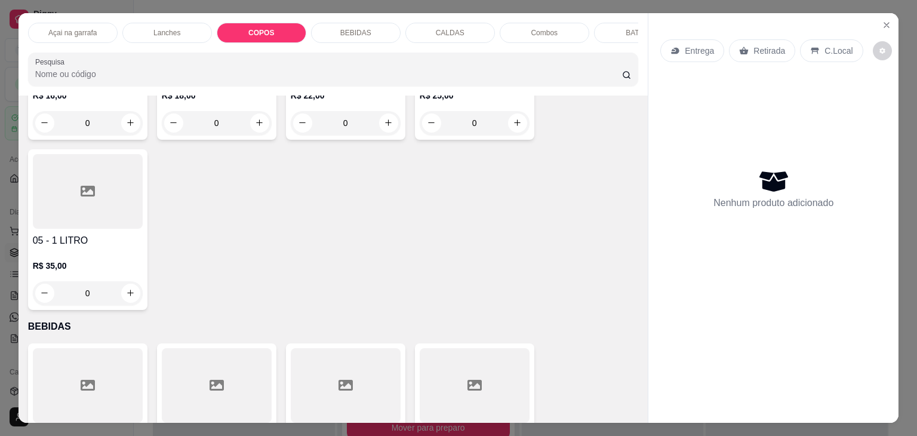
scroll to position [1630, 0]
click at [236, 28] on div "COPOS" at bounding box center [262, 33] width 90 height 20
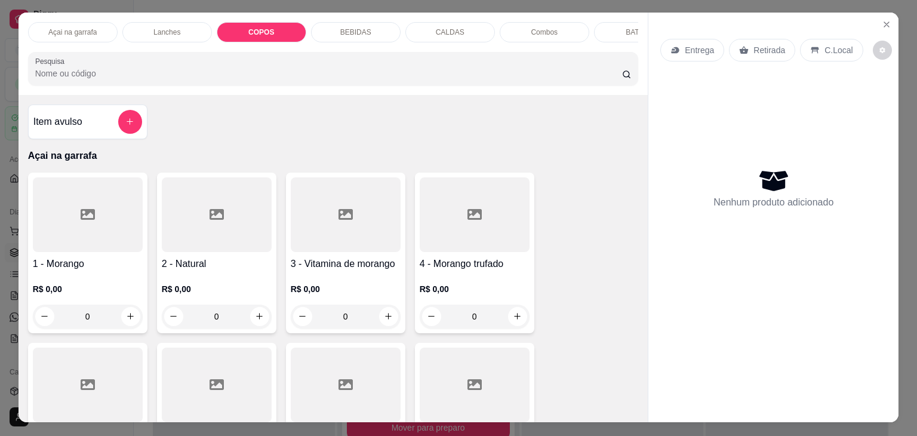
scroll to position [0, 0]
click at [274, 27] on div "COPOS" at bounding box center [262, 33] width 90 height 20
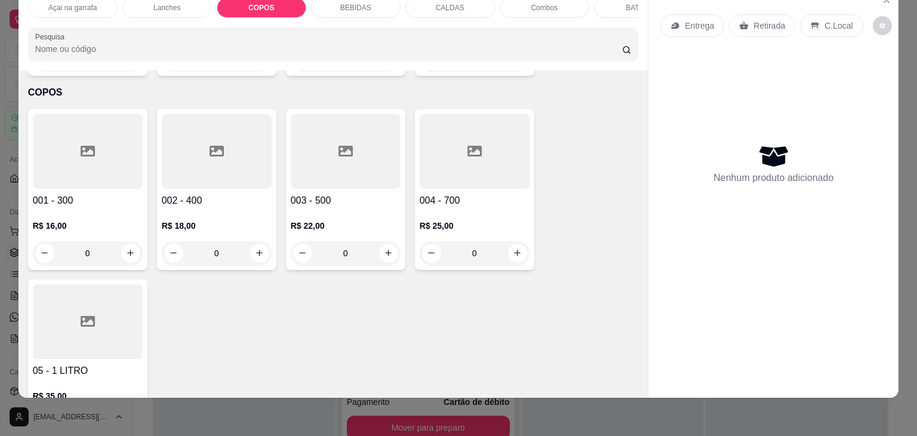
click at [438, 158] on div at bounding box center [475, 151] width 110 height 75
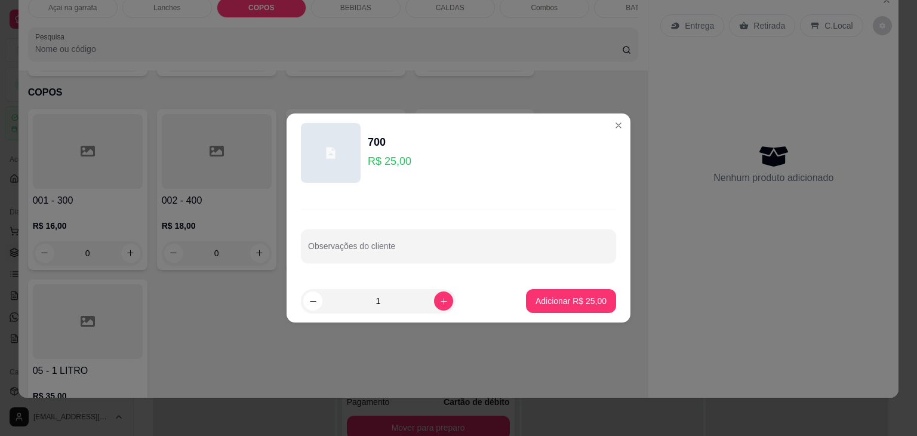
click at [542, 306] on p "Adicionar R$ 25,00" at bounding box center [571, 301] width 71 height 12
type input "1"
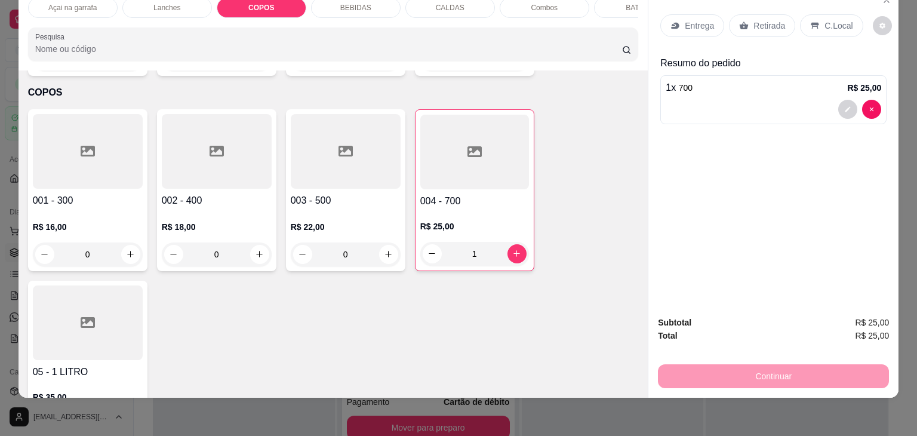
click at [825, 20] on p "C.Local" at bounding box center [839, 26] width 28 height 12
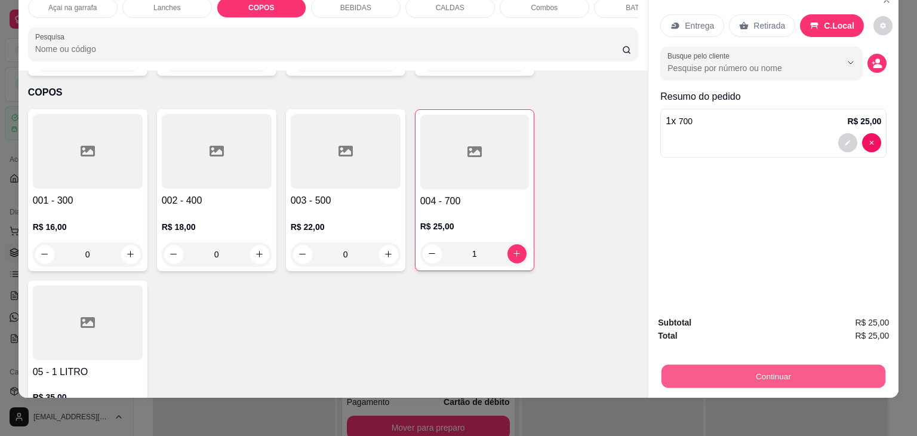
click at [715, 366] on button "Continuar" at bounding box center [774, 376] width 224 height 23
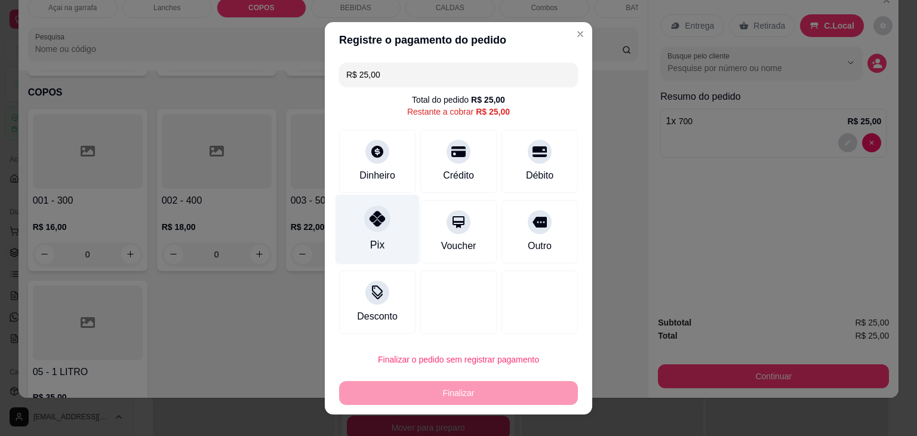
click at [377, 236] on div "Pix" at bounding box center [378, 229] width 84 height 70
type input "R$ 0,00"
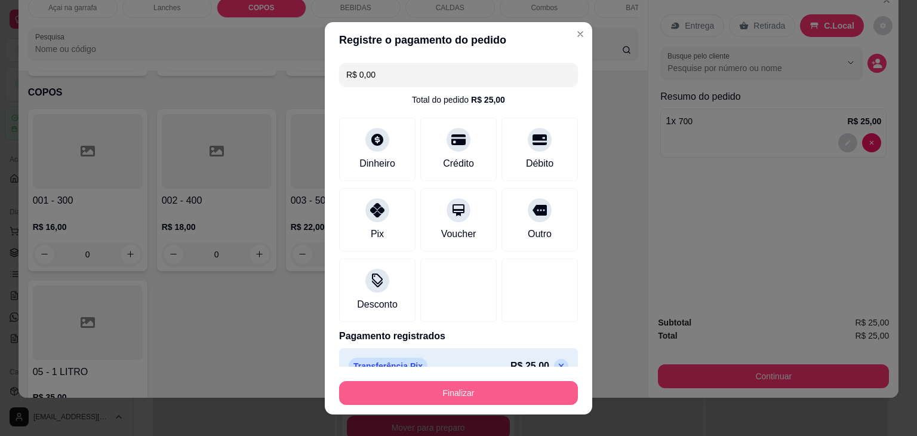
click at [445, 389] on button "Finalizar" at bounding box center [458, 393] width 239 height 24
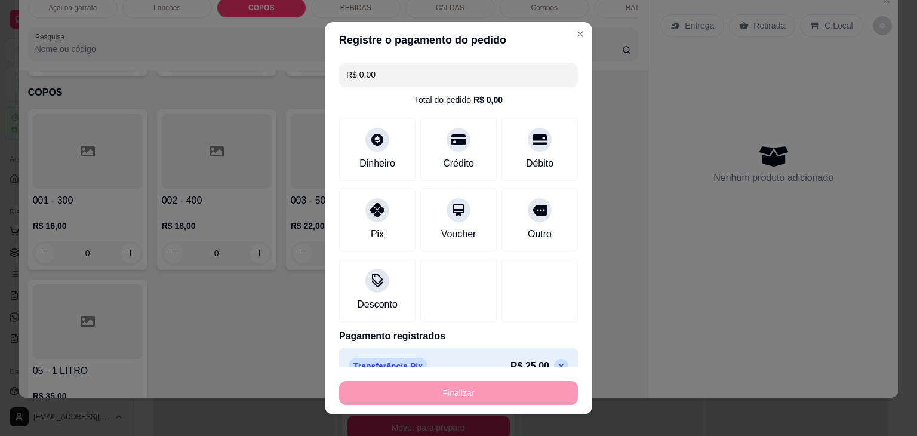
type input "0"
type input "-R$ 25,00"
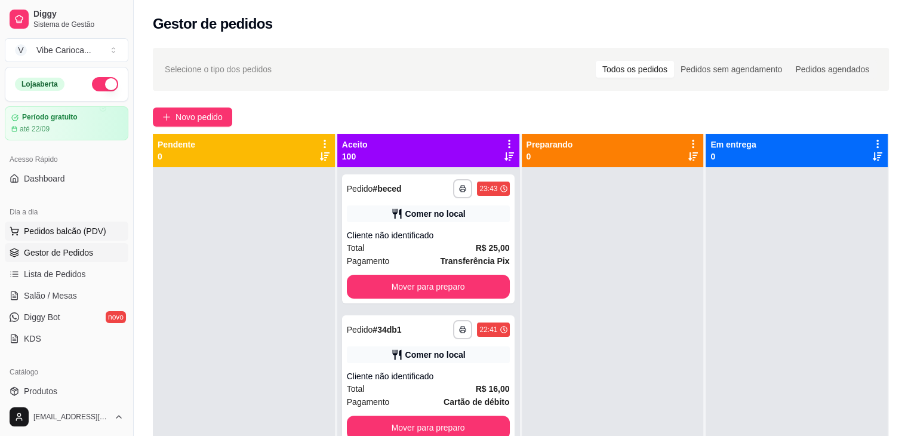
click at [82, 230] on span "Pedidos balcão (PDV)" at bounding box center [65, 231] width 82 height 12
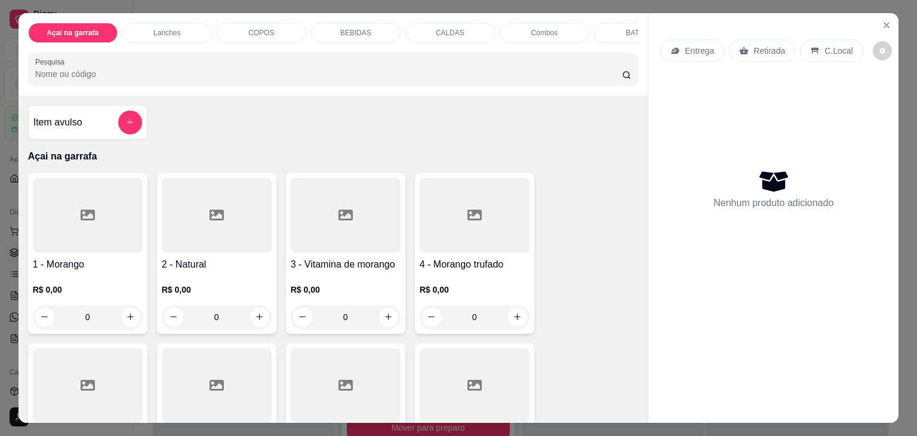
click at [277, 33] on div "COPOS" at bounding box center [262, 33] width 90 height 20
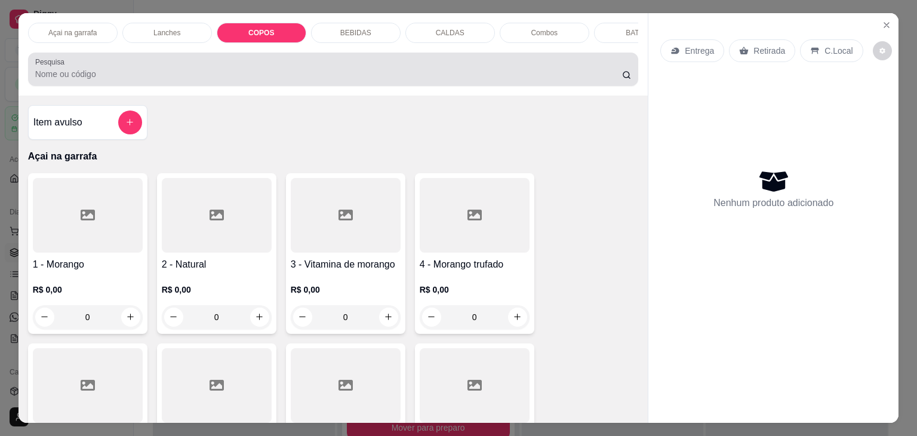
scroll to position [29, 0]
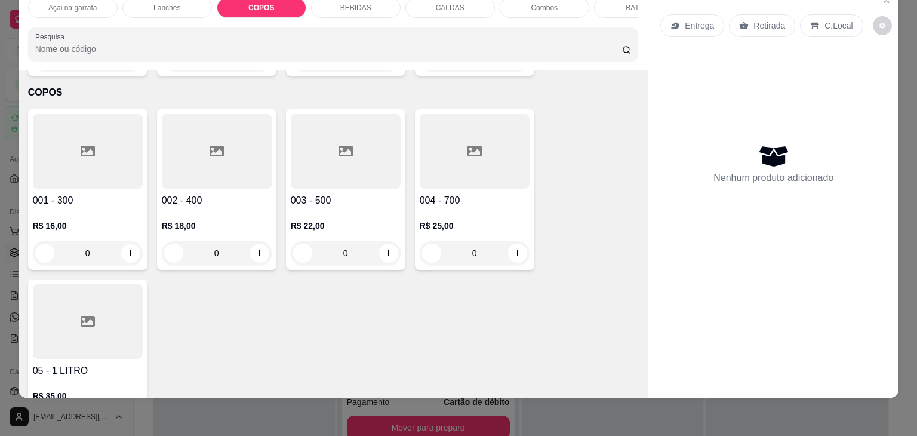
click at [473, 164] on div at bounding box center [475, 151] width 110 height 75
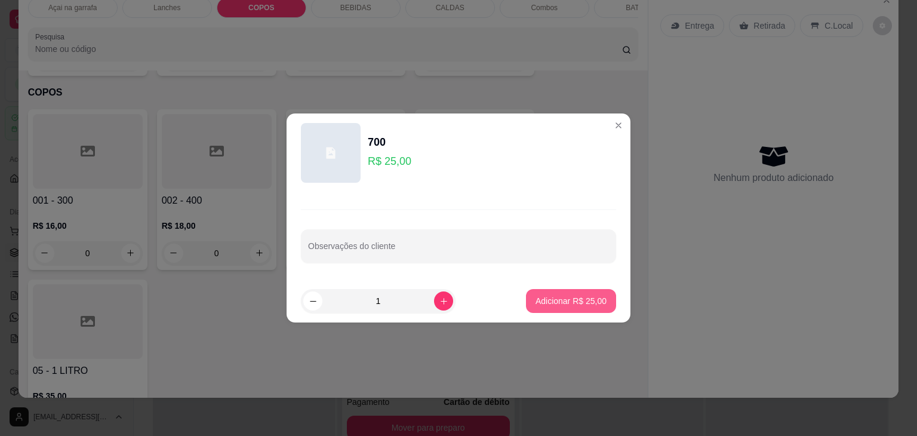
click at [541, 298] on p "Adicionar R$ 25,00" at bounding box center [571, 301] width 71 height 12
type input "1"
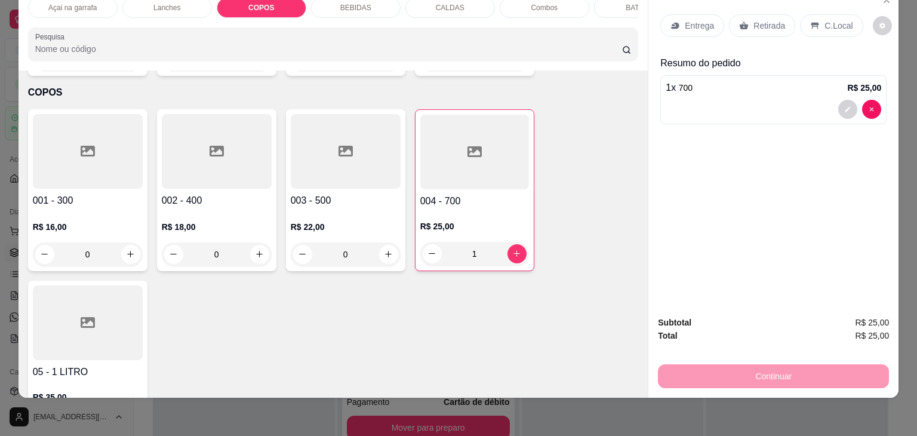
click at [235, 163] on div at bounding box center [217, 151] width 110 height 75
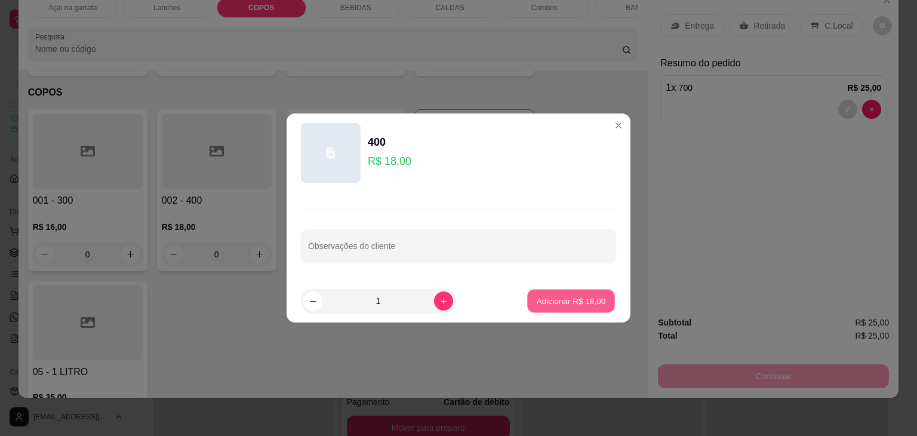
click at [587, 290] on button "Adicionar R$ 18,00" at bounding box center [571, 301] width 88 height 23
type input "1"
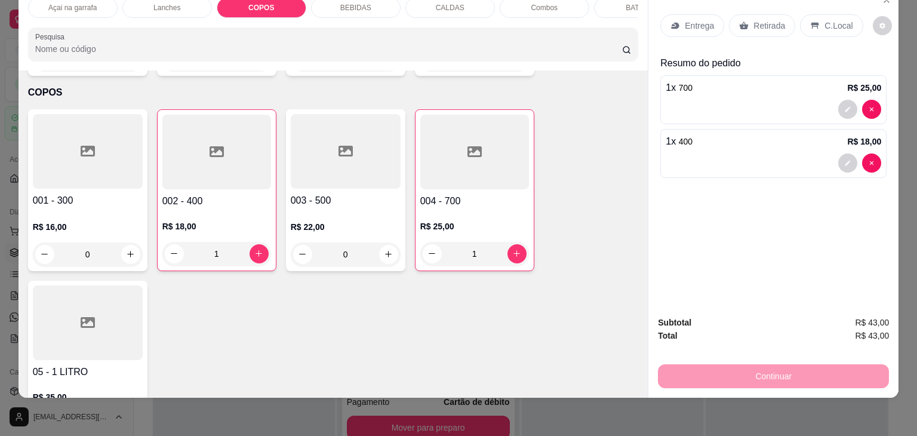
click at [578, 297] on div "001 - 300 R$ 16,00 0 002 - 400 R$ 18,00 1 003 - 500 R$ 22,00 0 004 - 700 R$ 25,…" at bounding box center [333, 275] width 611 height 332
click at [830, 20] on p "C.Local" at bounding box center [839, 26] width 28 height 12
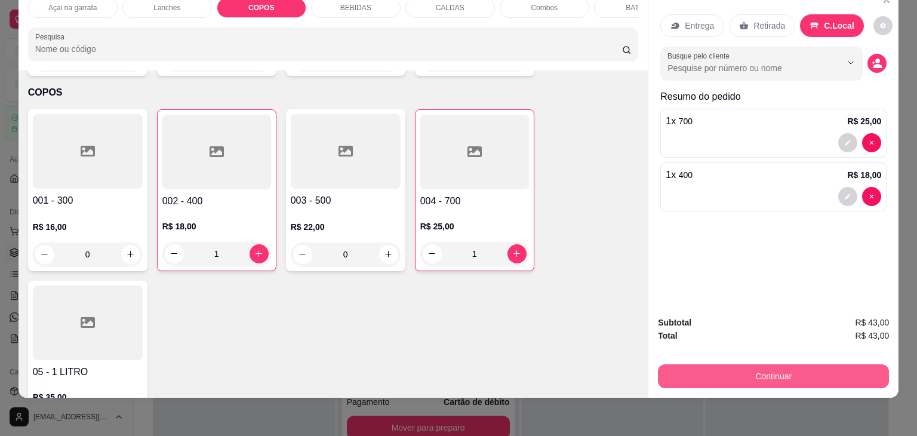
click at [723, 364] on button "Continuar" at bounding box center [773, 376] width 231 height 24
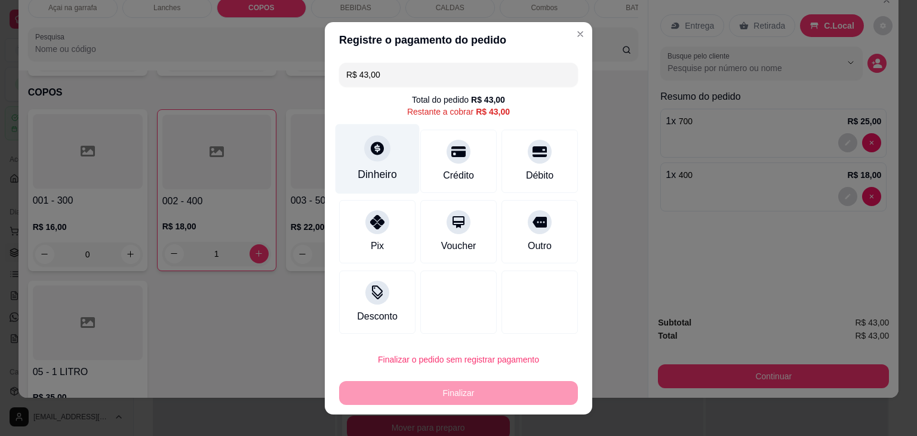
click at [373, 165] on div "Dinheiro" at bounding box center [378, 159] width 84 height 70
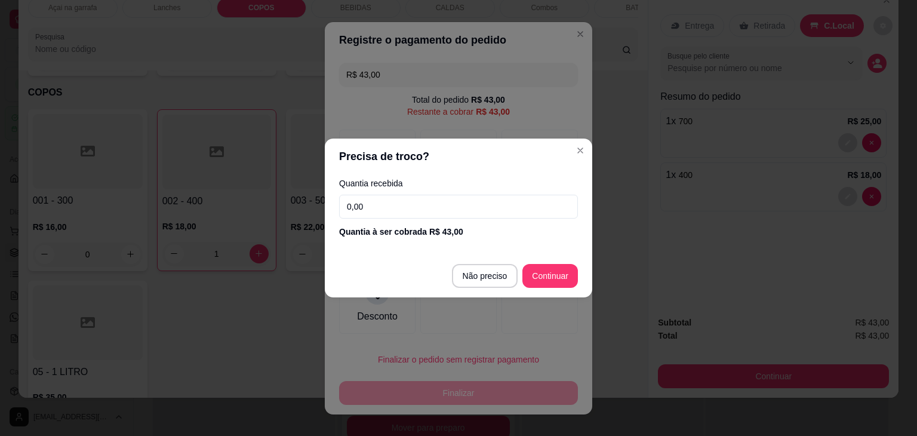
click at [434, 208] on input "0,00" at bounding box center [458, 207] width 239 height 24
type input "R$ 0,00"
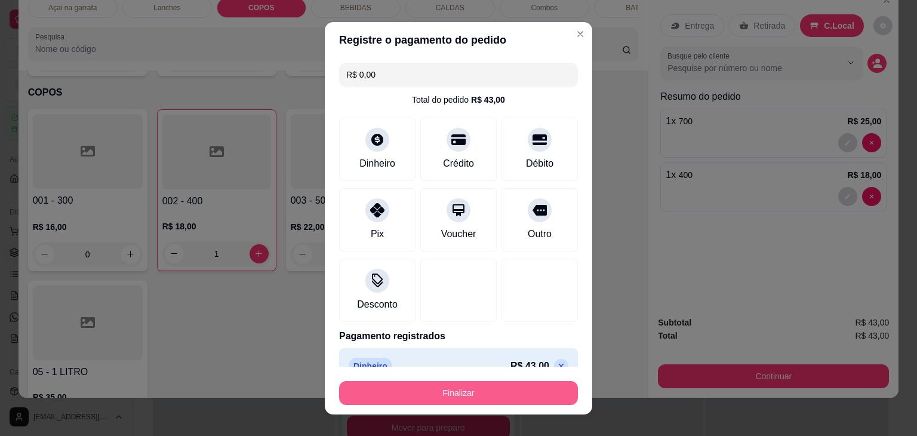
click at [474, 397] on button "Finalizar" at bounding box center [458, 393] width 239 height 24
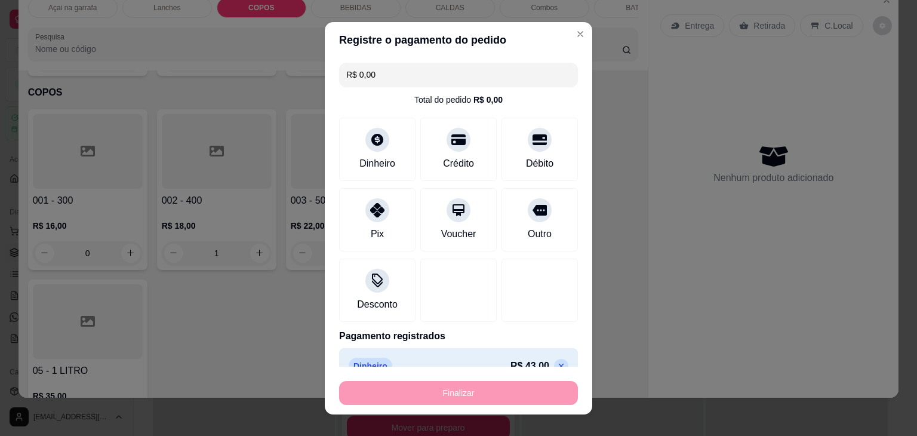
type input "0"
type input "-R$ 43,00"
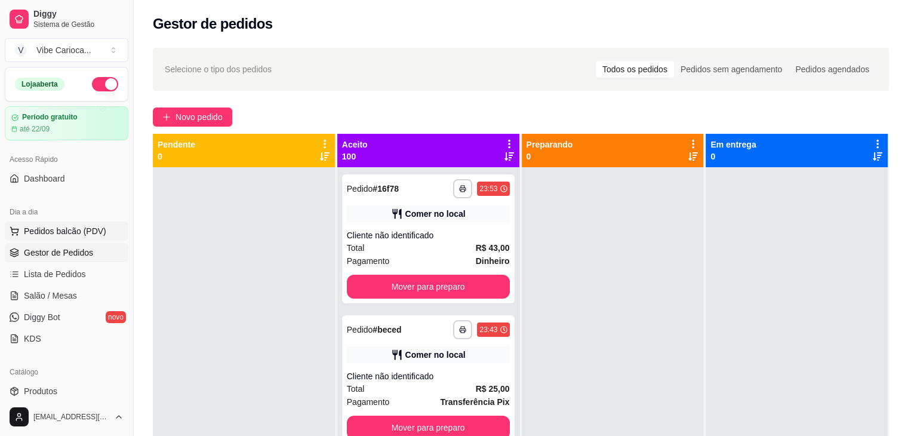
click at [33, 231] on span "Pedidos balcão (PDV)" at bounding box center [65, 231] width 82 height 12
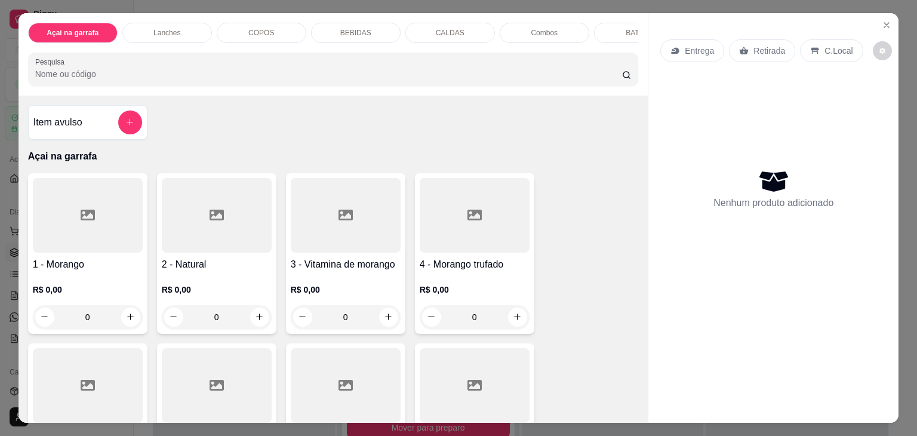
scroll to position [0, 45]
click at [291, 30] on div "BEBIDAS" at bounding box center [311, 33] width 90 height 20
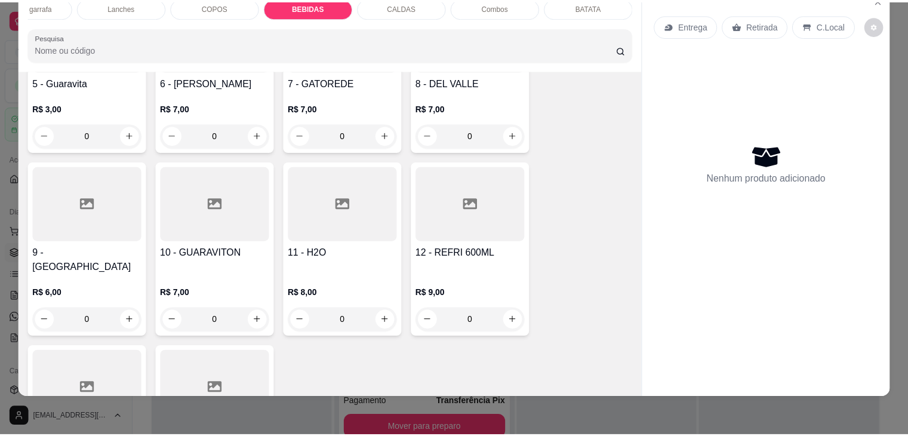
scroll to position [2200, 0]
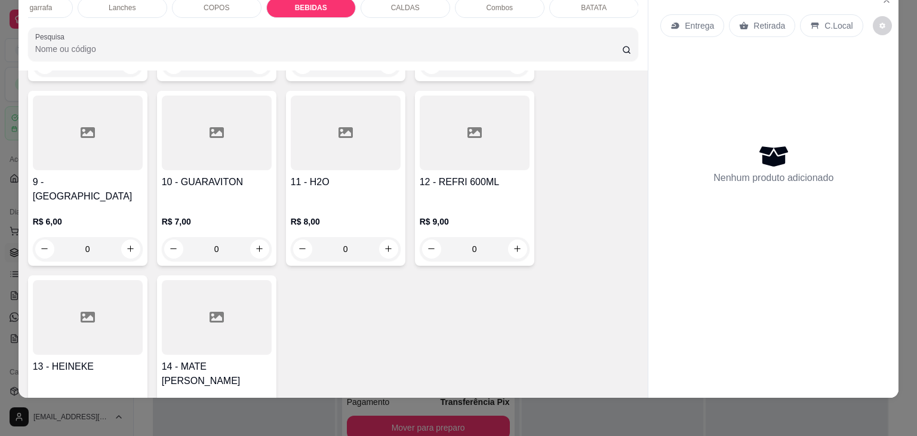
click at [81, 312] on icon at bounding box center [88, 317] width 14 height 11
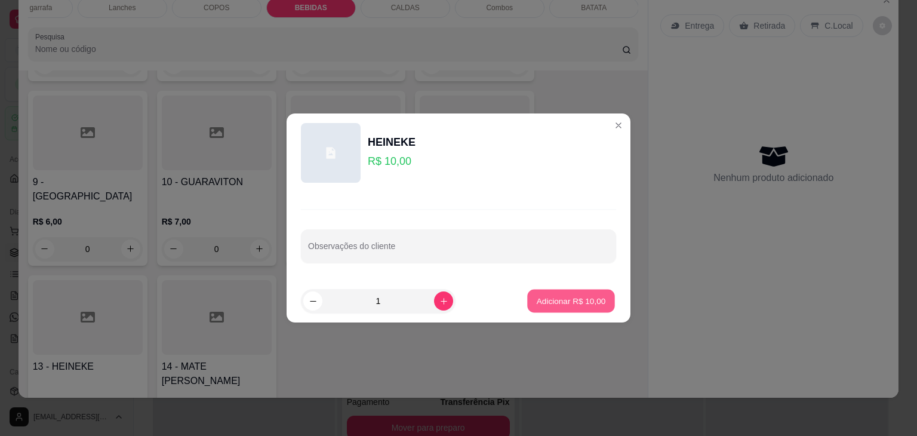
click at [535, 308] on button "Adicionar R$ 10,00" at bounding box center [571, 301] width 88 height 23
type input "1"
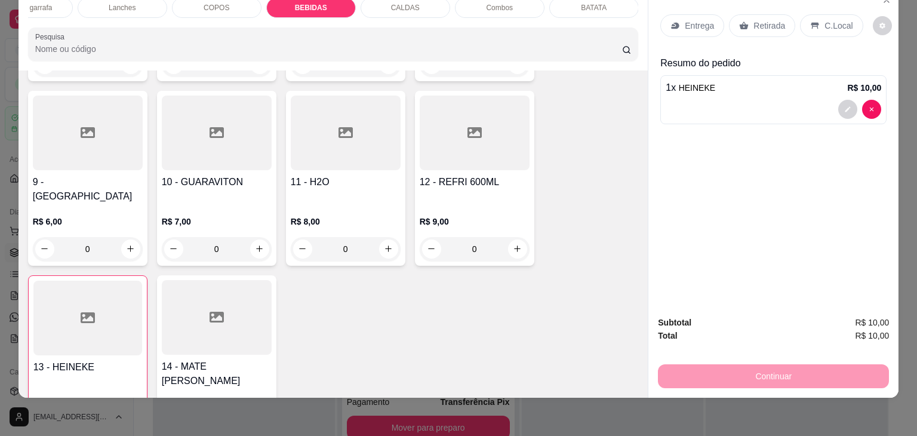
click at [801, 14] on div "C.Local" at bounding box center [831, 25] width 63 height 23
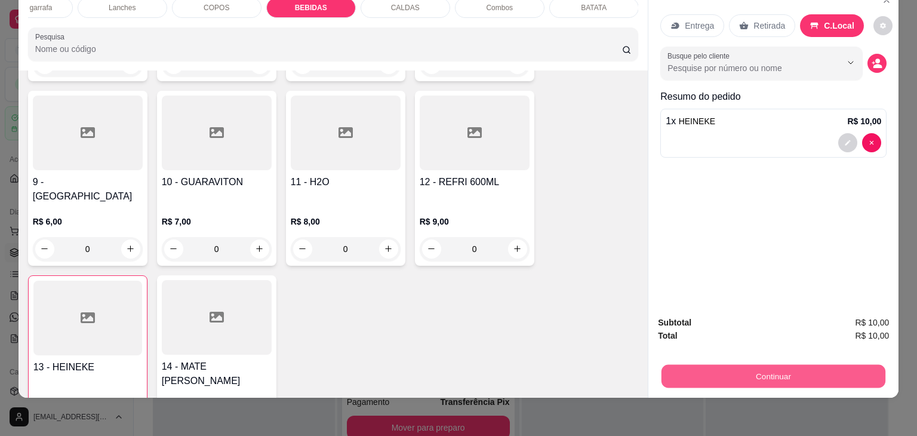
click at [741, 368] on button "Continuar" at bounding box center [774, 376] width 224 height 23
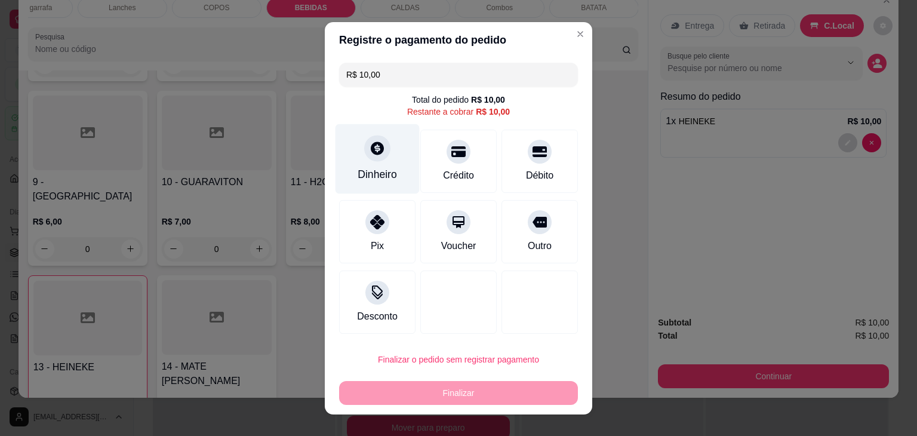
click at [377, 165] on div "Dinheiro" at bounding box center [378, 159] width 84 height 70
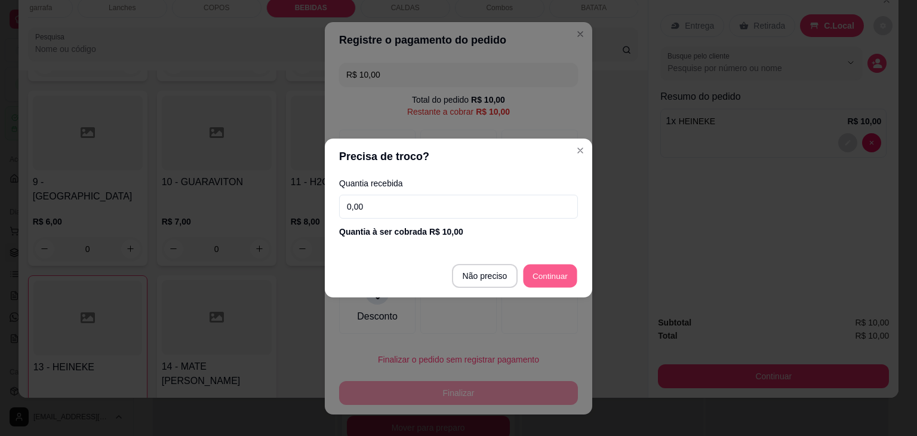
type input "R$ 0,00"
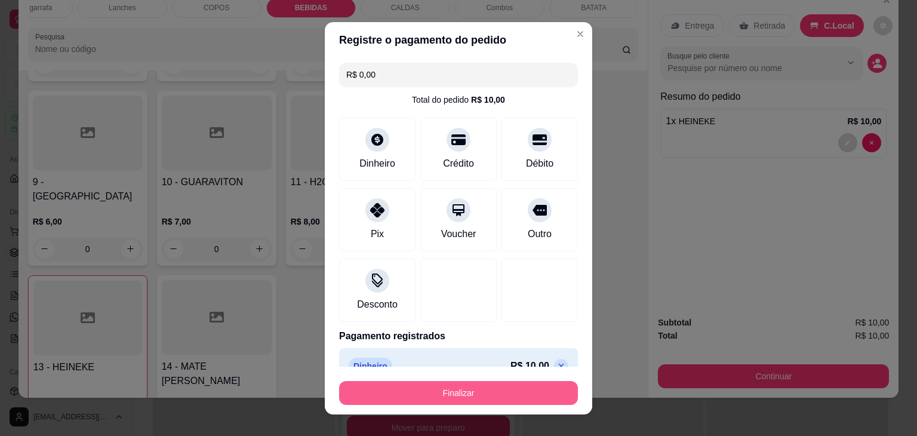
click at [466, 386] on button "Finalizar" at bounding box center [458, 393] width 239 height 24
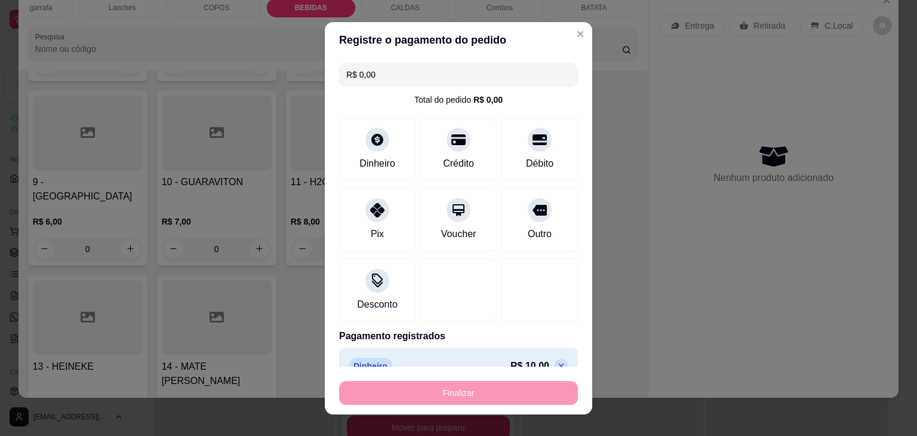
type input "0"
type input "-R$ 10,00"
